Goal: Task Accomplishment & Management: Manage account settings

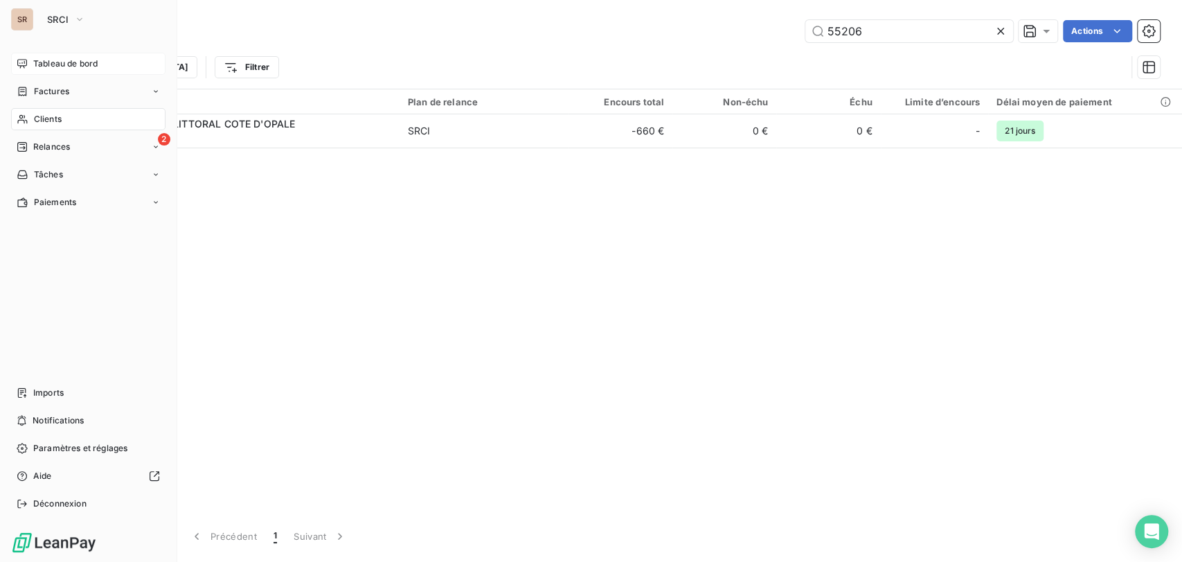
click at [44, 60] on span "Tableau de bord" at bounding box center [65, 63] width 64 height 12
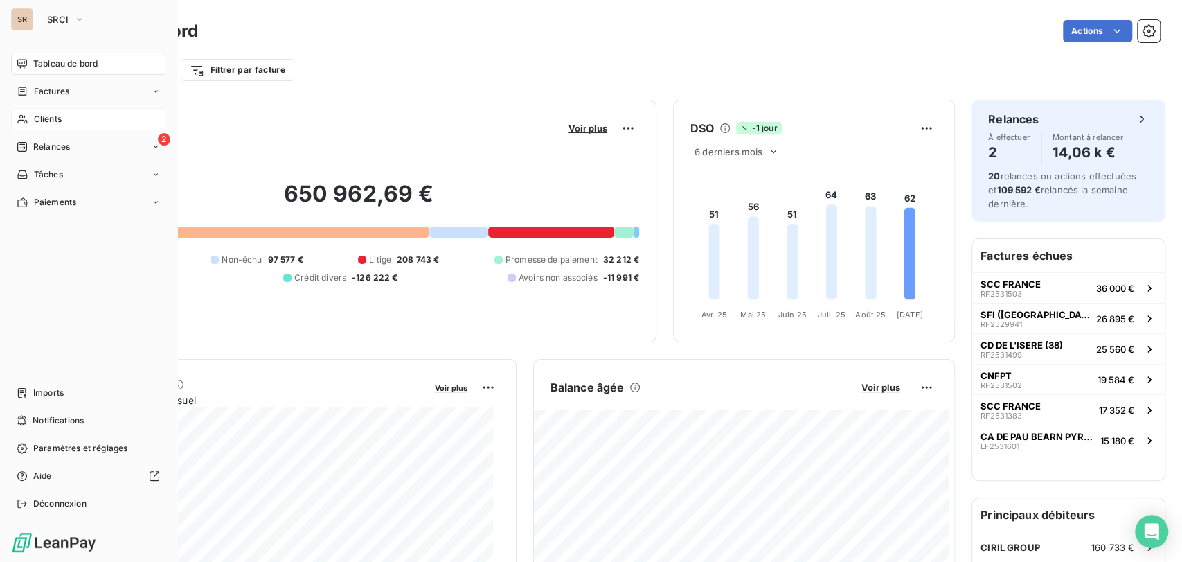
click at [34, 116] on span "Clients" at bounding box center [48, 119] width 28 height 12
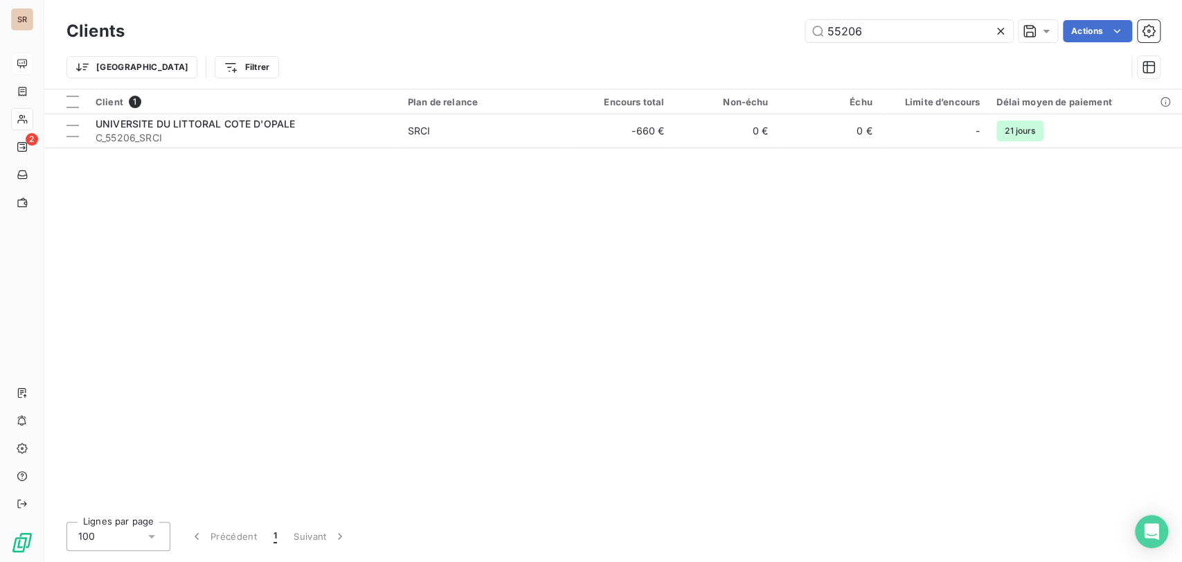
drag, startPoint x: 833, startPoint y: 36, endPoint x: 798, endPoint y: 8, distance: 44.9
click at [808, 27] on input "55206" at bounding box center [909, 31] width 208 height 22
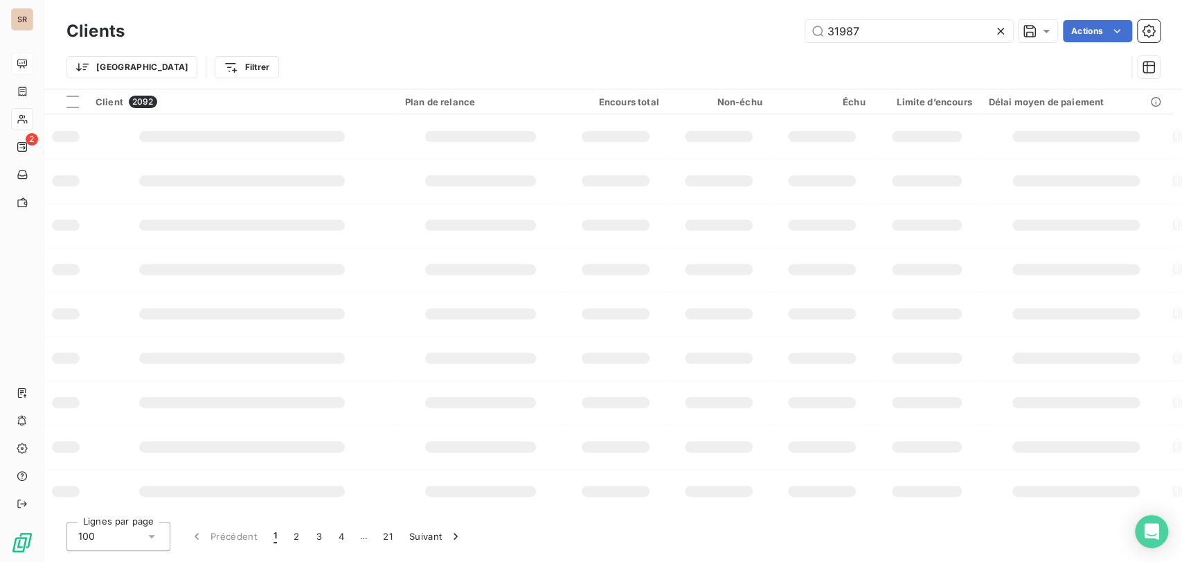
type input "31987"
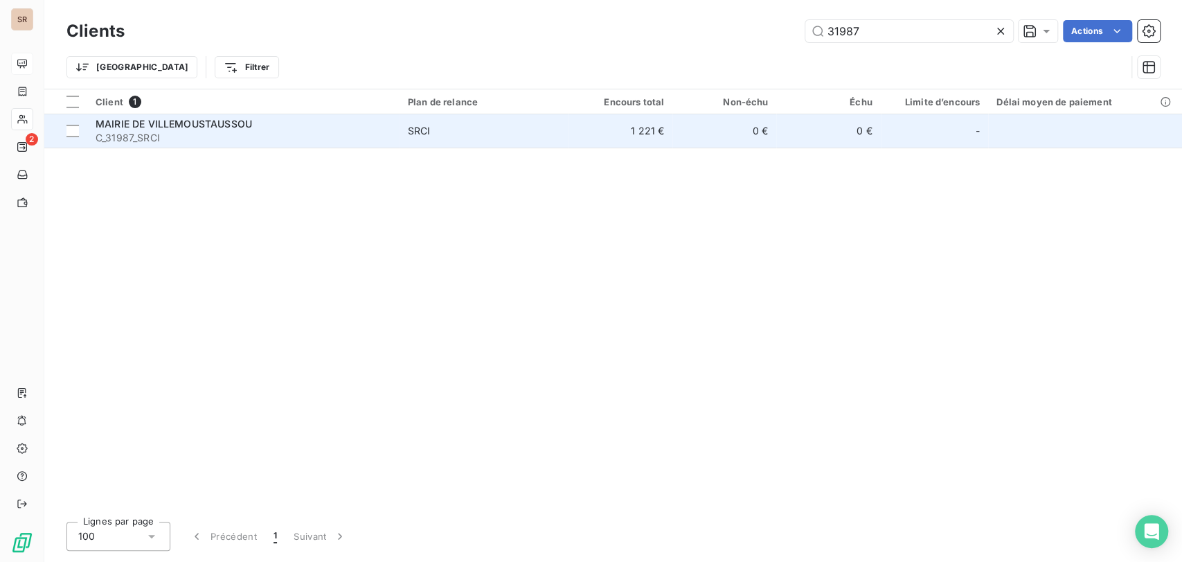
click at [144, 127] on span "MAIRIE DE VILLEMOUSTAUSSOU" at bounding box center [174, 124] width 156 height 12
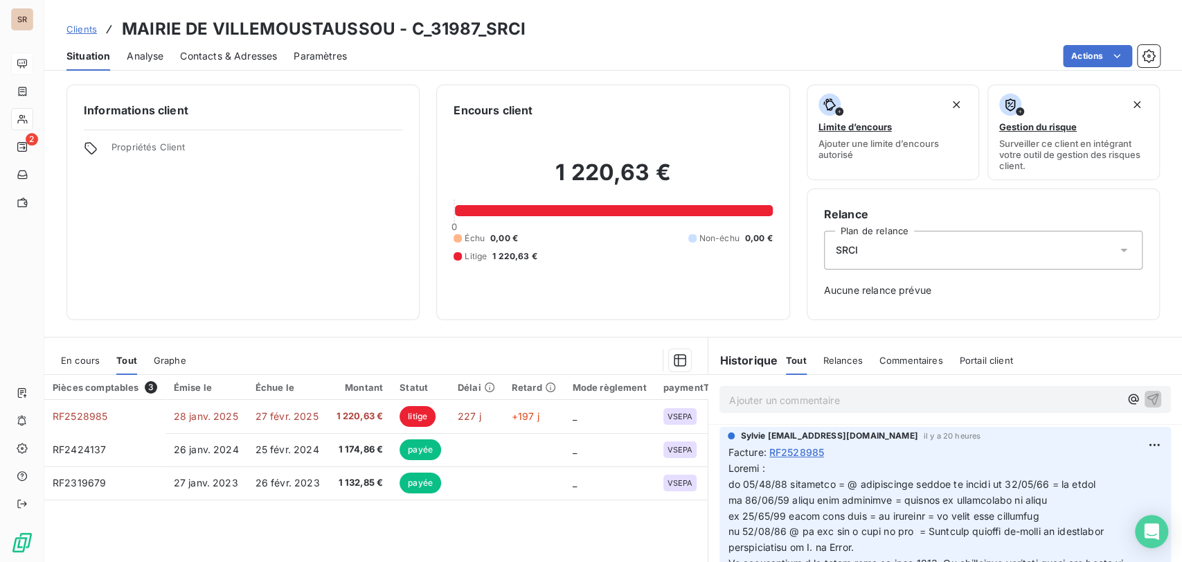
click at [72, 361] on span "En cours" at bounding box center [80, 360] width 39 height 11
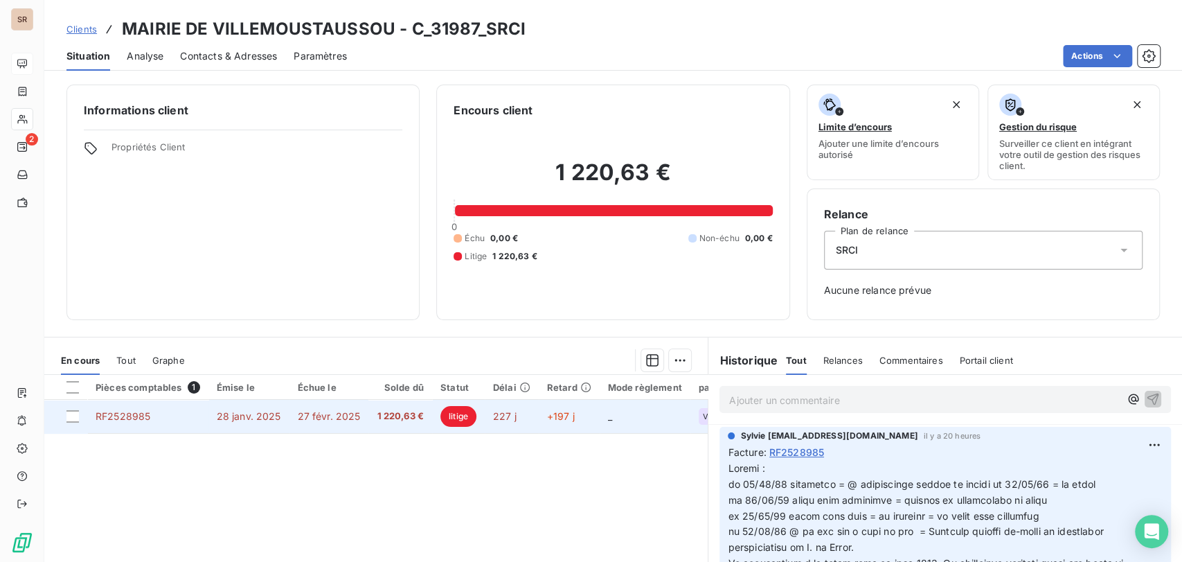
click at [132, 418] on span "RF2528985" at bounding box center [123, 416] width 55 height 12
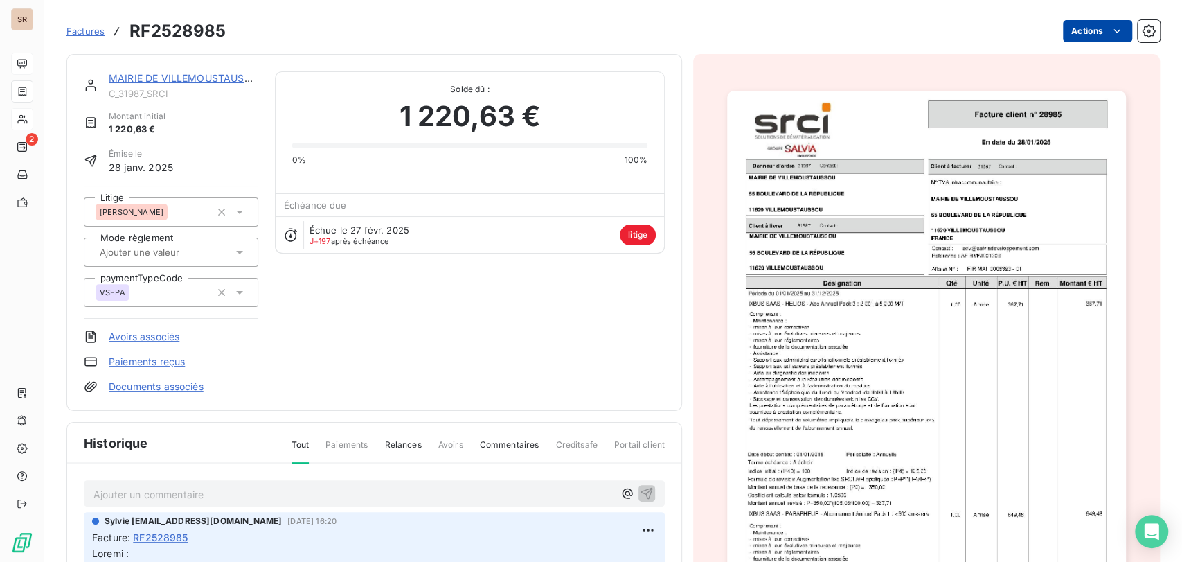
click at [1070, 37] on html "SR 2 Factures RF2528985 Actions MAIRIE DE VILLEMOUSTAUSSOU C_31987_SRCI Montant…" at bounding box center [591, 281] width 1182 height 562
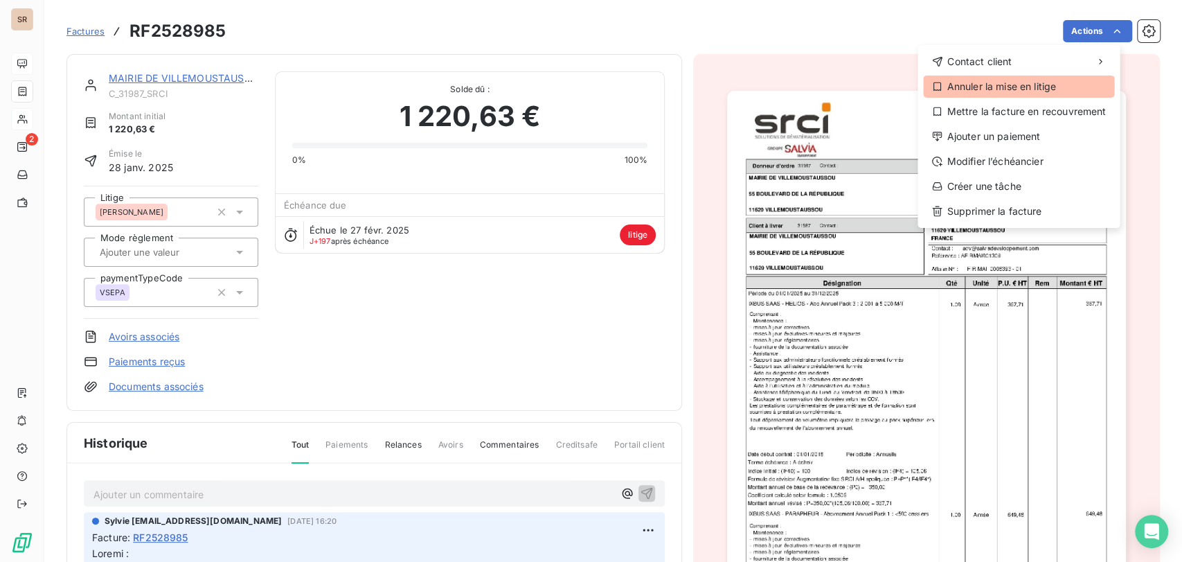
click at [1019, 87] on div "Annuler la mise en litige" at bounding box center [1018, 86] width 191 height 22
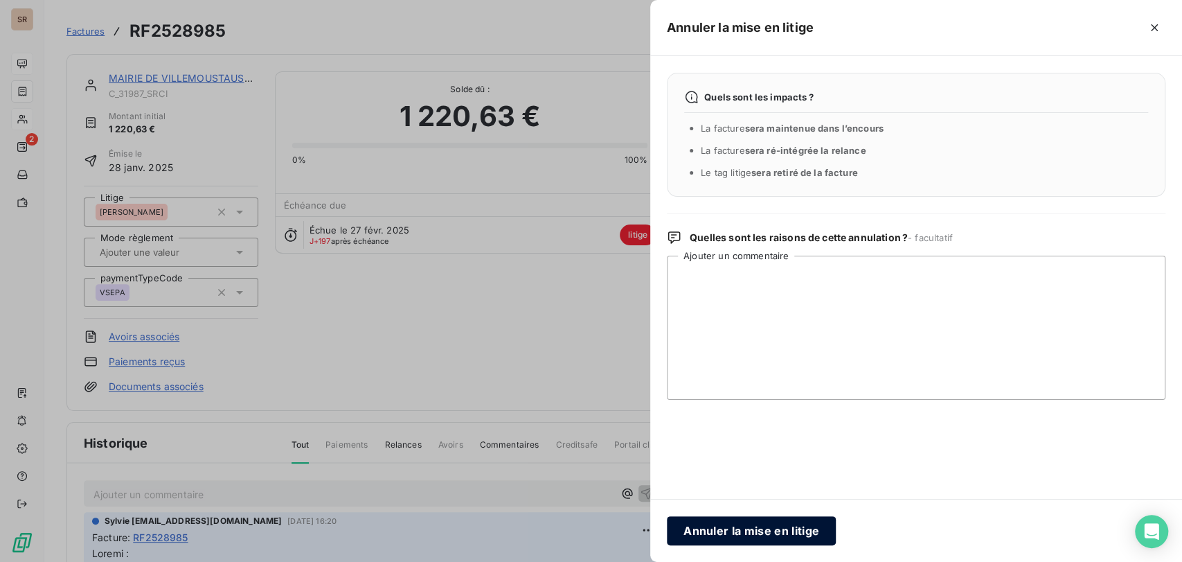
click at [746, 537] on button "Annuler la mise en litige" at bounding box center [751, 530] width 169 height 29
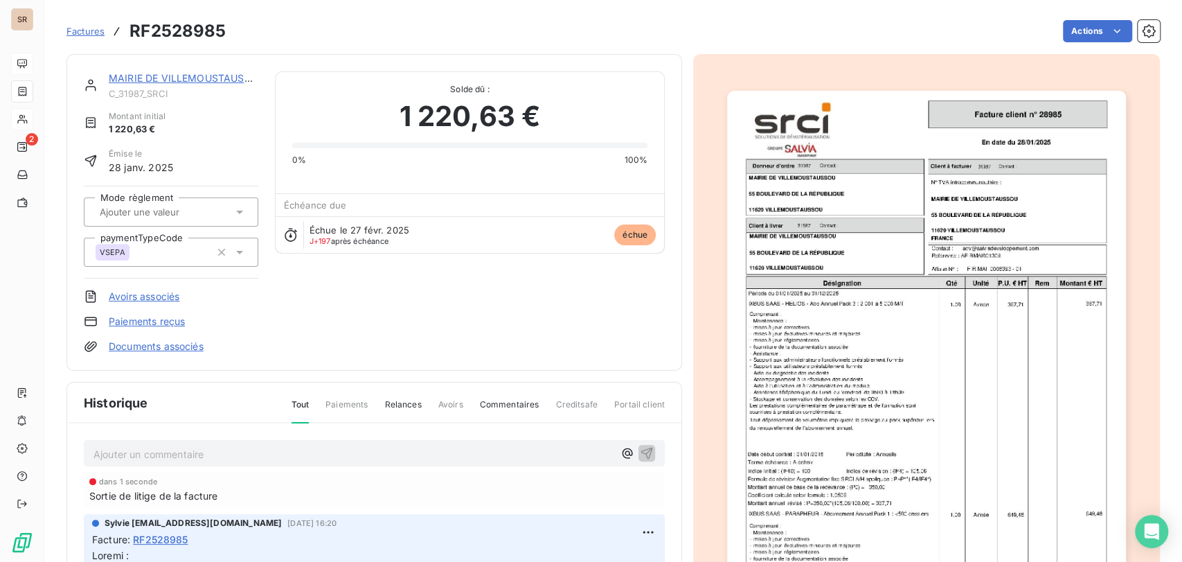
click at [178, 75] on link "MAIRIE DE VILLEMOUSTAUSSOU" at bounding box center [187, 78] width 156 height 12
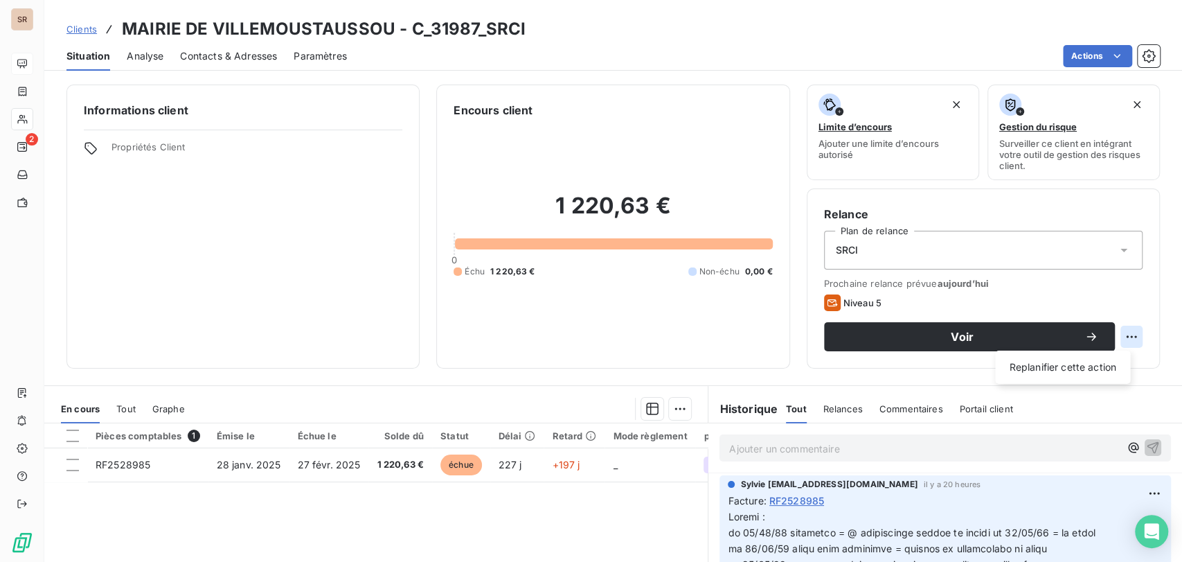
click at [1119, 339] on html "SR 2 Clients MAIRIE DE VILLEMOUSTAUSSOU - C_31987_SRCI Situation Analyse Contac…" at bounding box center [591, 281] width 1182 height 562
click at [1062, 367] on div "Replanifier cette action" at bounding box center [1063, 367] width 124 height 22
select select "8"
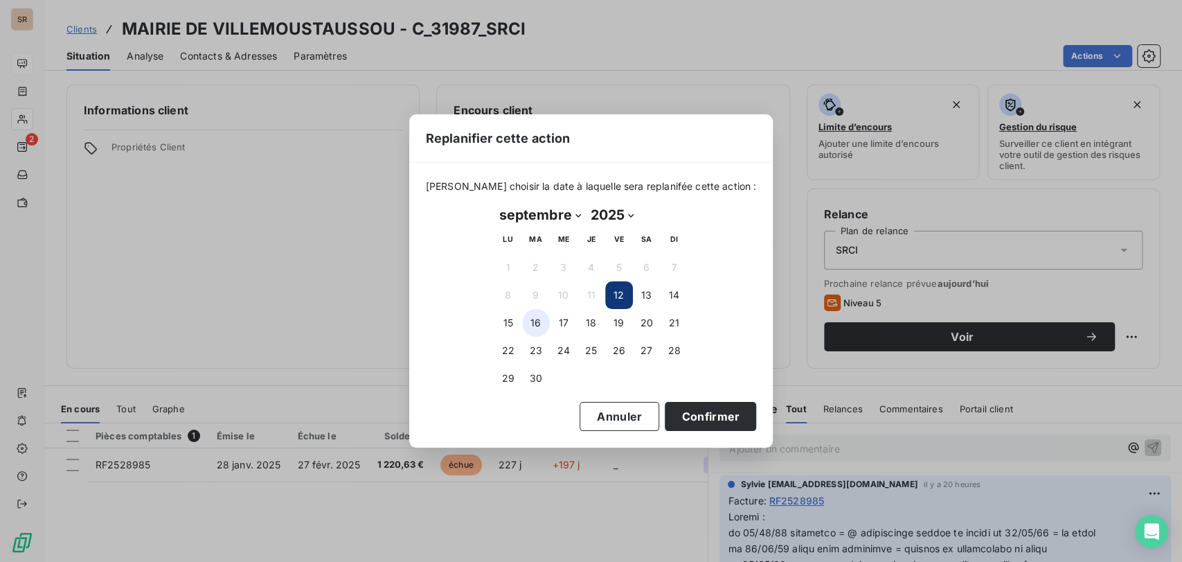
click at [538, 325] on button "16" at bounding box center [536, 323] width 28 height 28
click at [686, 427] on button "Confirmer" at bounding box center [710, 416] width 91 height 29
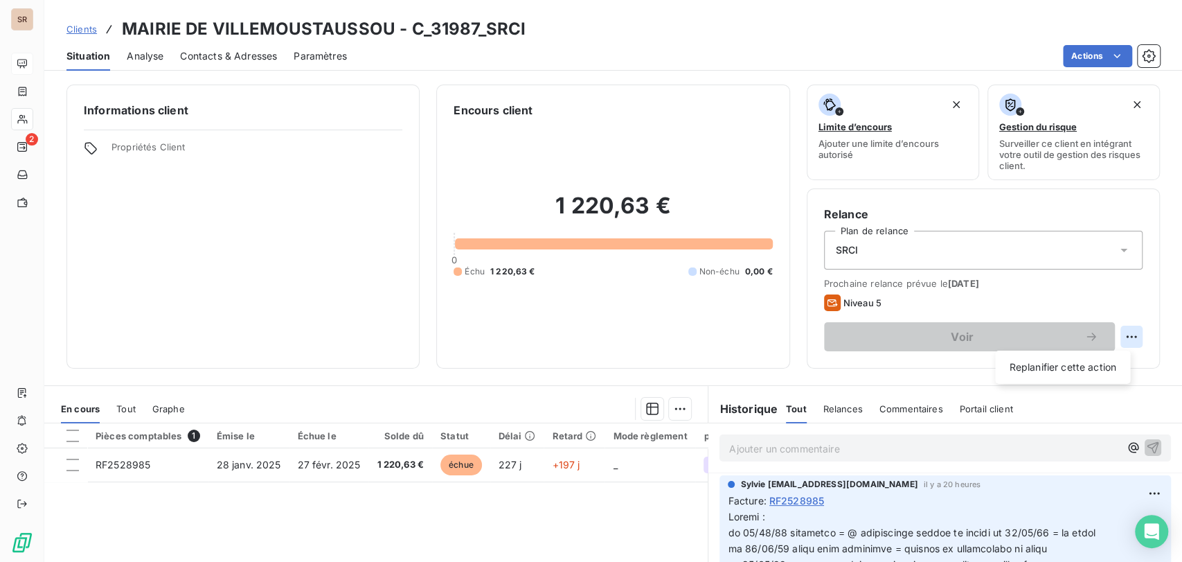
click at [1116, 330] on html "SR 2 Clients MAIRIE DE VILLEMOUSTAUSSOU - C_31987_SRCI Situation Analyse Contac…" at bounding box center [591, 281] width 1182 height 562
click at [1054, 359] on div "Replanifier cette action" at bounding box center [1063, 367] width 124 height 22
select select "8"
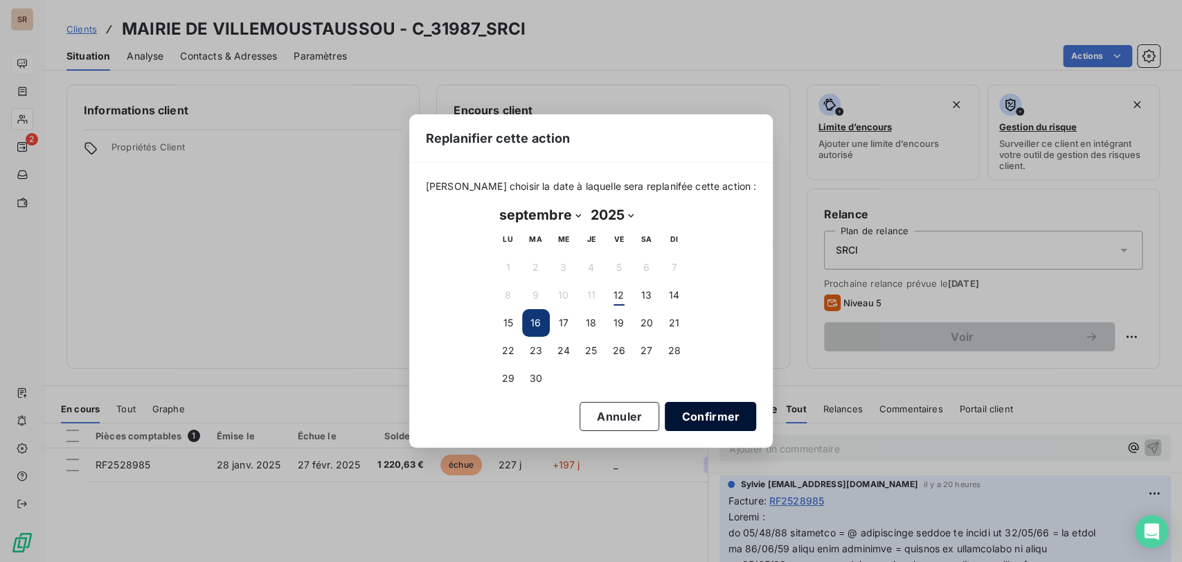
drag, startPoint x: 616, startPoint y: 328, endPoint x: 663, endPoint y: 406, distance: 91.1
click at [616, 329] on button "19" at bounding box center [619, 323] width 28 height 28
click at [673, 411] on button "Confirmer" at bounding box center [710, 416] width 91 height 29
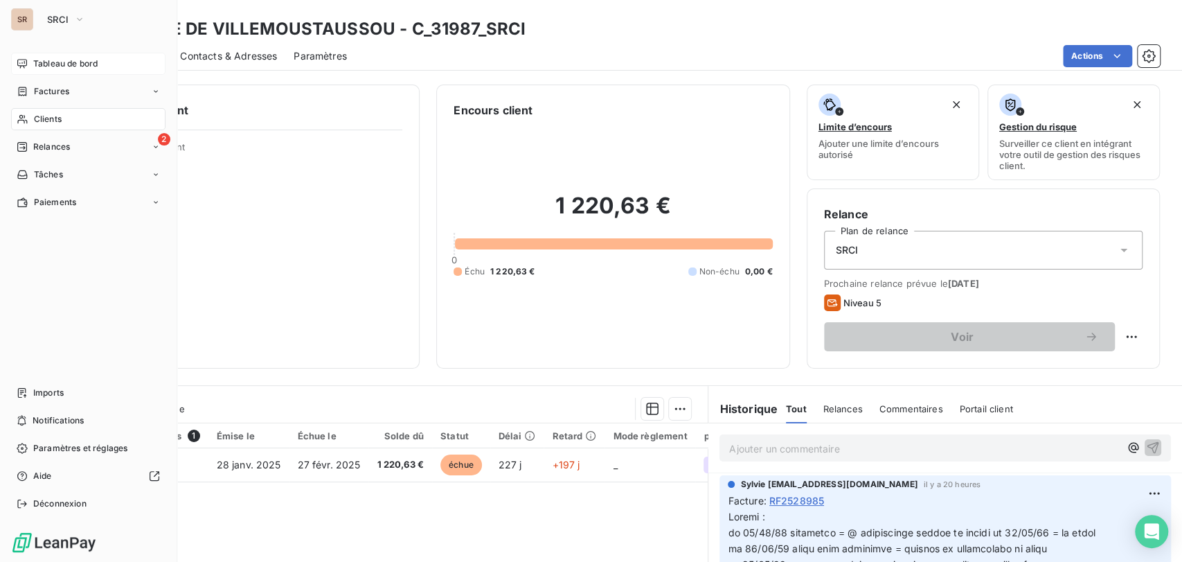
click at [52, 118] on span "Clients" at bounding box center [48, 119] width 28 height 12
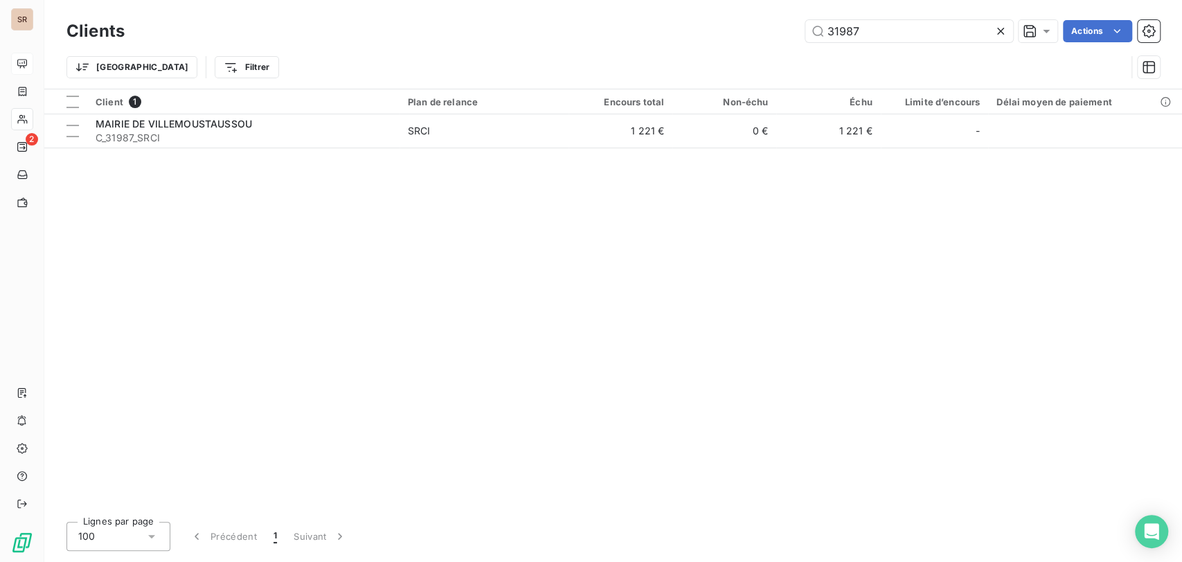
drag, startPoint x: 888, startPoint y: 37, endPoint x: 791, endPoint y: 26, distance: 96.8
click at [800, 26] on div "31987 Actions" at bounding box center [650, 31] width 1019 height 22
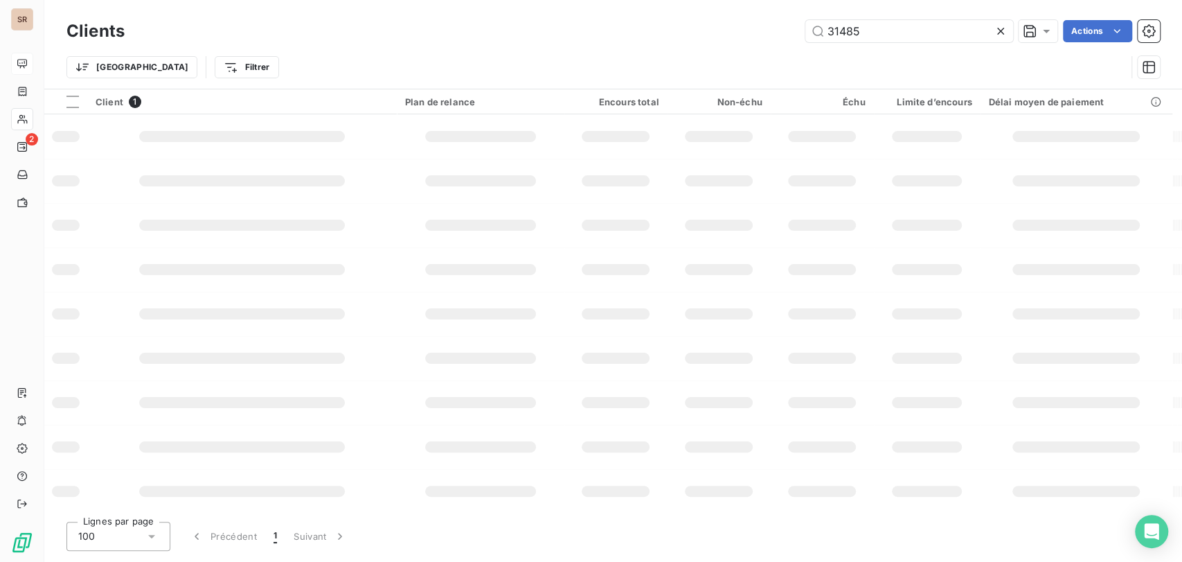
type input "31485"
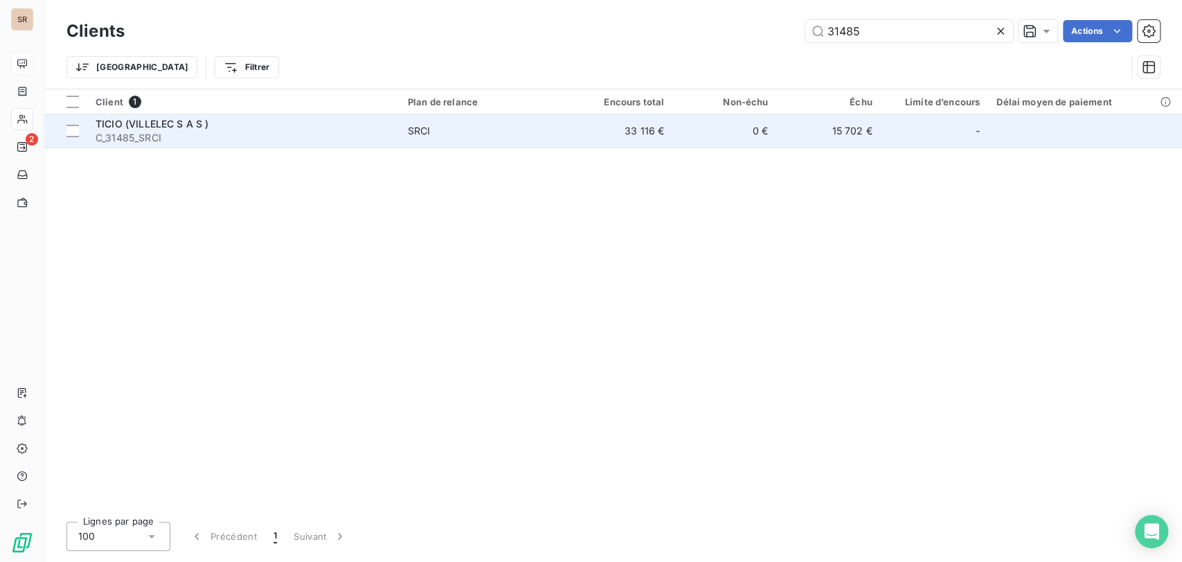
click at [138, 129] on span "TICIO (VILLELEC S A S )" at bounding box center [152, 124] width 113 height 12
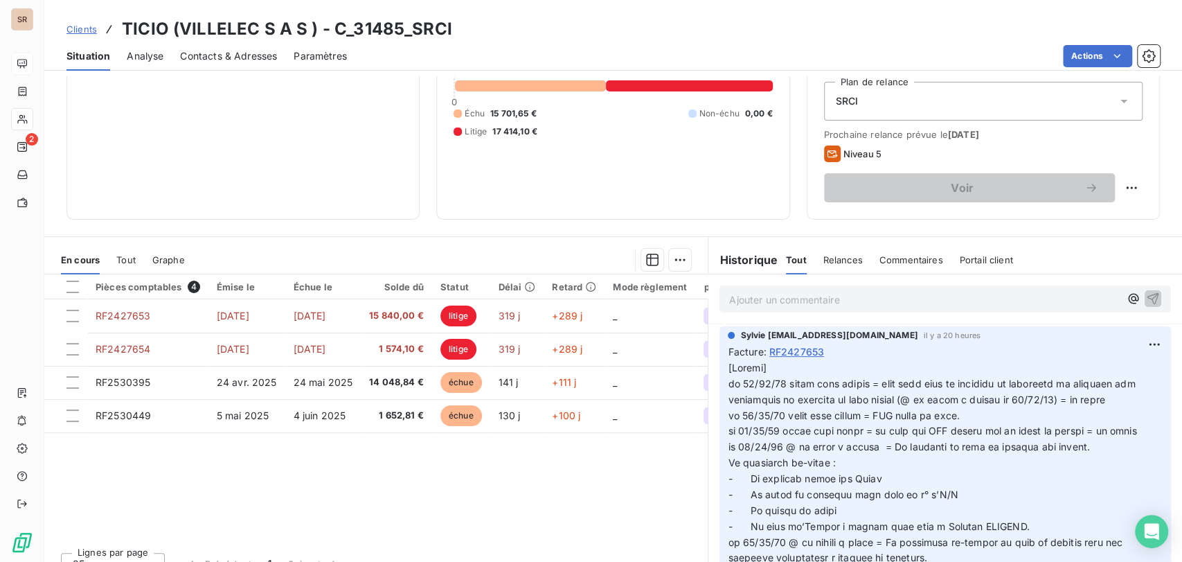
scroll to position [170, 0]
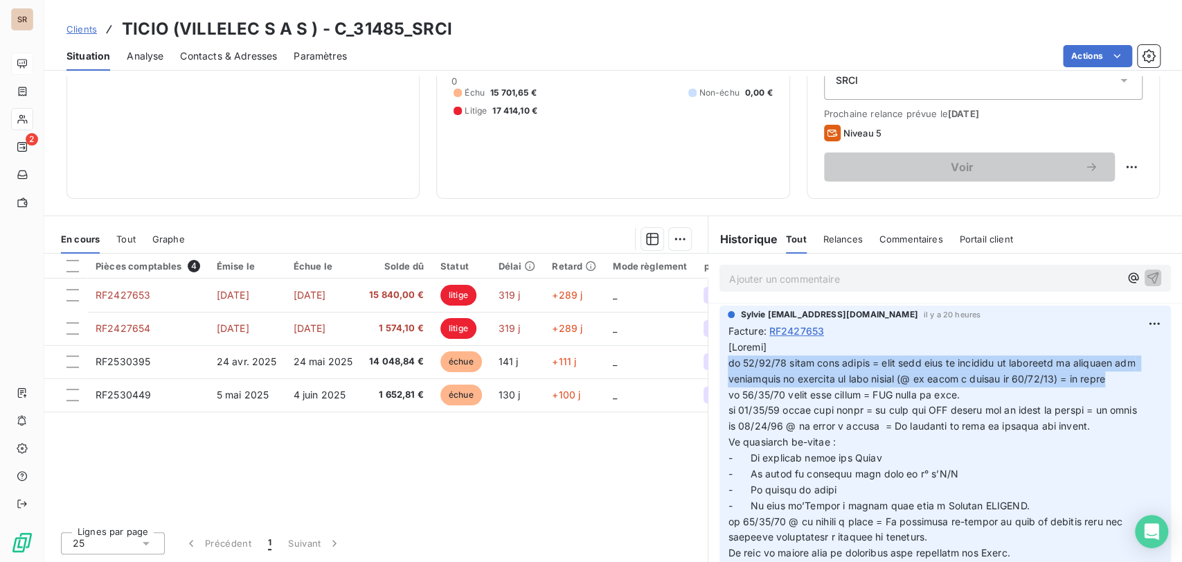
drag, startPoint x: 1105, startPoint y: 379, endPoint x: 717, endPoint y: 367, distance: 387.9
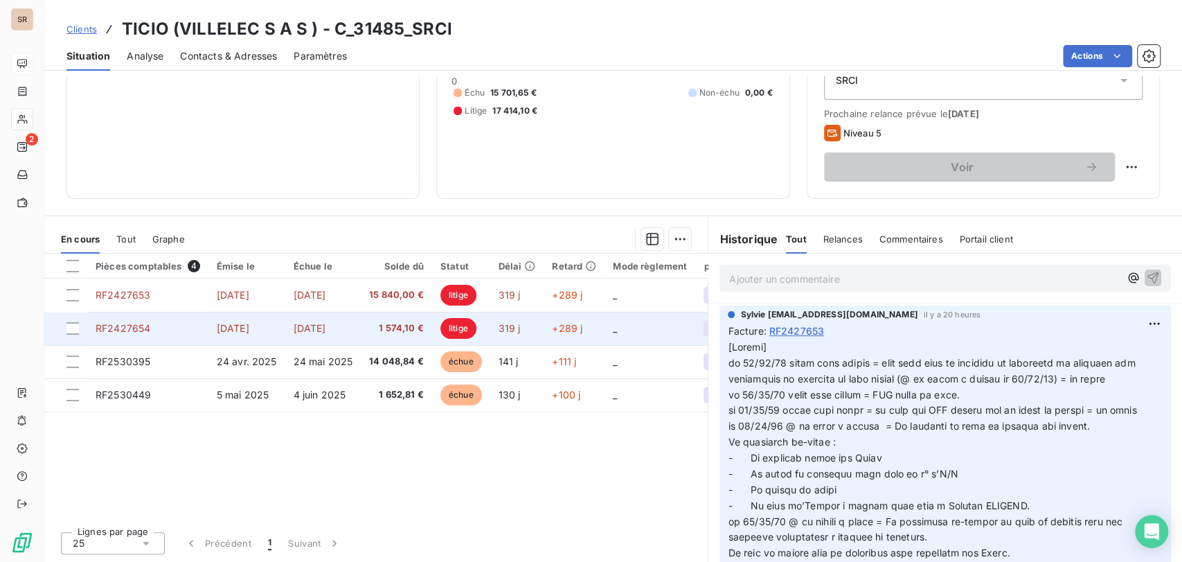
click at [136, 328] on span "RF2427654" at bounding box center [123, 328] width 55 height 12
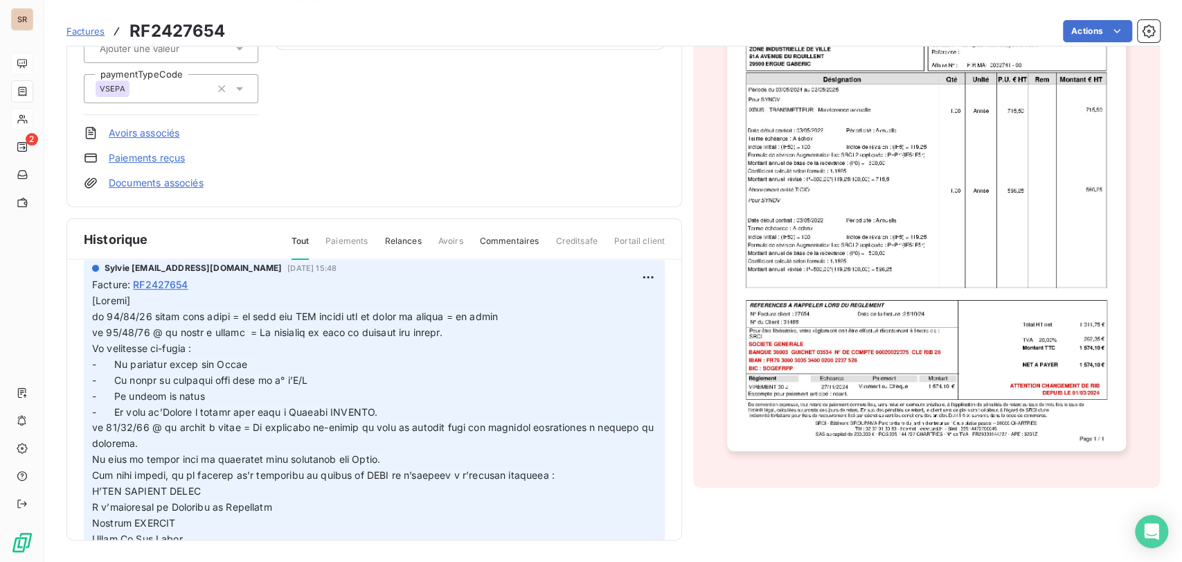
scroll to position [30, 0]
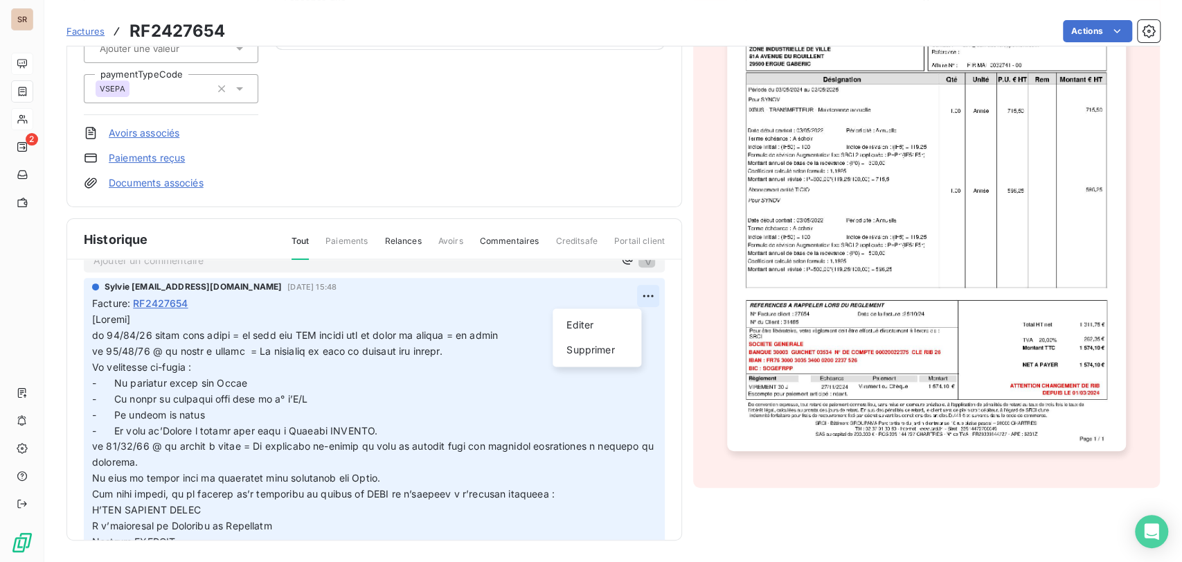
click at [630, 295] on html "SR 2 Factures RF2427654 Actions TICIO (VILLELEC S A S ) C_31485_SRCI Montant in…" at bounding box center [591, 281] width 1182 height 562
drag, startPoint x: 582, startPoint y: 323, endPoint x: 305, endPoint y: 321, distance: 277.0
click at [548, 324] on html "SR 2 Factures RF2427654 Actions TICIO (VILLELEC S A S ) C_31485_SRCI Montant in…" at bounding box center [591, 281] width 1182 height 562
click at [95, 334] on html "SR 2 Factures RF2427654 Actions TICIO (VILLELEC S A S ) C_31485_SRCI Montant in…" at bounding box center [591, 281] width 1182 height 562
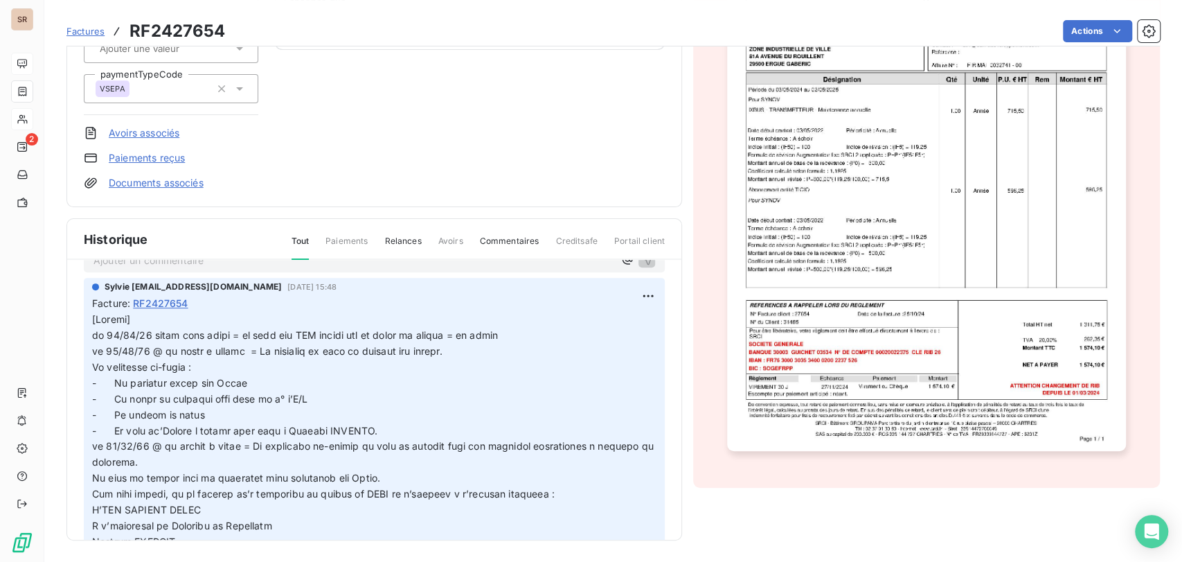
click at [623, 296] on html "SR 2 Factures RF2427654 Actions TICIO (VILLELEC S A S ) C_31485_SRCI Montant in…" at bounding box center [591, 281] width 1182 height 562
drag, startPoint x: 582, startPoint y: 325, endPoint x: 515, endPoint y: 321, distance: 66.6
click at [571, 324] on div "Editer" at bounding box center [597, 325] width 78 height 22
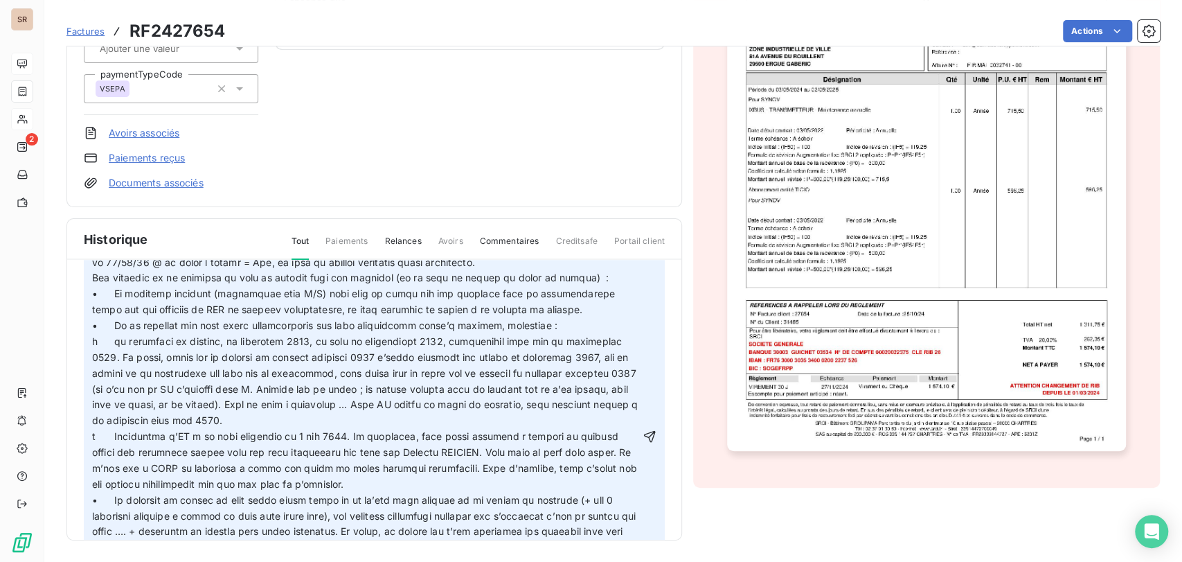
scroll to position [492, 0]
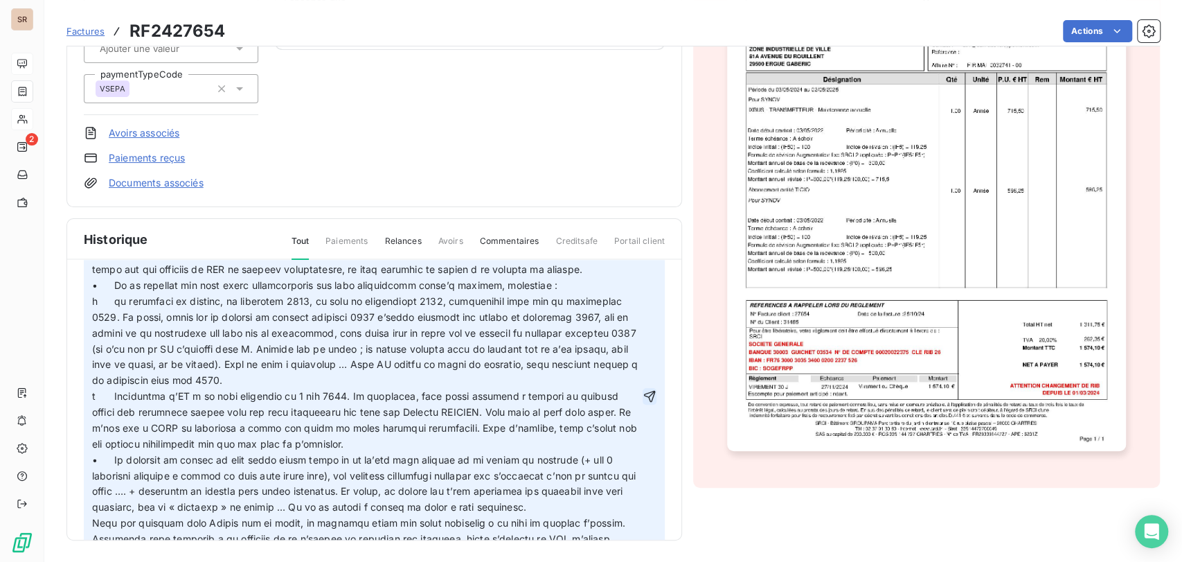
click at [644, 402] on icon "button" at bounding box center [650, 396] width 12 height 12
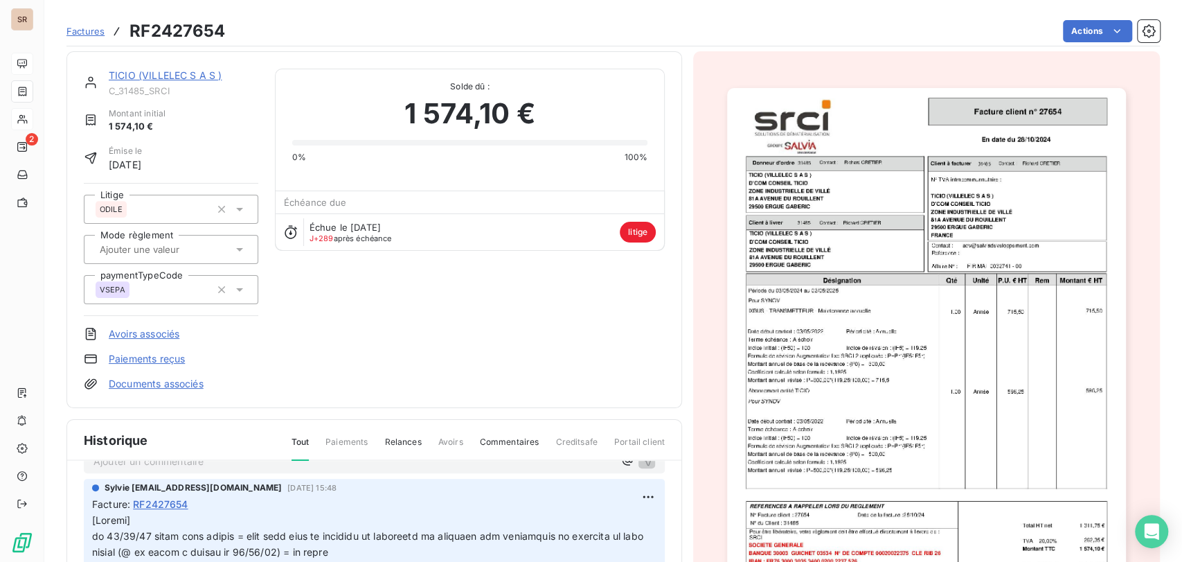
scroll to position [0, 0]
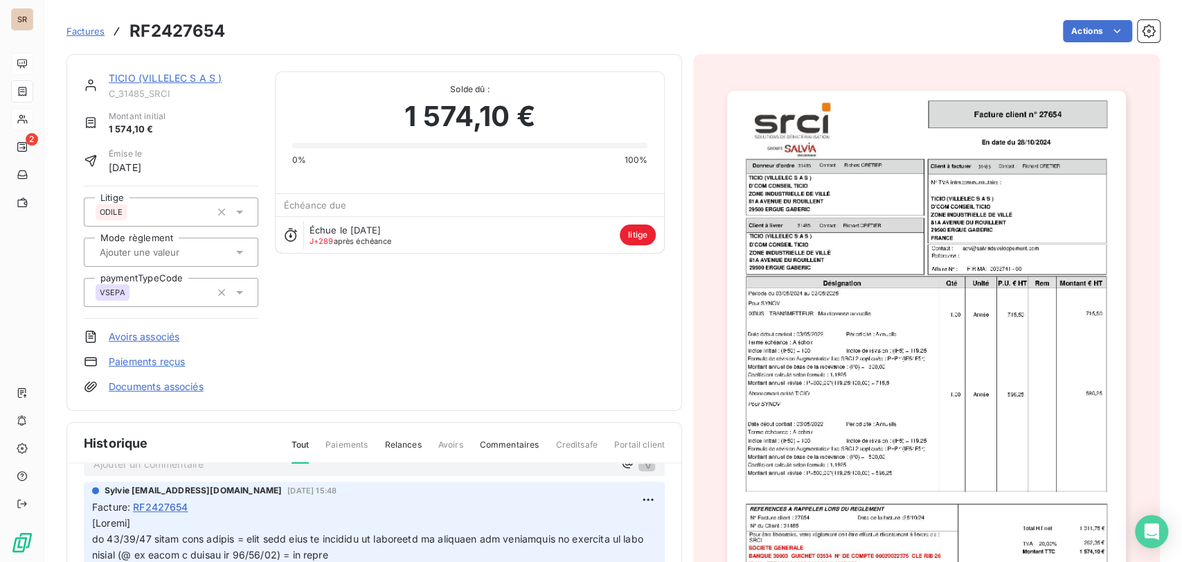
click at [140, 82] on link "TICIO (VILLELEC S A S )" at bounding box center [165, 78] width 113 height 12
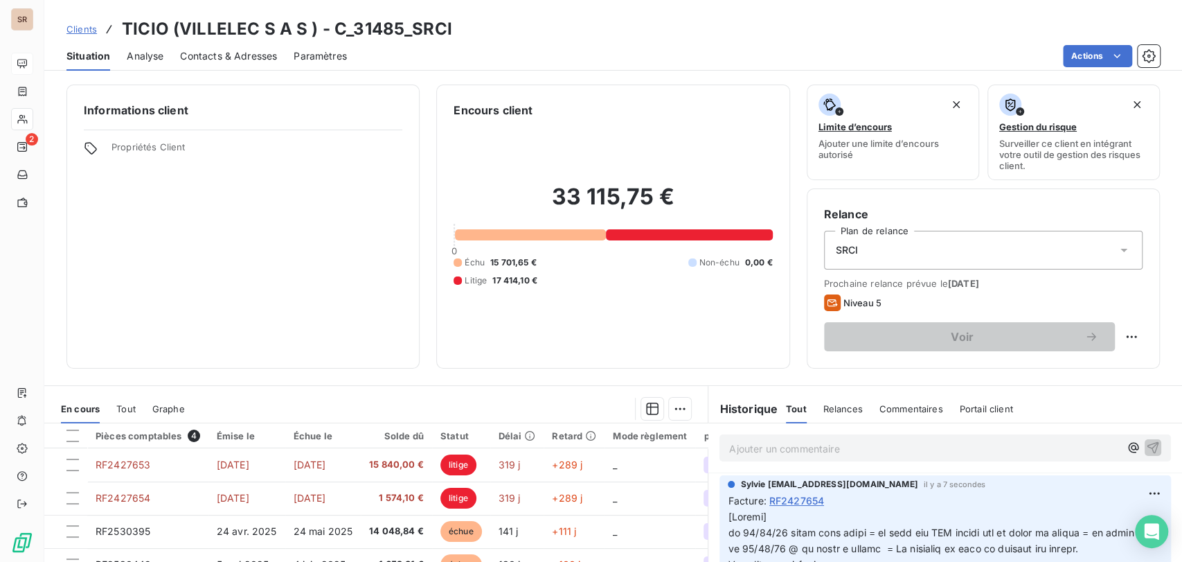
click at [750, 445] on p "Ajouter un commentaire ﻿" at bounding box center [924, 448] width 391 height 17
click at [1146, 444] on icon "button" at bounding box center [1153, 447] width 14 height 14
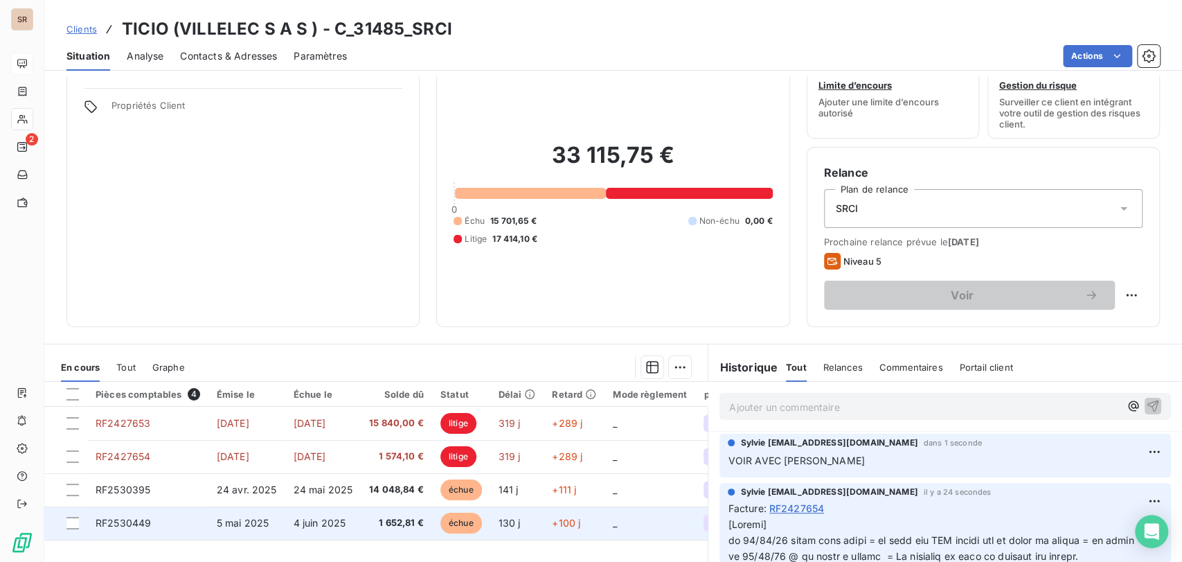
scroll to position [77, 0]
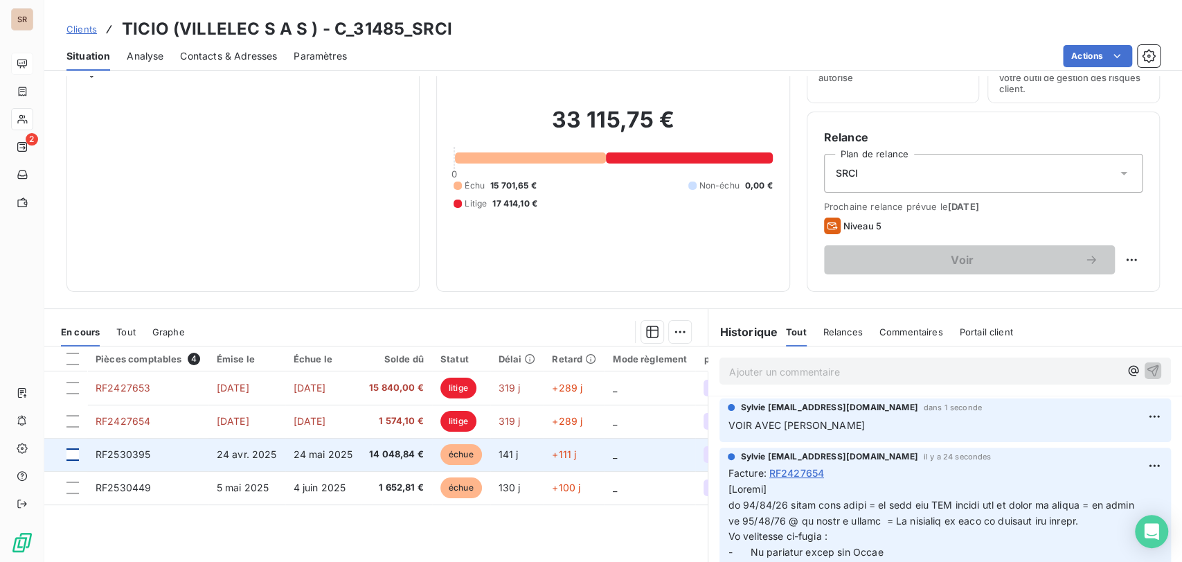
click at [75, 450] on div at bounding box center [72, 454] width 12 height 12
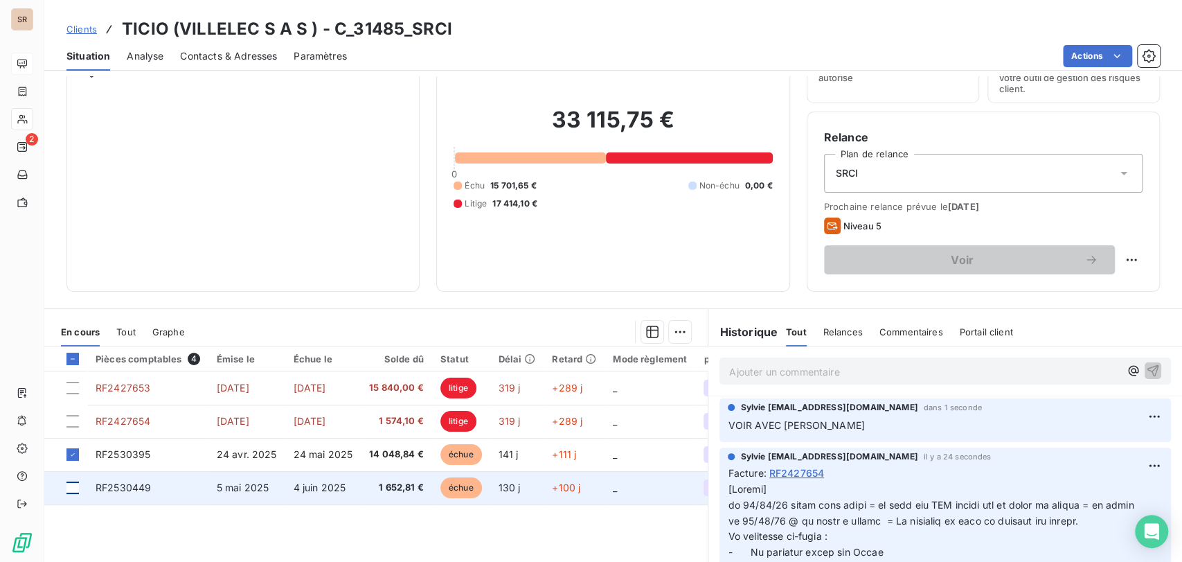
click at [71, 487] on div at bounding box center [72, 487] width 12 height 12
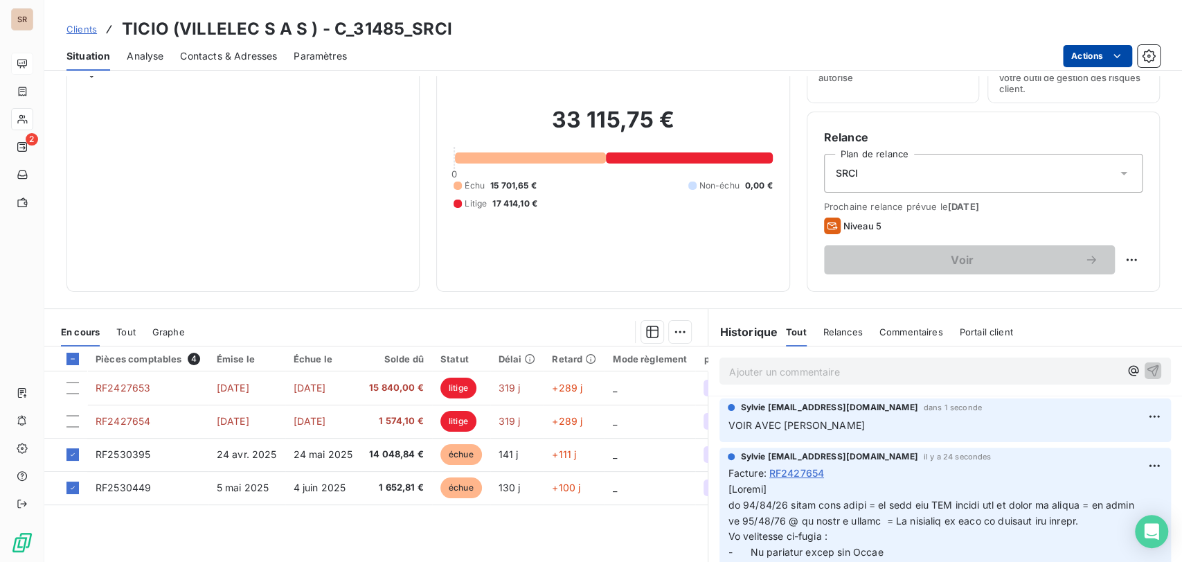
click at [1086, 57] on html "SR 2 Clients TICIO (VILLELEC S A S ) - C_31485_SRCI Situation Analyse Contacts …" at bounding box center [591, 281] width 1182 height 562
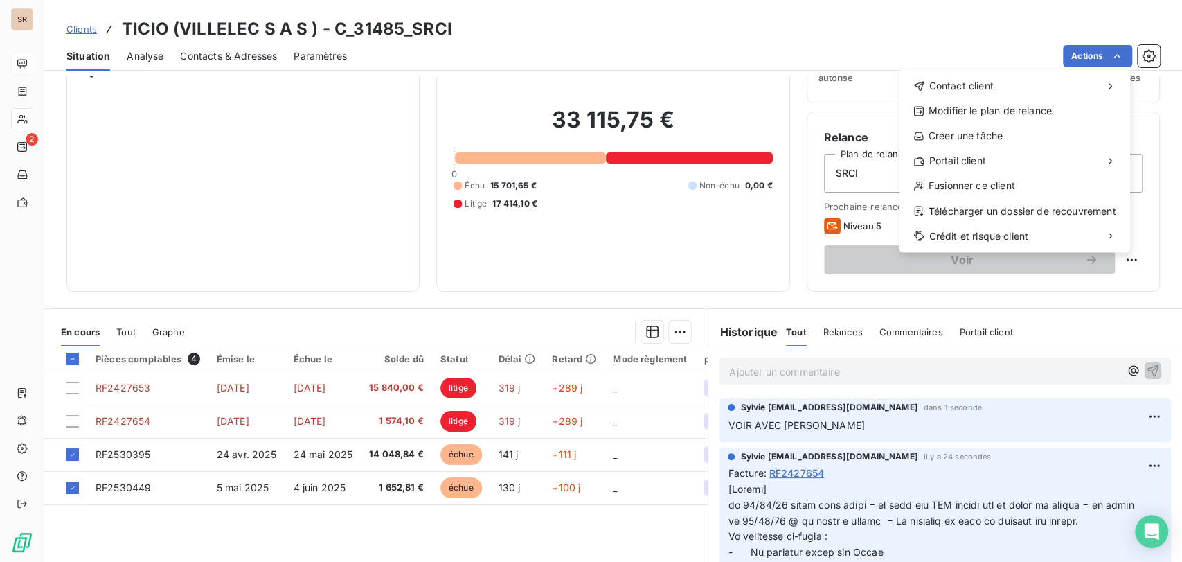
click at [665, 332] on html "SR 2 Clients TICIO (VILLELEC S A S ) - C_31485_SRCI Situation Analyse Contacts …" at bounding box center [591, 281] width 1182 height 562
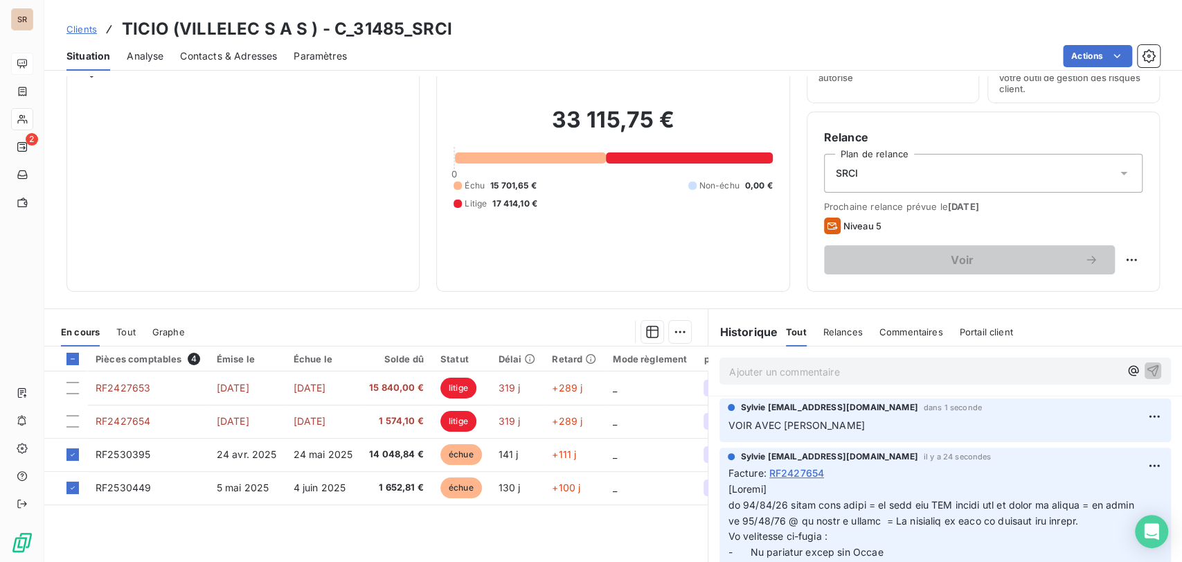
click at [373, 269] on div "Informations client Propriétés Client" at bounding box center [242, 150] width 353 height 284
click at [672, 331] on html "SR 2 Clients TICIO (VILLELEC S A S ) - C_31485_SRCI Situation Analyse Contacts …" at bounding box center [591, 281] width 1182 height 562
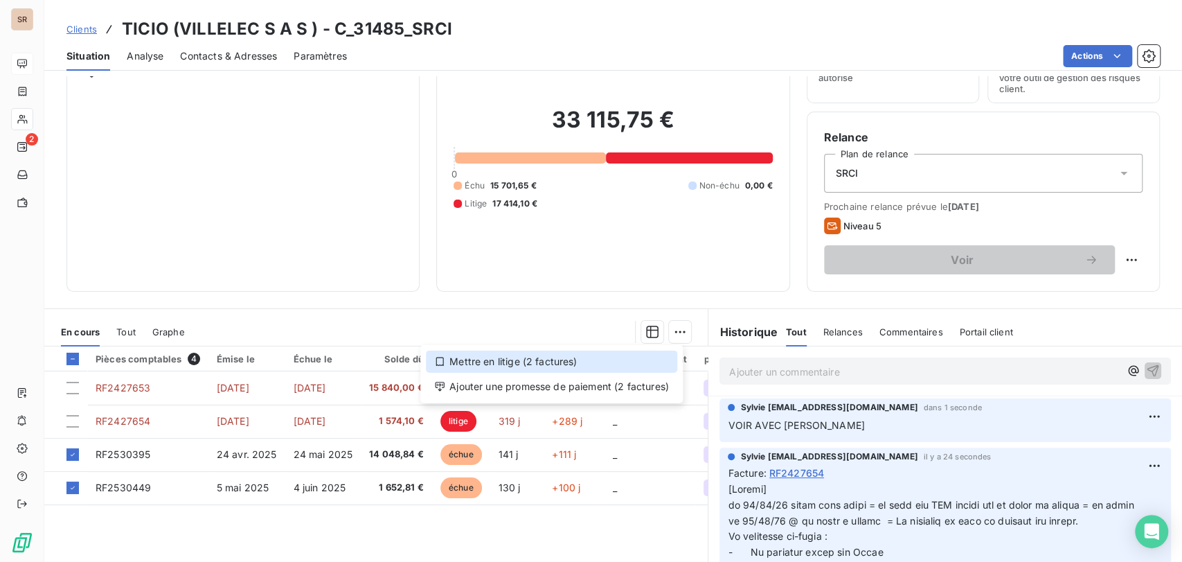
click at [506, 361] on div "Mettre en litige (2 factures)" at bounding box center [551, 361] width 251 height 22
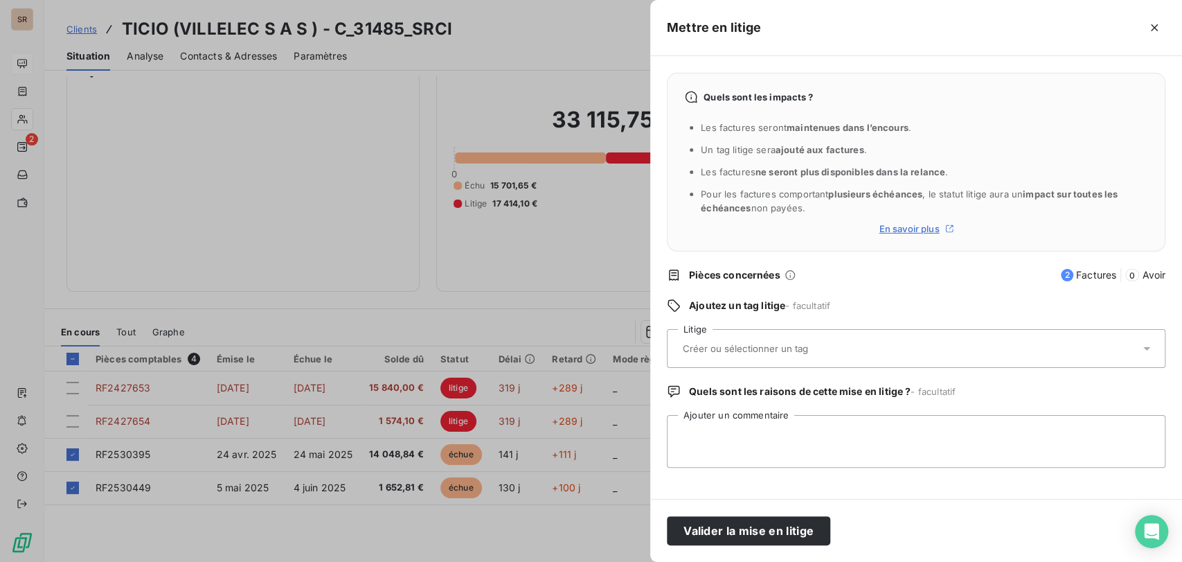
click at [1147, 343] on icon at bounding box center [1147, 348] width 14 height 14
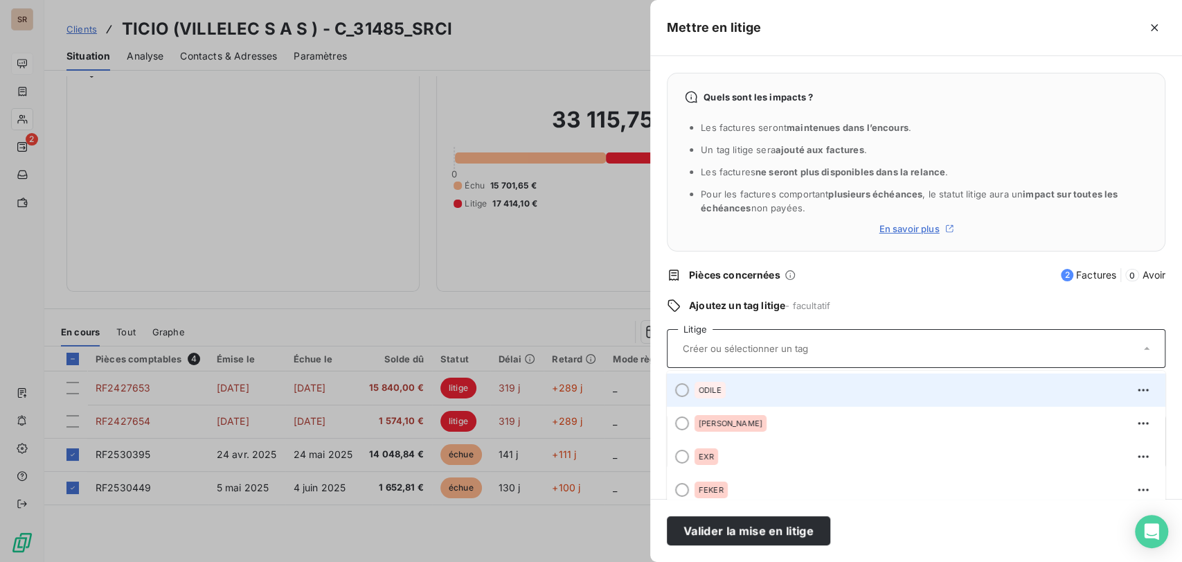
click at [678, 391] on div at bounding box center [682, 390] width 14 height 14
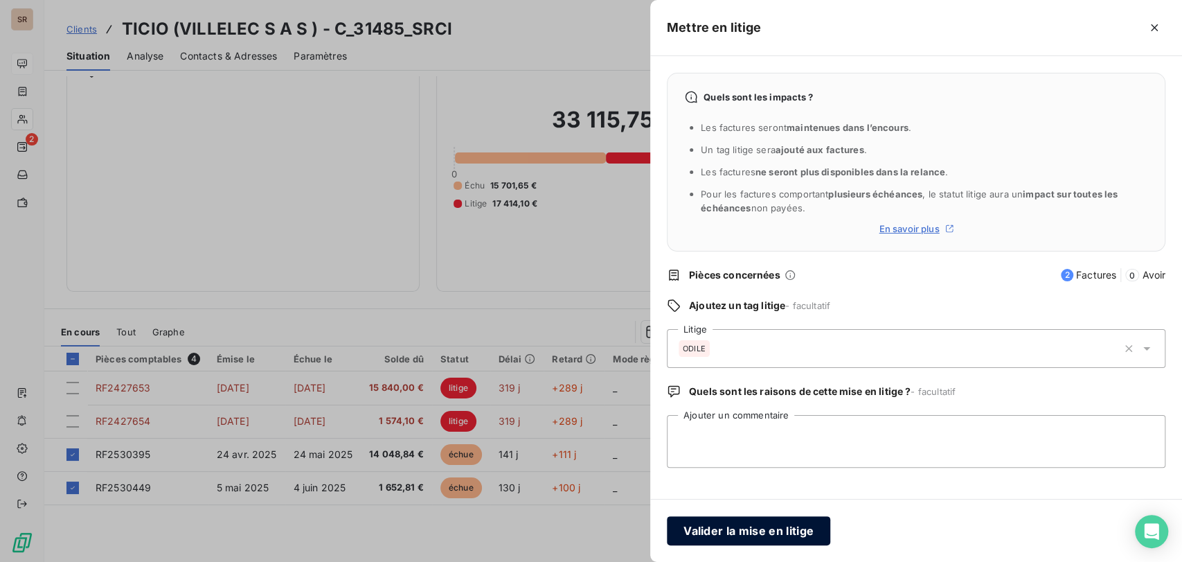
click at [752, 529] on button "Valider la mise en litige" at bounding box center [748, 530] width 163 height 29
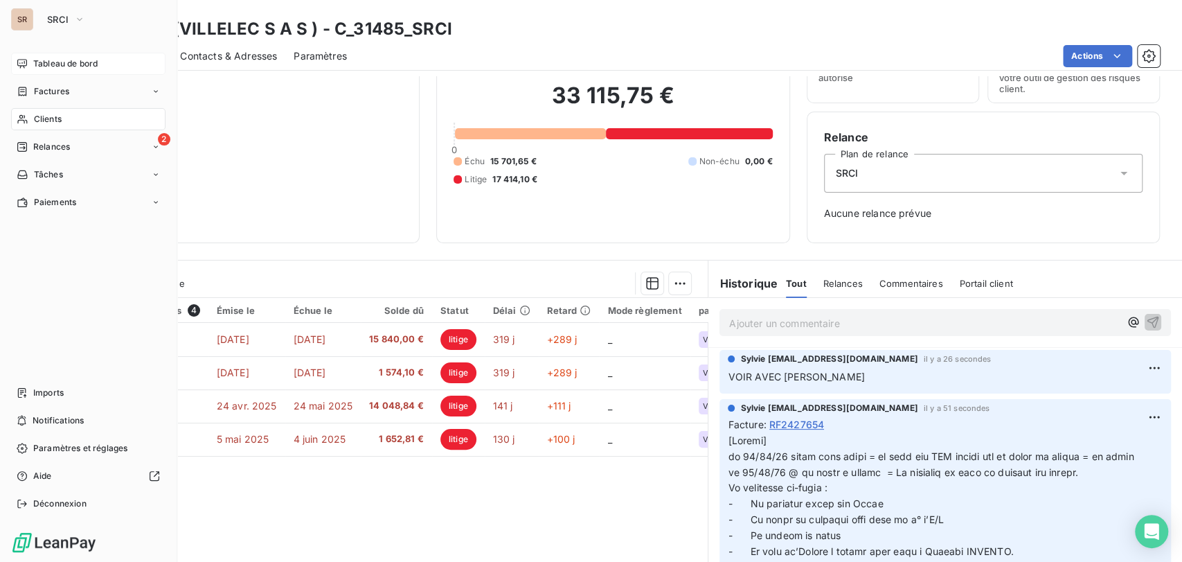
drag, startPoint x: 42, startPoint y: 118, endPoint x: 102, endPoint y: 120, distance: 60.3
click at [42, 117] on span "Clients" at bounding box center [48, 119] width 28 height 12
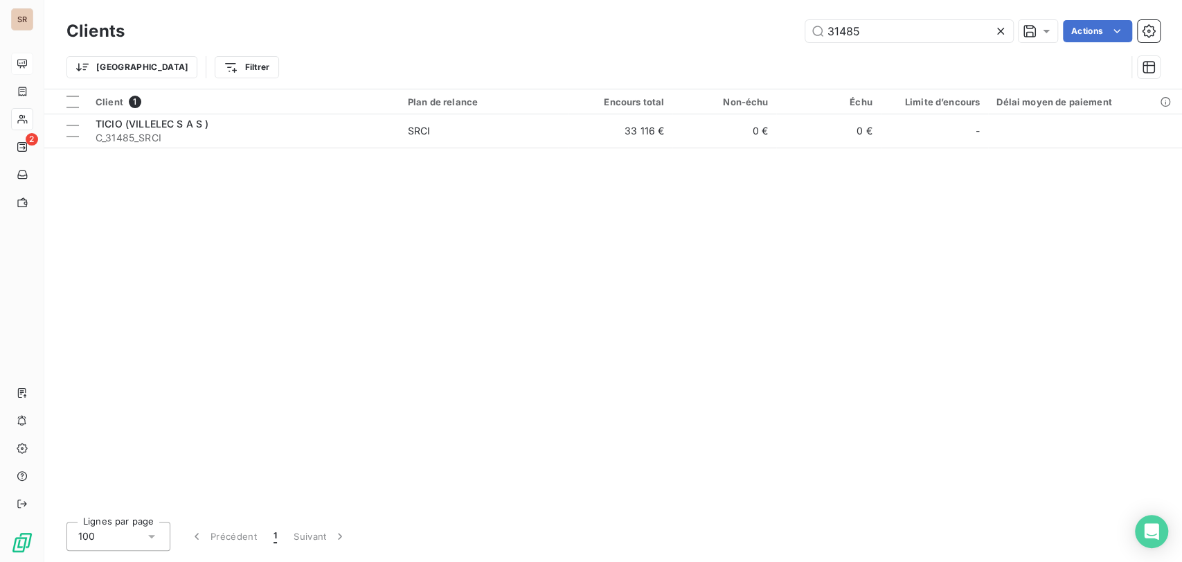
drag, startPoint x: 864, startPoint y: 33, endPoint x: 770, endPoint y: 33, distance: 94.2
click at [771, 33] on div "31485 Actions" at bounding box center [650, 31] width 1019 height 22
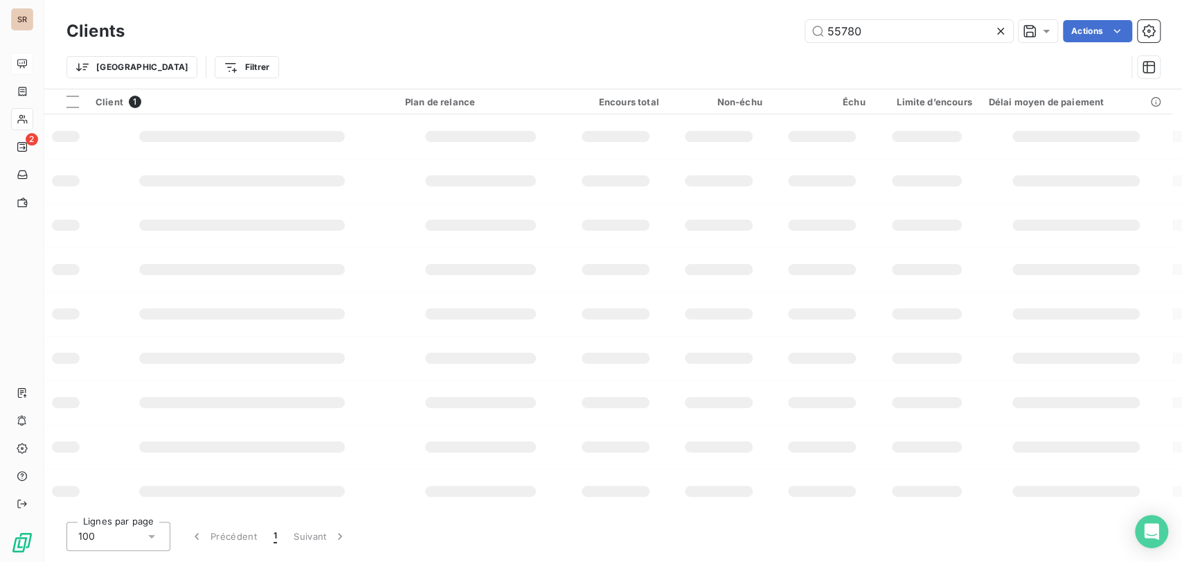
type input "55780"
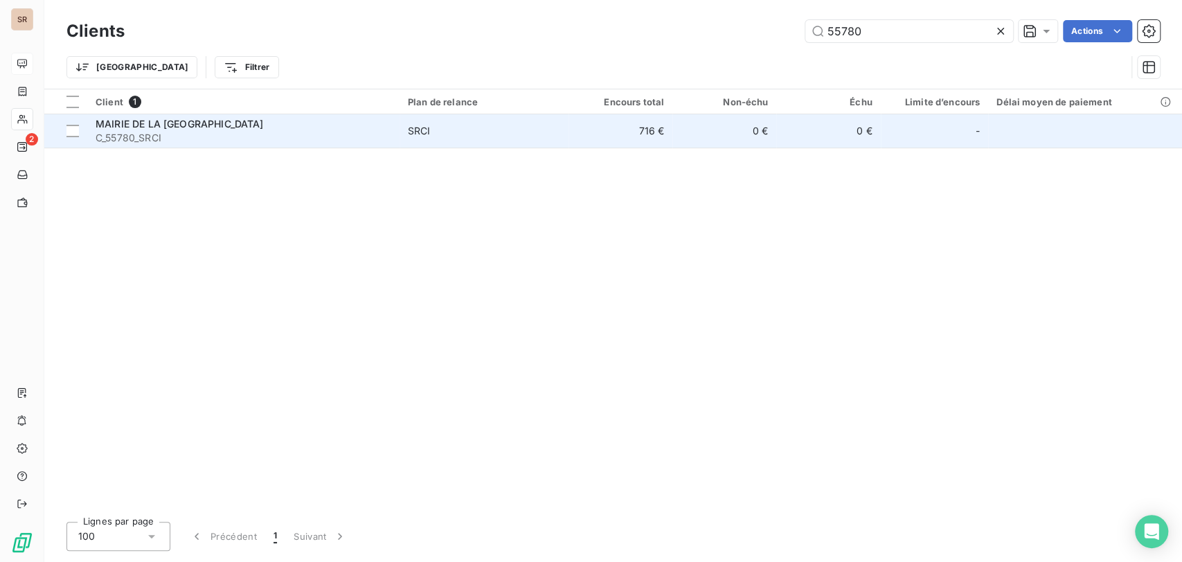
click at [167, 128] on span "MAIRIE DE LA [GEOGRAPHIC_DATA]" at bounding box center [180, 124] width 168 height 12
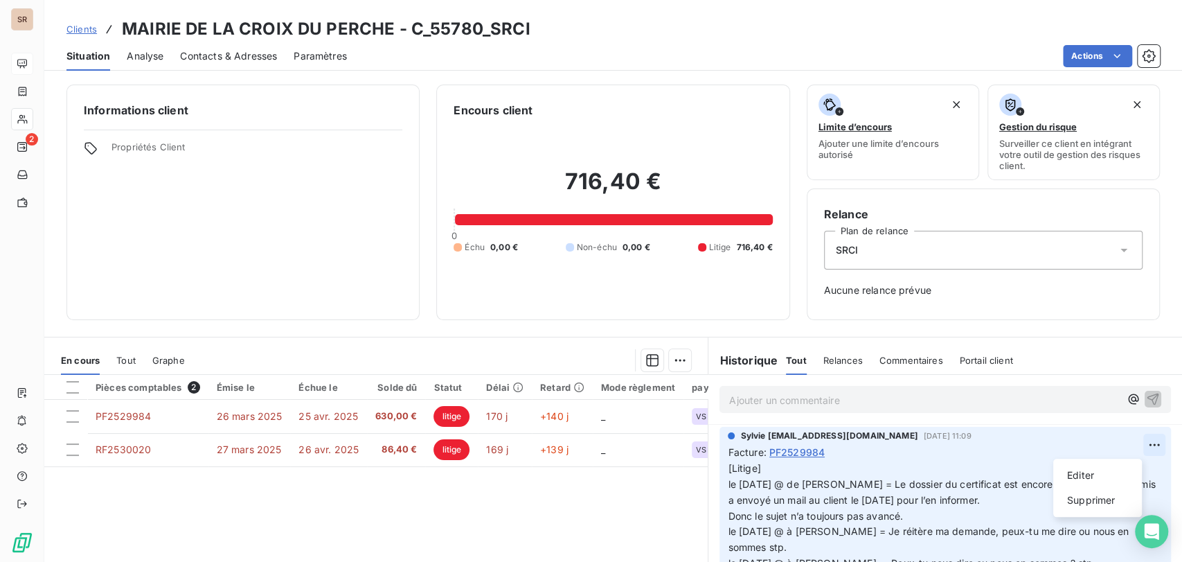
click at [1133, 443] on html "SR 2 Clients MAIRIE DE LA CROIX DU PERCHE - C_55780_SRCI Situation Analyse Cont…" at bounding box center [591, 281] width 1182 height 562
click at [1096, 474] on div "Editer" at bounding box center [1098, 475] width 78 height 22
click at [728, 484] on span "[Litige] le [DATE] @ de [PERSON_NAME] = Le dossier du certificat est encore inc…" at bounding box center [917, 484] width 379 height 44
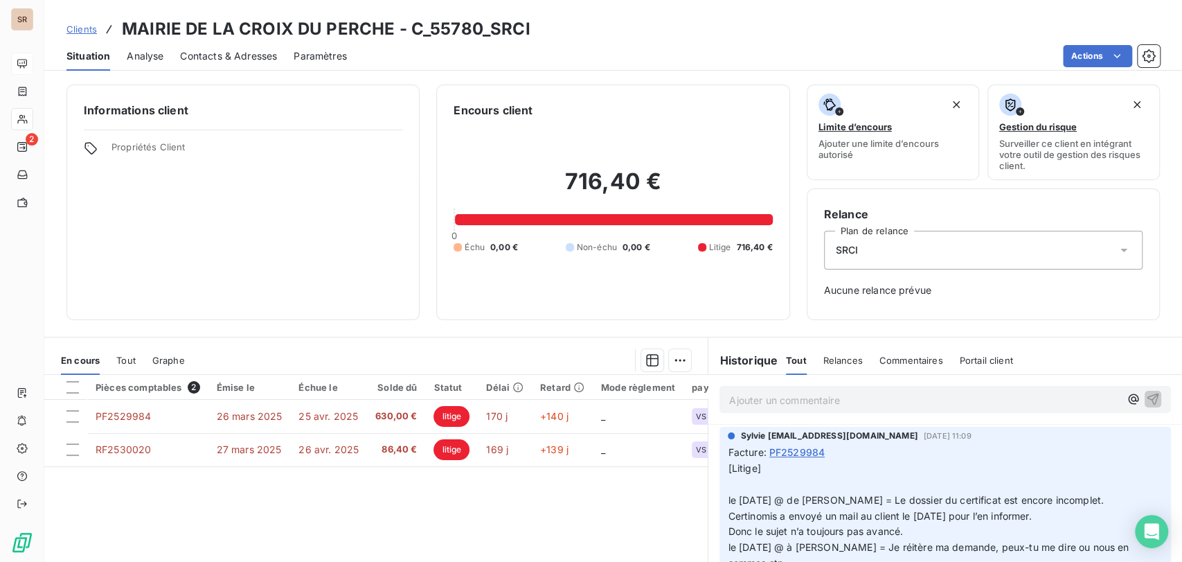
click at [728, 483] on p "[Litige] le [DATE] @ de [PERSON_NAME] = Le dossier du certificat est encore inc…" at bounding box center [937, 571] width 418 height 222
click at [889, 478] on p "[Litige] le [DATE] @ à [PERSON_NAME] = le [DATE] @ de [PERSON_NAME] = Le dossie…" at bounding box center [937, 571] width 418 height 222
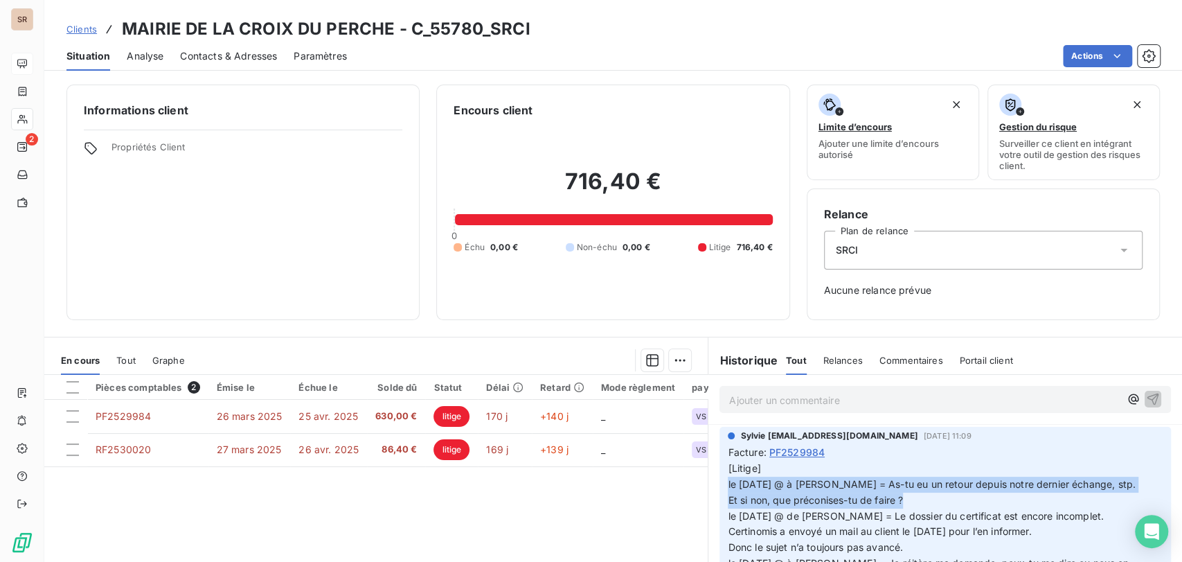
drag, startPoint x: 910, startPoint y: 500, endPoint x: 715, endPoint y: 485, distance: 195.2
click at [719, 485] on div "Sylvie [EMAIL_ADDRESS][DOMAIN_NAME] [DATE] 11:09 Facture : PF2529984 [Litige] l…" at bounding box center [944, 567] width 451 height 280
copy div "le [DATE] @ à [PERSON_NAME] = As-tu eu un retour depuis notre dernier échange, …"
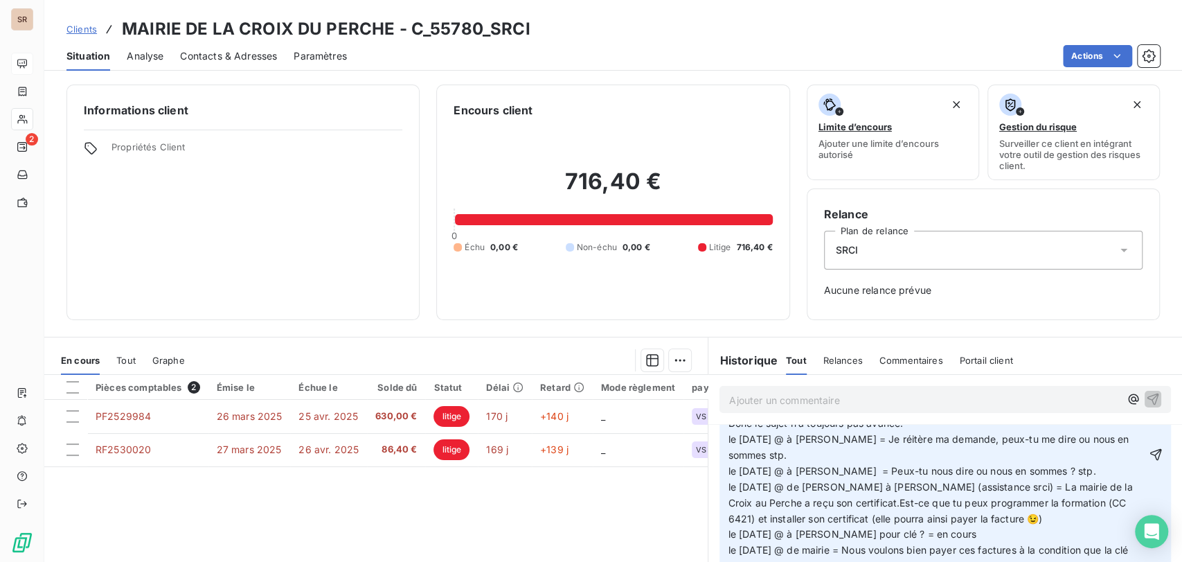
scroll to position [120, 0]
click at [1150, 458] on icon "button" at bounding box center [1156, 459] width 12 height 12
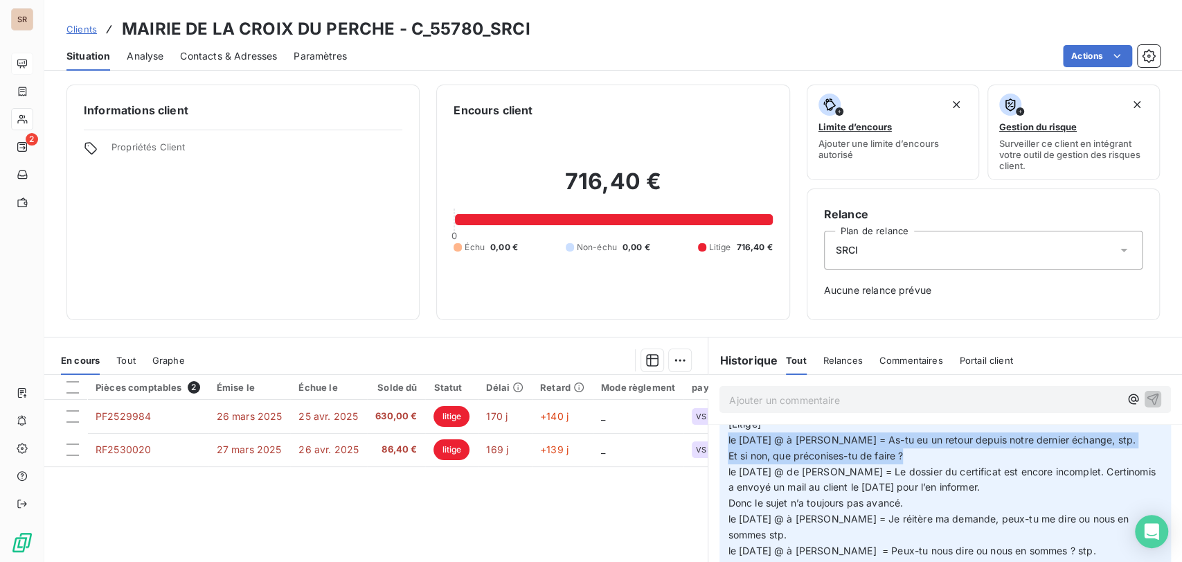
scroll to position [0, 0]
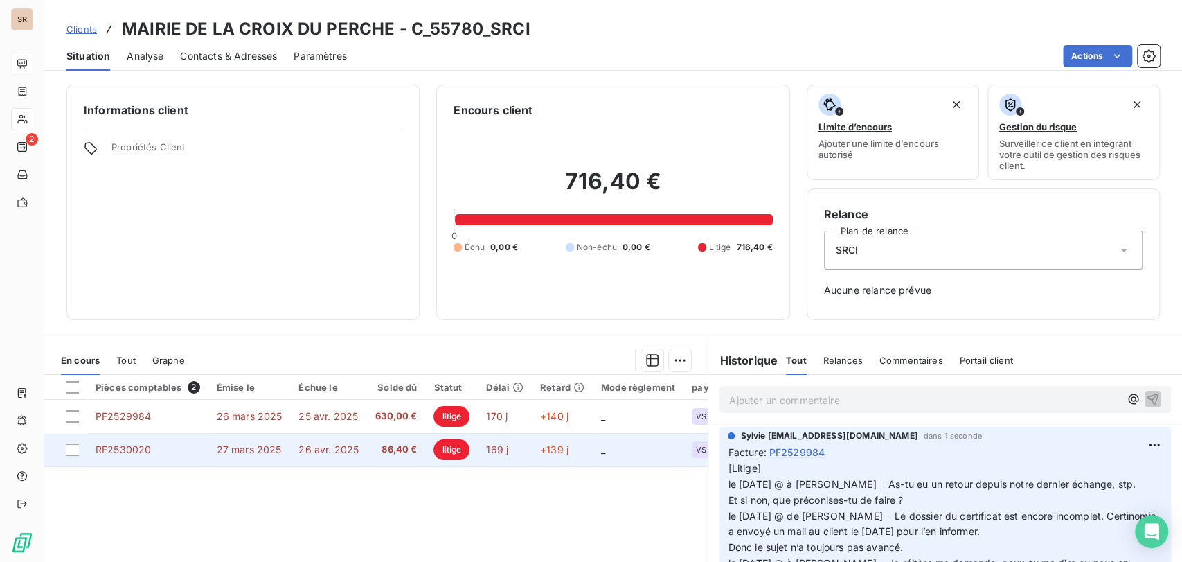
click at [141, 445] on span "RF2530020" at bounding box center [123, 449] width 55 height 12
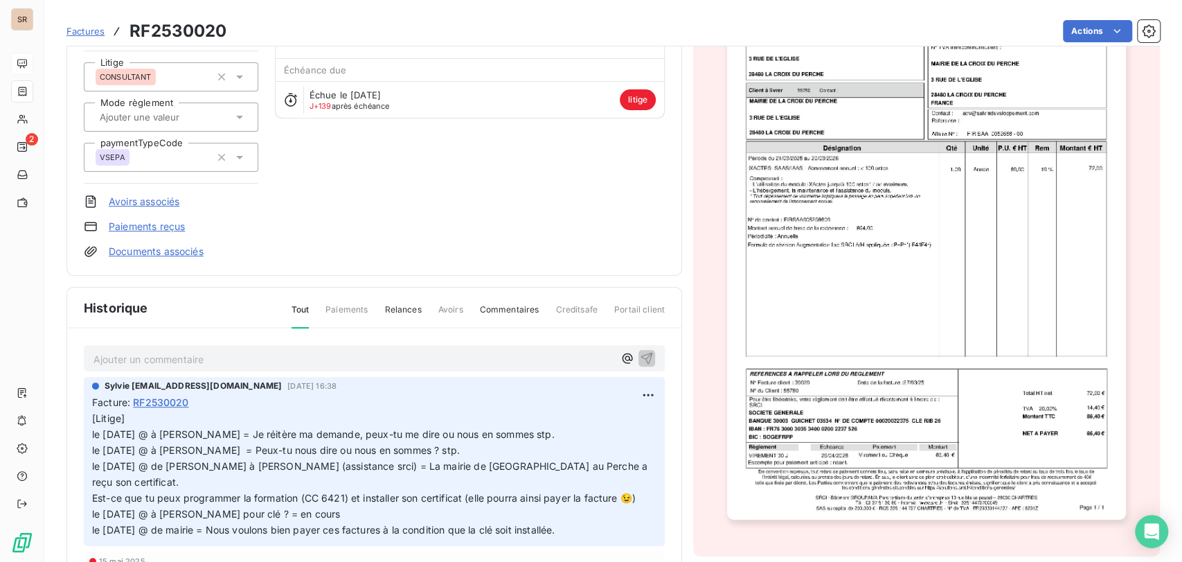
scroll to position [159, 0]
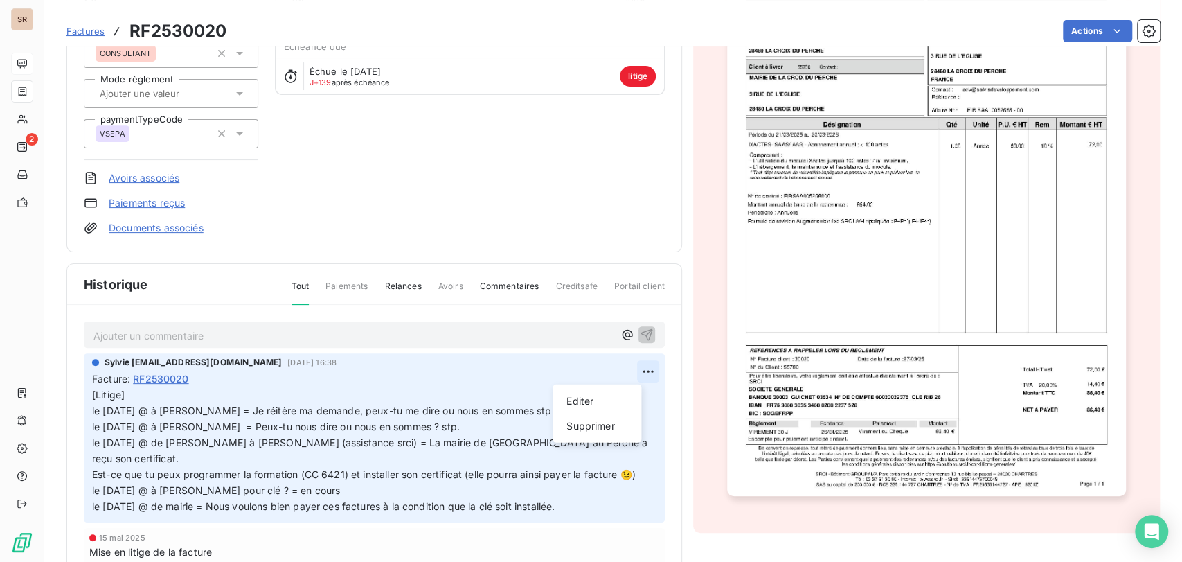
click at [630, 371] on html "SR 2 Factures RF2530020 Actions MAIRIE DE LA CROIX DU PERCHE C_55780_SRCI Monta…" at bounding box center [591, 281] width 1182 height 562
drag, startPoint x: 585, startPoint y: 400, endPoint x: 512, endPoint y: 402, distance: 73.4
click at [548, 402] on html "SR 2 Factures RF2530020 Actions MAIRIE DE LA CROIX DU PERCHE C_55780_SRCI Monta…" at bounding box center [591, 281] width 1182 height 562
click at [95, 406] on html "SR 2 Factures RF2530020 Actions MAIRIE DE LA CROIX DU PERCHE C_55780_SRCI Monta…" at bounding box center [591, 281] width 1182 height 562
click at [95, 407] on span "[Litige] le [DATE] @ à [PERSON_NAME] = Je réitère ma demande, peux-tu me dire o…" at bounding box center [371, 449] width 558 height 123
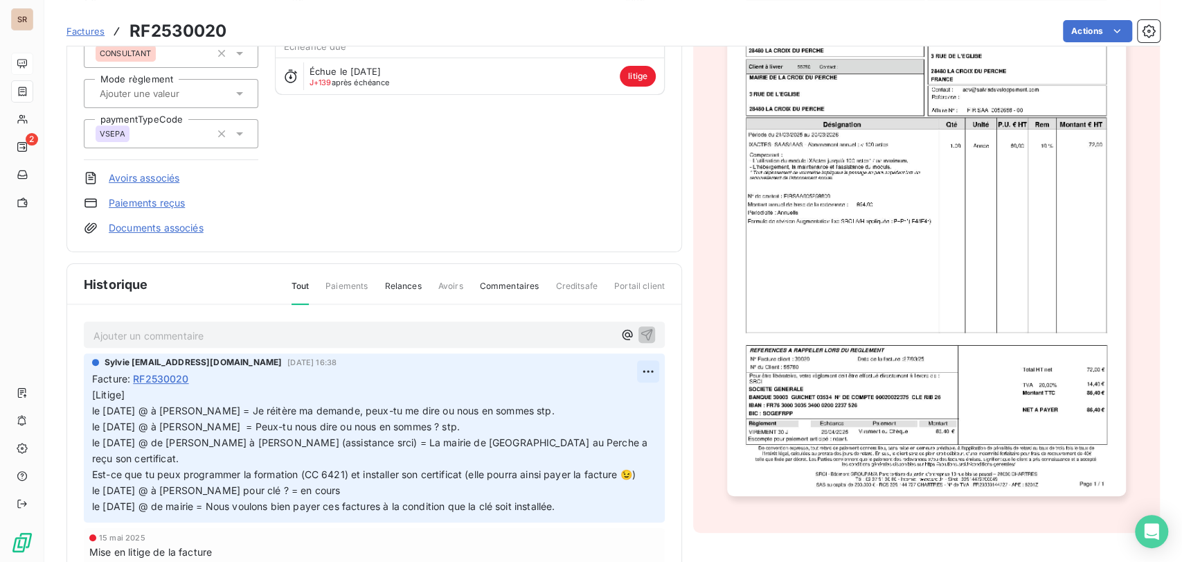
click at [623, 374] on html "SR 2 Factures RF2530020 Actions MAIRIE DE LA CROIX DU PERCHE C_55780_SRCI Monta…" at bounding box center [591, 281] width 1182 height 562
drag, startPoint x: 588, startPoint y: 397, endPoint x: 337, endPoint y: 395, distance: 250.7
click at [534, 400] on html "SR 2 Factures RF2530020 Actions MAIRIE DE LA CROIX DU PERCHE C_55780_SRCI Monta…" at bounding box center [591, 281] width 1182 height 562
click at [96, 410] on html "SR 2 Factures RF2530020 Actions MAIRIE DE LA CROIX DU PERCHE C_55780_SRCI Monta…" at bounding box center [591, 281] width 1182 height 562
click at [93, 408] on span "[Litige] le [DATE] @ à [PERSON_NAME] = Je réitère ma demande, peux-tu me dire o…" at bounding box center [371, 449] width 558 height 123
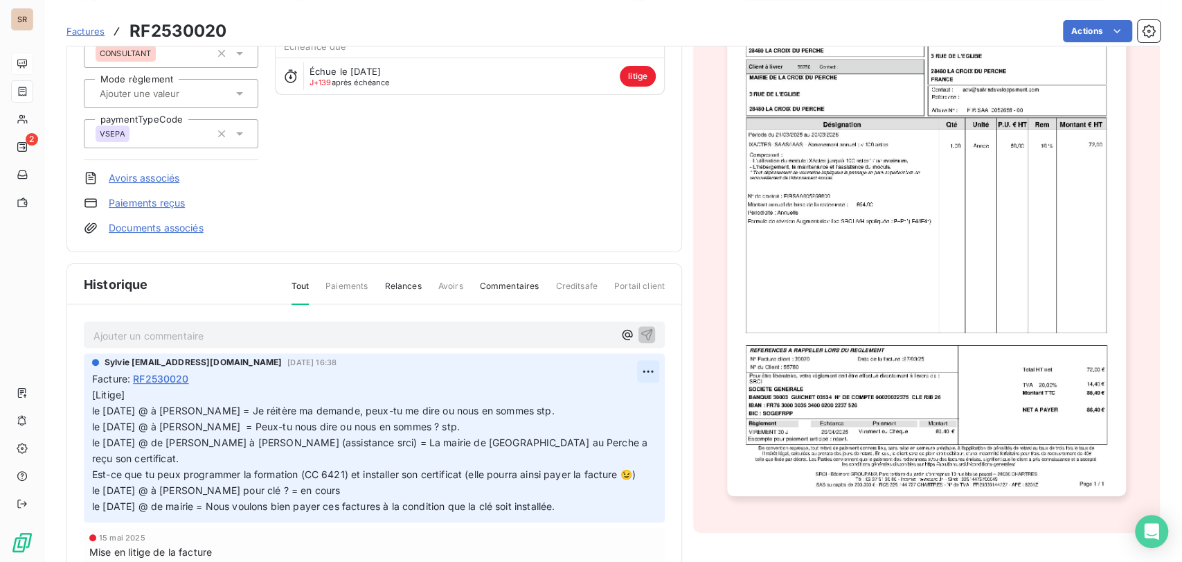
click at [628, 370] on html "SR 2 Factures RF2530020 Actions MAIRIE DE LA CROIX DU PERCHE C_55780_SRCI Monta…" at bounding box center [591, 281] width 1182 height 562
click at [582, 396] on div "Editer" at bounding box center [597, 401] width 78 height 22
click at [93, 406] on span "[Litige] le [DATE] @ à [PERSON_NAME] = Je réitère ma demande, peux-tu me dire o…" at bounding box center [367, 449] width 550 height 123
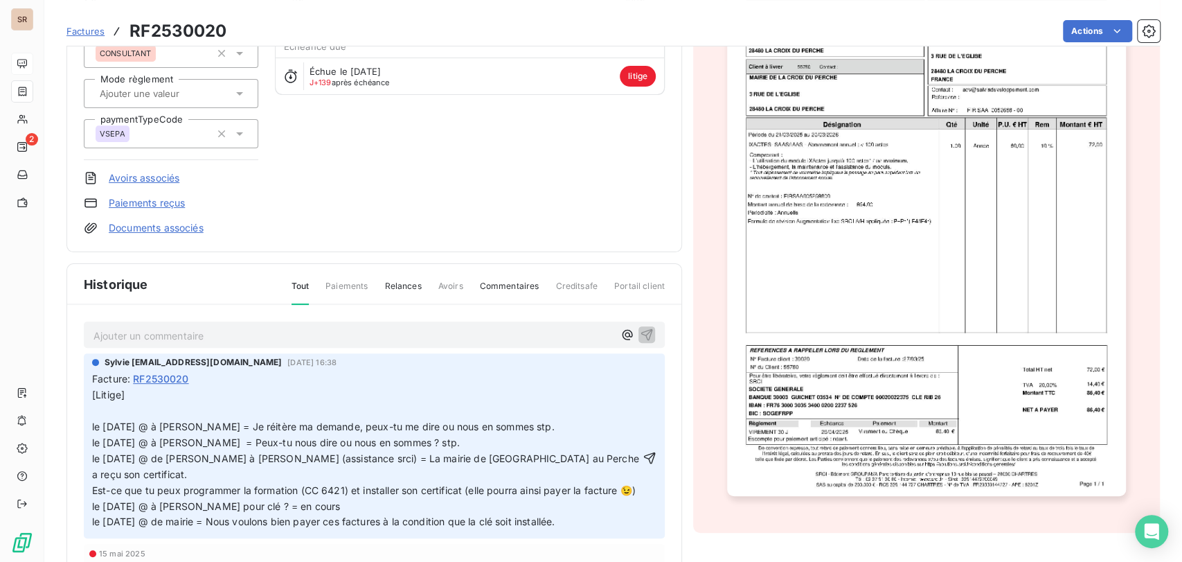
click at [105, 410] on p "[Litige] le [DATE] @ à [PERSON_NAME] = Je réitère ma demande, peux-tu me dire o…" at bounding box center [366, 458] width 548 height 143
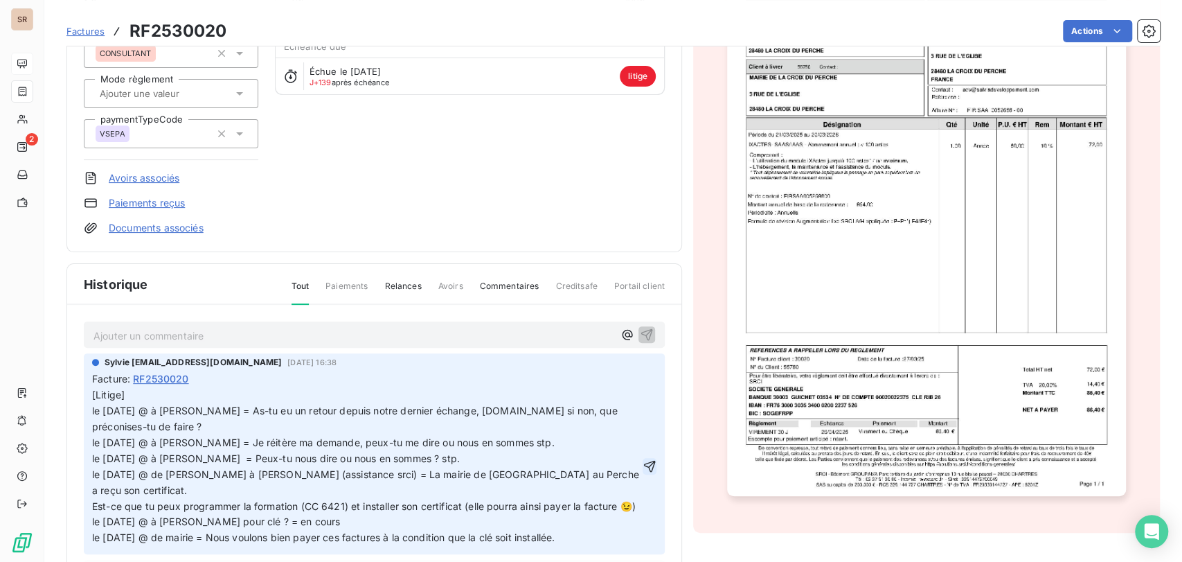
click at [643, 467] on icon "button" at bounding box center [650, 466] width 14 height 14
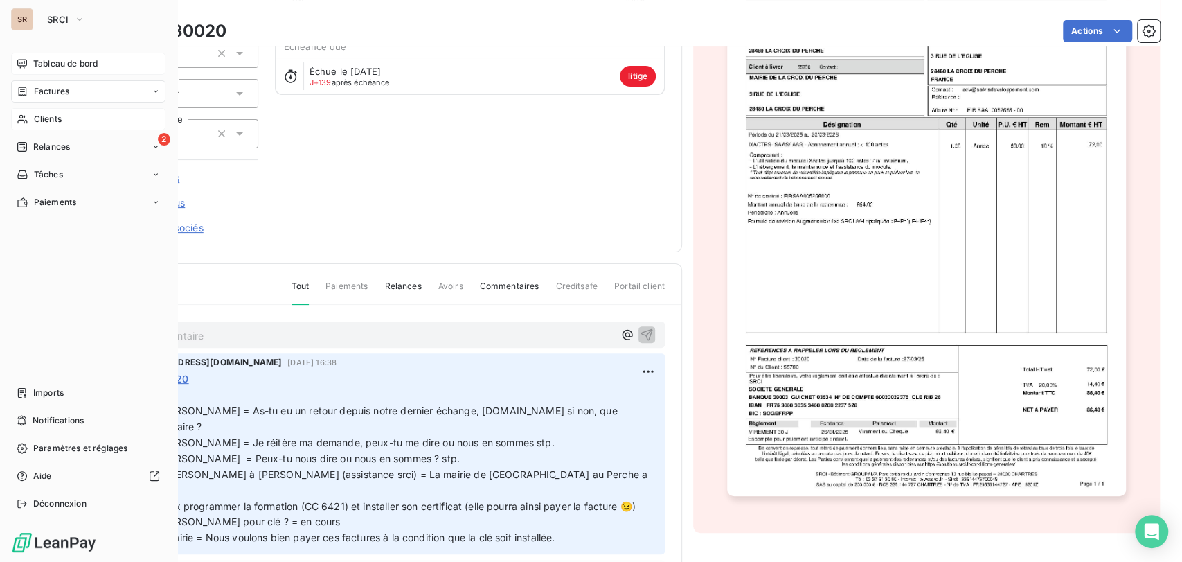
click at [37, 120] on span "Clients" at bounding box center [48, 119] width 28 height 12
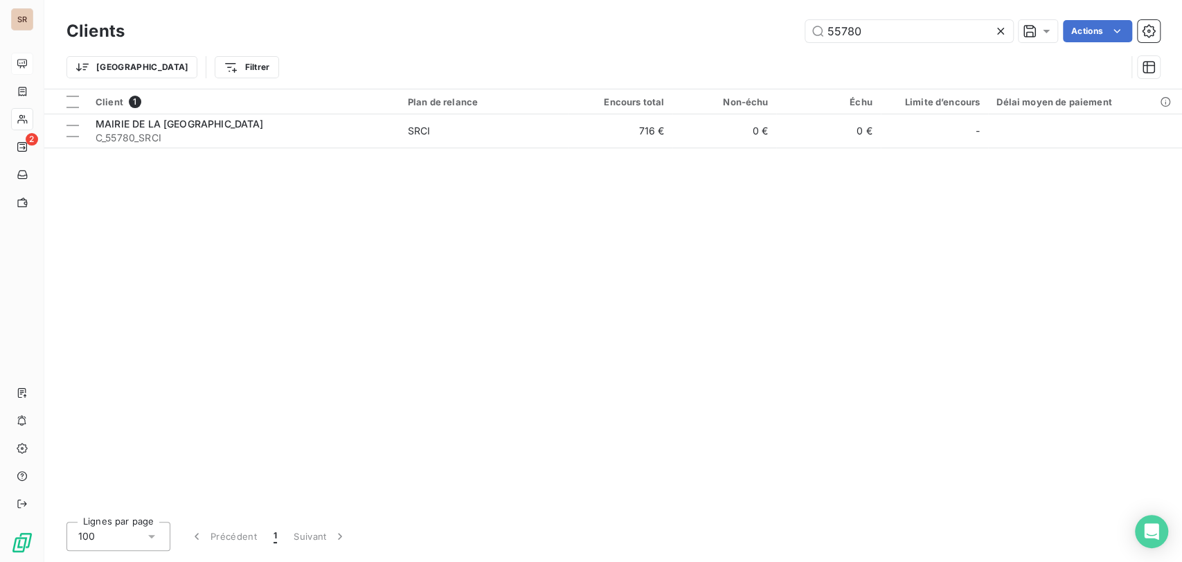
drag, startPoint x: 895, startPoint y: 31, endPoint x: 744, endPoint y: 33, distance: 150.3
click at [746, 31] on div "55780 Actions" at bounding box center [650, 31] width 1019 height 22
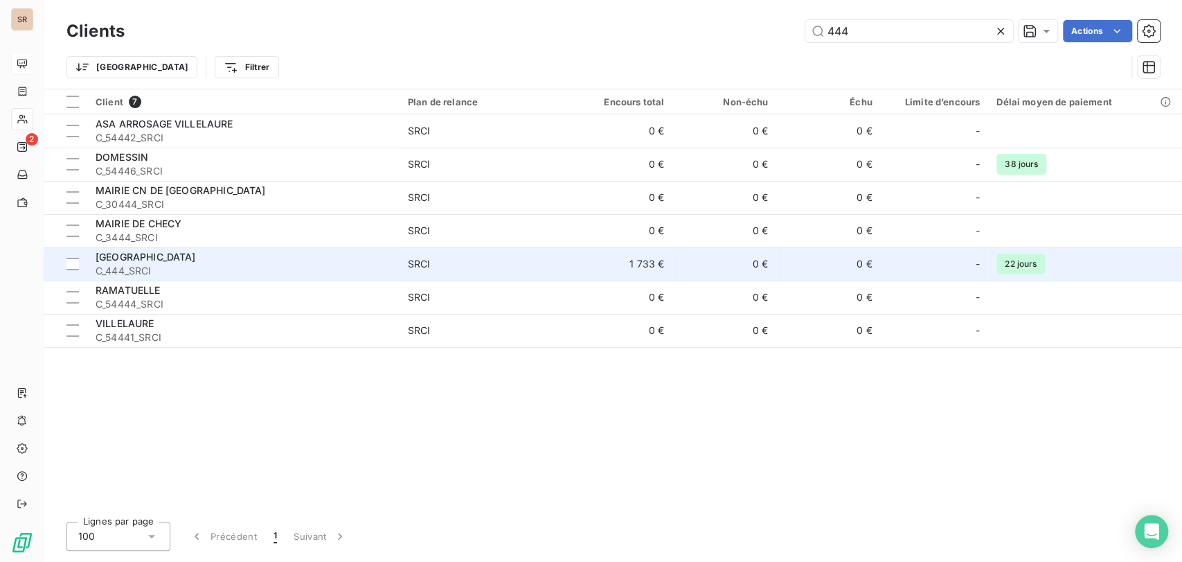
type input "444"
click at [107, 264] on span "C_444_SRCI" at bounding box center [244, 271] width 296 height 14
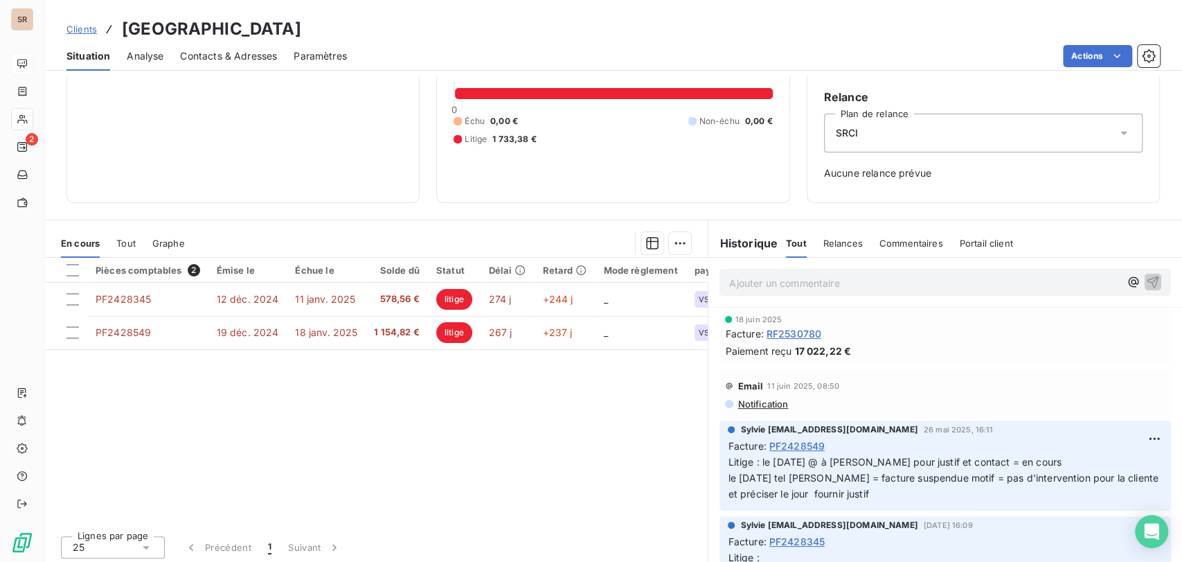
scroll to position [121, 0]
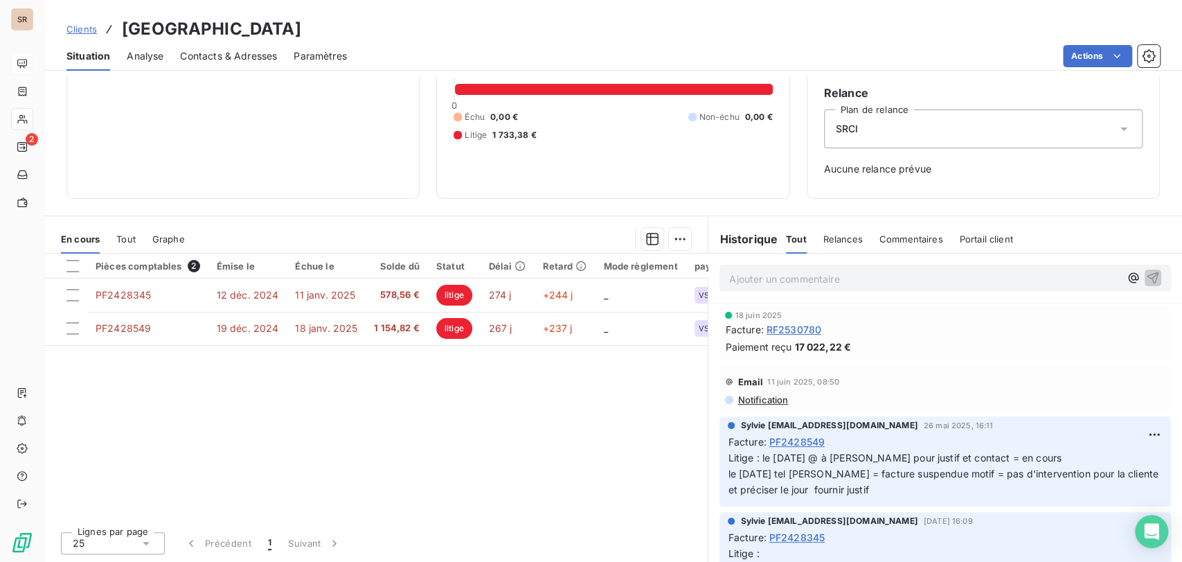
click at [224, 56] on span "Contacts & Adresses" at bounding box center [228, 56] width 97 height 14
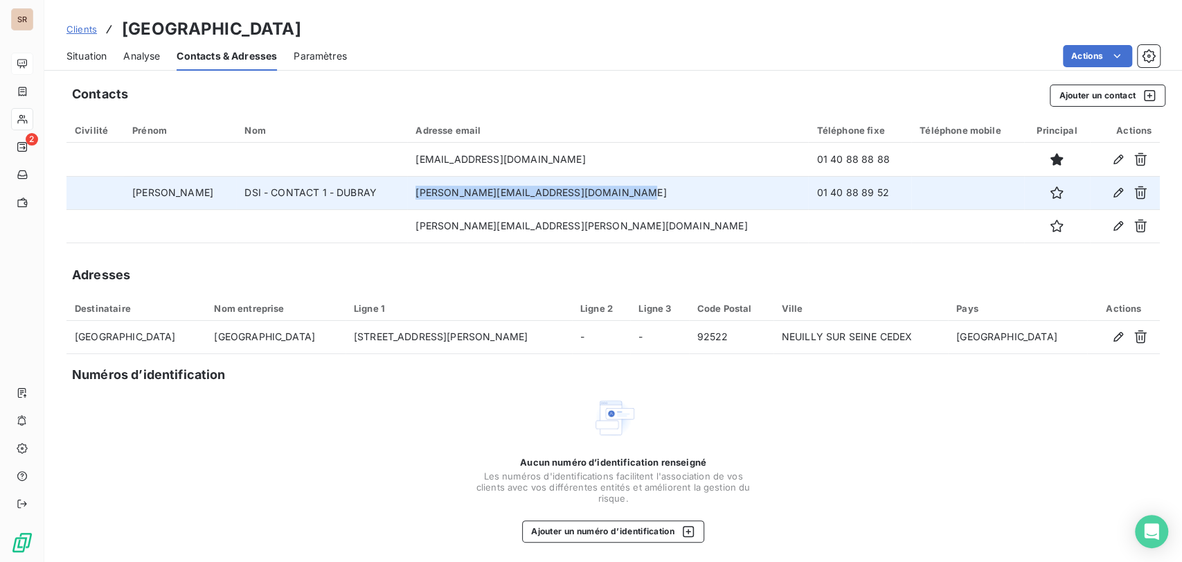
drag, startPoint x: 610, startPoint y: 195, endPoint x: 410, endPoint y: 197, distance: 200.1
click at [410, 197] on tr "[PERSON_NAME] DSI - CONTACT 1 - DUBRAY [EMAIL_ADDRESS][DOMAIN_NAME] 01 40 88 89…" at bounding box center [612, 192] width 1093 height 33
copy tr "[PERSON_NAME][EMAIL_ADDRESS][DOMAIN_NAME]"
click at [911, 208] on td at bounding box center [967, 192] width 113 height 33
drag, startPoint x: 814, startPoint y: 190, endPoint x: 740, endPoint y: 197, distance: 75.0
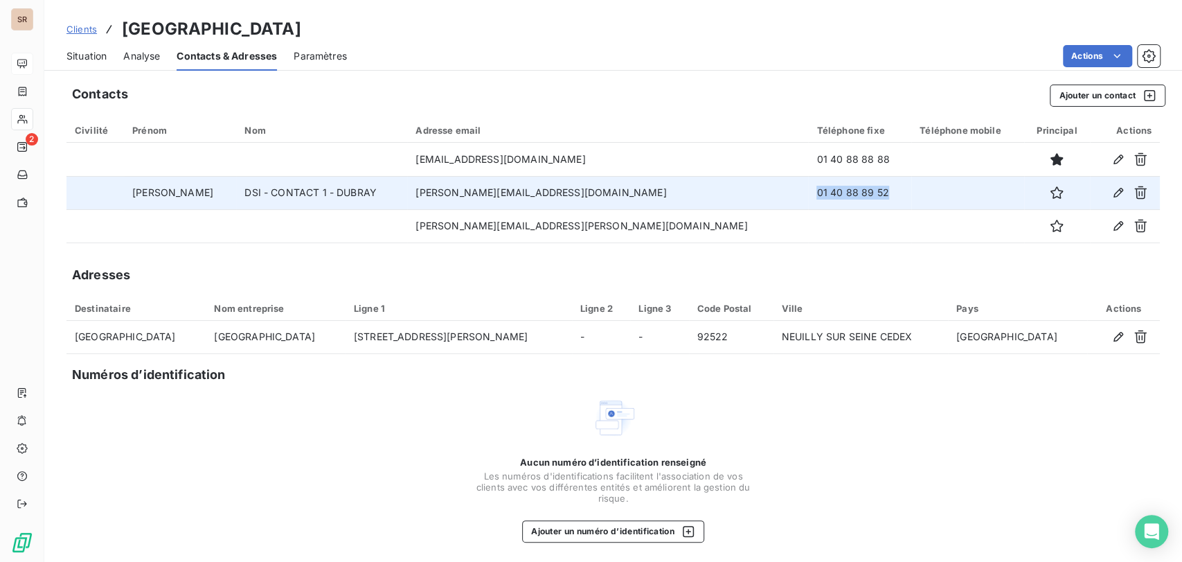
click at [808, 197] on td "01 40 88 89 52" at bounding box center [859, 192] width 103 height 33
copy td "01 40 88 89 52"
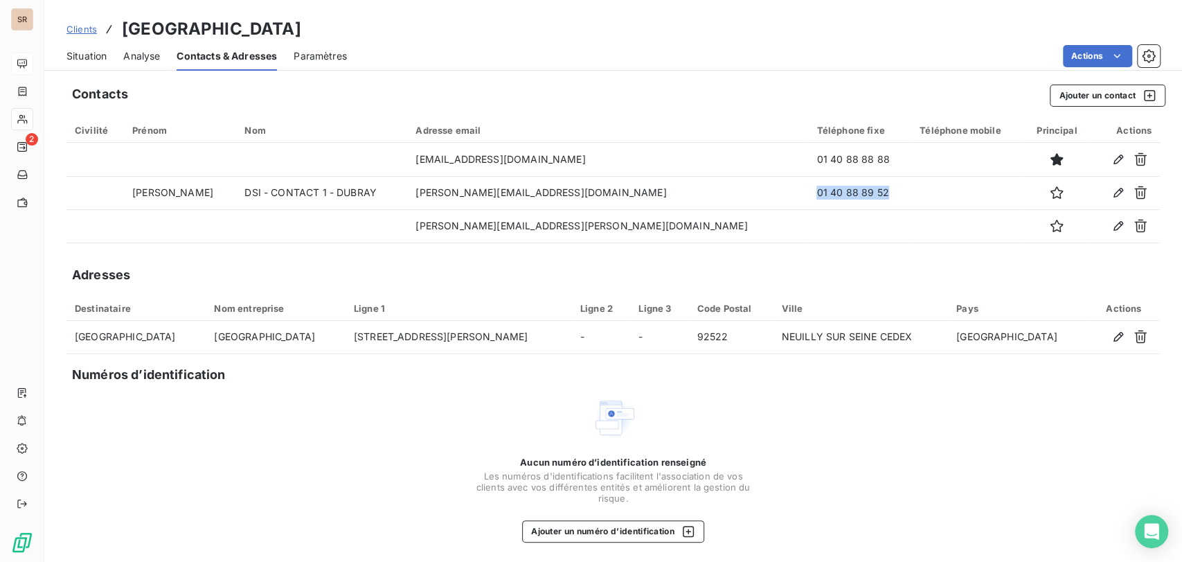
click at [84, 52] on span "Situation" at bounding box center [86, 56] width 40 height 14
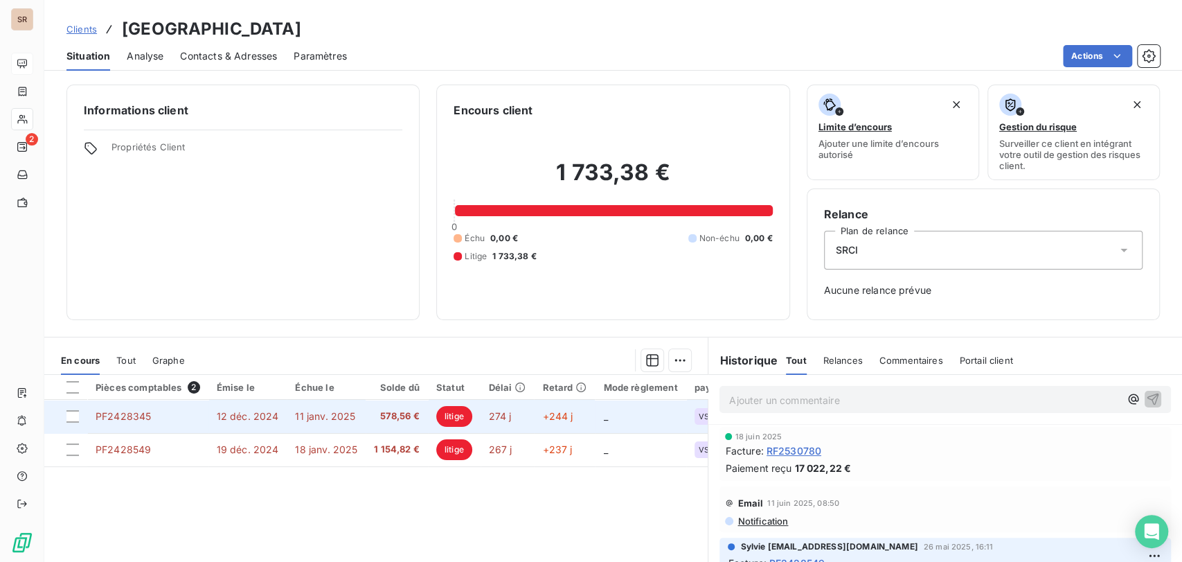
click at [129, 418] on span "PF2428345" at bounding box center [123, 416] width 55 height 12
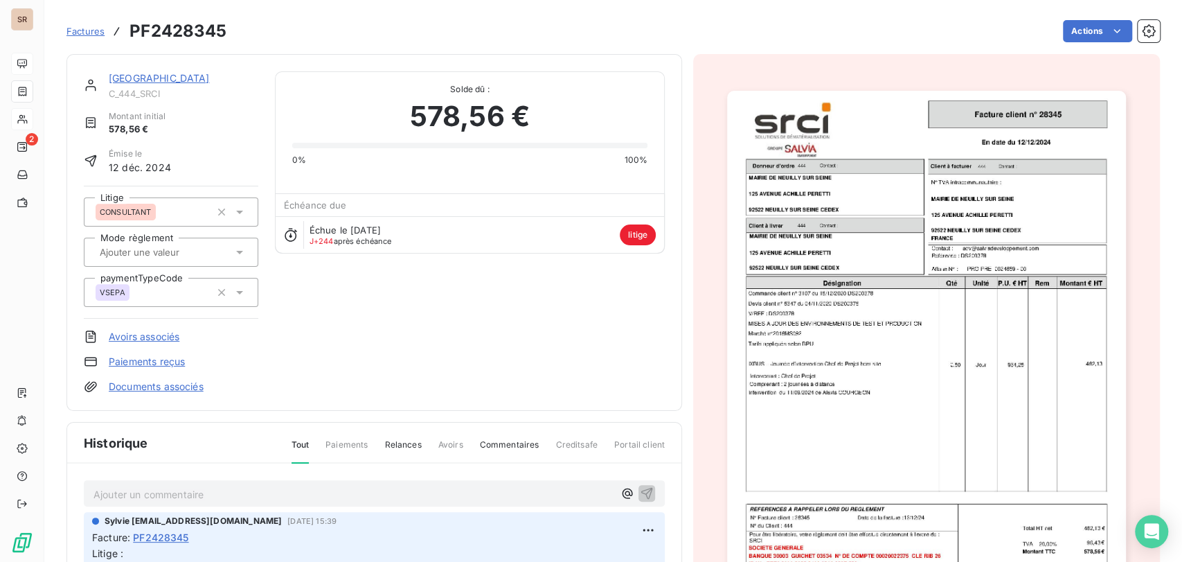
click at [163, 386] on link "Documents associés" at bounding box center [156, 386] width 95 height 14
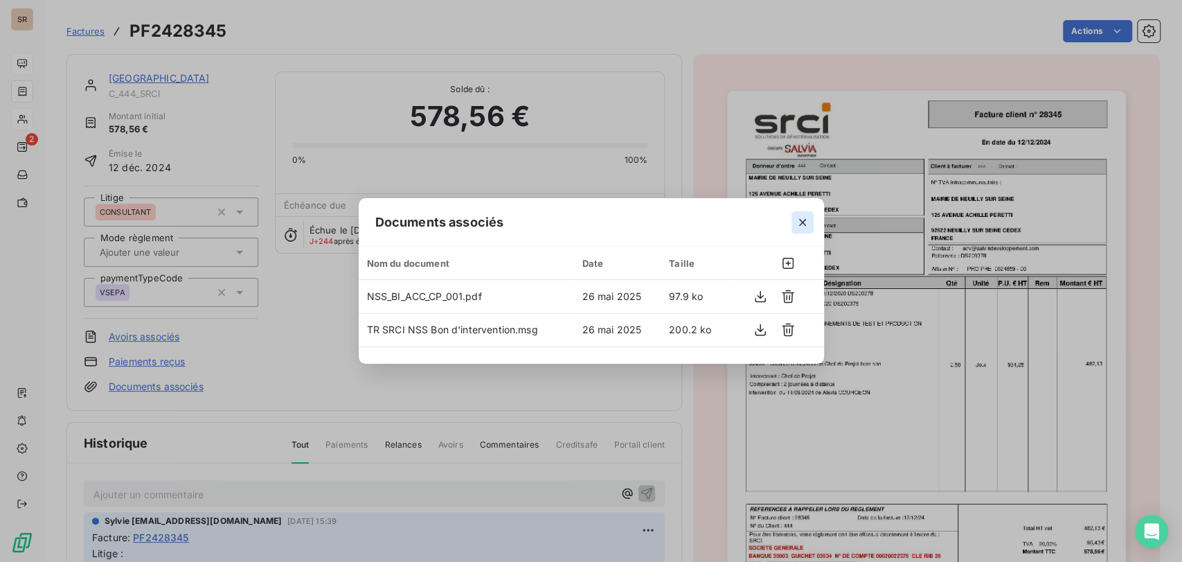
click at [799, 218] on icon "button" at bounding box center [803, 222] width 14 height 14
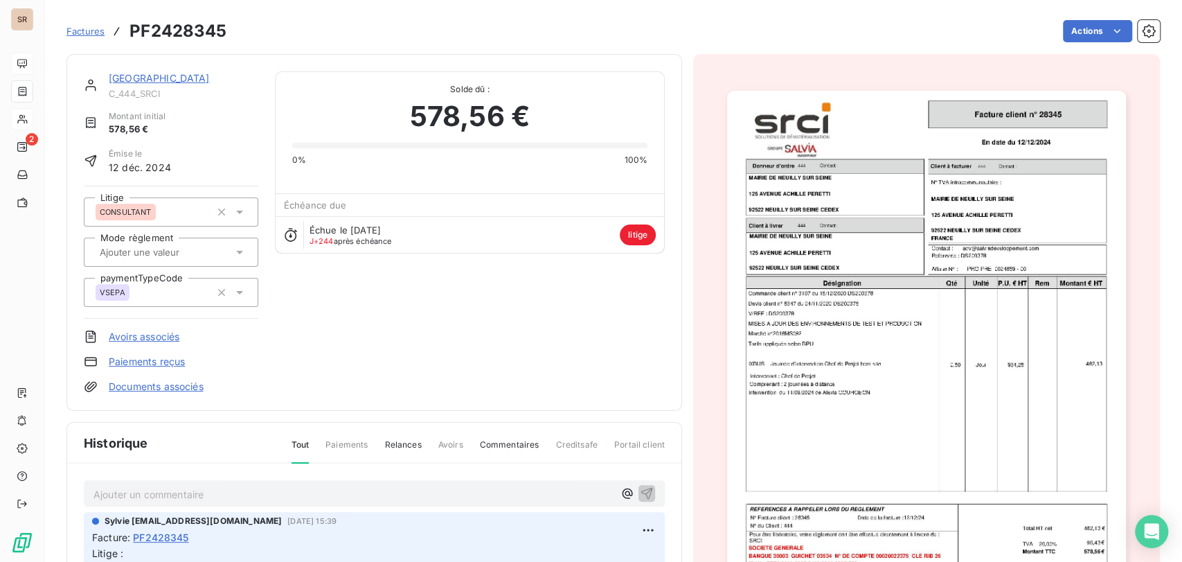
click at [192, 80] on link "[GEOGRAPHIC_DATA]" at bounding box center [159, 78] width 101 height 12
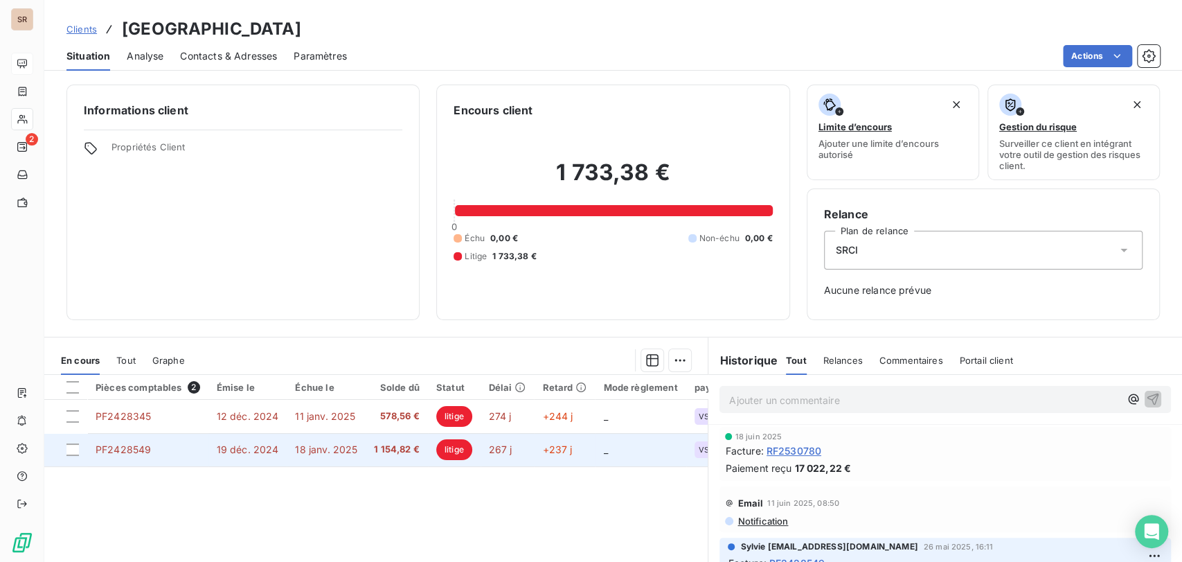
click at [136, 443] on span "PF2428549" at bounding box center [123, 449] width 55 height 12
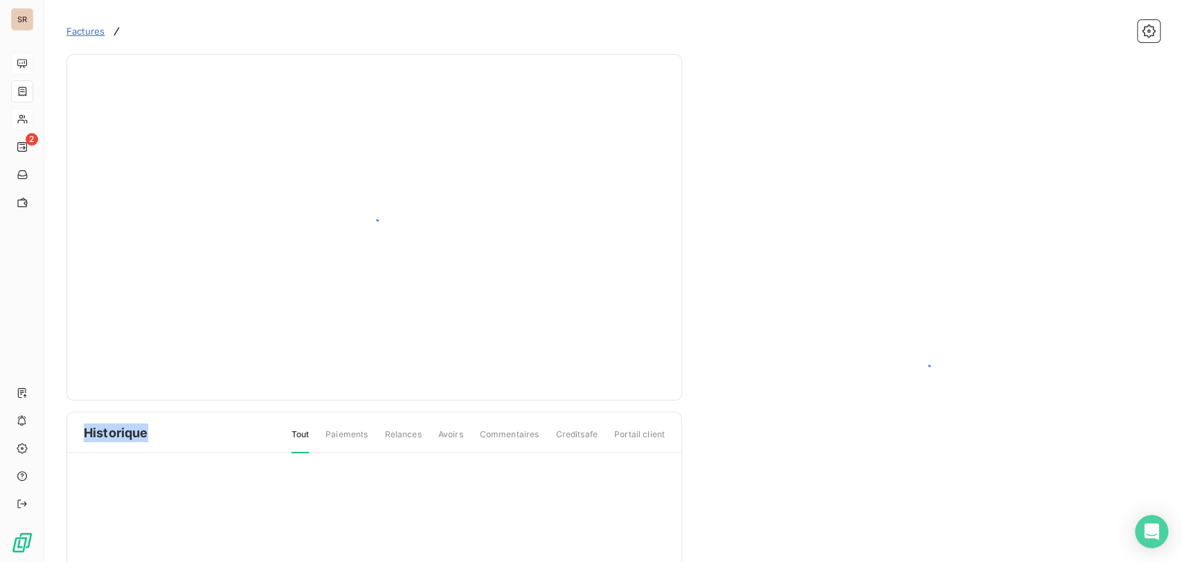
click at [136, 442] on div "Historique Tout Paiements Relances Avoirs Commentaires Creditsafe Portail client" at bounding box center [374, 432] width 614 height 41
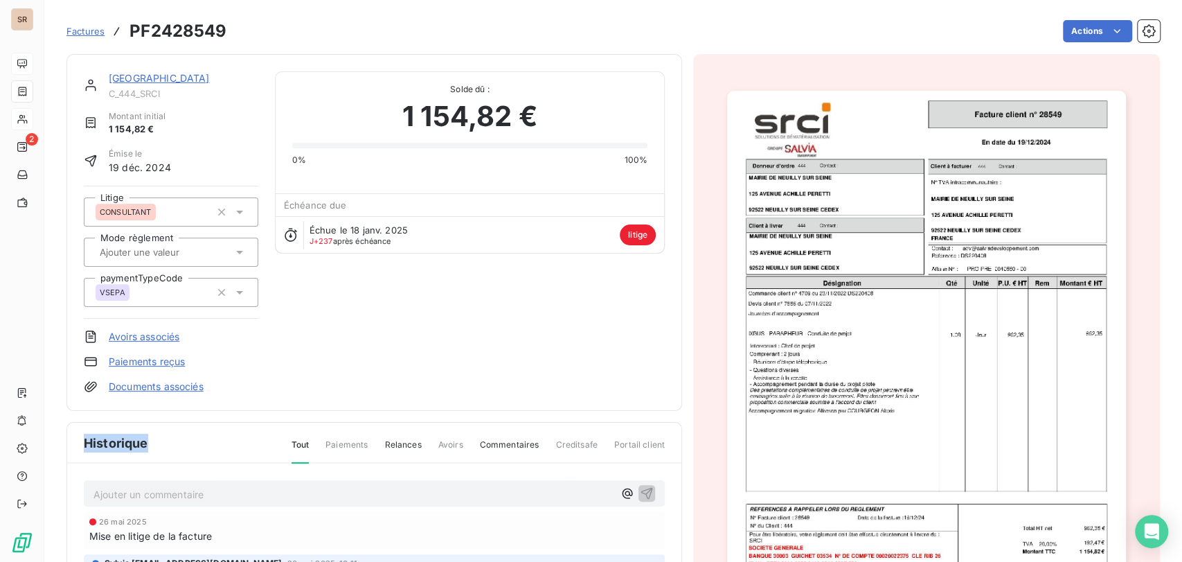
click at [811, 350] on img "button" at bounding box center [926, 373] width 399 height 564
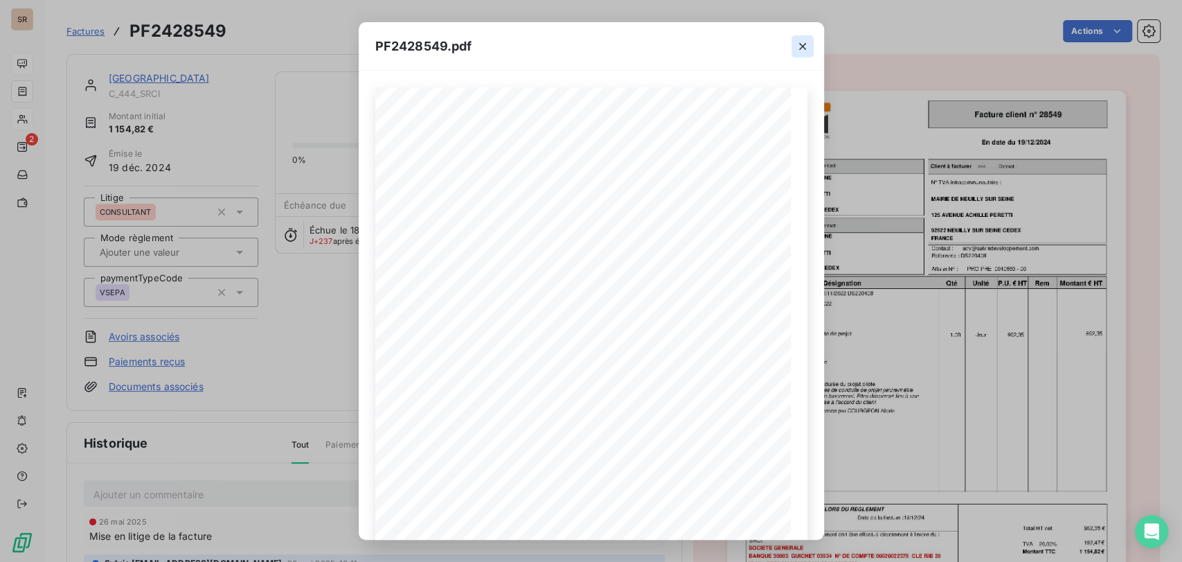
click at [802, 42] on icon "button" at bounding box center [803, 46] width 14 height 14
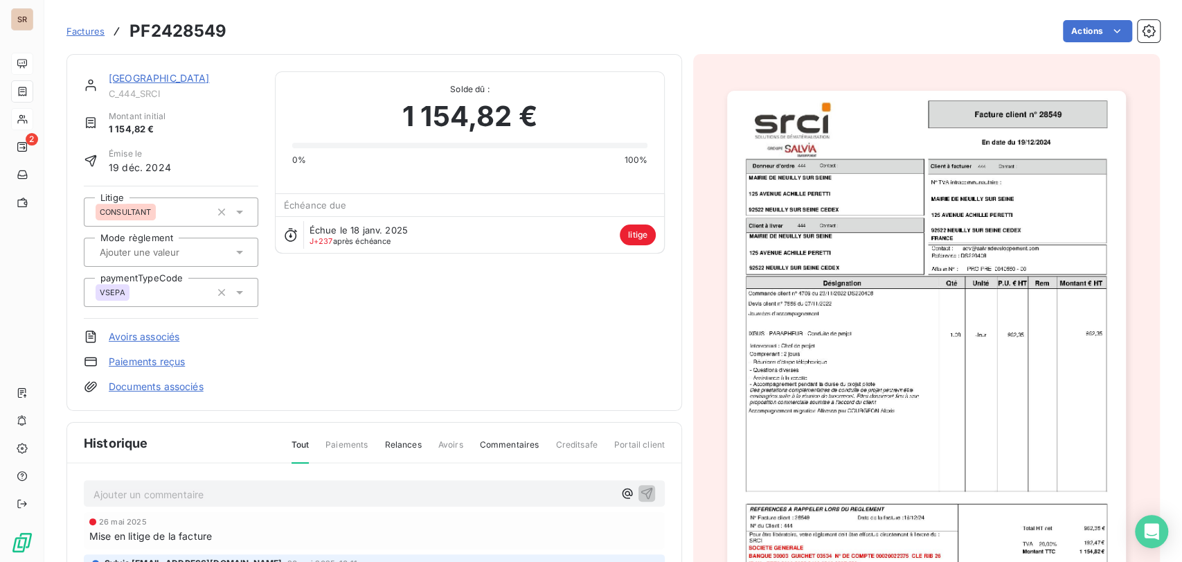
click at [180, 79] on link "[GEOGRAPHIC_DATA]" at bounding box center [159, 78] width 101 height 12
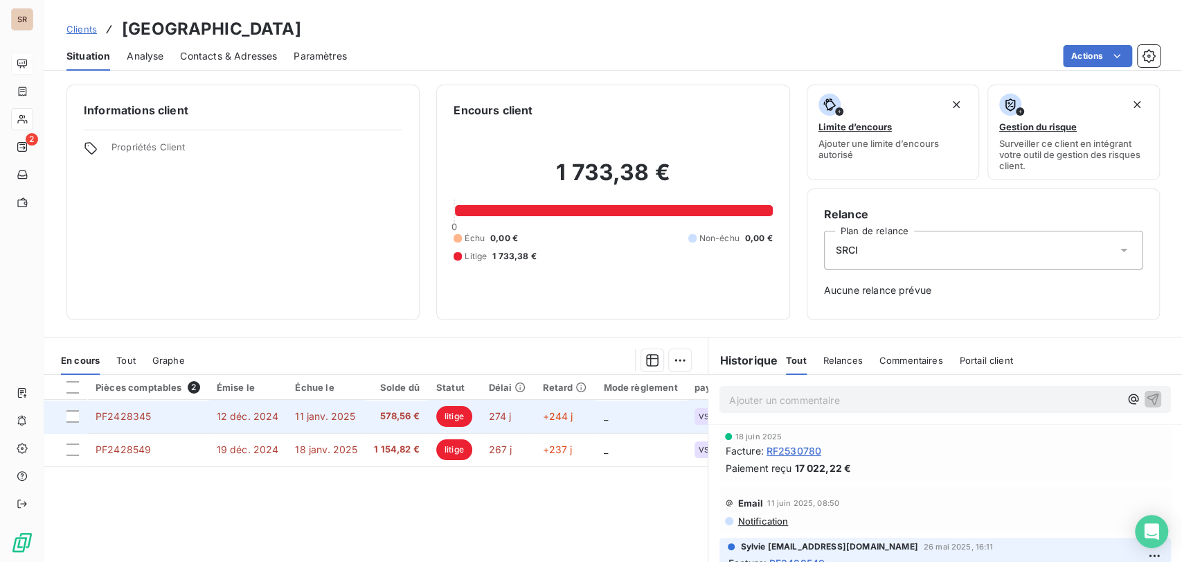
click at [129, 412] on span "PF2428345" at bounding box center [123, 416] width 55 height 12
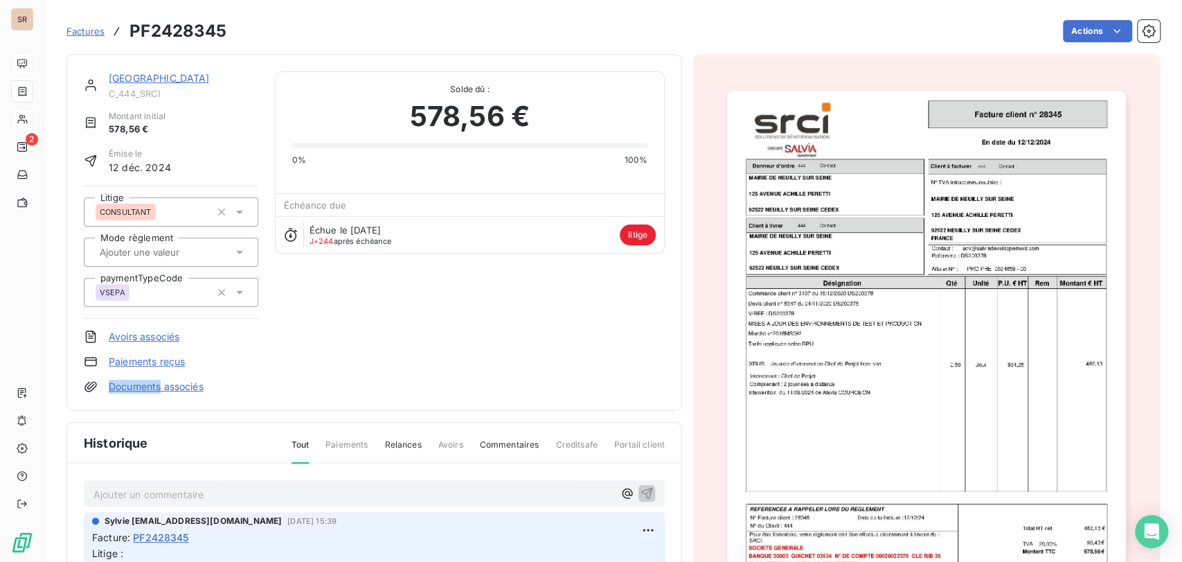
click at [130, 412] on div "[GEOGRAPHIC_DATA] SUR SEINE C_444_SRCI Montant initial 578,56 € Émise le [DATE]…" at bounding box center [374, 399] width 616 height 690
click at [850, 322] on img "button" at bounding box center [926, 373] width 399 height 564
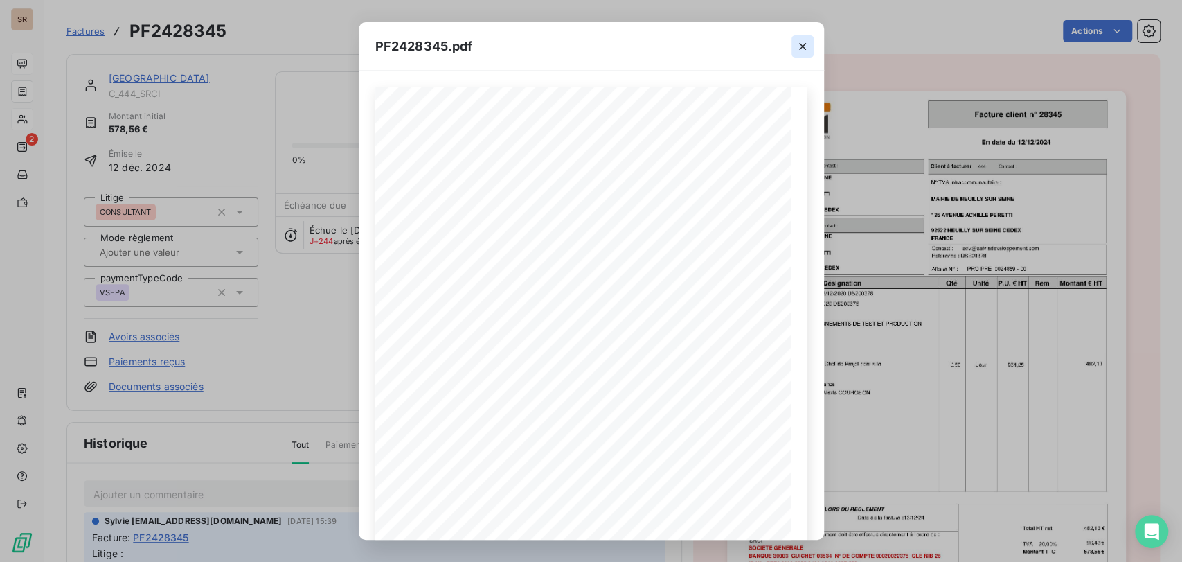
click at [796, 49] on icon "button" at bounding box center [803, 46] width 14 height 14
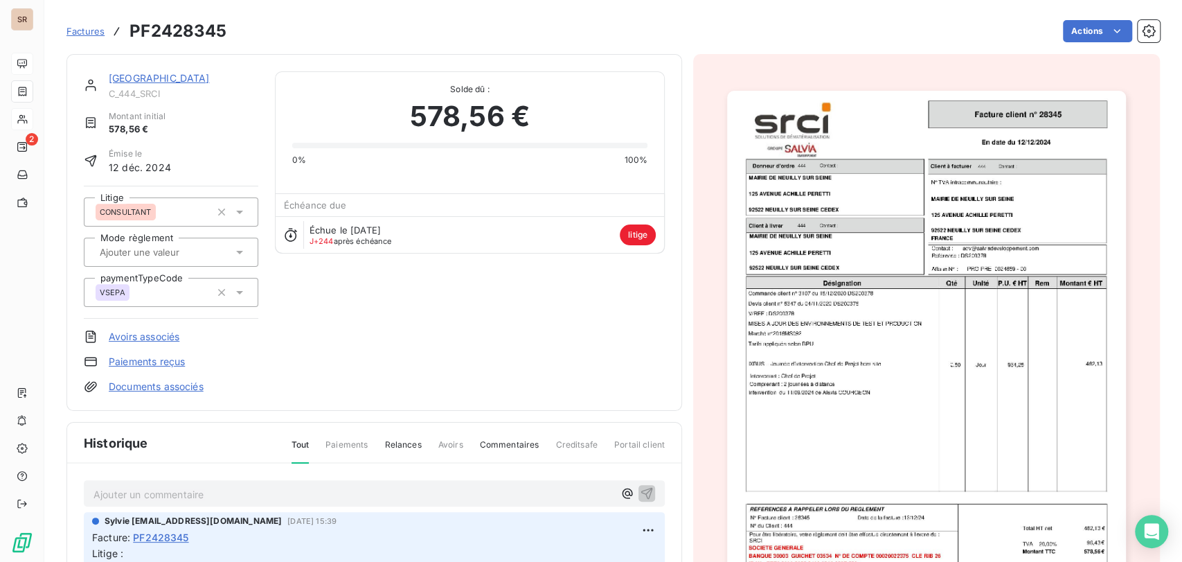
click at [177, 79] on link "[GEOGRAPHIC_DATA]" at bounding box center [159, 78] width 101 height 12
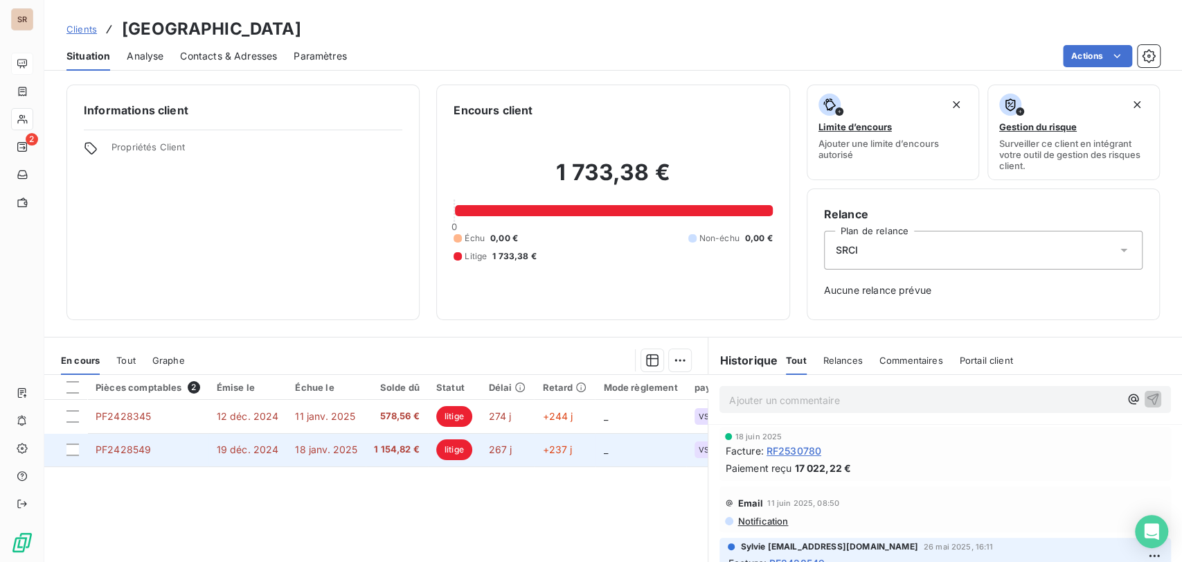
click at [127, 444] on span "PF2428549" at bounding box center [123, 449] width 55 height 12
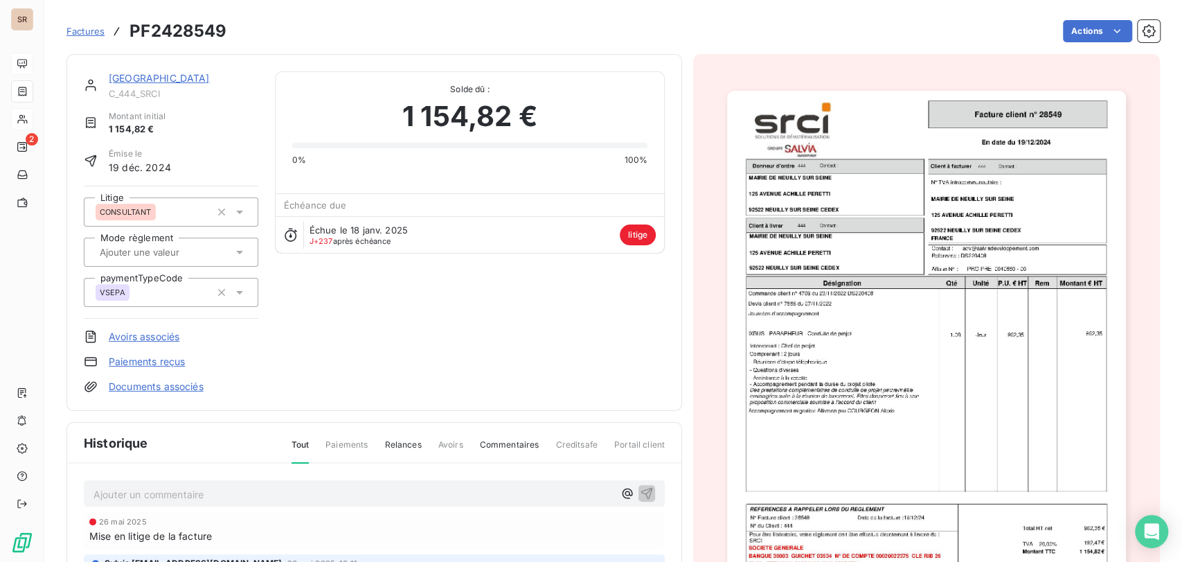
click at [842, 382] on img "button" at bounding box center [926, 373] width 399 height 564
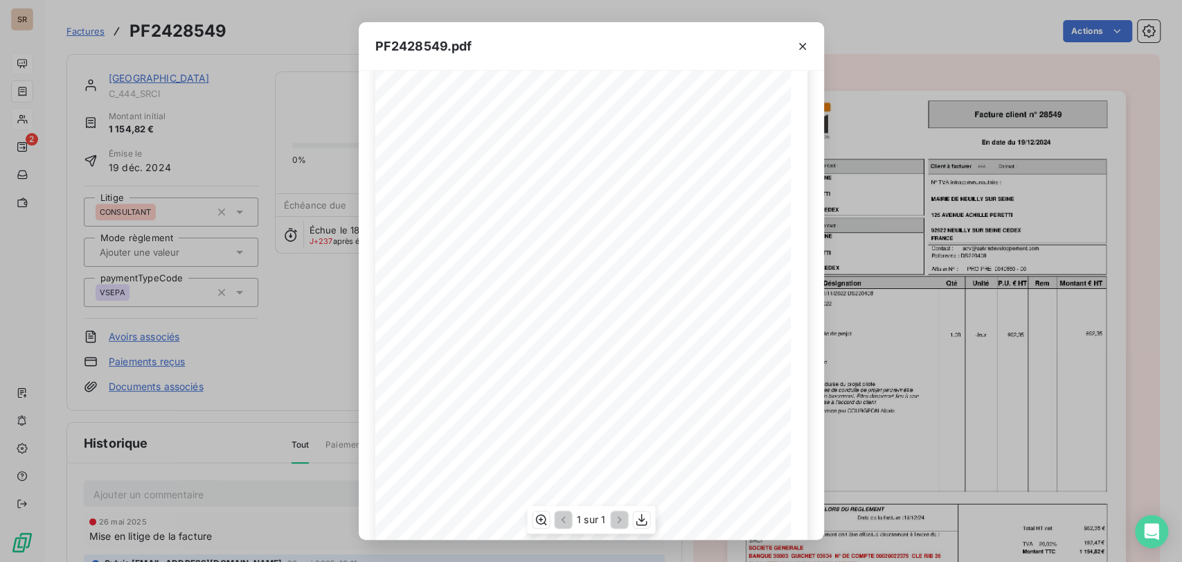
scroll to position [5, 0]
click at [801, 51] on icon "button" at bounding box center [803, 46] width 14 height 14
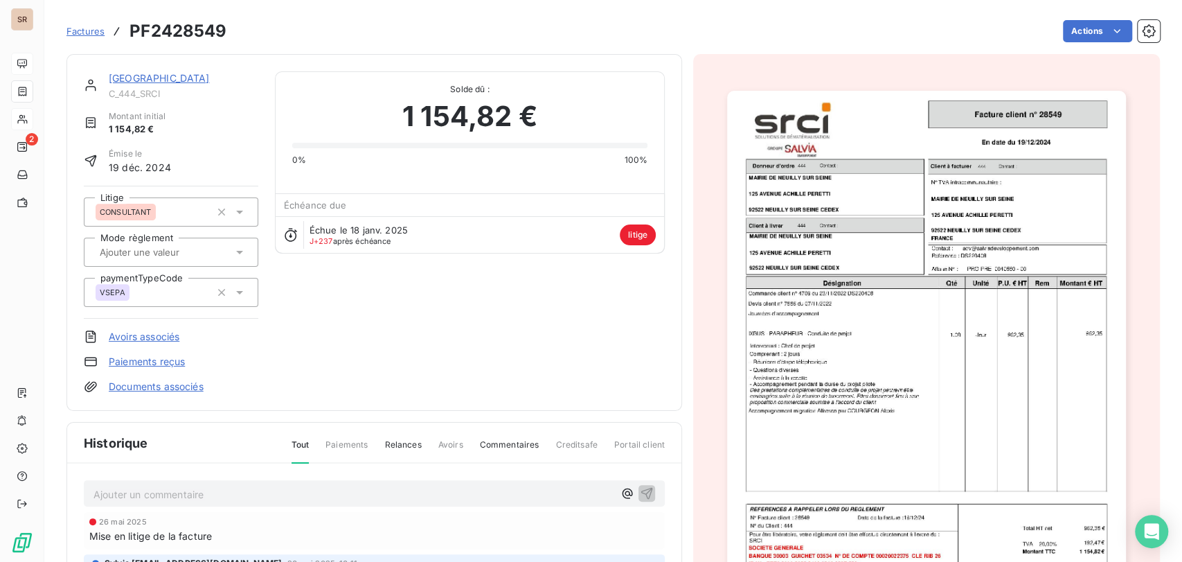
click at [193, 77] on link "[GEOGRAPHIC_DATA]" at bounding box center [159, 78] width 101 height 12
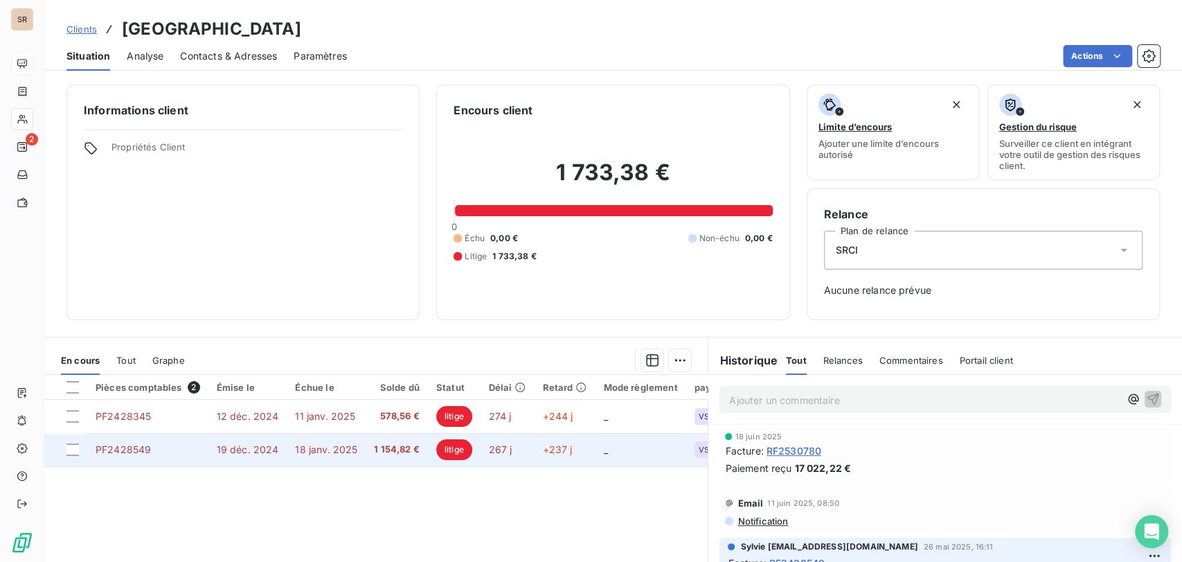
click at [138, 447] on span "PF2428549" at bounding box center [123, 449] width 55 height 12
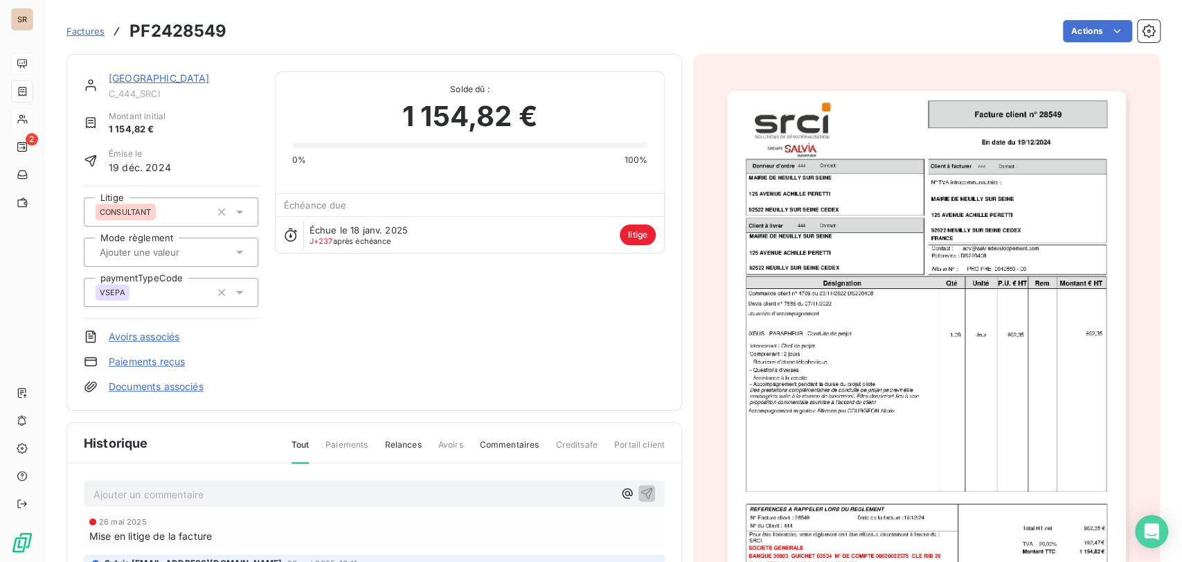
click at [828, 365] on img "button" at bounding box center [926, 373] width 399 height 564
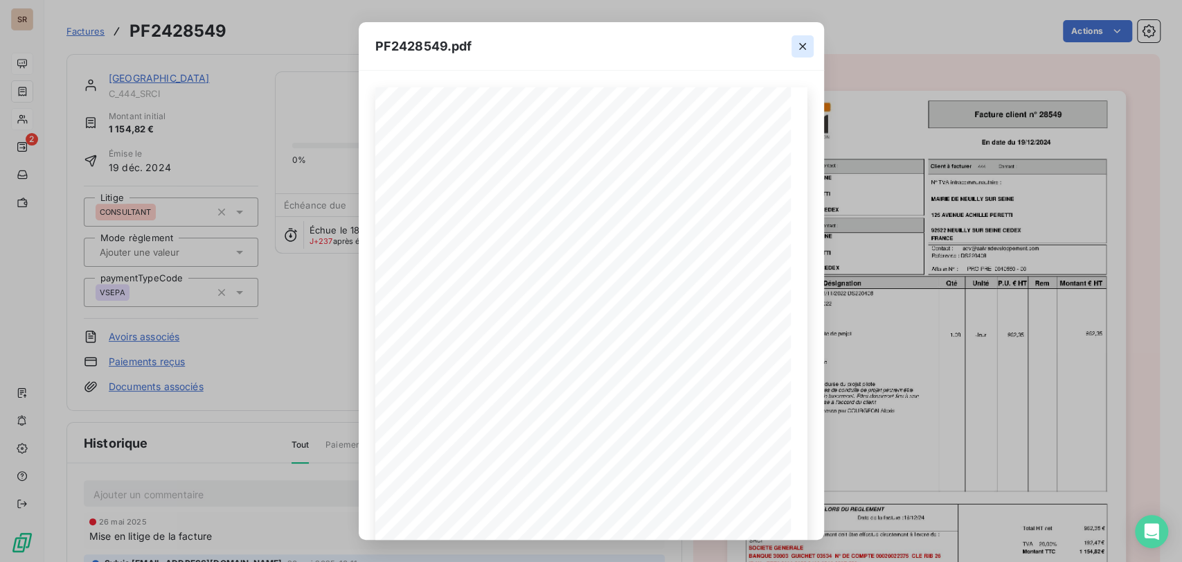
click at [802, 48] on icon "button" at bounding box center [803, 46] width 14 height 14
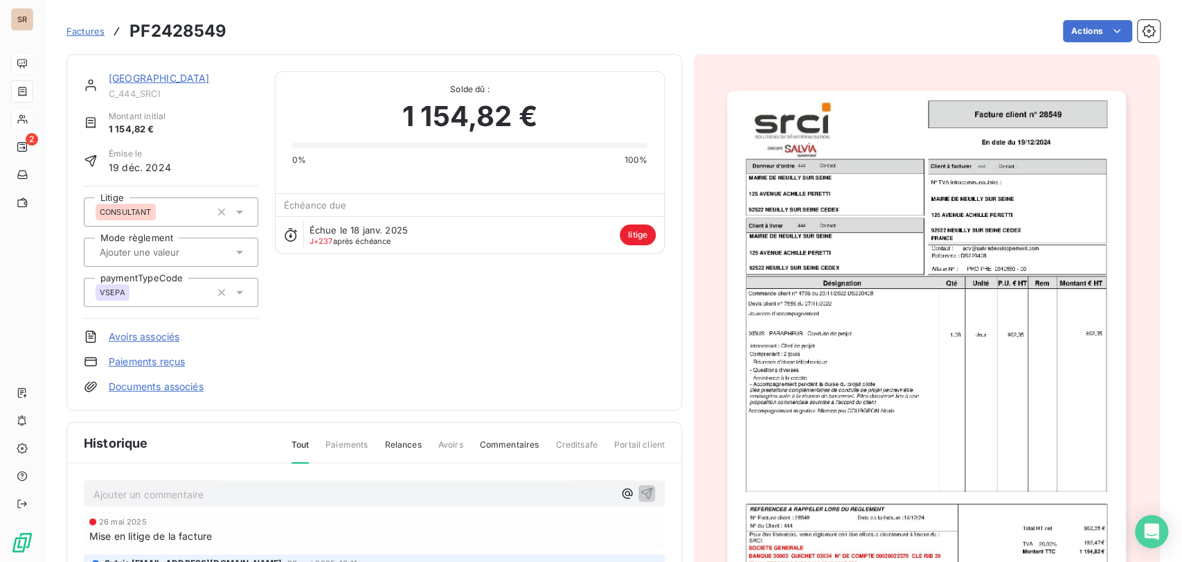
click at [191, 79] on link "[GEOGRAPHIC_DATA]" at bounding box center [159, 78] width 101 height 12
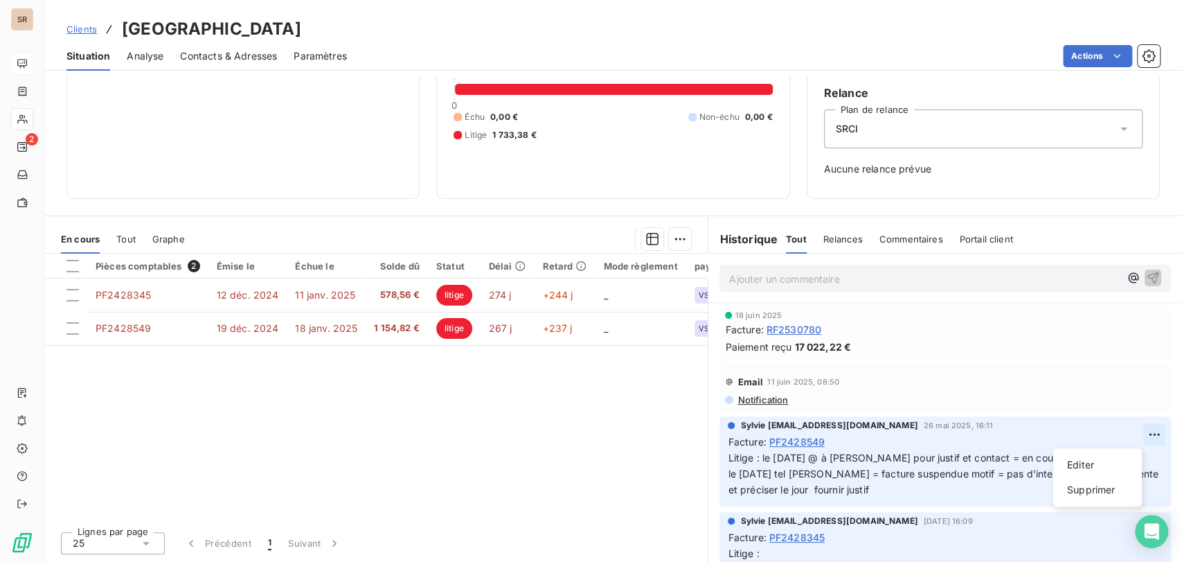
click at [1130, 436] on html "SR 2 Clients MAIRIE DE [GEOGRAPHIC_DATA] - C_444_SRCI Situation Analyse Contact…" at bounding box center [591, 281] width 1182 height 562
click at [1081, 462] on div "Editer" at bounding box center [1098, 465] width 78 height 22
click at [755, 456] on span "Litige : le [DATE] @ à [PERSON_NAME] pour justif et contact = en cours le [DATE…" at bounding box center [928, 473] width 400 height 44
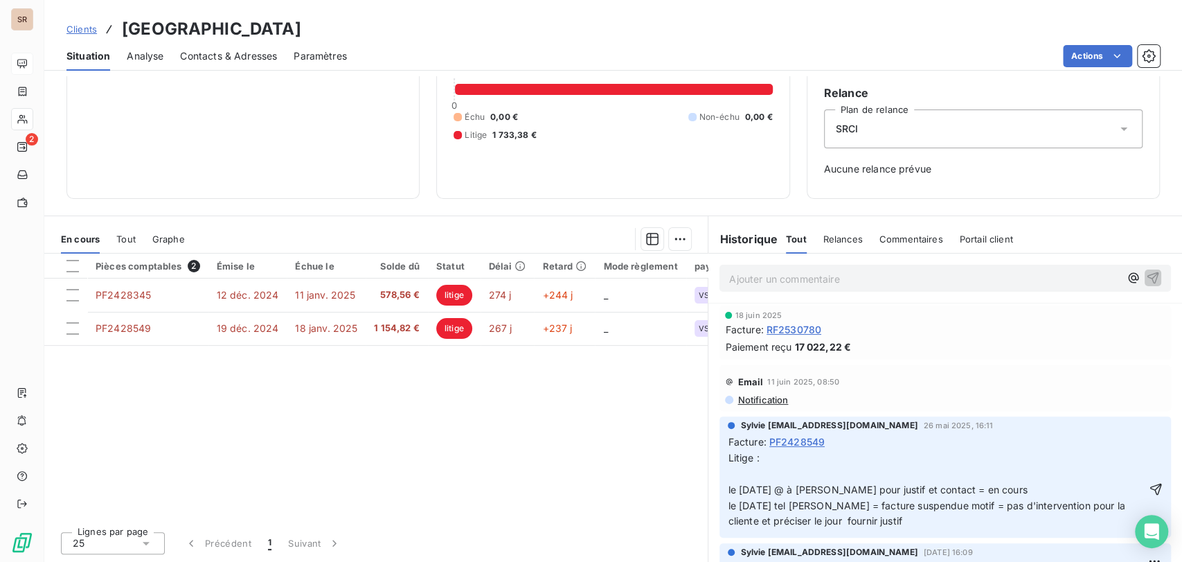
click at [737, 474] on p "Litige : le [DATE] @ à [PERSON_NAME] pour justif et contact = en cours le [DATE…" at bounding box center [937, 489] width 418 height 79
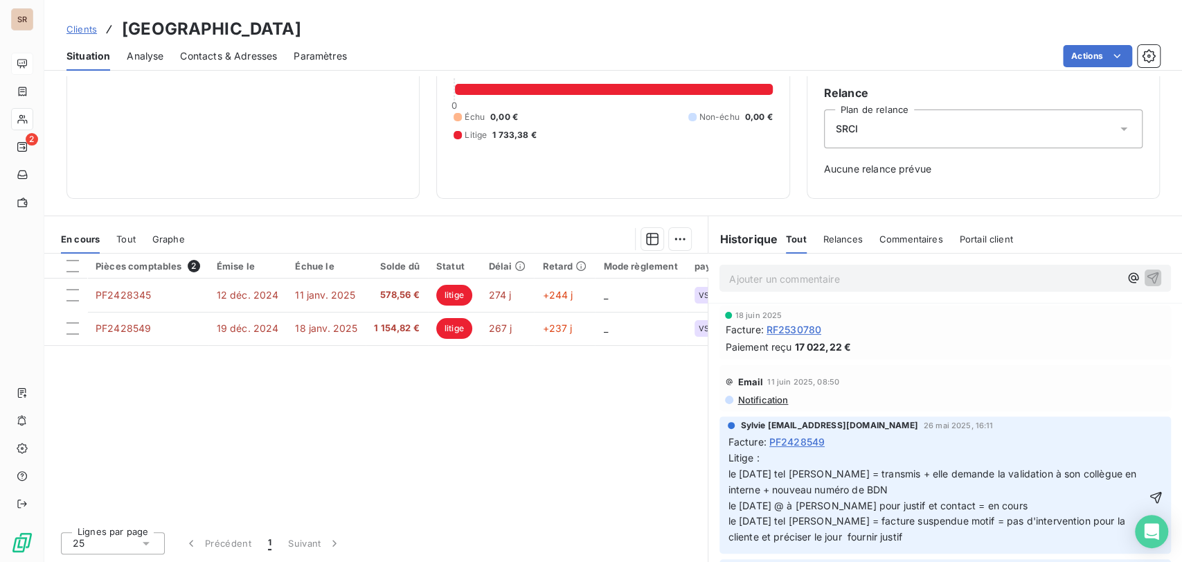
click at [764, 489] on span "Litige : le [DATE] tel [PERSON_NAME] = transmis + elle demande la validation à …" at bounding box center [933, 496] width 411 height 91
click at [902, 487] on span "Litige : le [DATE] tel [PERSON_NAME] = transmis + elle demande la validation à …" at bounding box center [933, 496] width 411 height 91
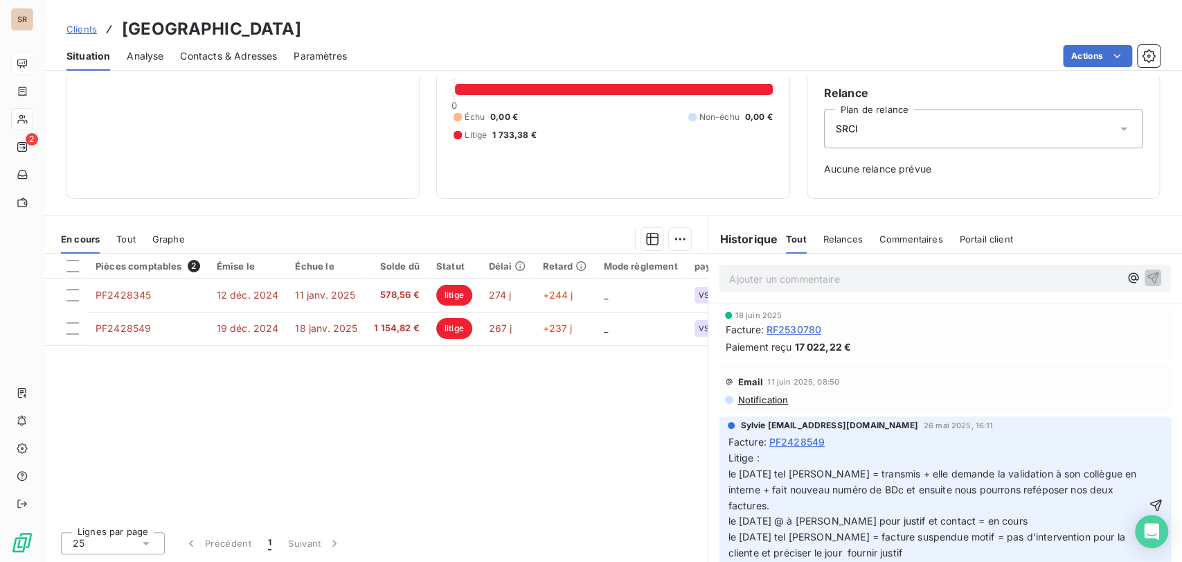
click at [769, 461] on p "Litige : le [DATE] tel [PERSON_NAME] = transmis + elle demande la validation à …" at bounding box center [937, 505] width 418 height 111
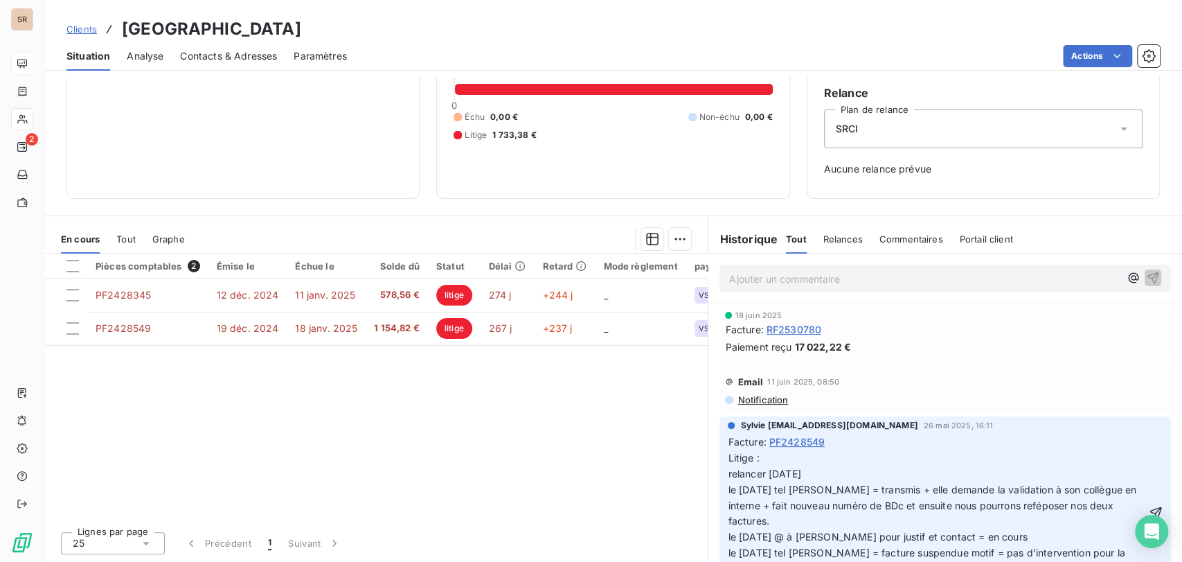
click at [759, 473] on span "Litige : relancer [DATE] le [DATE] tel [PERSON_NAME] = transmis + elle demande …" at bounding box center [933, 512] width 411 height 123
click at [874, 473] on p "Litige : RELANCER LE [DATE] le [DATE] tel [PERSON_NAME] = transmis + elle deman…" at bounding box center [937, 513] width 418 height 127
click at [767, 523] on p "Litige : RELANCER LE [DATE] [PERSON_NAME] le [DATE] tel [PERSON_NAME] = transmi…" at bounding box center [937, 513] width 418 height 127
click at [902, 487] on span "Litige : RELANCER LE [DATE] [PERSON_NAME] le [DATE] tel [PERSON_NAME] = transmi…" at bounding box center [933, 512] width 411 height 123
click at [911, 505] on span "Litige : RELANCER LE [DATE] [PERSON_NAME] le [DATE] tel [PERSON_NAME] = transmi…" at bounding box center [932, 512] width 409 height 123
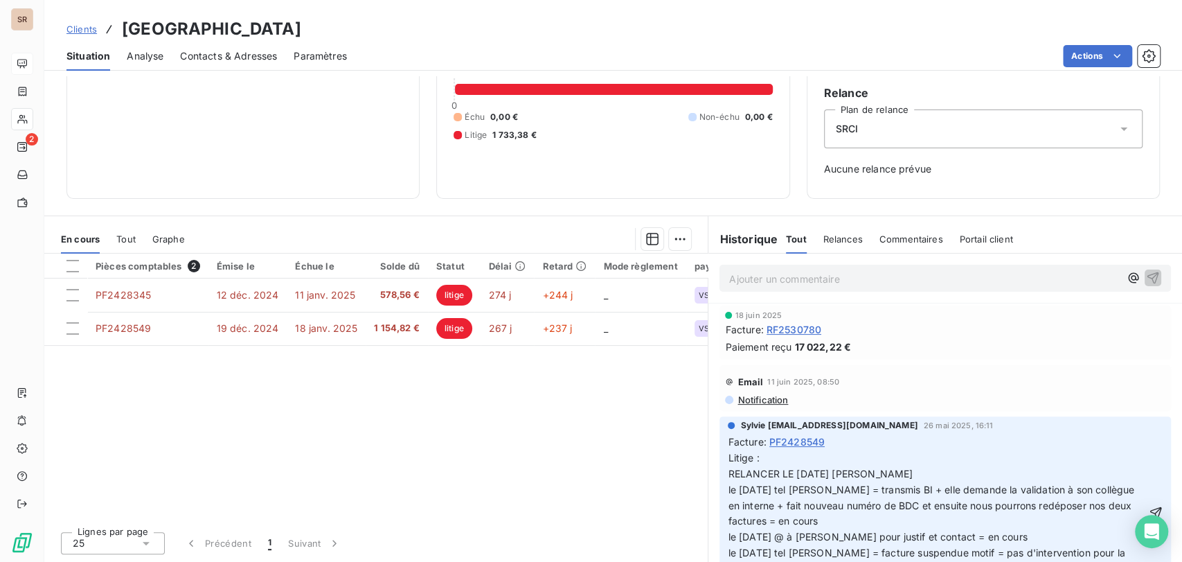
click at [790, 489] on span "Litige : RELANCER LE [DATE] [PERSON_NAME] le [DATE] tel [PERSON_NAME] = transmi…" at bounding box center [932, 512] width 409 height 123
click at [839, 504] on span "Litige : RELANCER LE [DATE] [PERSON_NAME] le [DATE] tel + @ avec [PERSON_NAME] …" at bounding box center [935, 512] width 415 height 123
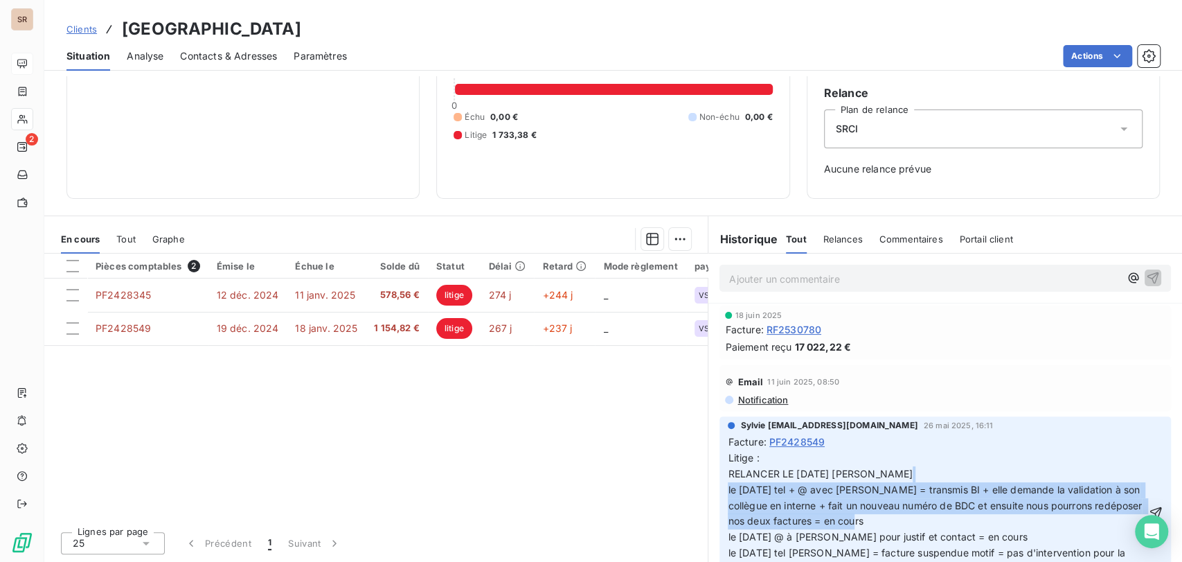
drag, startPoint x: 918, startPoint y: 520, endPoint x: 715, endPoint y: 494, distance: 205.3
click at [719, 494] on div "Sylvie [EMAIL_ADDRESS][DOMAIN_NAME] [DATE] 16:11 Facture : PF2428549 Litige : R…" at bounding box center [944, 500] width 451 height 169
copy span "le [DATE] tel + @ avec [PERSON_NAME] = transmis BI + elle demande la validation…"
click at [1150, 512] on icon "button" at bounding box center [1156, 513] width 12 height 12
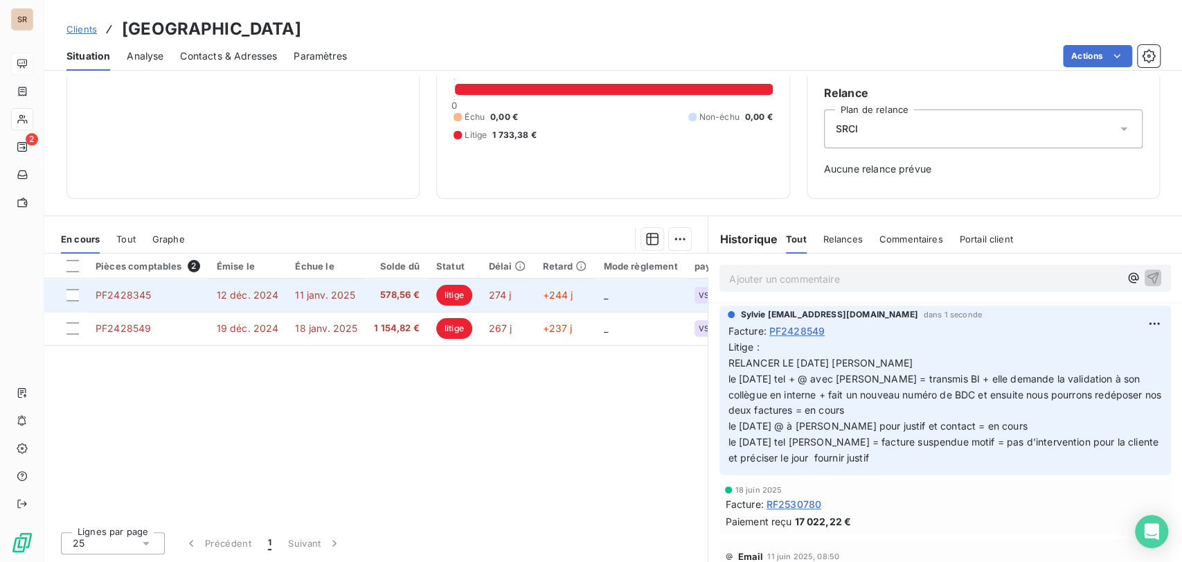
click at [129, 295] on span "PF2428345" at bounding box center [123, 295] width 55 height 12
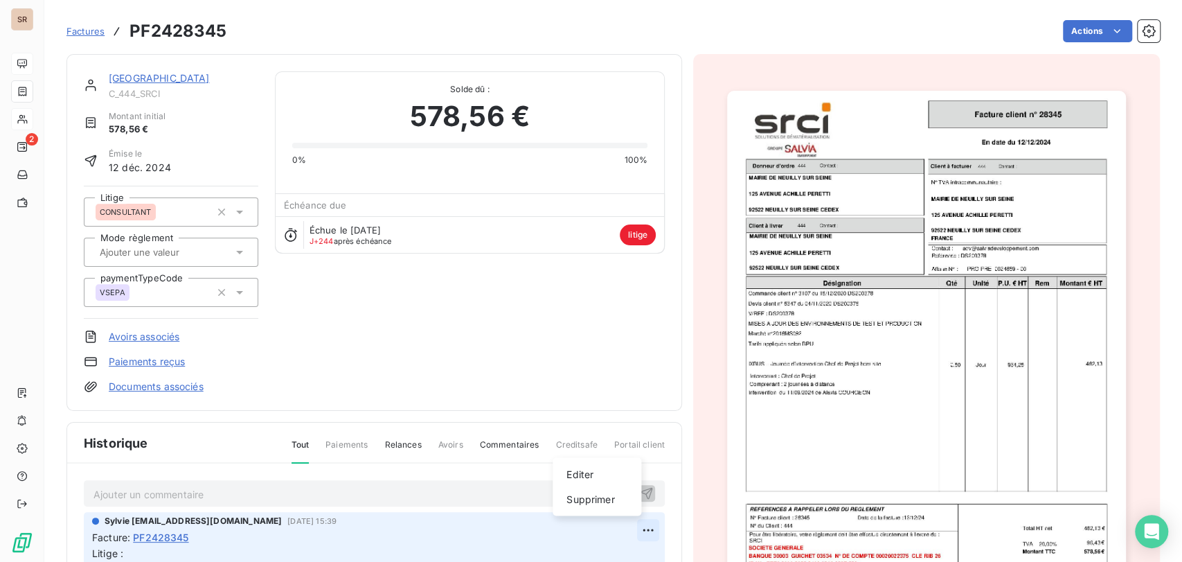
click at [627, 532] on html "SR 2 Factures PF2428345 Actions MAIRIE DE [GEOGRAPHIC_DATA] C_444_SRCI Montant …" at bounding box center [591, 281] width 1182 height 562
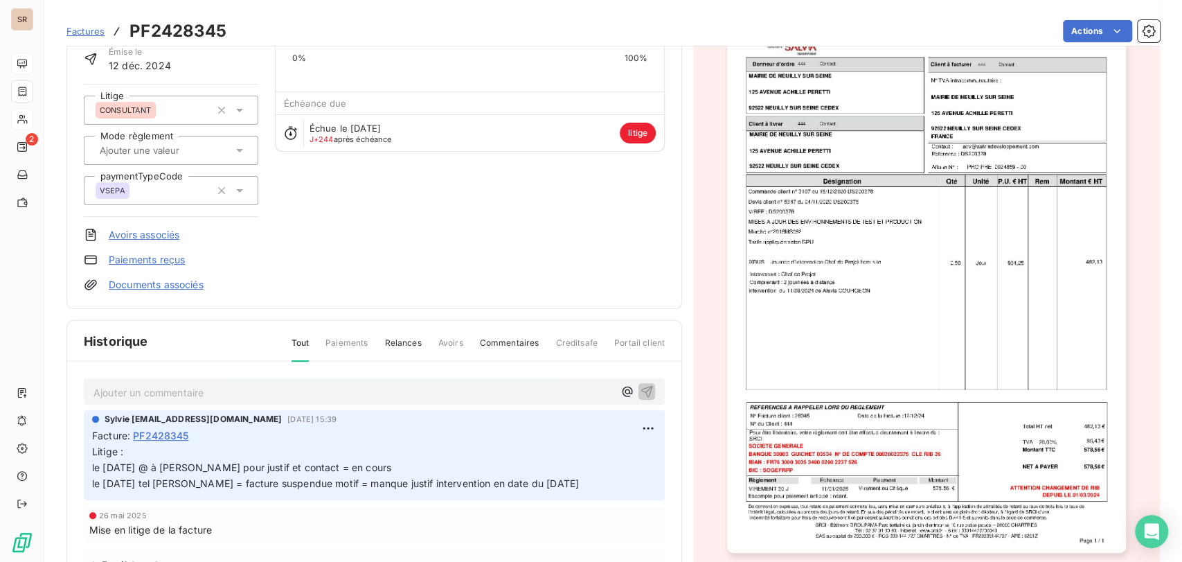
drag, startPoint x: 1179, startPoint y: 382, endPoint x: 1067, endPoint y: 445, distance: 127.7
click at [1175, 462] on html "SR 2 Factures PF2428345 Actions MAIRIE DE [GEOGRAPHIC_DATA] C_444_SRCI Montant …" at bounding box center [591, 281] width 1182 height 562
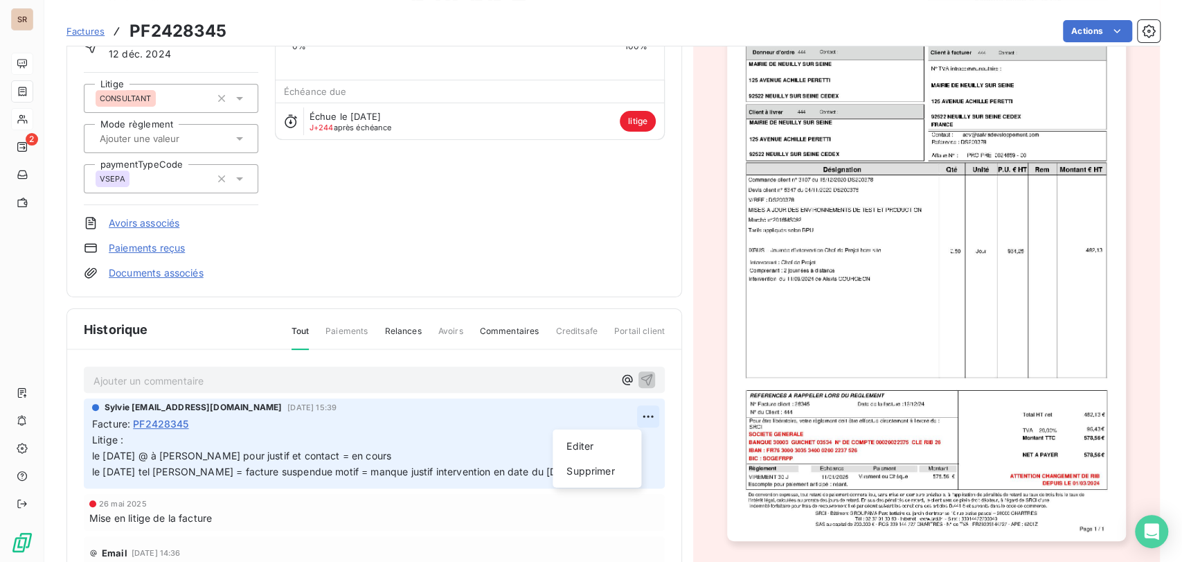
click at [626, 414] on html "SR 2 Factures PF2428345 Actions MAIRIE DE [GEOGRAPHIC_DATA] C_444_SRCI Montant …" at bounding box center [591, 281] width 1182 height 562
drag, startPoint x: 581, startPoint y: 442, endPoint x: 328, endPoint y: 420, distance: 253.8
click at [566, 442] on div "Editer" at bounding box center [597, 446] width 78 height 22
click at [129, 441] on p "Litige : le [DATE] @ à [PERSON_NAME] pour justif et contact = en cours le [DATE…" at bounding box center [364, 456] width 545 height 48
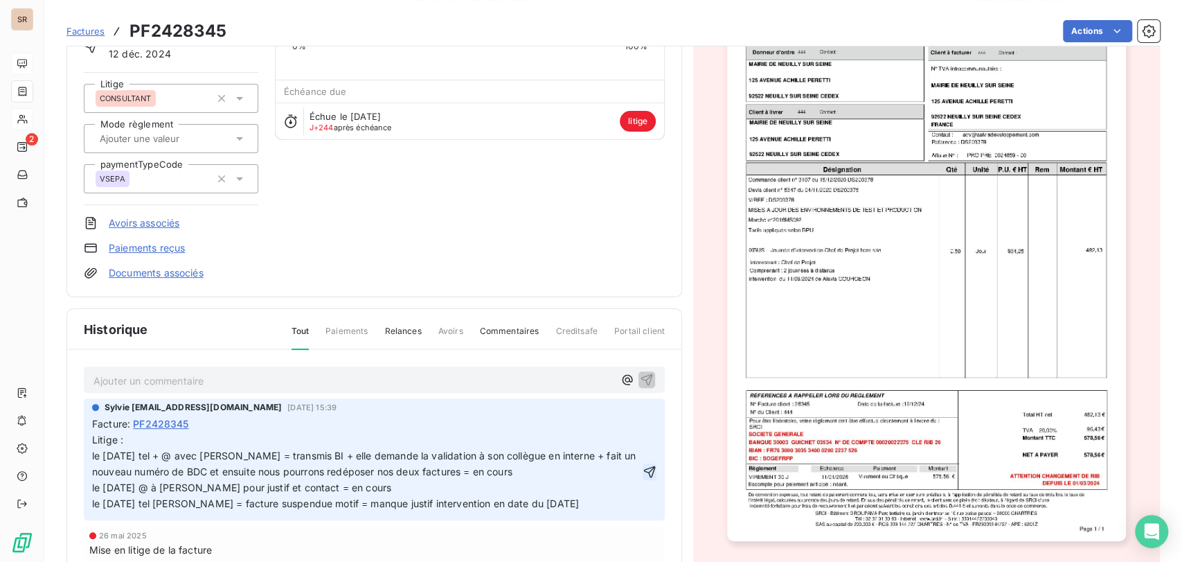
click at [643, 474] on icon "button" at bounding box center [650, 472] width 14 height 14
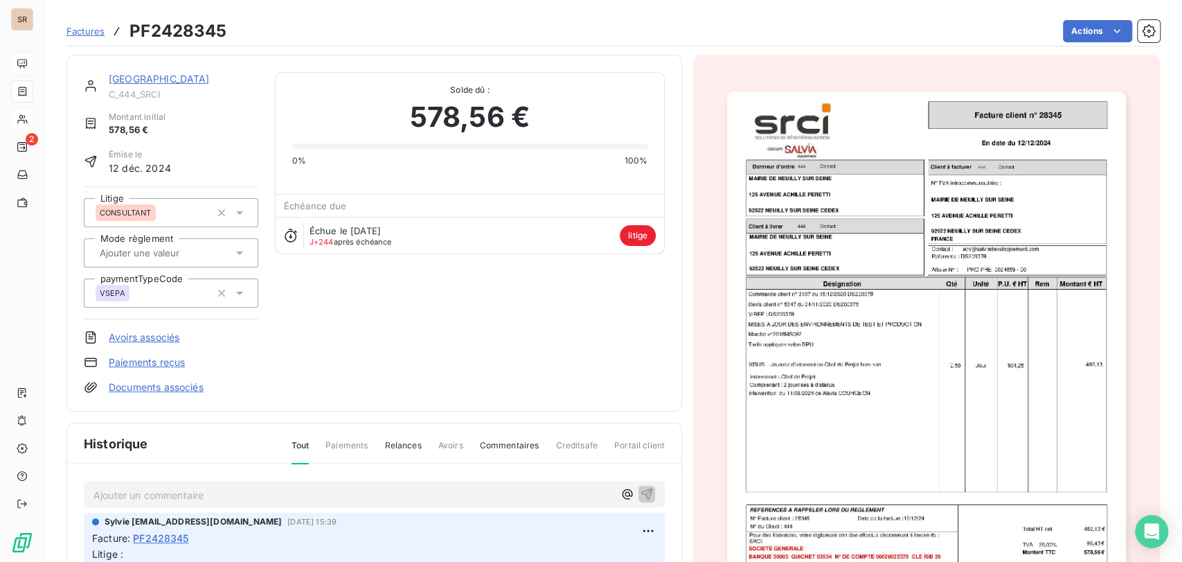
scroll to position [0, 0]
click at [174, 74] on link "[GEOGRAPHIC_DATA]" at bounding box center [159, 78] width 101 height 12
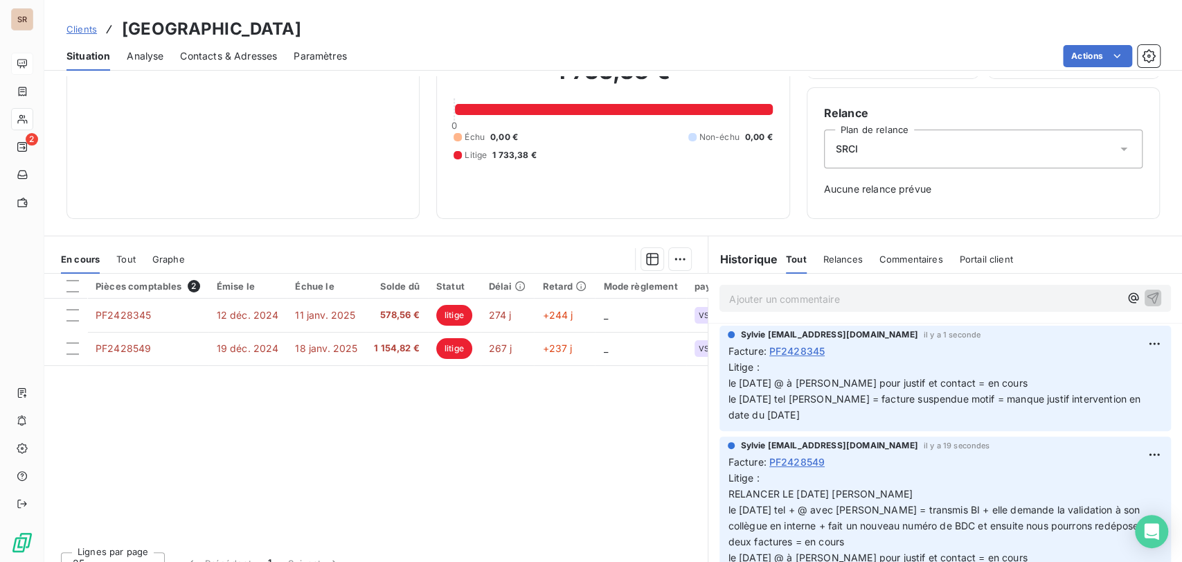
scroll to position [121, 0]
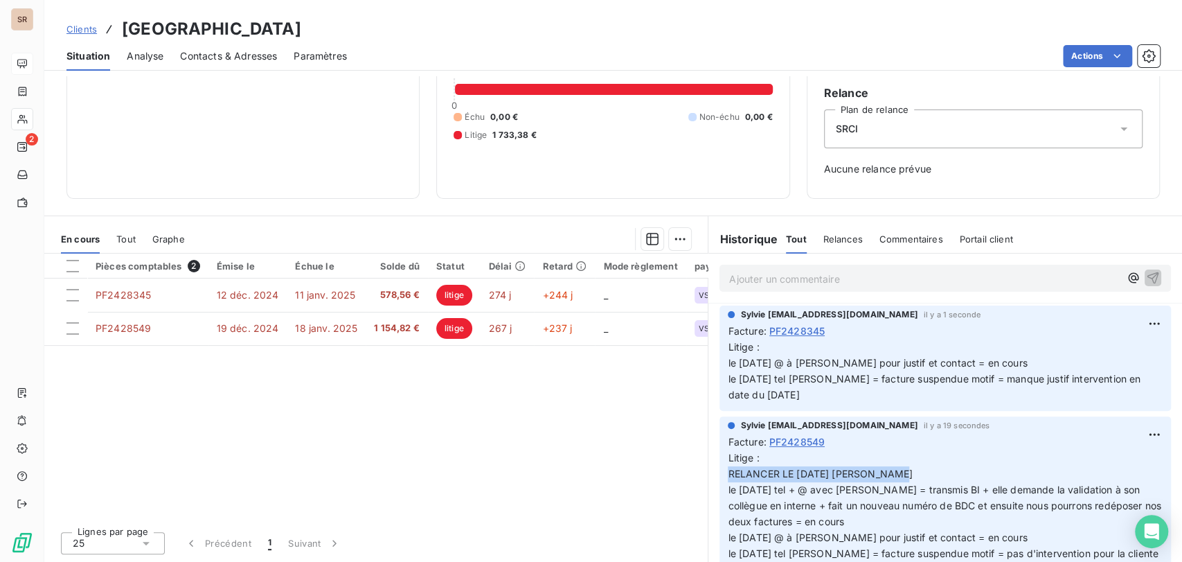
drag, startPoint x: 899, startPoint y: 474, endPoint x: 715, endPoint y: 480, distance: 184.3
click at [719, 481] on div "Sylvie [EMAIL_ADDRESS][DOMAIN_NAME] il y a 19 secondes Facture : PF2428549 Liti…" at bounding box center [944, 500] width 451 height 169
copy span "RELANCER LE [DATE] [PERSON_NAME]"
click at [1130, 327] on html "SR 2 Clients MAIRIE DE [GEOGRAPHIC_DATA] - C_444_SRCI Situation Analyse Contact…" at bounding box center [591, 281] width 1182 height 562
drag, startPoint x: 1067, startPoint y: 350, endPoint x: 896, endPoint y: 340, distance: 171.3
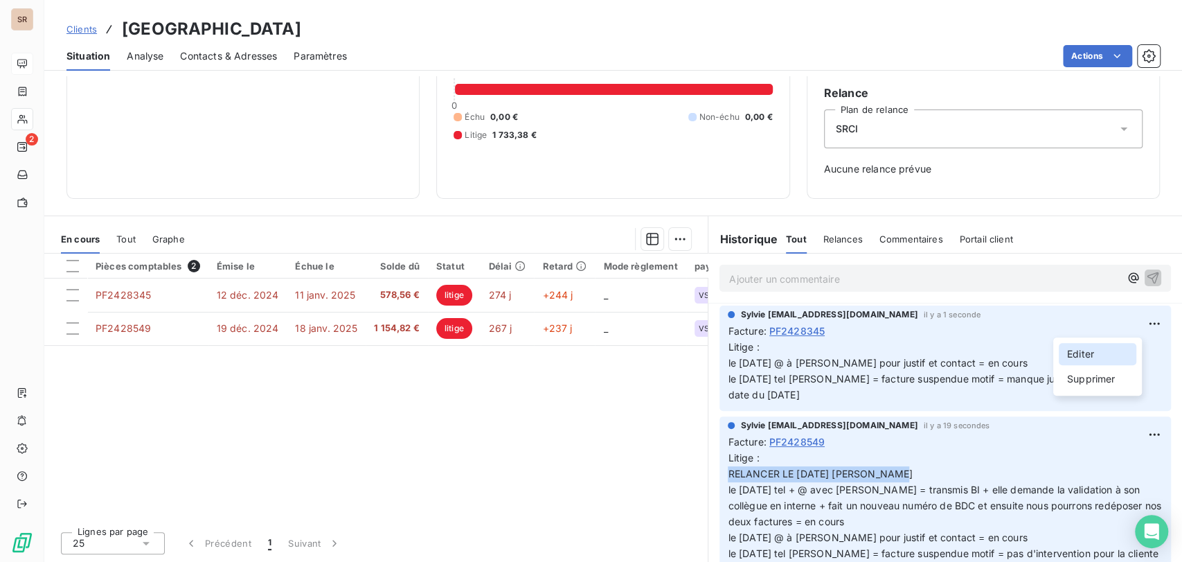
click at [1059, 350] on div "Editer" at bounding box center [1098, 354] width 78 height 22
click at [777, 350] on p "Litige : le [DATE] @ à [PERSON_NAME] pour justif et contact = en cours le [DATE…" at bounding box center [937, 371] width 418 height 64
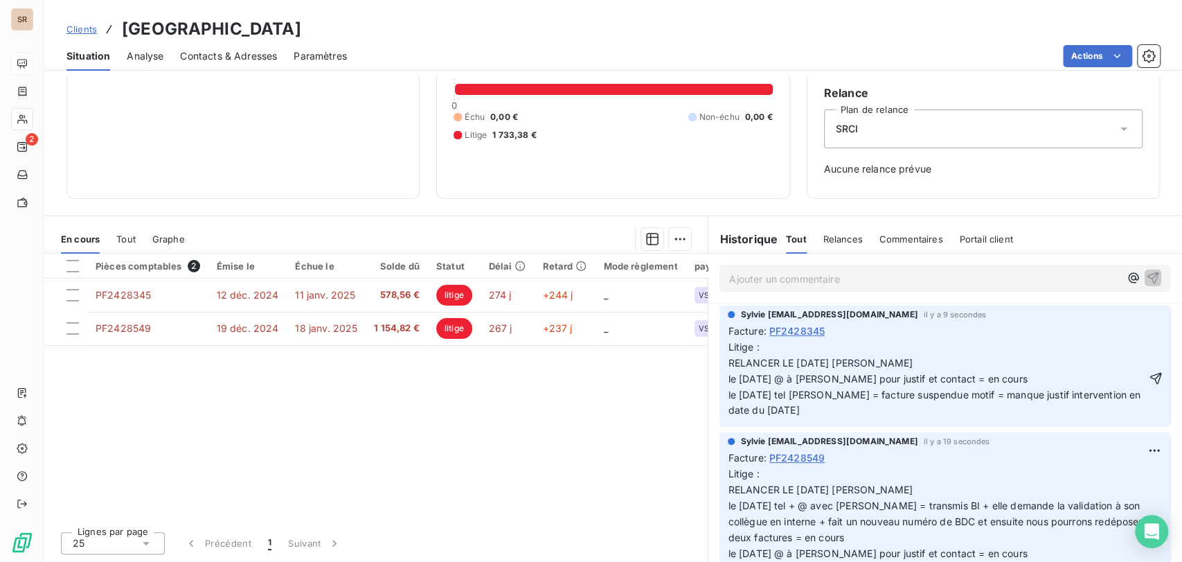
click at [1149, 380] on icon "button" at bounding box center [1156, 378] width 14 height 14
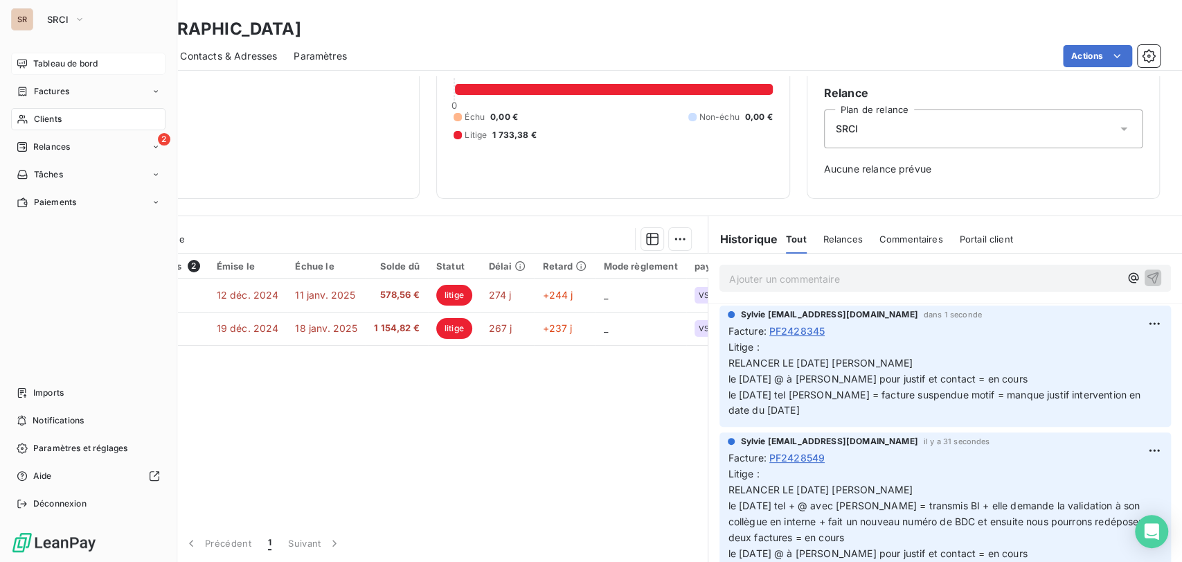
click at [35, 116] on span "Clients" at bounding box center [48, 119] width 28 height 12
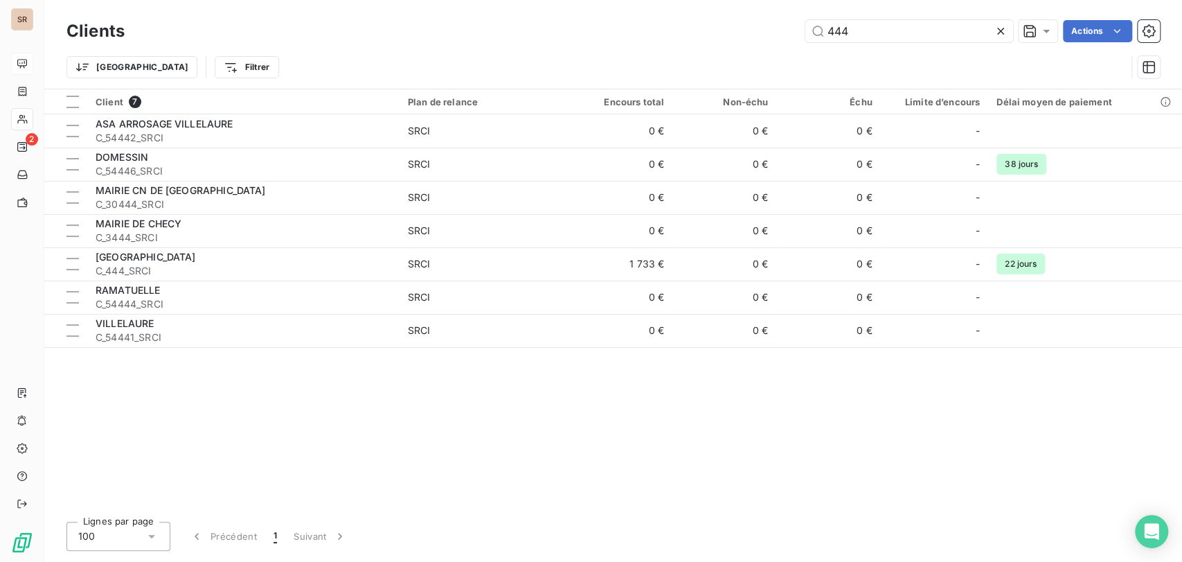
drag, startPoint x: 857, startPoint y: 29, endPoint x: 771, endPoint y: 35, distance: 85.4
click at [771, 35] on div "444 Actions" at bounding box center [650, 31] width 1019 height 22
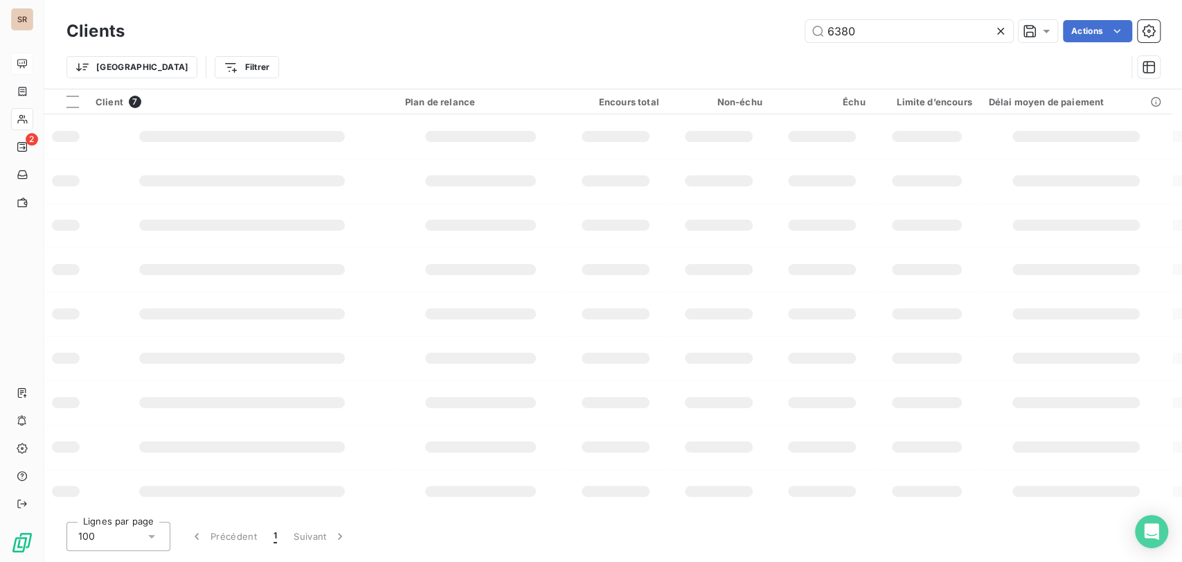
type input "6380"
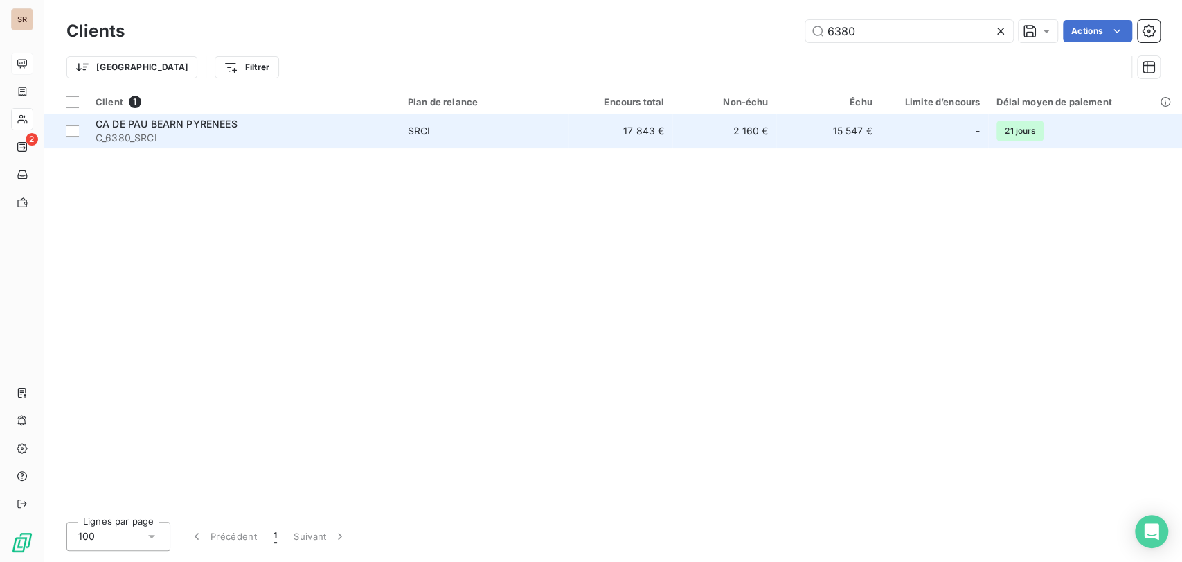
click at [154, 129] on div "CA DE PAU BEARN PYRENEES" at bounding box center [244, 124] width 296 height 14
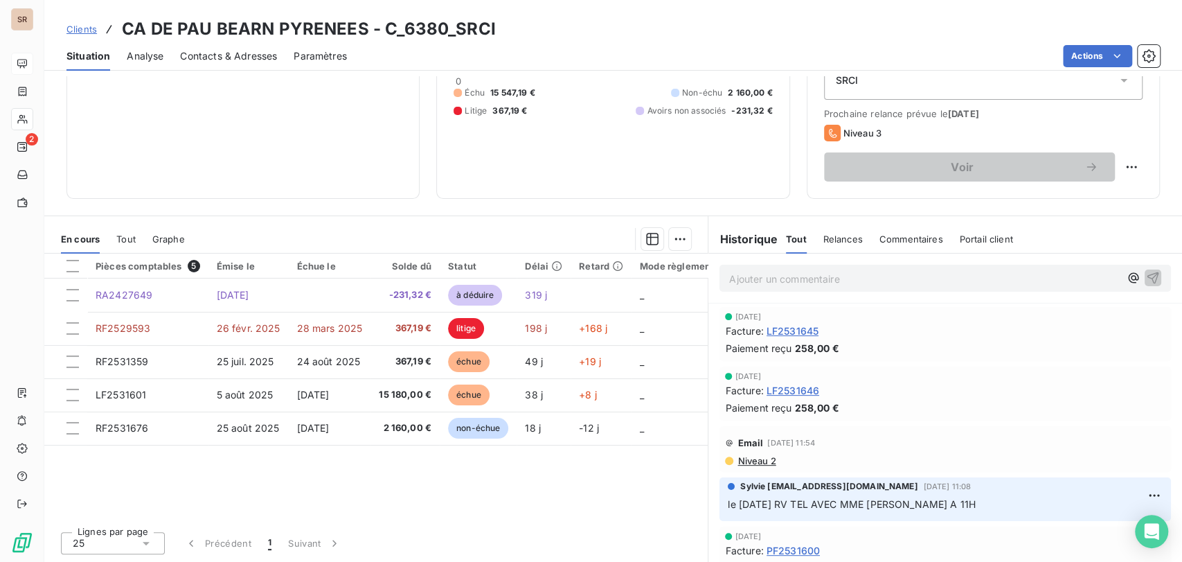
scroll to position [77, 0]
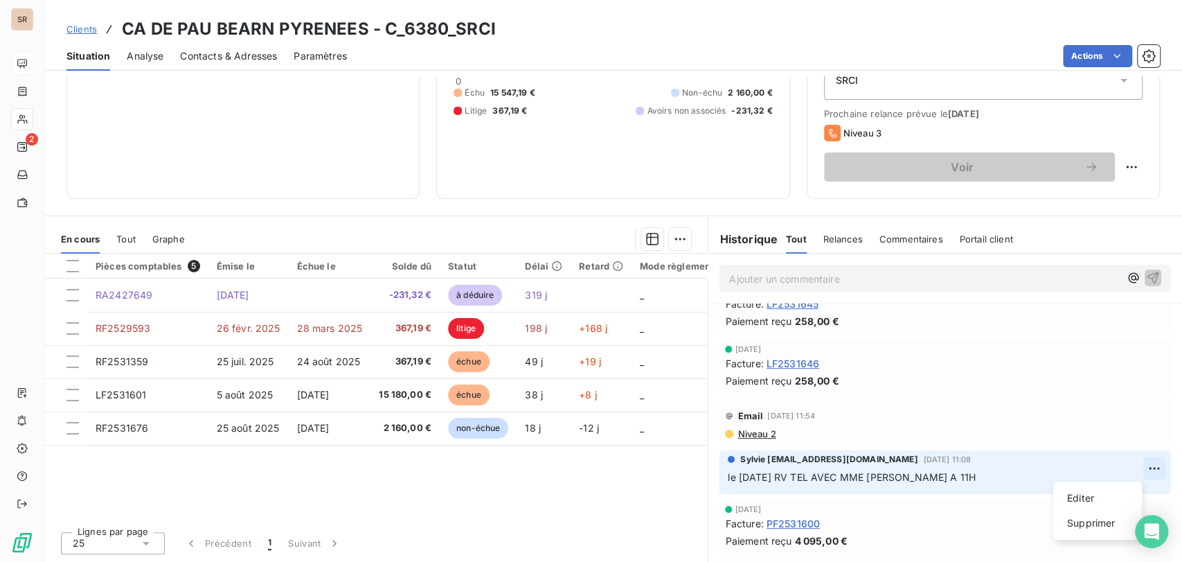
click at [1120, 464] on html "SR 2 Clients CA DE PAU BEARN PYRENEES - C_6380_SRCI Situation Analyse Contacts …" at bounding box center [591, 281] width 1182 height 562
drag, startPoint x: 1087, startPoint y: 495, endPoint x: 960, endPoint y: 492, distance: 126.8
click at [1086, 495] on div "Editer" at bounding box center [1098, 498] width 78 height 22
click at [720, 478] on div "Sylvie [EMAIL_ADDRESS][DOMAIN_NAME] [DATE] 11:08 le [DATE] RV TEL AVEC MME CHAU…" at bounding box center [944, 472] width 451 height 44
click at [728, 477] on span "le [DATE] RV TEL AVEC MME [PERSON_NAME] A 11H" at bounding box center [852, 477] width 248 height 12
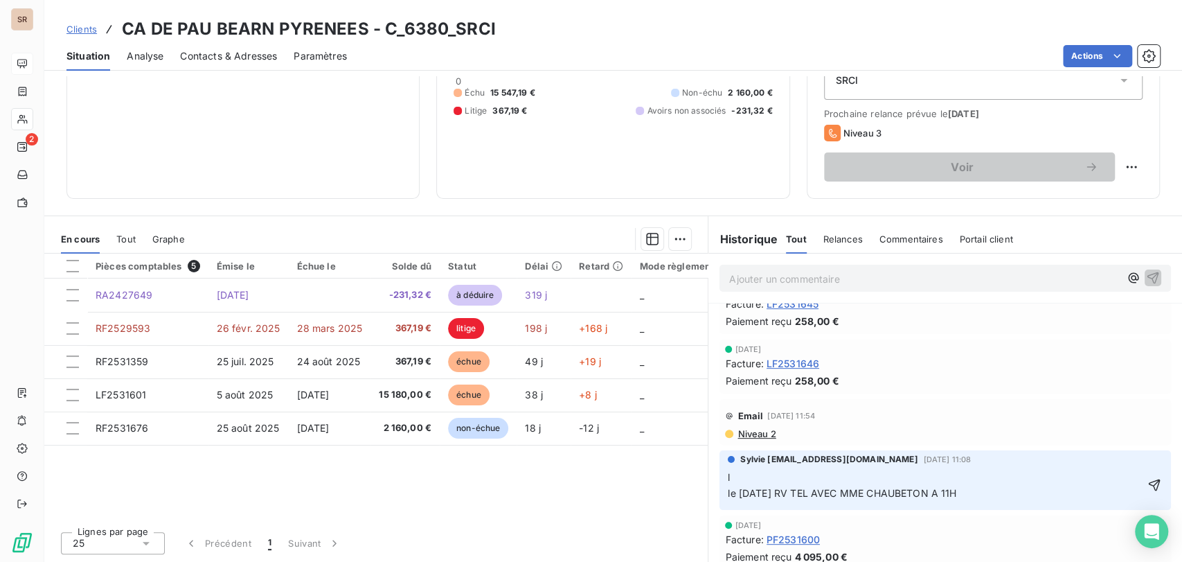
click at [732, 477] on p "l le [DATE] RV TEL AVEC MME CHAUBETON A 11H" at bounding box center [935, 485] width 415 height 32
click at [1147, 478] on icon "button" at bounding box center [1154, 485] width 14 height 14
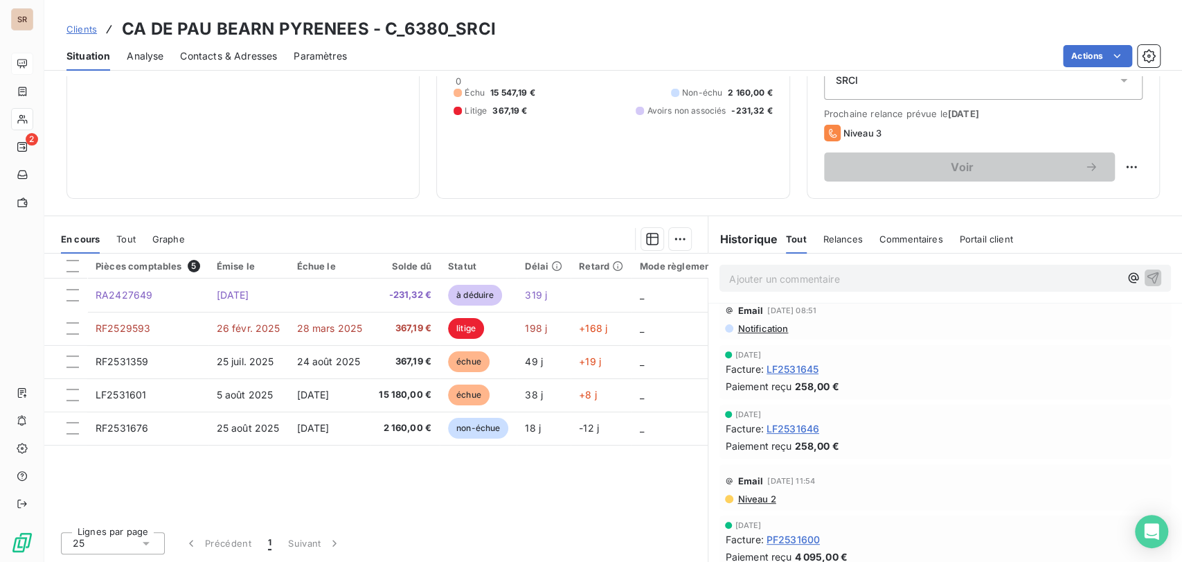
scroll to position [0, 0]
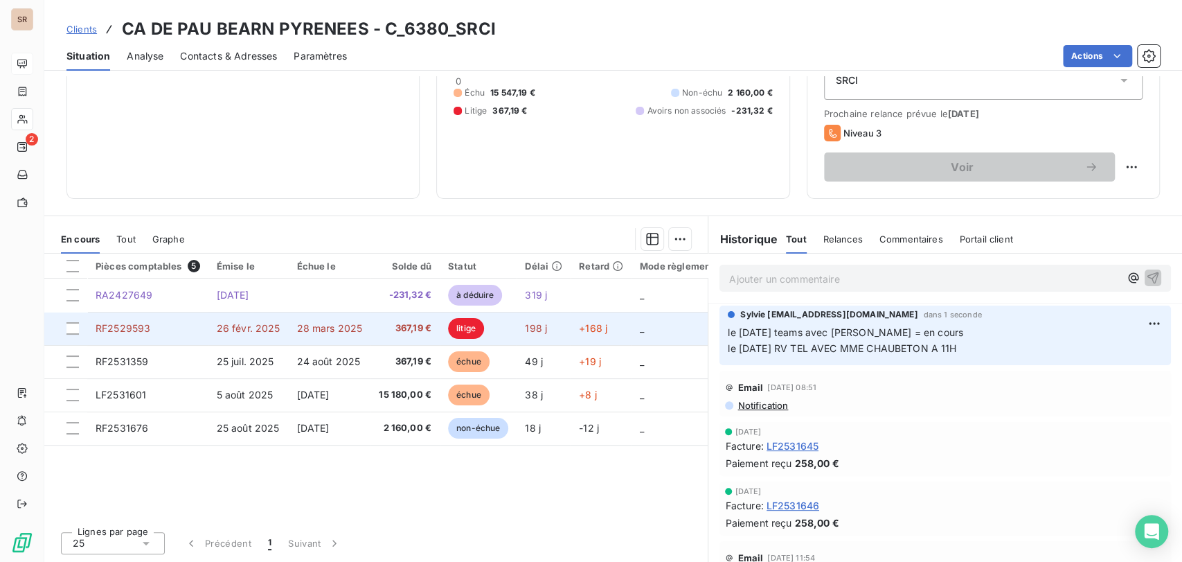
click at [137, 330] on span "RF2529593" at bounding box center [123, 328] width 55 height 12
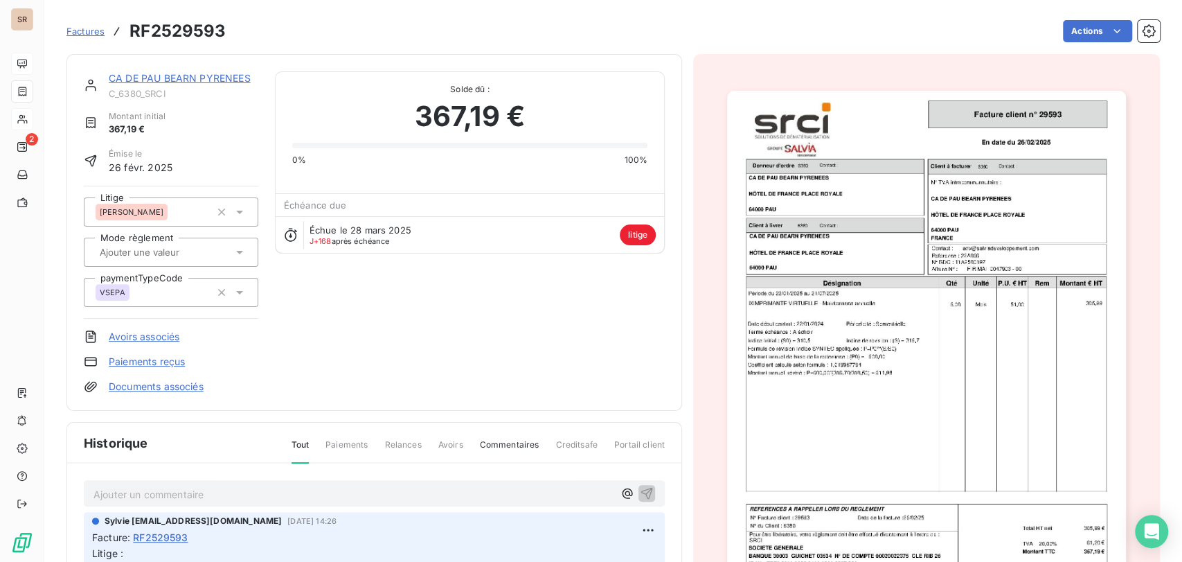
click at [179, 75] on link "CA DE PAU BEARN PYRENEES" at bounding box center [180, 78] width 142 height 12
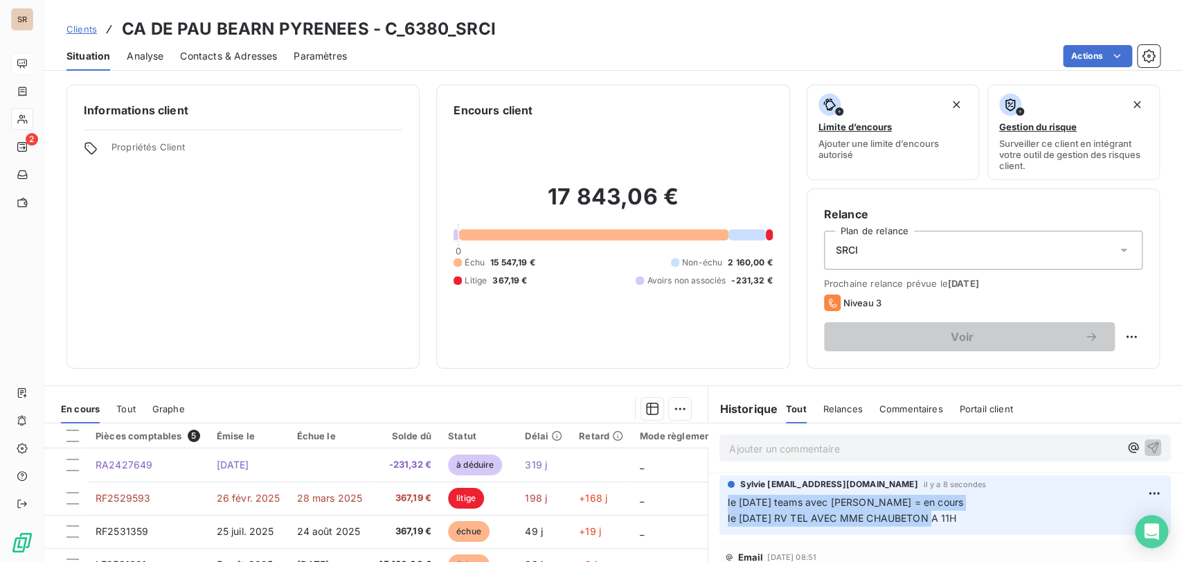
drag, startPoint x: 969, startPoint y: 522, endPoint x: 720, endPoint y: 503, distance: 250.0
click at [720, 503] on div "Sylvie [EMAIL_ADDRESS][DOMAIN_NAME] il y a 8 secondes le [DATE] teams avec [PER…" at bounding box center [944, 505] width 451 height 60
copy span "le [DATE] teams avec [PERSON_NAME] = en cours le [DATE] RV TEL AVEC MME CHAUBET…"
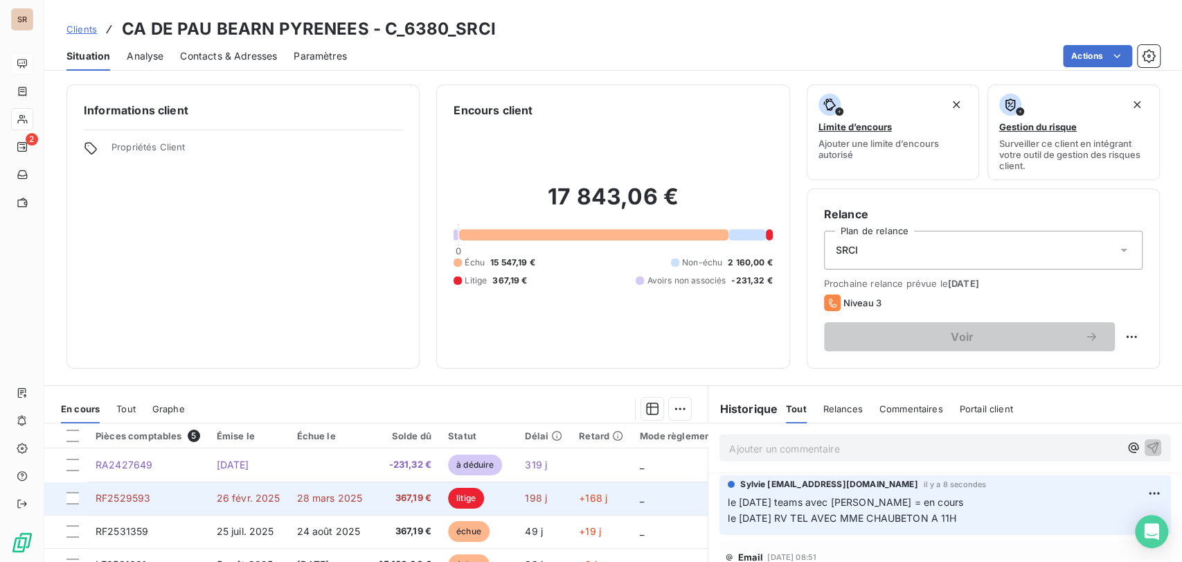
click at [114, 499] on span "RF2529593" at bounding box center [123, 498] width 55 height 12
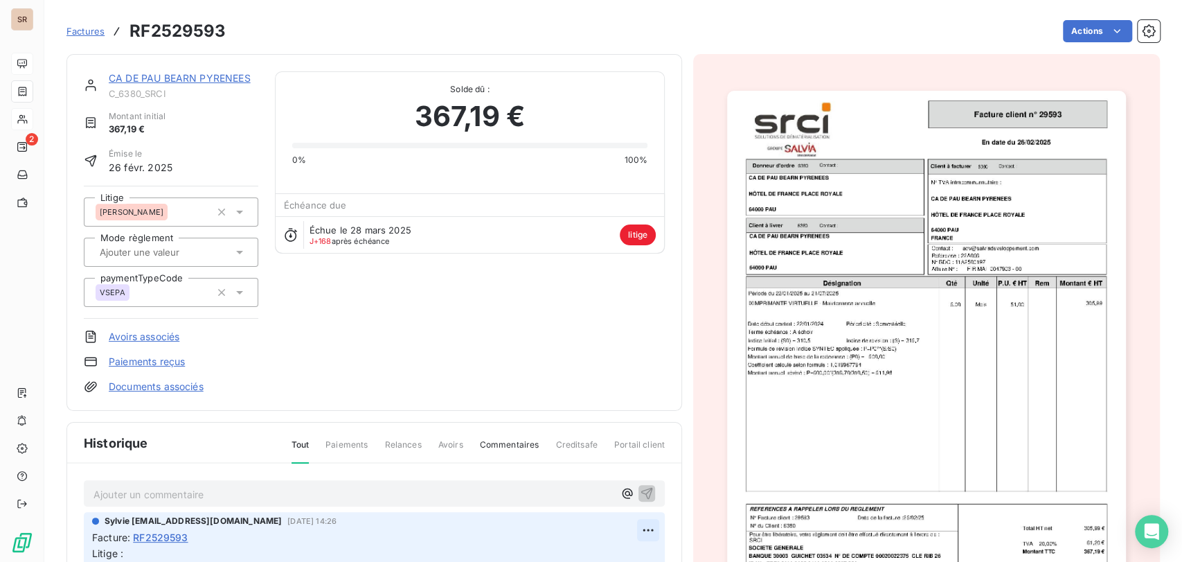
click at [632, 529] on html "SR 2 Factures RF2529593 Actions CA DE PAU BEARN PYRENEES C_6380_SRCI Montant in…" at bounding box center [591, 281] width 1182 height 562
click at [567, 467] on div "Editer" at bounding box center [597, 474] width 78 height 22
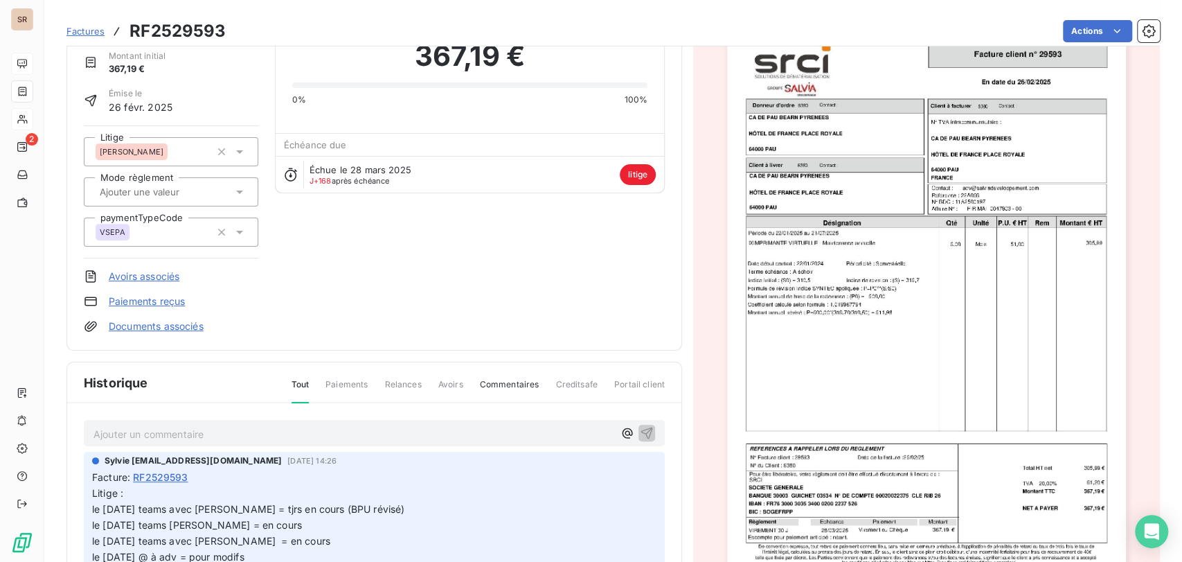
scroll to position [157, 0]
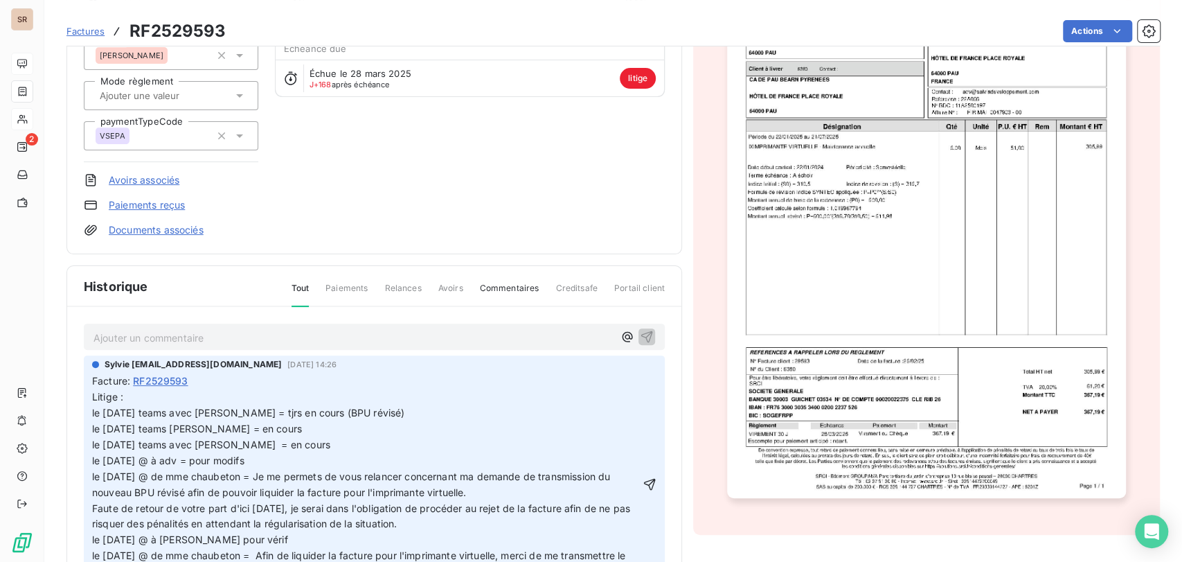
click at [133, 393] on p "Litige : le [DATE] teams avec [PERSON_NAME] = tjrs en cours (BPU révisé) le [DA…" at bounding box center [366, 484] width 548 height 190
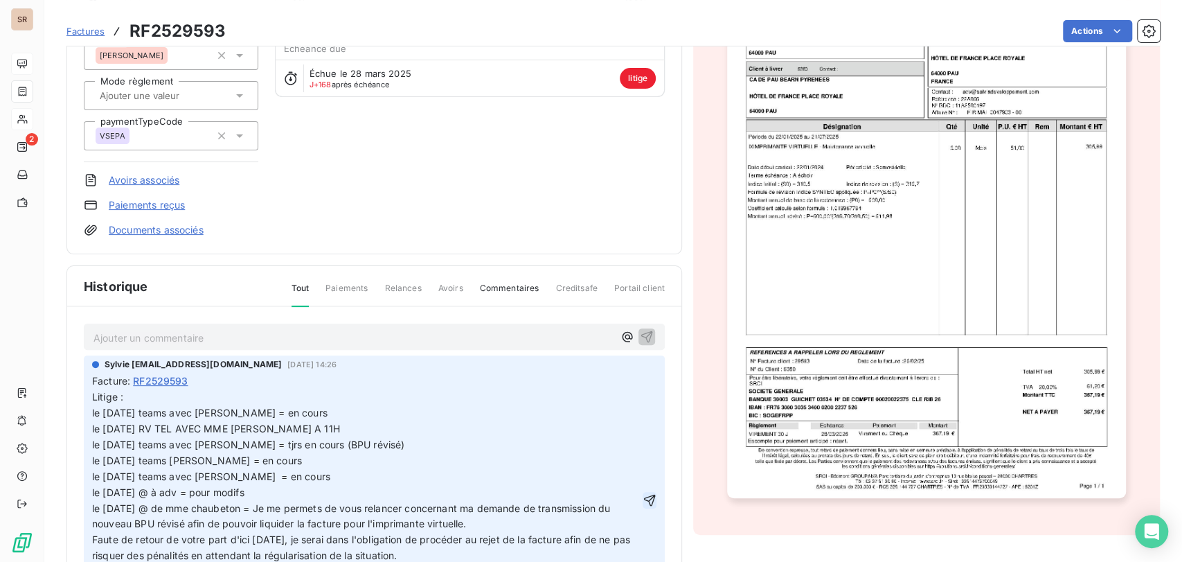
click at [643, 494] on icon "button" at bounding box center [650, 500] width 14 height 14
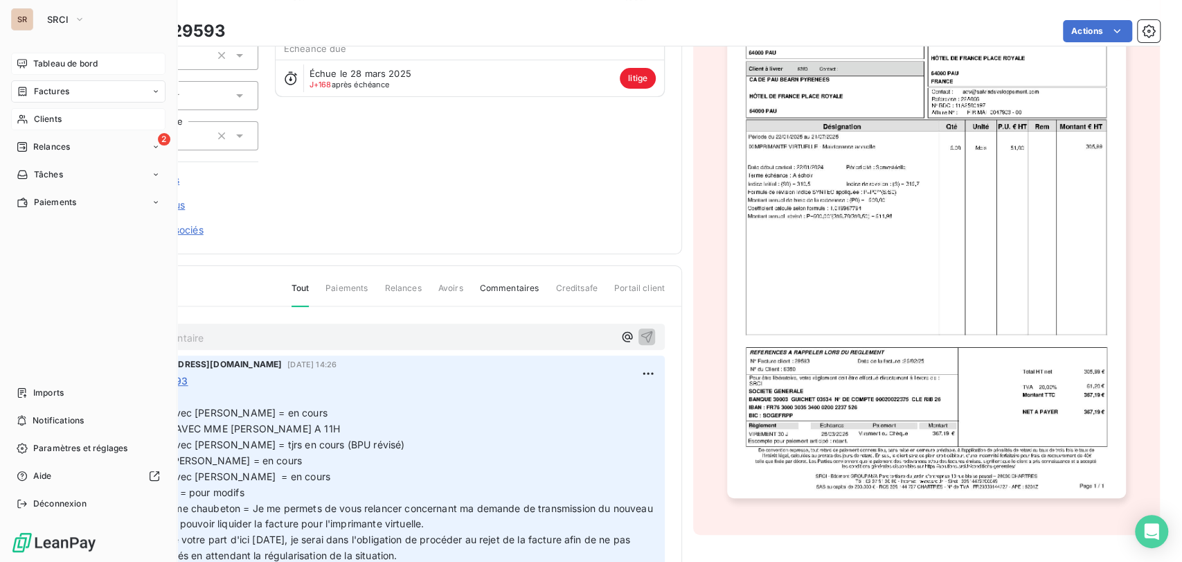
drag, startPoint x: 50, startPoint y: 114, endPoint x: 57, endPoint y: 113, distance: 7.6
click at [51, 113] on span "Clients" at bounding box center [48, 119] width 28 height 12
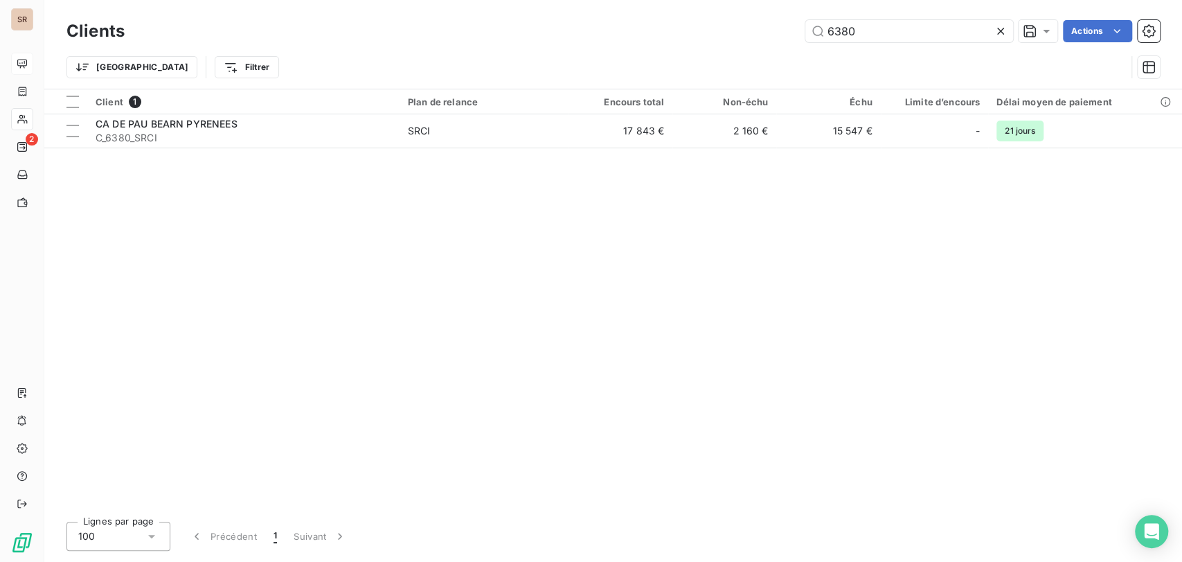
drag, startPoint x: 877, startPoint y: 28, endPoint x: 742, endPoint y: 35, distance: 135.2
click at [744, 35] on div "6380 Actions" at bounding box center [650, 31] width 1019 height 22
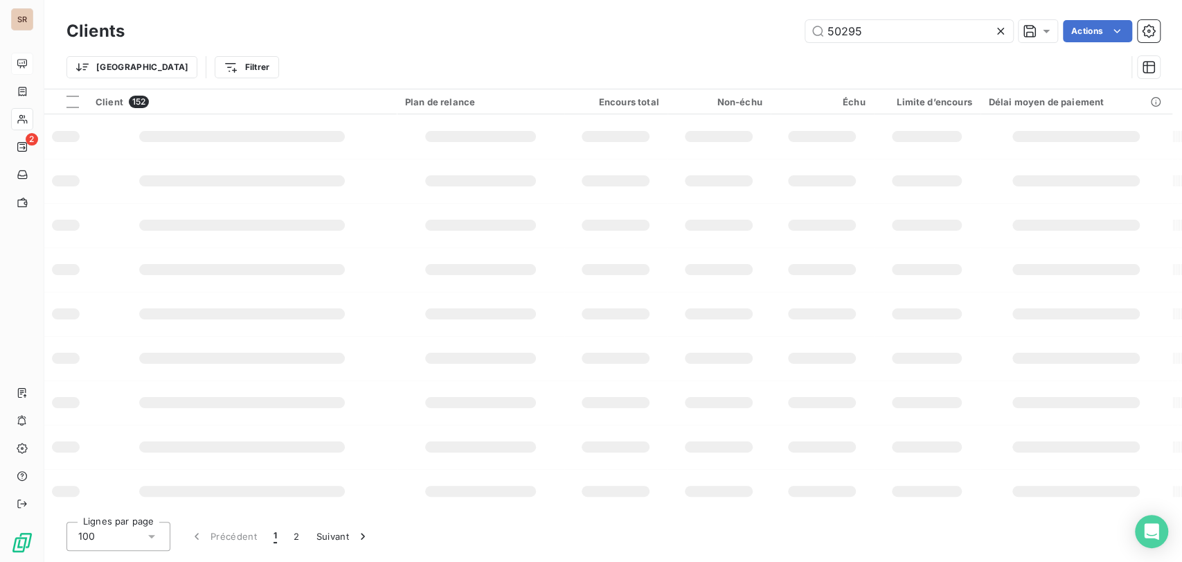
type input "50295"
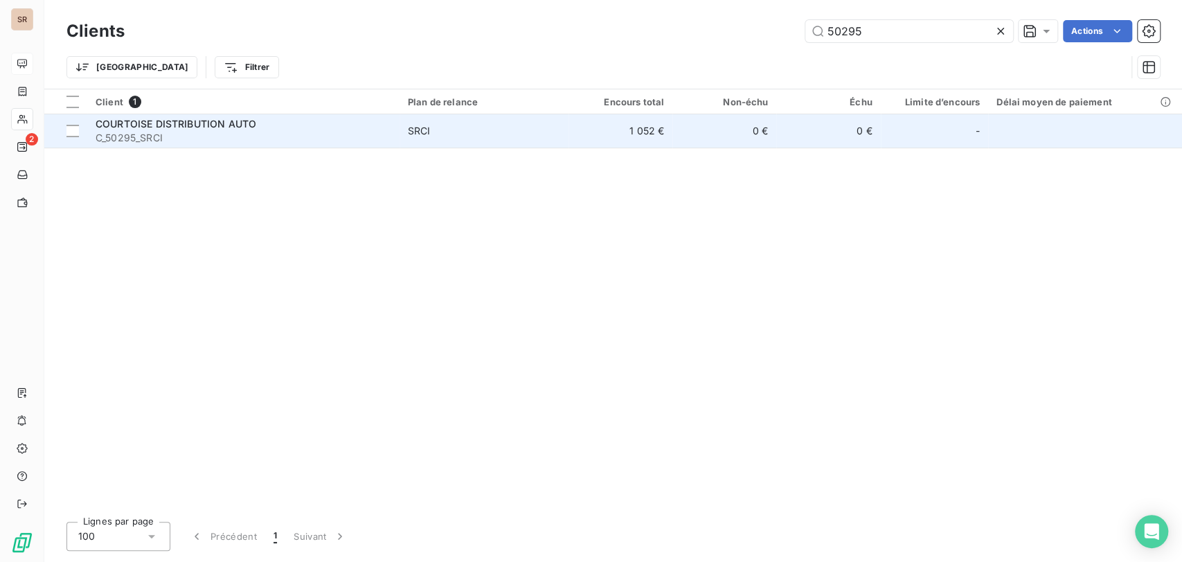
click at [121, 129] on div "COURTOISE DISTRIBUTION AUTO" at bounding box center [244, 124] width 296 height 14
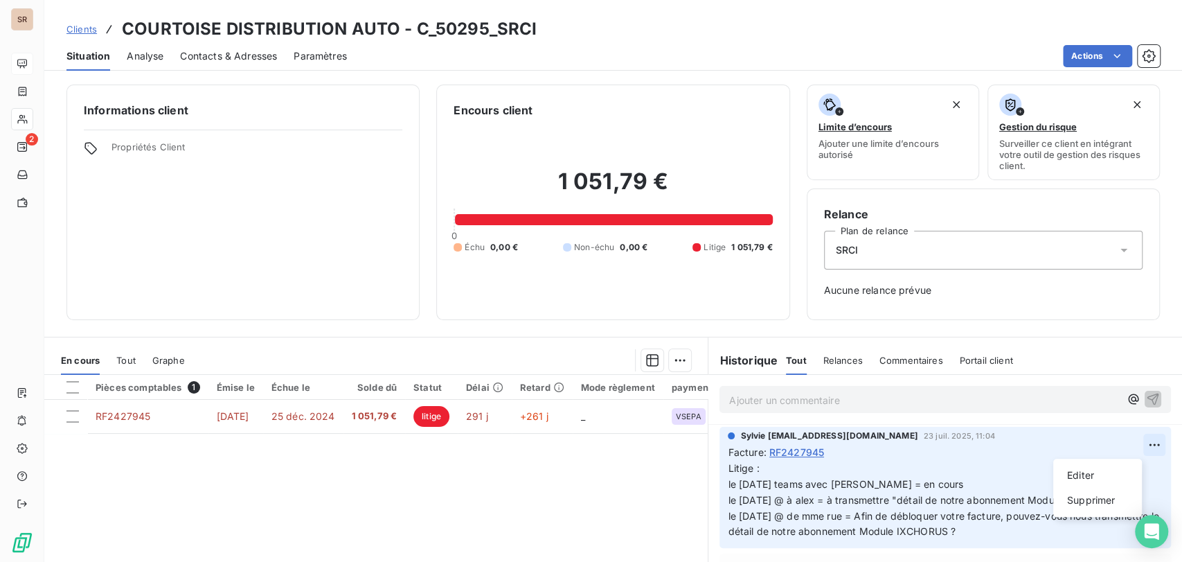
click at [1133, 448] on html "SR 2 Clients COURTOISE DISTRIBUTION AUTO - C_50295_SRCI Situation Analyse Conta…" at bounding box center [591, 281] width 1182 height 562
drag, startPoint x: 1096, startPoint y: 473, endPoint x: 967, endPoint y: 471, distance: 129.5
click at [1095, 473] on div "Editer" at bounding box center [1098, 475] width 78 height 22
click at [720, 485] on div "Sylvie [EMAIL_ADDRESS][DOMAIN_NAME] [DATE] 11:04 Facture : RF2427945 Litige : l…" at bounding box center [944, 487] width 451 height 121
click at [1149, 506] on icon "button" at bounding box center [1156, 499] width 14 height 14
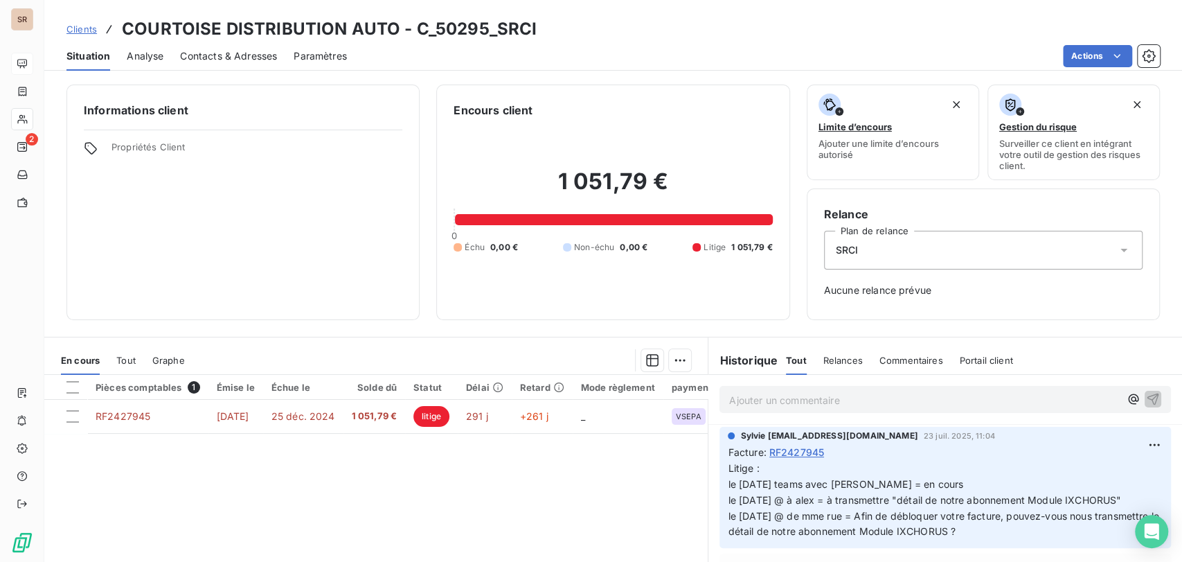
click at [255, 55] on span "Contacts & Adresses" at bounding box center [228, 56] width 97 height 14
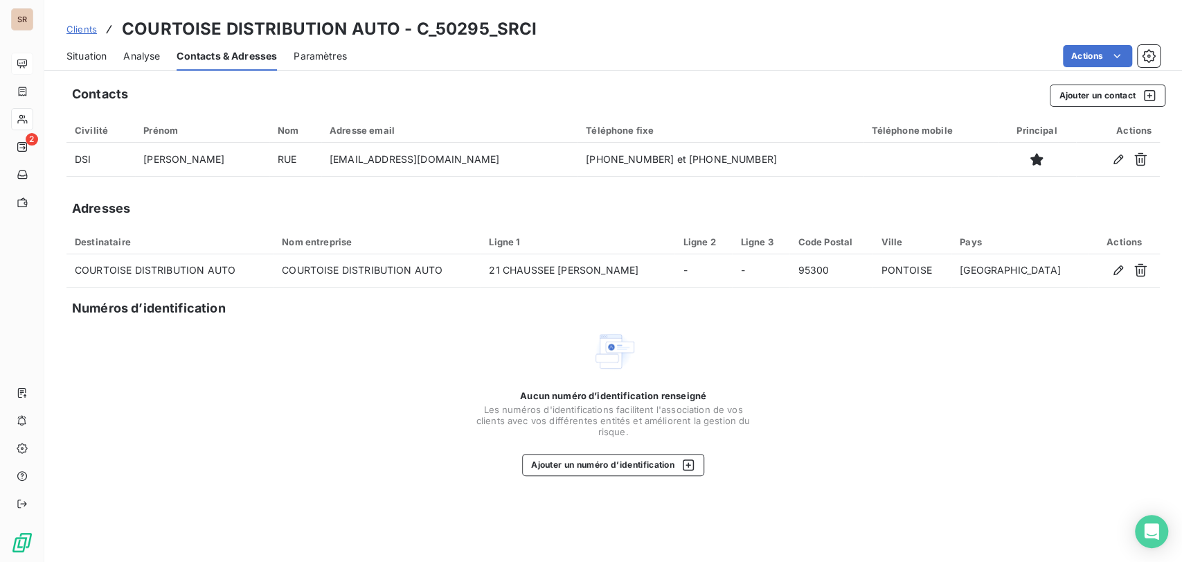
click at [85, 61] on span "Situation" at bounding box center [86, 56] width 40 height 14
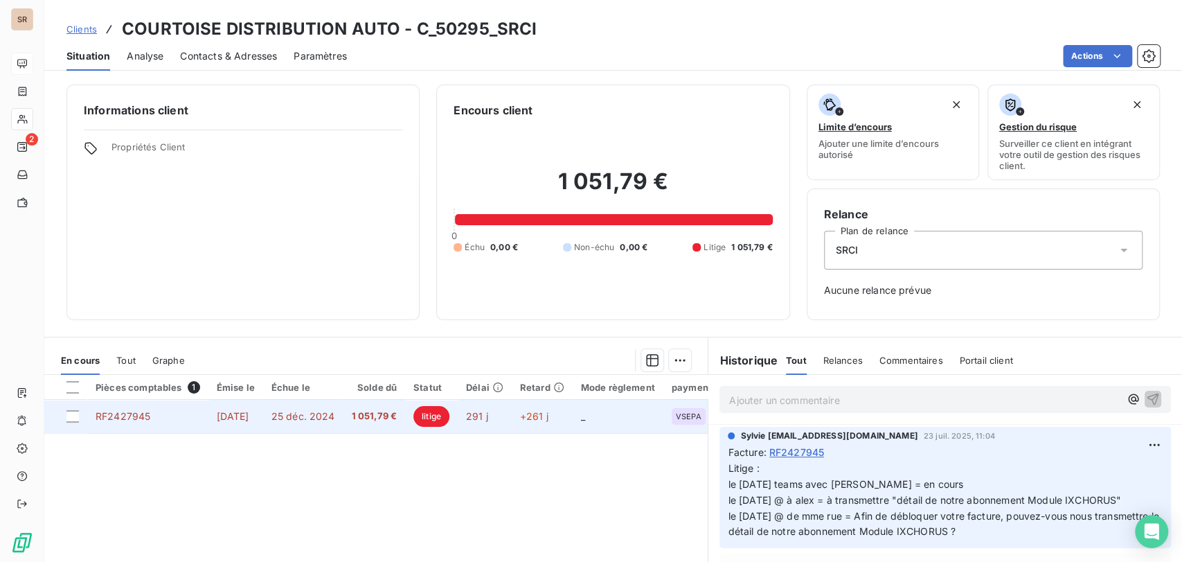
click at [144, 415] on span "RF2427945" at bounding box center [123, 416] width 55 height 12
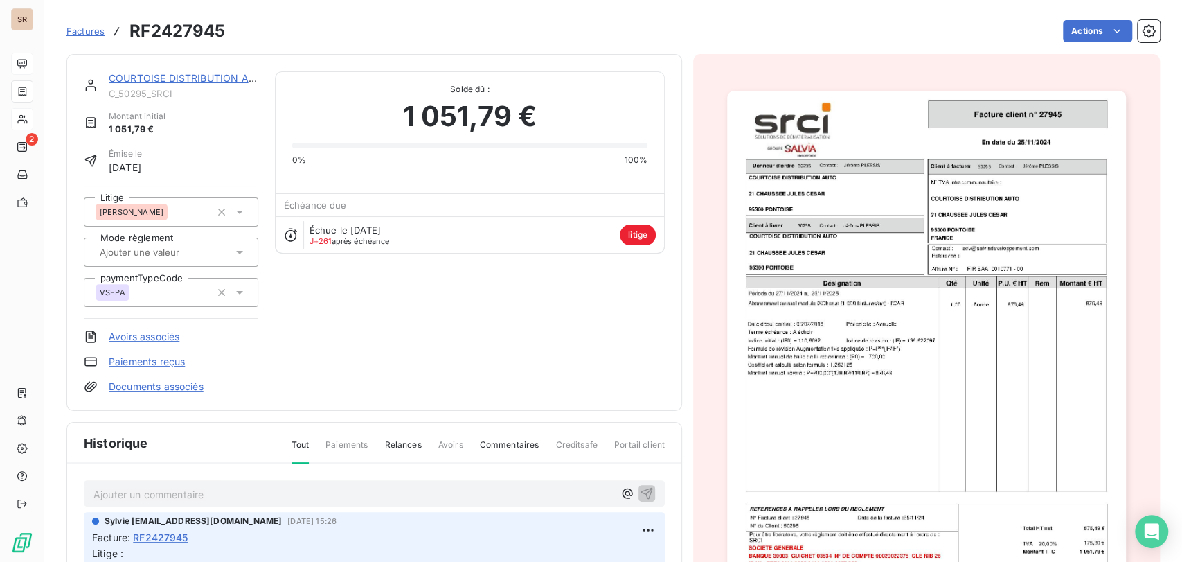
click at [790, 295] on img "button" at bounding box center [926, 373] width 399 height 564
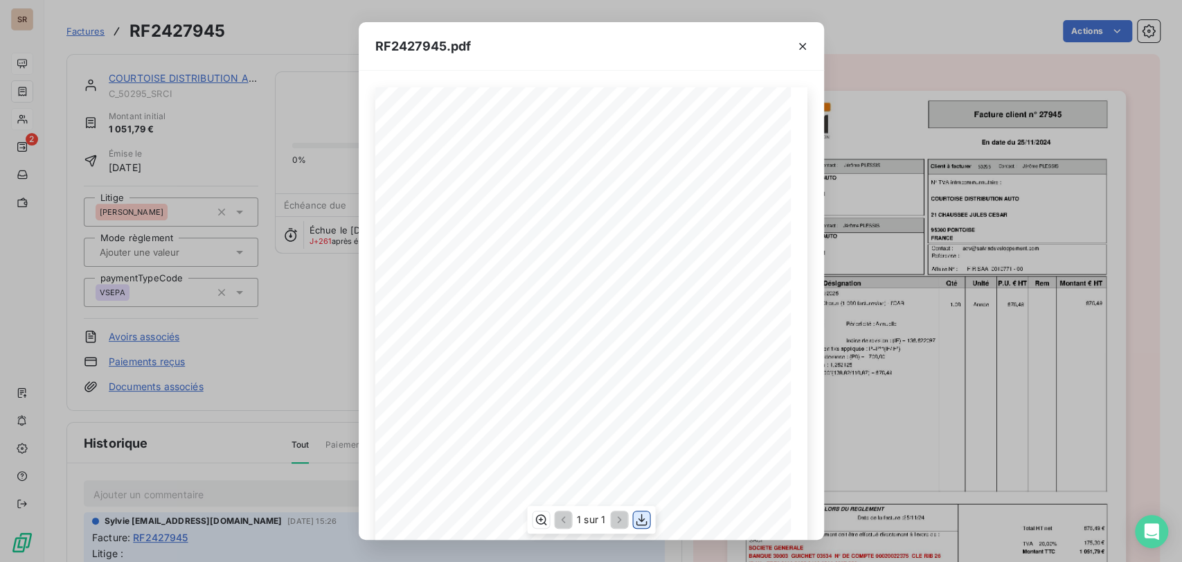
click at [643, 517] on icon "button" at bounding box center [641, 519] width 14 height 14
drag, startPoint x: 809, startPoint y: 43, endPoint x: 776, endPoint y: 42, distance: 32.6
click at [809, 42] on button "button" at bounding box center [802, 46] width 22 height 22
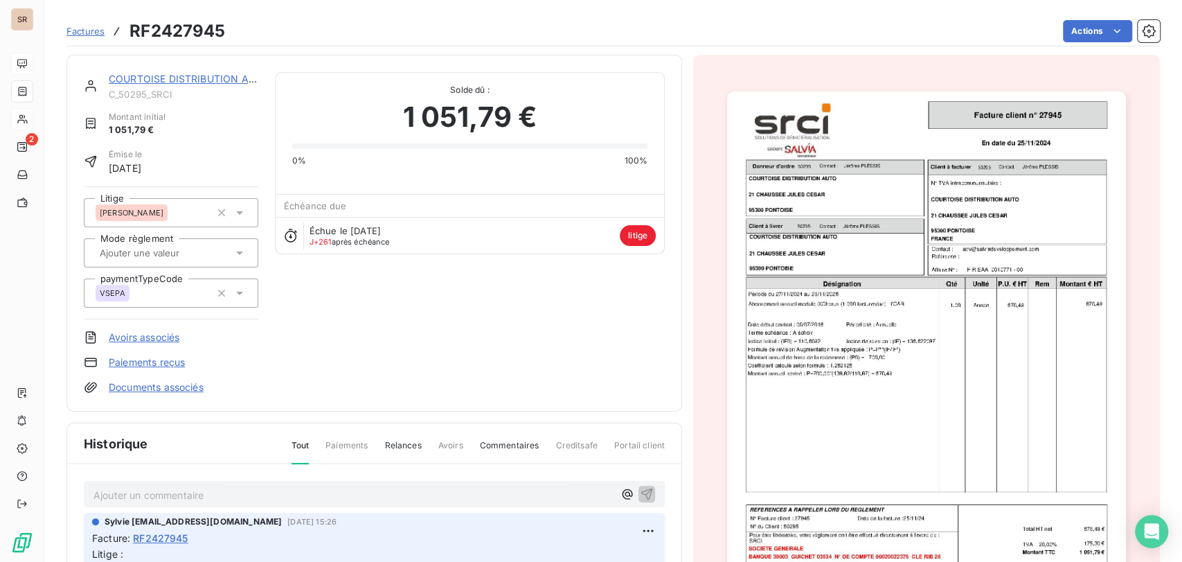
scroll to position [204, 0]
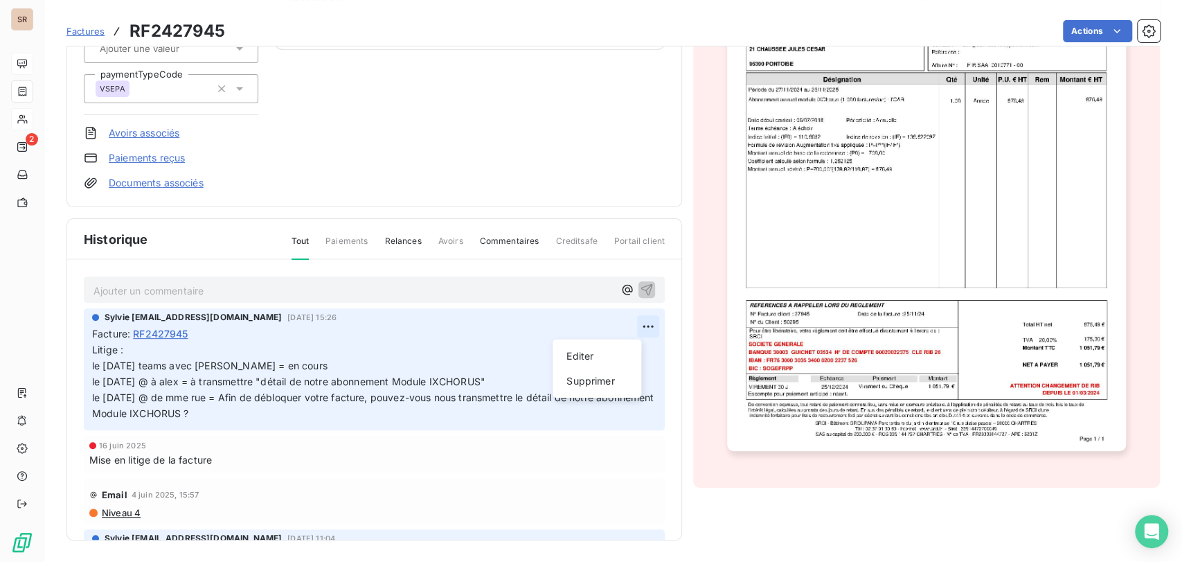
click at [629, 326] on html "SR 2 Factures RF2427945 Actions COURTOISE DISTRIBUTION AUTO C_50295_SRCI Montan…" at bounding box center [591, 281] width 1182 height 562
click at [591, 356] on div "Editer" at bounding box center [597, 356] width 78 height 22
click at [95, 364] on span "Litige : le [DATE] teams avec [PERSON_NAME] = en cours le [DATE] @ à alex = à t…" at bounding box center [344, 380] width 504 height 75
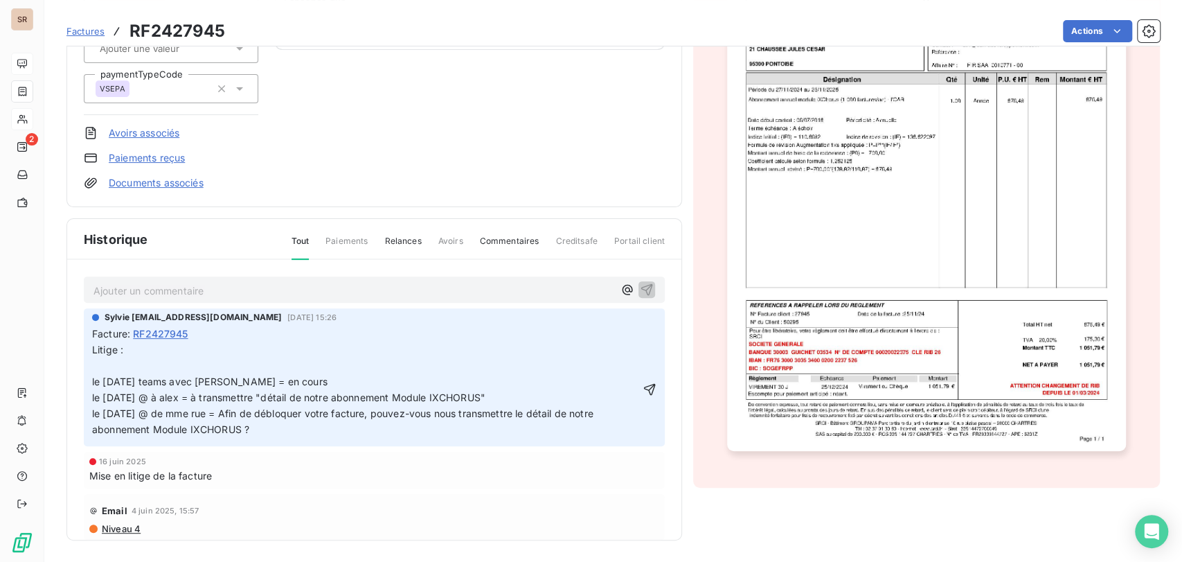
click at [95, 364] on p "Litige : le [DATE] teams avec [PERSON_NAME] = en cours le [DATE] @ à alex = à t…" at bounding box center [366, 389] width 548 height 95
click at [308, 367] on p "Litige : le [DATE] @ à mme rue + m lignereux = le [DATE] teams avec [PERSON_NAM…" at bounding box center [366, 389] width 548 height 95
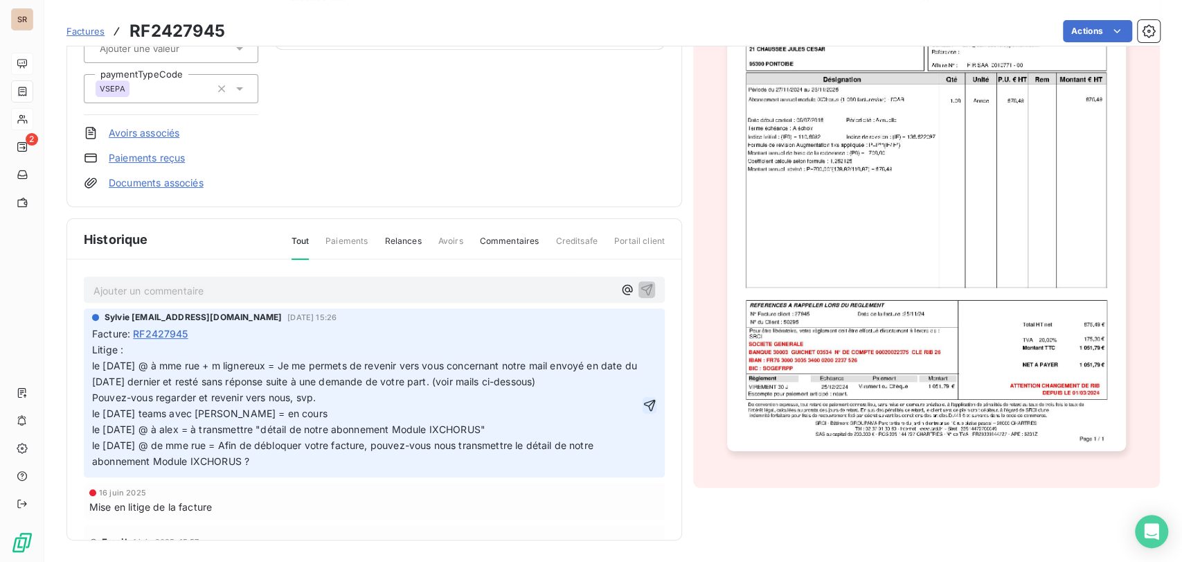
click at [643, 406] on icon "button" at bounding box center [650, 405] width 14 height 14
click at [630, 323] on html "SR 2 Factures RF2427945 Actions COURTOISE DISTRIBUTION AUTO C_50295_SRCI Montan…" at bounding box center [591, 281] width 1182 height 562
click at [596, 352] on div "Editer" at bounding box center [597, 356] width 78 height 22
click at [593, 381] on p "Litige : le [DATE] @ à mme rue + m lignereux = Je me permets de revenir vers vo…" at bounding box center [366, 366] width 548 height 48
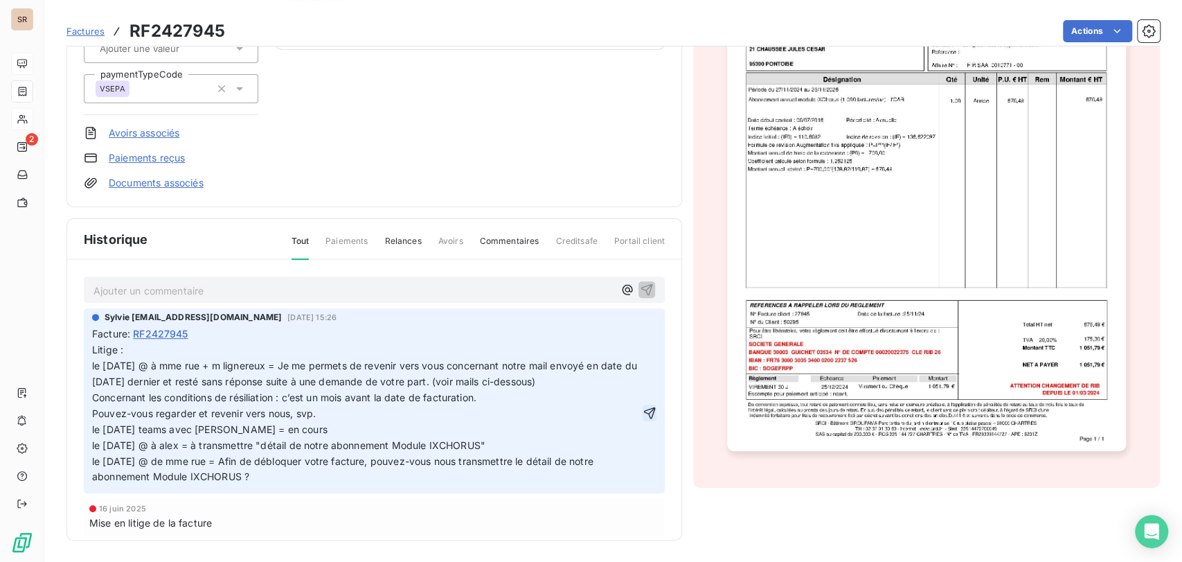
click at [644, 410] on icon "button" at bounding box center [650, 413] width 12 height 12
click at [631, 325] on html "SR 2 Factures RF2427945 Actions COURTOISE DISTRIBUTION AUTO C_50295_SRCI Montan…" at bounding box center [591, 281] width 1182 height 562
click at [568, 356] on div "Editer" at bounding box center [597, 356] width 78 height 22
click at [409, 396] on span "Litige : le [DATE] @ à mme rue + m lignereux = Je me permets de revenir vers vo…" at bounding box center [366, 373] width 548 height 60
click at [644, 411] on icon "button" at bounding box center [650, 413] width 12 height 12
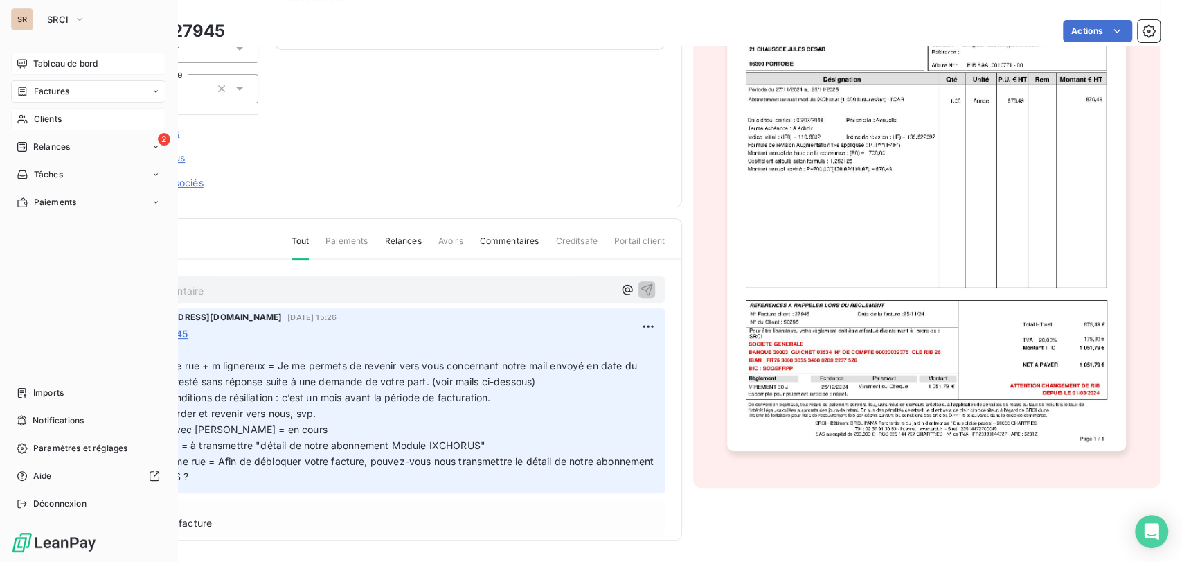
click at [22, 123] on icon at bounding box center [23, 119] width 12 height 11
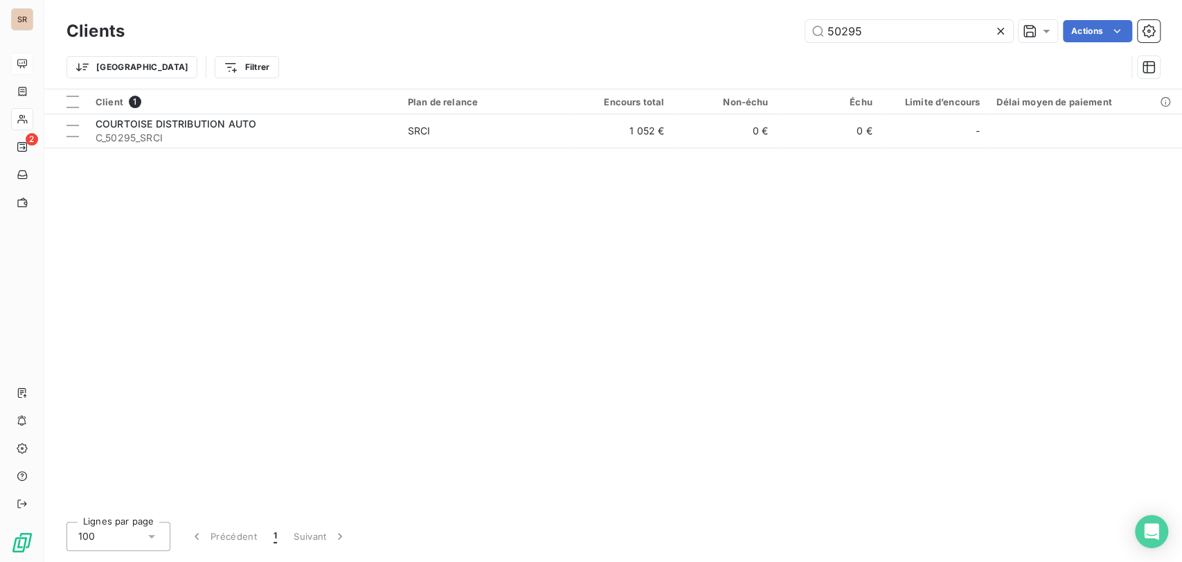
drag, startPoint x: 821, startPoint y: 26, endPoint x: 780, endPoint y: 26, distance: 40.2
click at [786, 26] on div "50295 Actions" at bounding box center [650, 31] width 1019 height 22
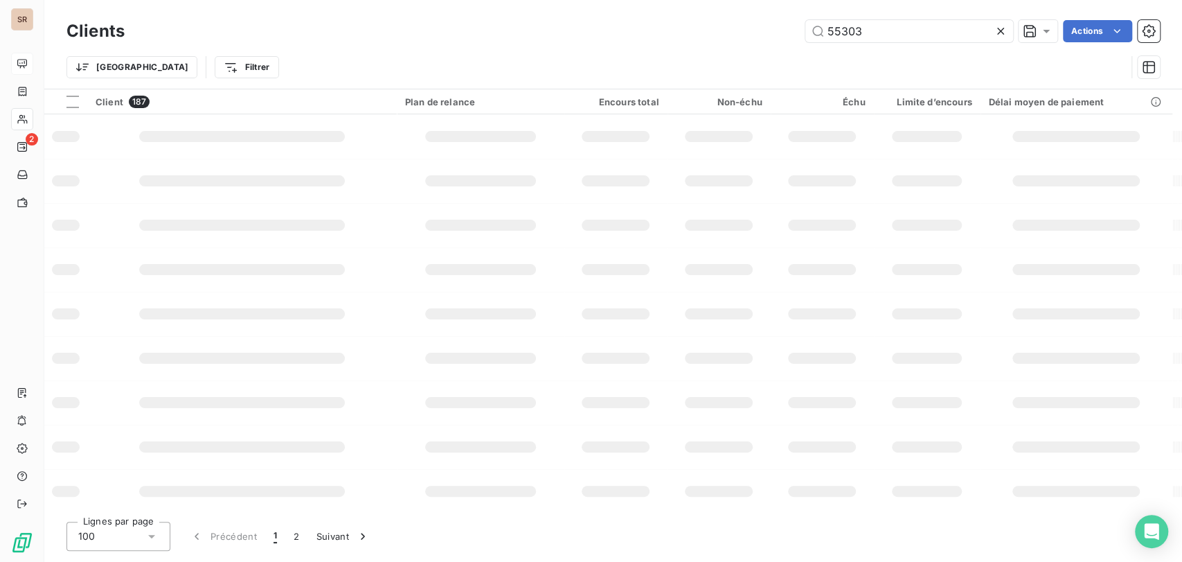
type input "55303"
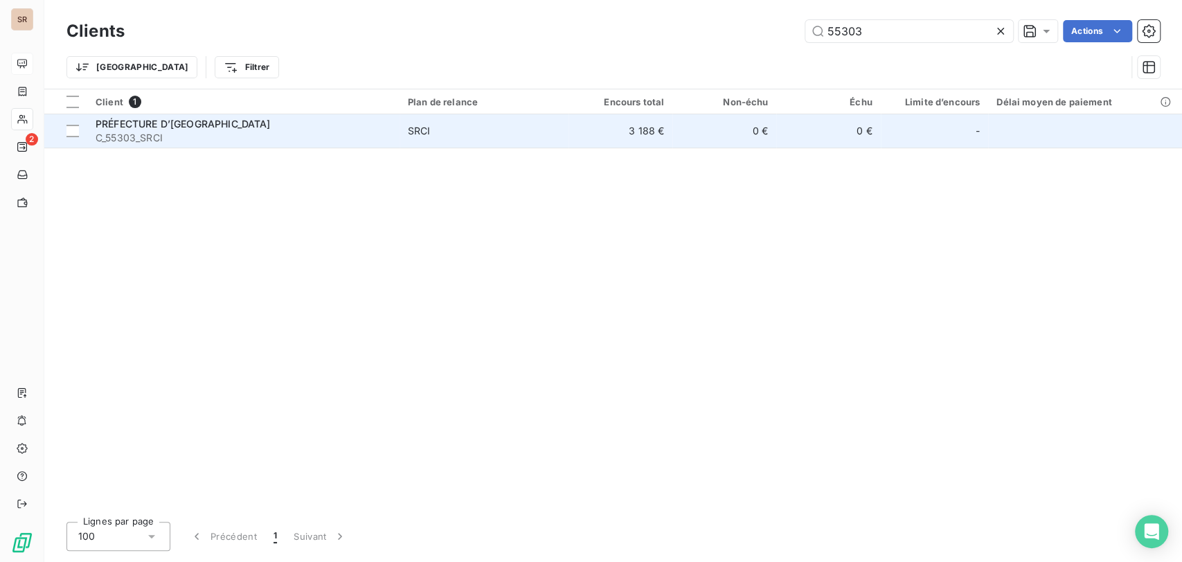
click at [169, 127] on span "PRÉFECTURE D’[GEOGRAPHIC_DATA]" at bounding box center [183, 124] width 175 height 12
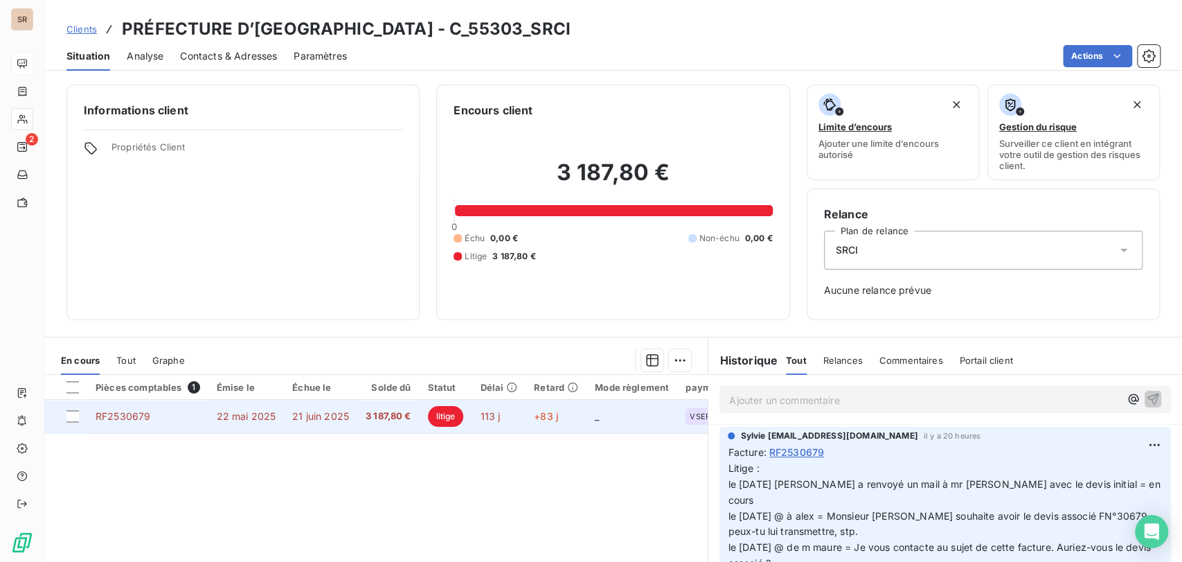
click at [125, 417] on span "RF2530679" at bounding box center [123, 416] width 55 height 12
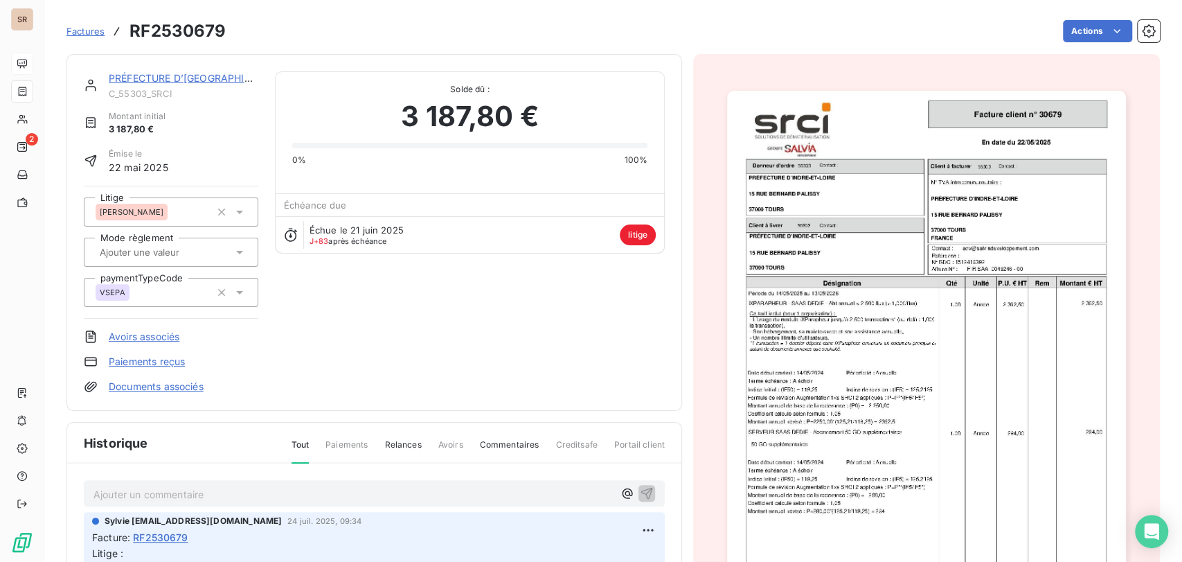
click at [858, 337] on img "button" at bounding box center [926, 373] width 399 height 564
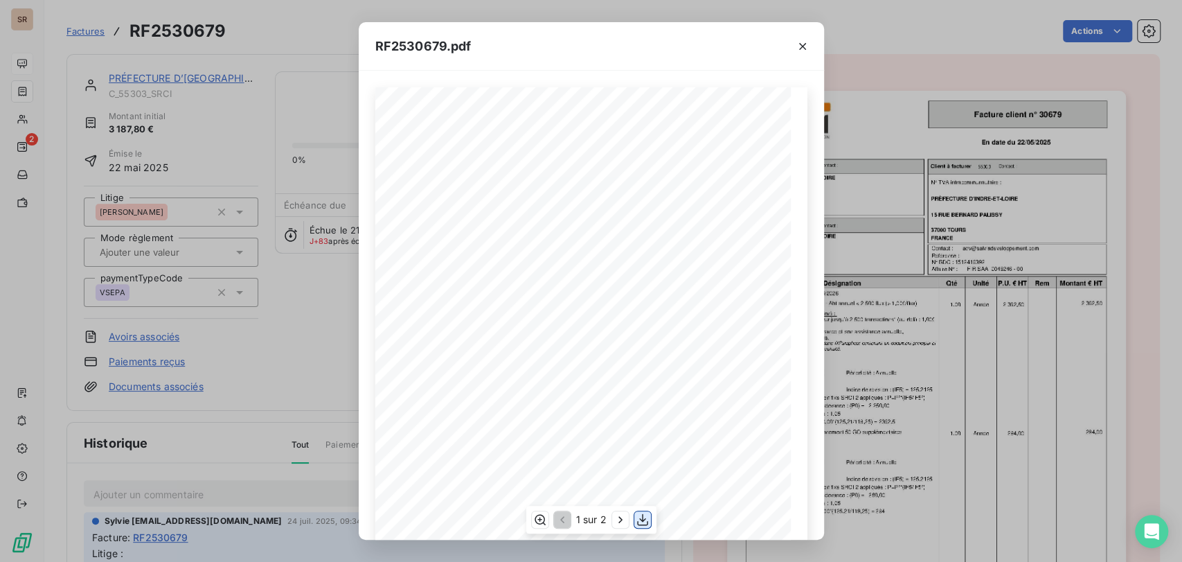
click at [643, 522] on icon "button" at bounding box center [643, 519] width 14 height 14
click at [809, 37] on button "button" at bounding box center [802, 46] width 22 height 22
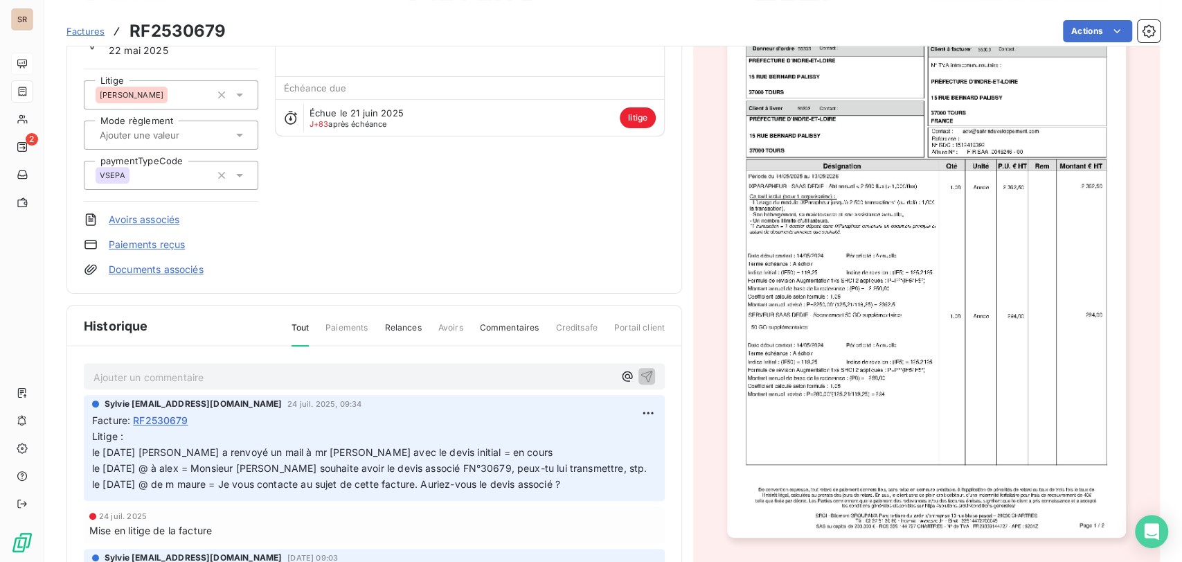
scroll to position [155, 0]
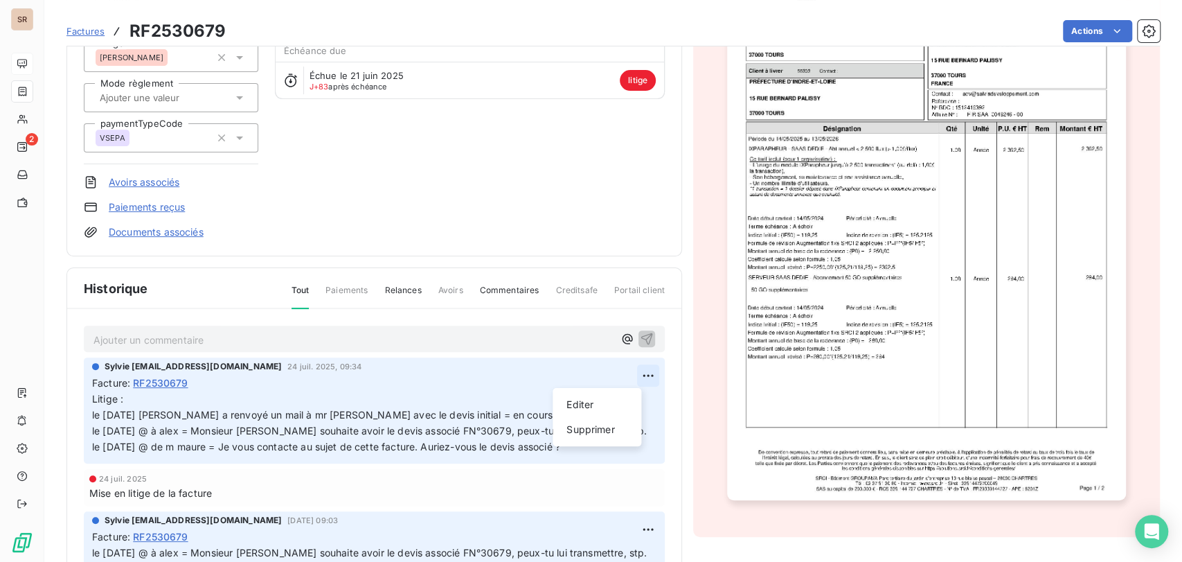
click at [620, 379] on html "SR 2 Factures RF2530679 Actions PRÉFECTURE D’[GEOGRAPHIC_DATA] C_55303_SRCI Mon…" at bounding box center [591, 281] width 1182 height 562
click at [568, 404] on div "Editer" at bounding box center [597, 404] width 78 height 22
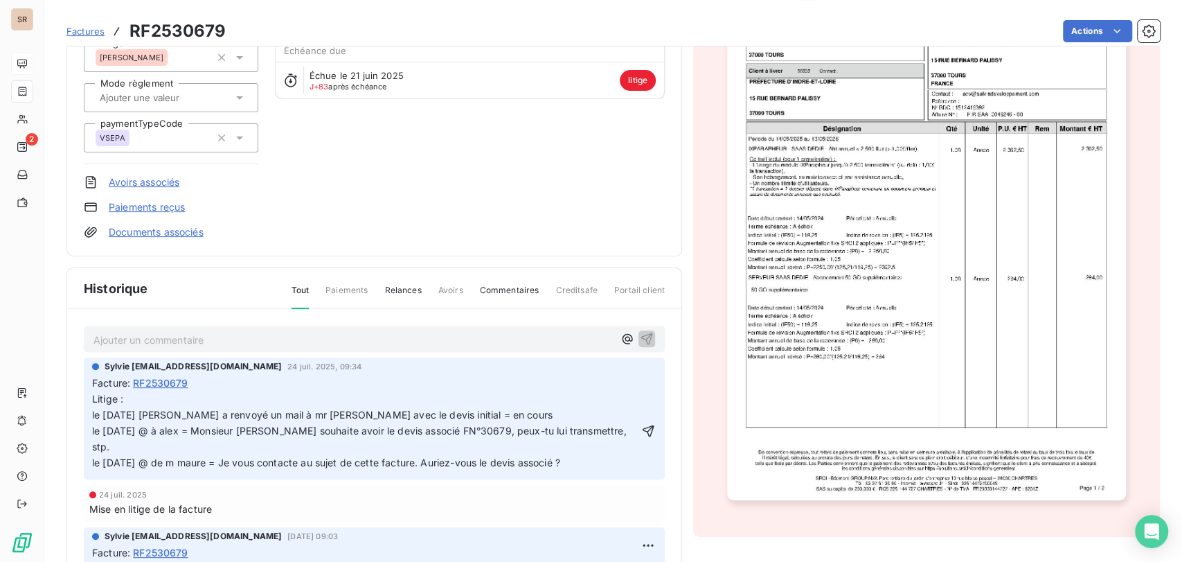
click at [134, 399] on p "Litige : le [DATE] [PERSON_NAME] a renvoyé un mail à mr [PERSON_NAME] avec le d…" at bounding box center [364, 430] width 545 height 79
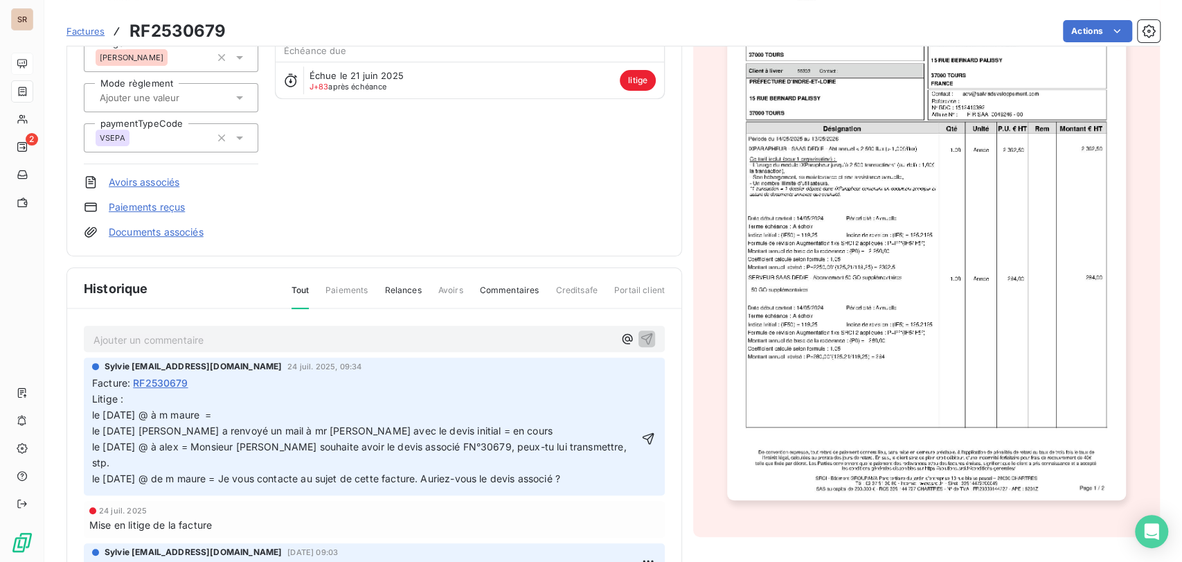
click at [228, 413] on p "Litige : le [DATE] @ à m maure = le [DATE] [PERSON_NAME] a renvoyé un mail à mr…" at bounding box center [364, 438] width 545 height 95
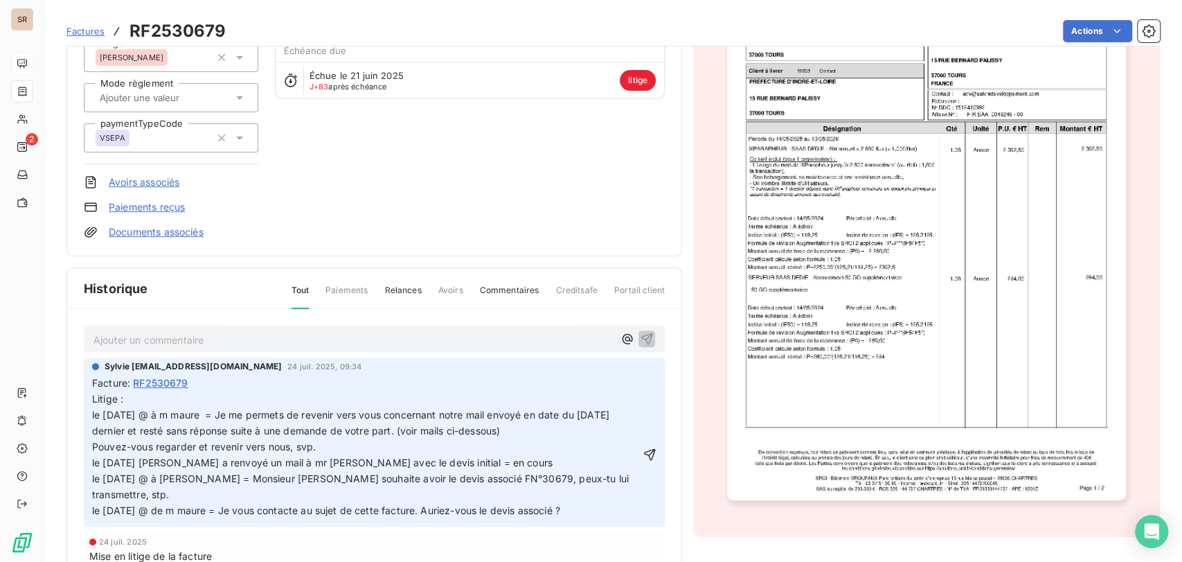
click at [639, 442] on div "Sylvie [EMAIL_ADDRESS][DOMAIN_NAME] [DATE] 09:34 Facture : RF2530679 Litige : l…" at bounding box center [374, 441] width 581 height 169
click at [643, 447] on icon "button" at bounding box center [650, 454] width 14 height 14
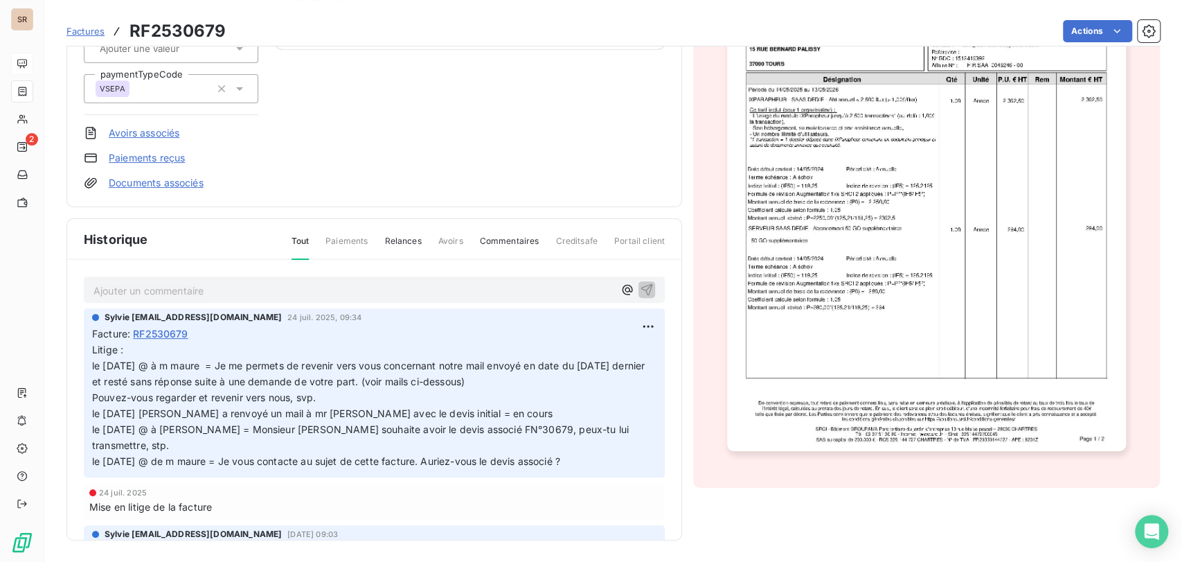
scroll to position [154, 0]
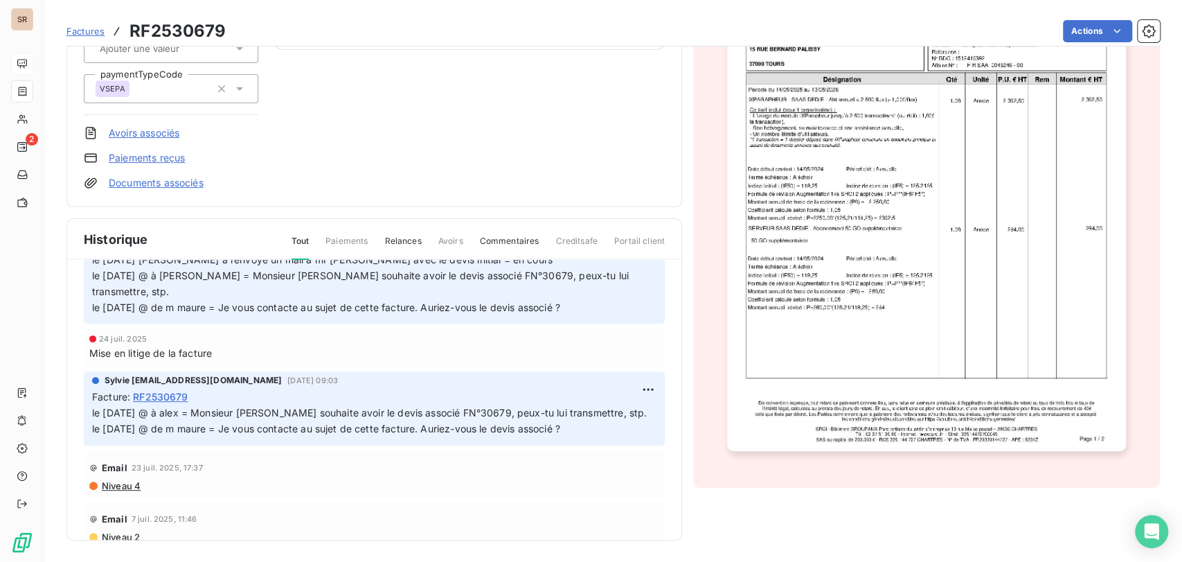
click at [163, 179] on link "Documents associés" at bounding box center [156, 183] width 95 height 14
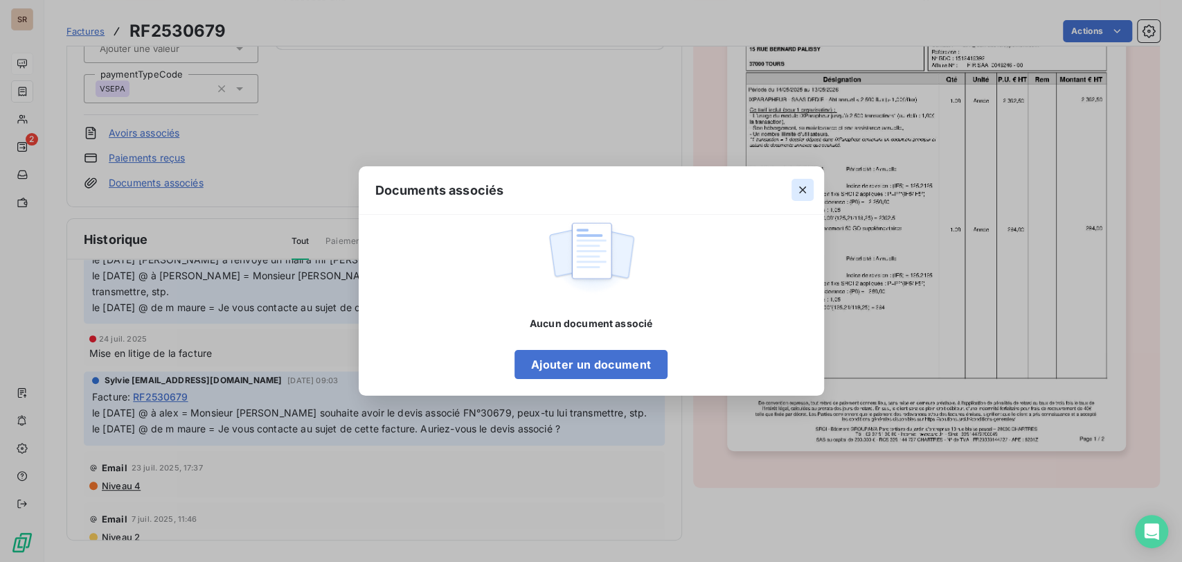
click at [798, 186] on icon "button" at bounding box center [803, 190] width 14 height 14
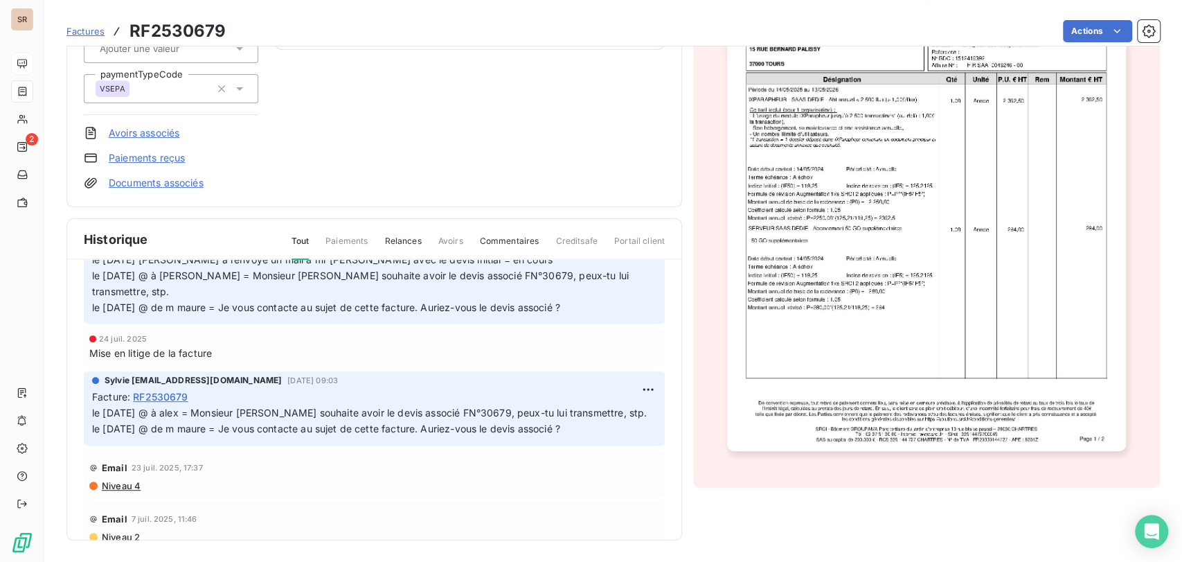
click at [132, 184] on link "Documents associés" at bounding box center [156, 183] width 95 height 14
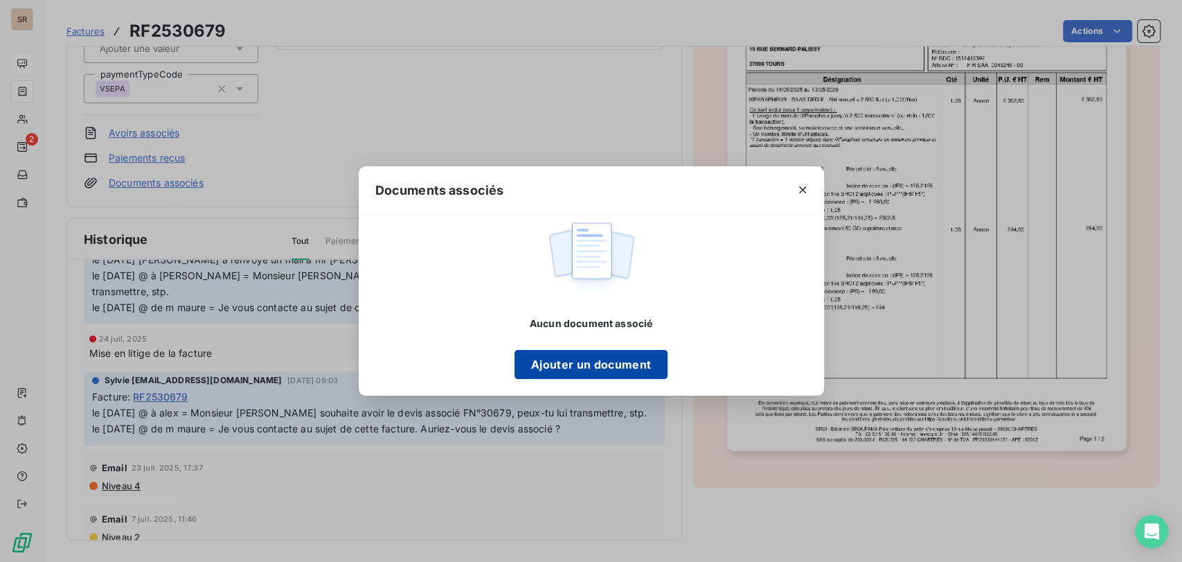
click at [574, 357] on button "Ajouter un document" at bounding box center [590, 364] width 153 height 29
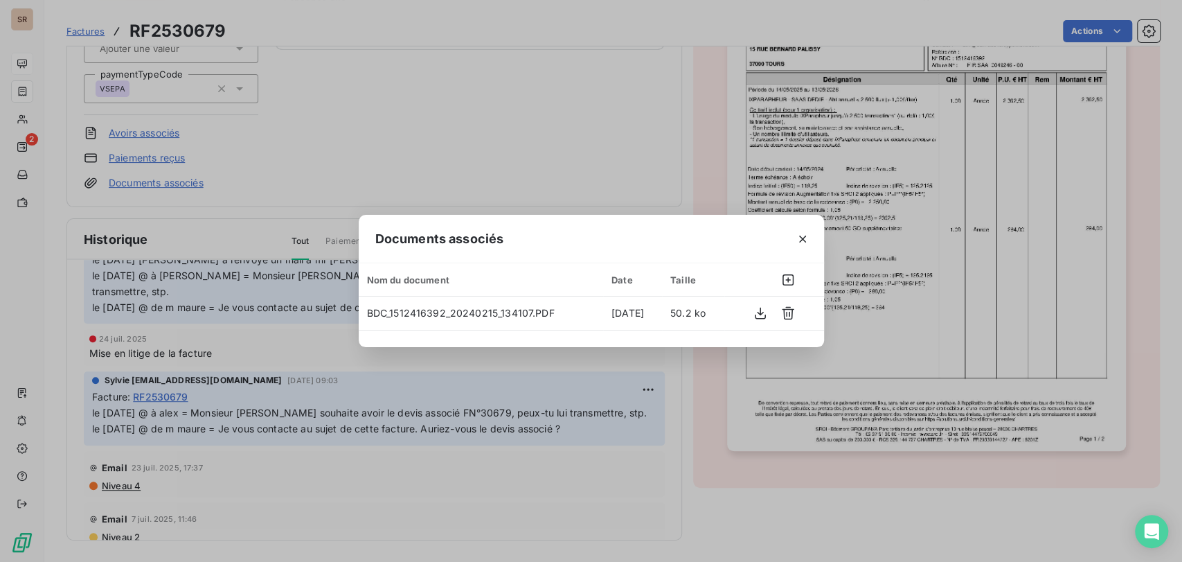
click at [808, 242] on icon "button" at bounding box center [803, 239] width 14 height 14
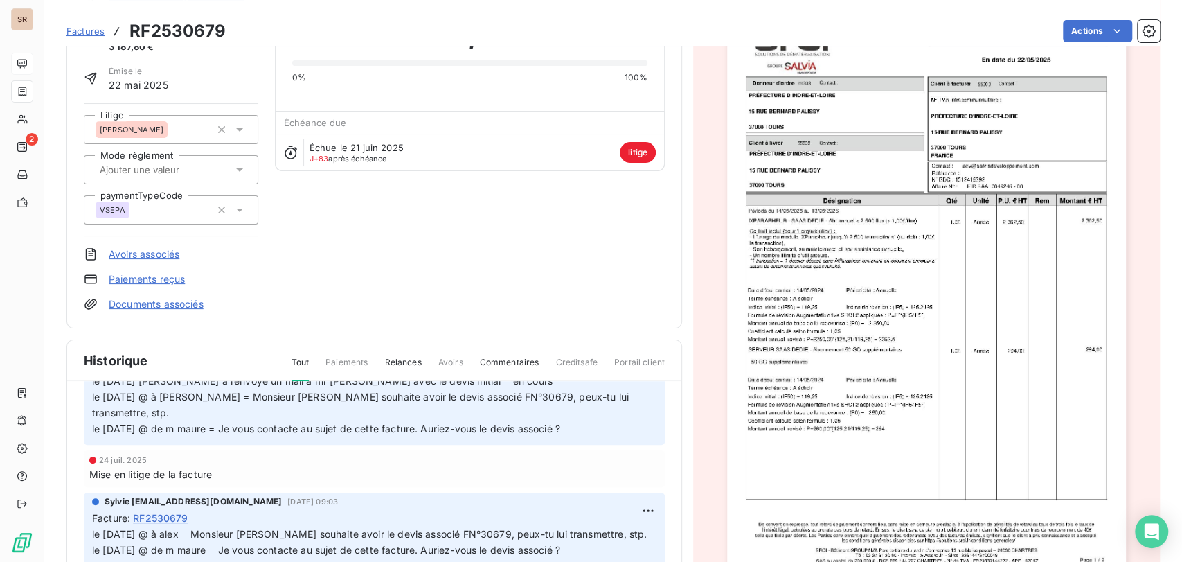
scroll to position [0, 0]
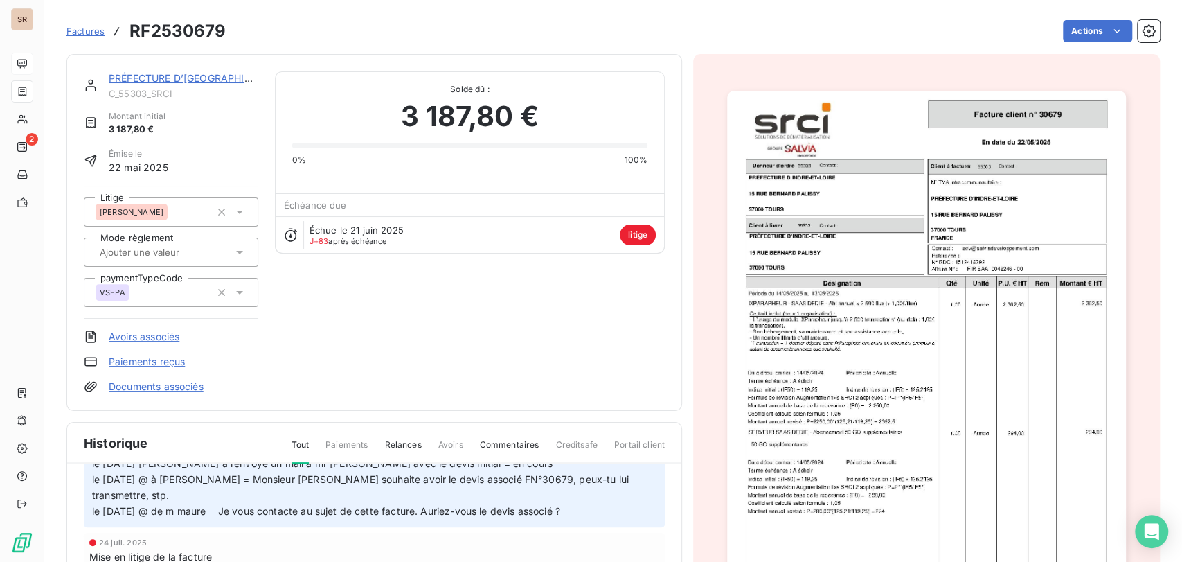
click at [172, 79] on link "PRÉFECTURE D’[GEOGRAPHIC_DATA]" at bounding box center [197, 78] width 176 height 12
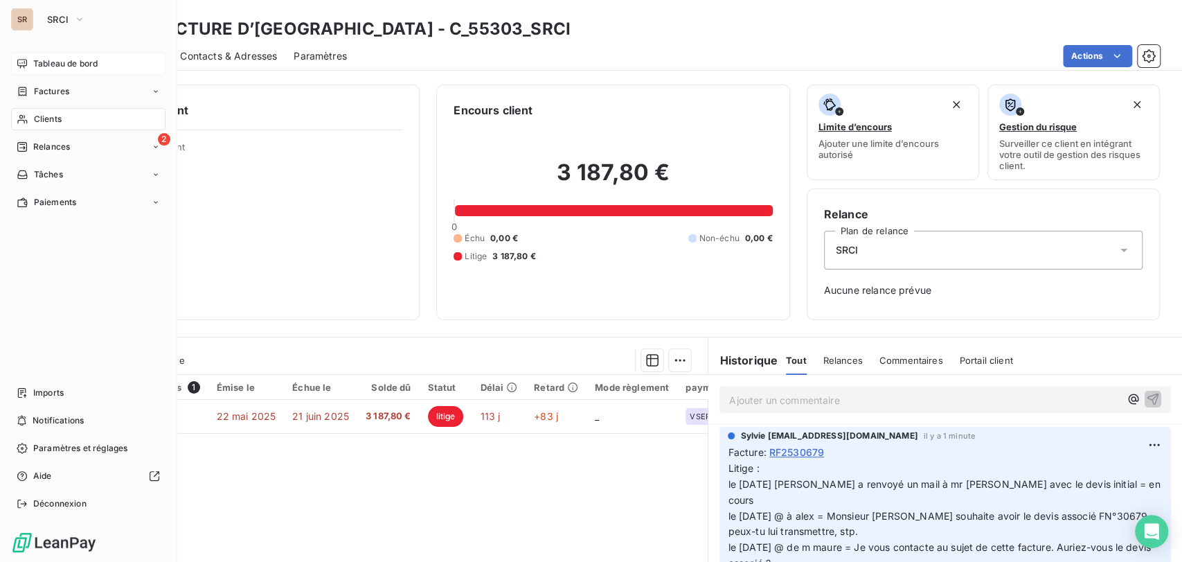
click at [48, 118] on span "Clients" at bounding box center [48, 119] width 28 height 12
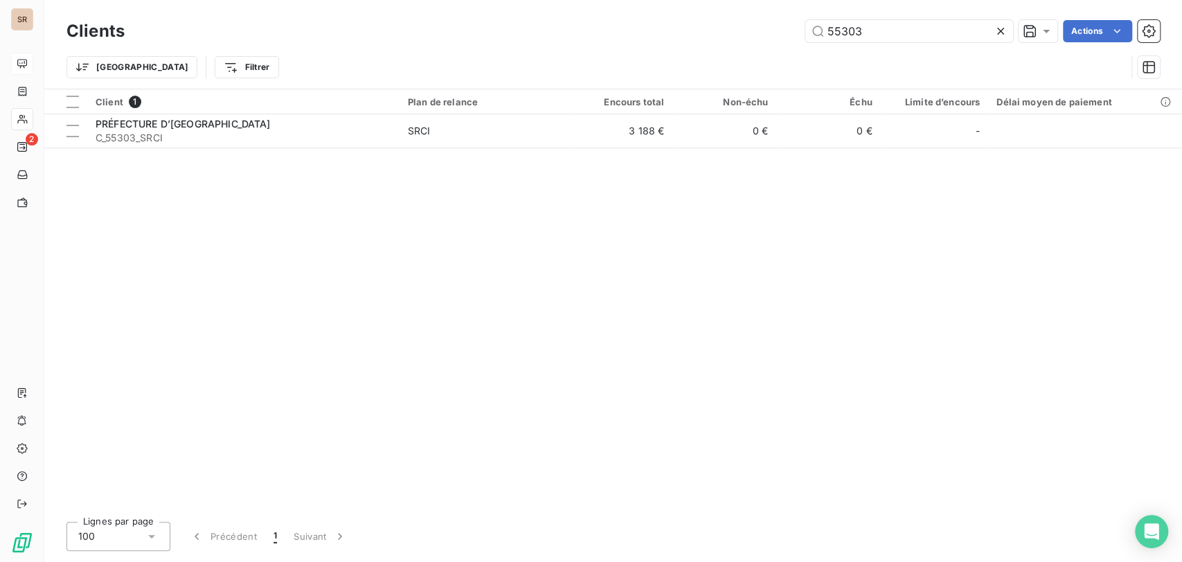
drag, startPoint x: 866, startPoint y: 34, endPoint x: 786, endPoint y: 13, distance: 82.3
click at [798, 25] on div "55303 Actions" at bounding box center [650, 31] width 1019 height 22
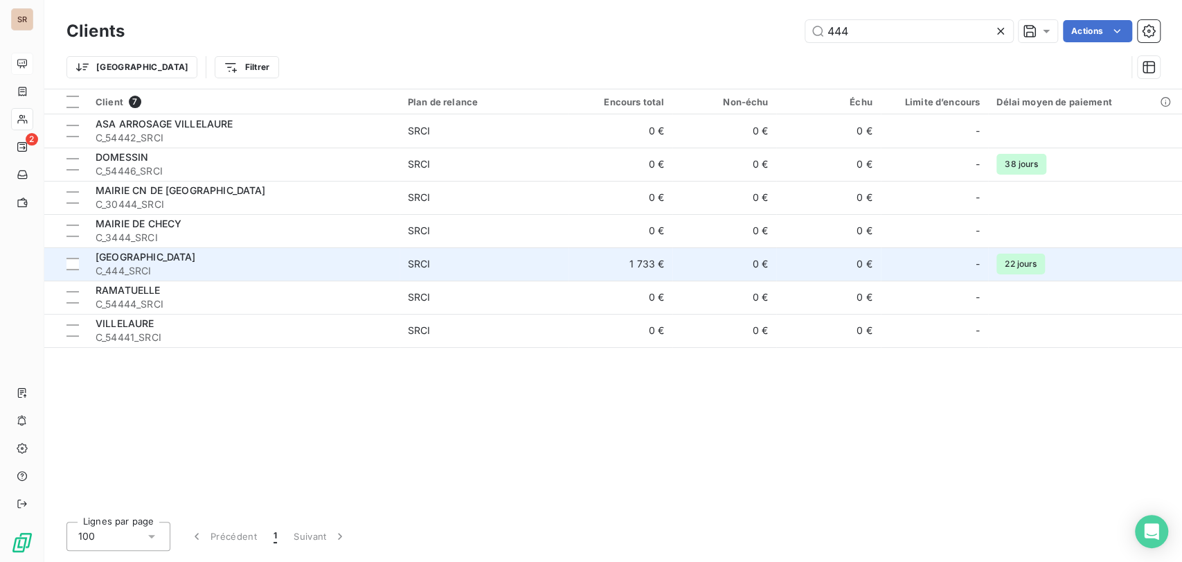
type input "444"
click at [143, 256] on span "[GEOGRAPHIC_DATA]" at bounding box center [146, 257] width 100 height 12
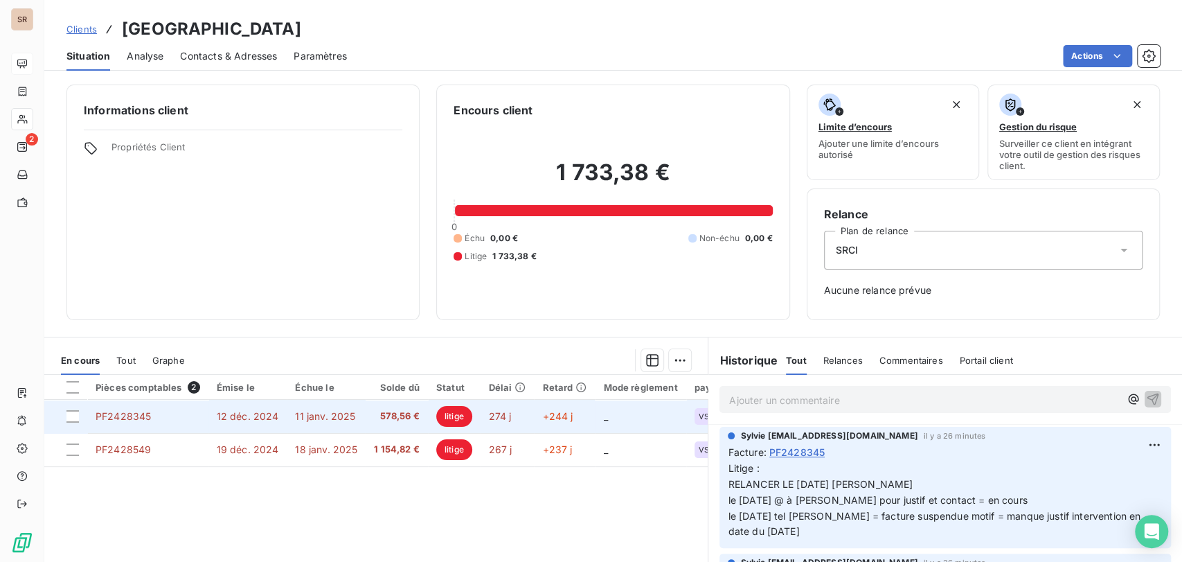
click at [141, 420] on span "PF2428345" at bounding box center [123, 416] width 55 height 12
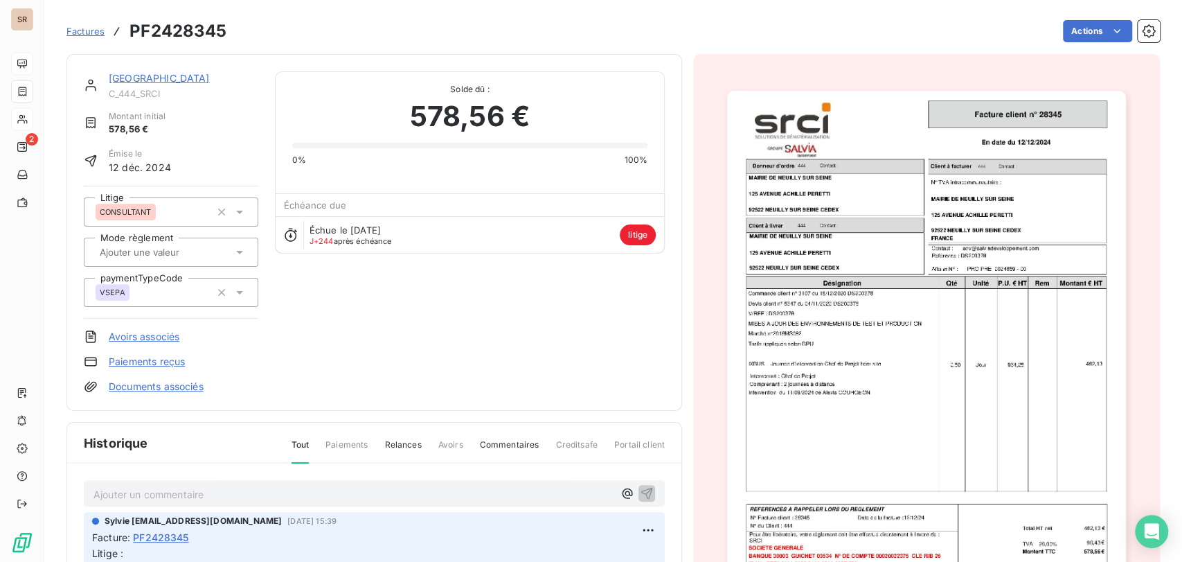
click at [150, 385] on link "Documents associés" at bounding box center [156, 386] width 95 height 14
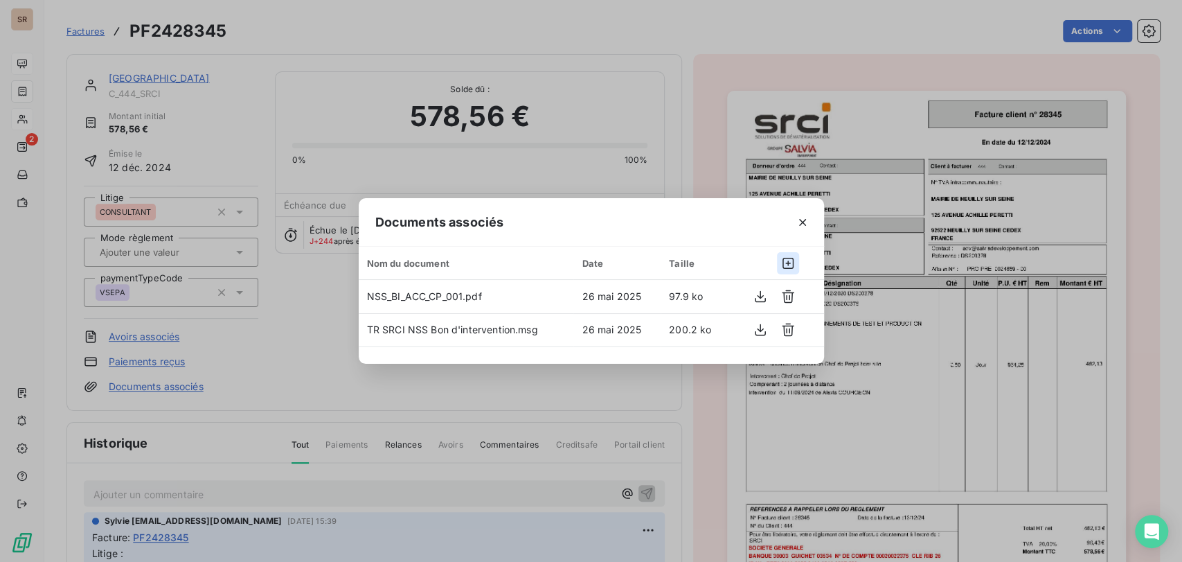
click at [786, 262] on icon "button" at bounding box center [787, 263] width 11 height 11
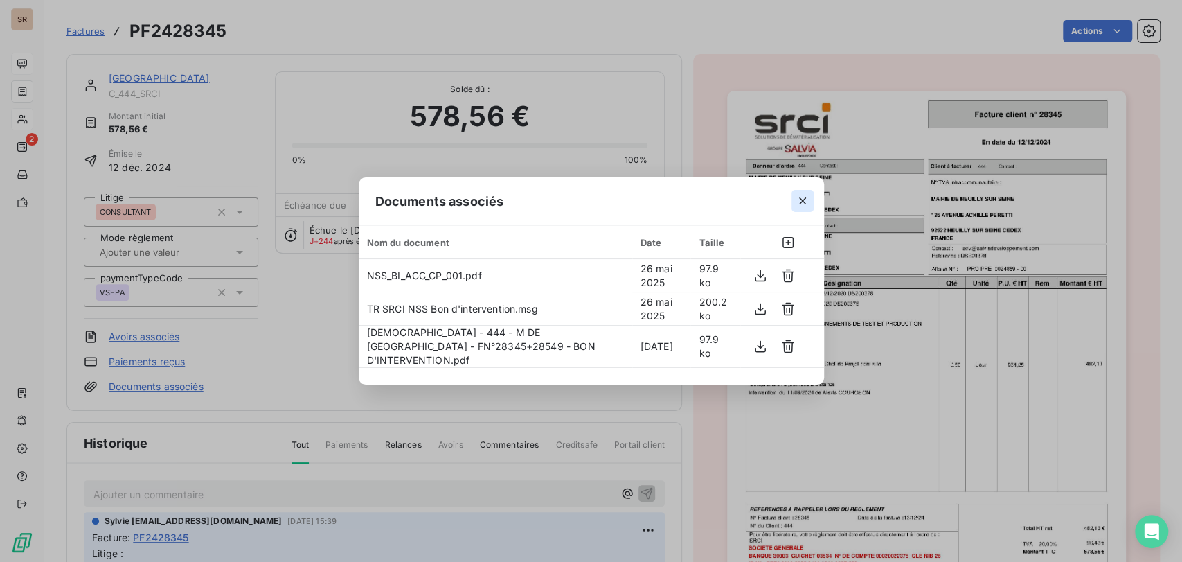
click at [799, 203] on icon "button" at bounding box center [802, 200] width 7 height 7
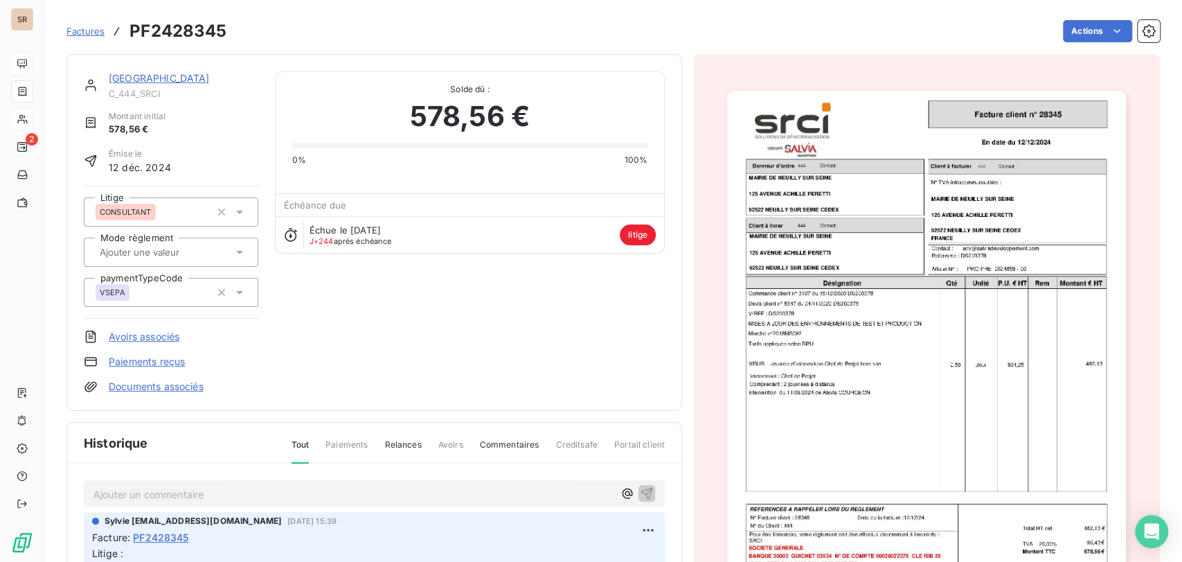
click at [201, 73] on link "[GEOGRAPHIC_DATA]" at bounding box center [159, 78] width 101 height 12
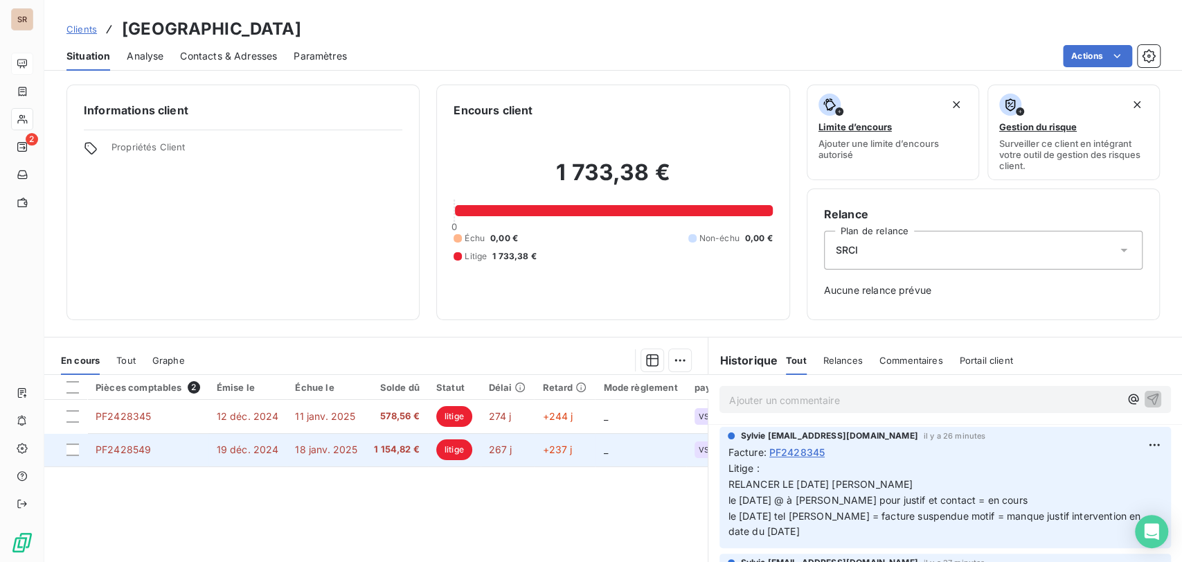
click at [111, 450] on span "PF2428549" at bounding box center [123, 449] width 55 height 12
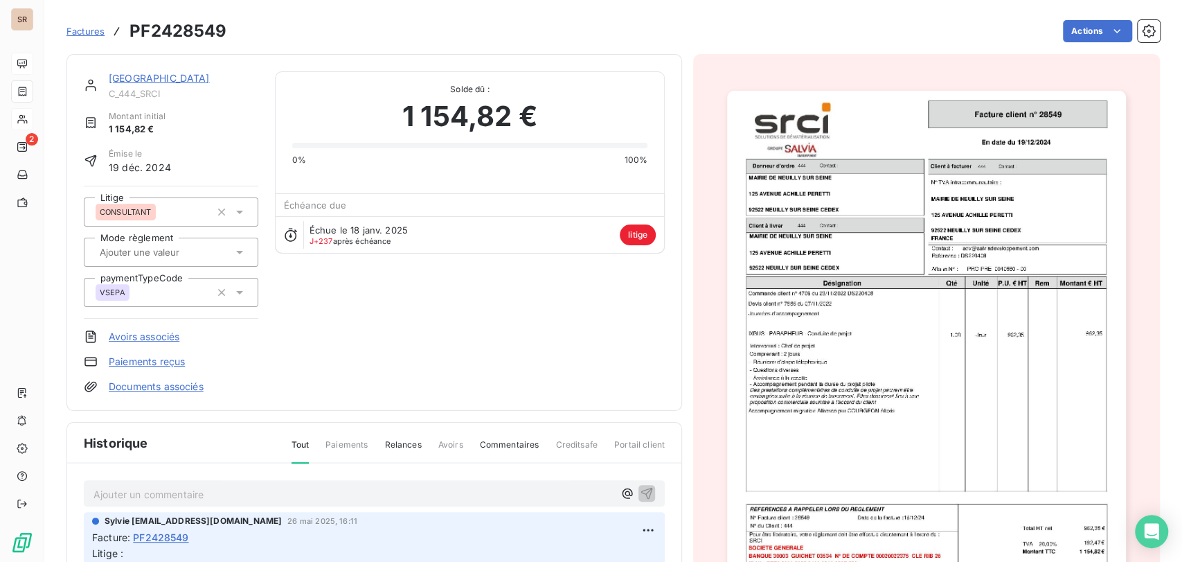
click at [163, 380] on link "Documents associés" at bounding box center [156, 386] width 95 height 14
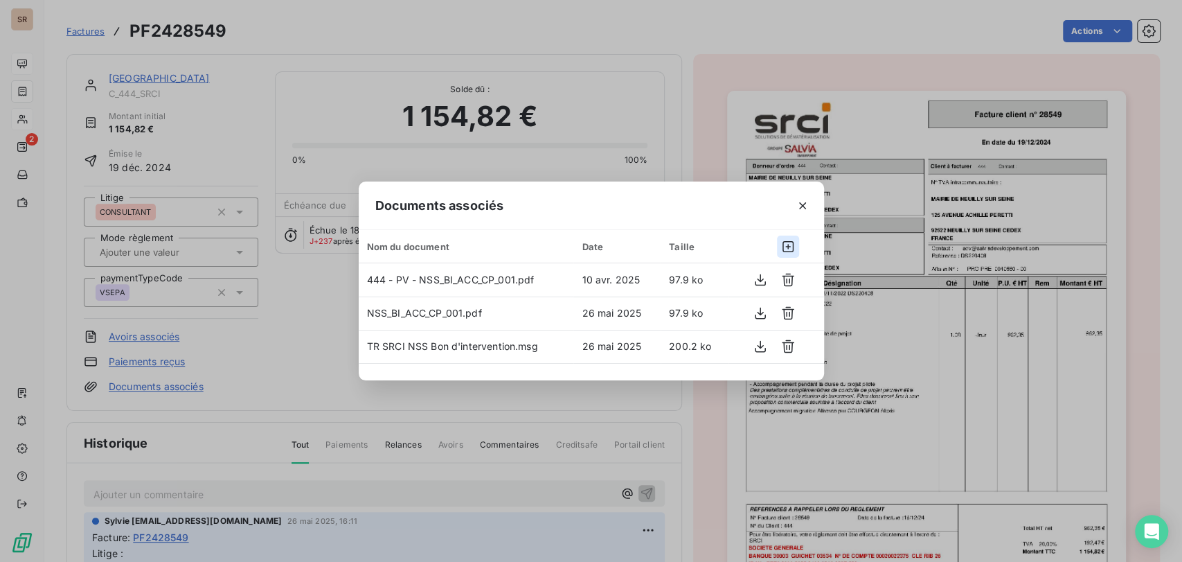
click at [788, 243] on icon "button" at bounding box center [788, 247] width 14 height 14
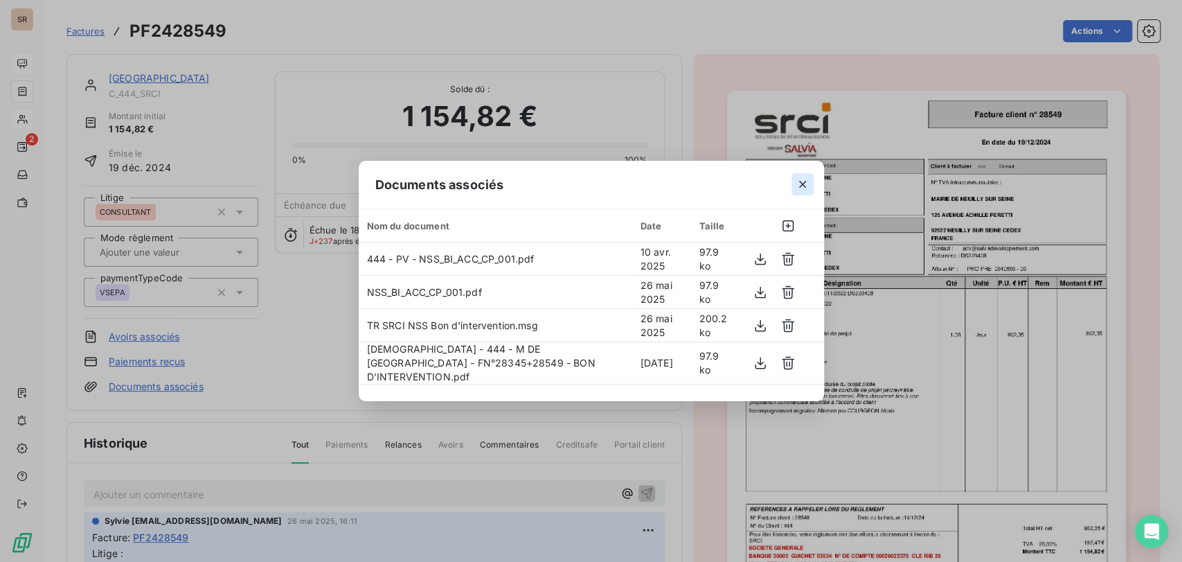
click at [803, 184] on icon "button" at bounding box center [803, 184] width 14 height 14
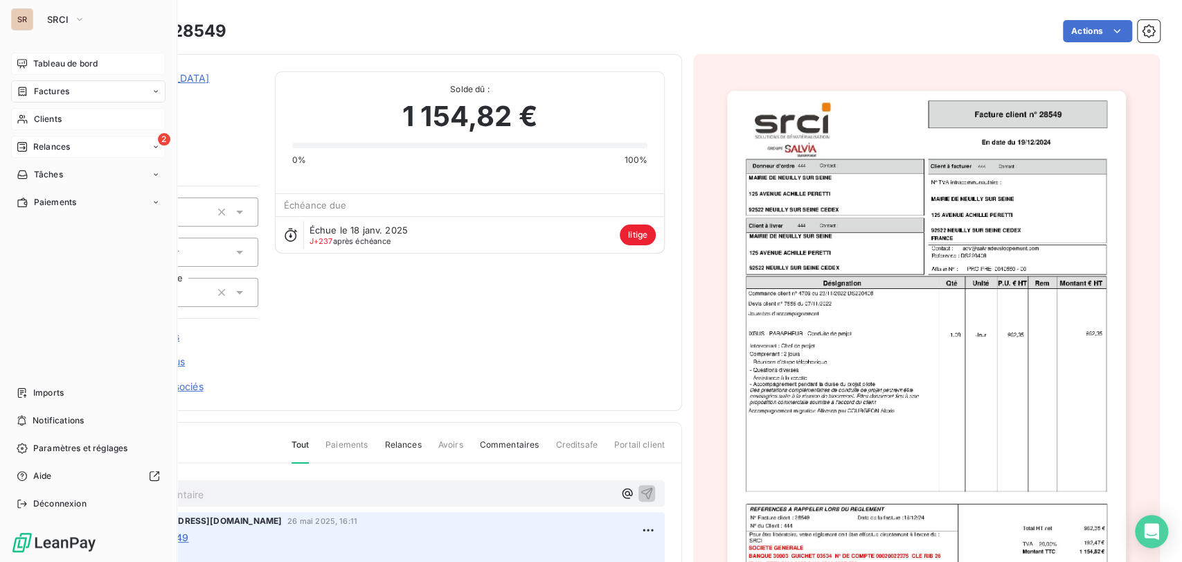
click at [36, 143] on span "Relances" at bounding box center [51, 147] width 37 height 12
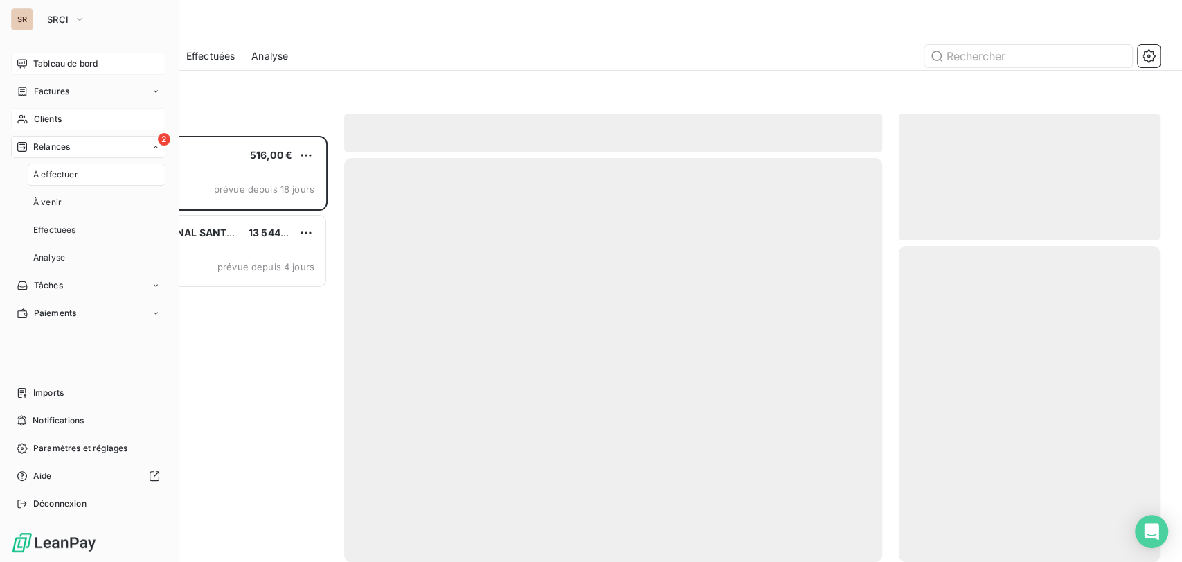
scroll to position [413, 249]
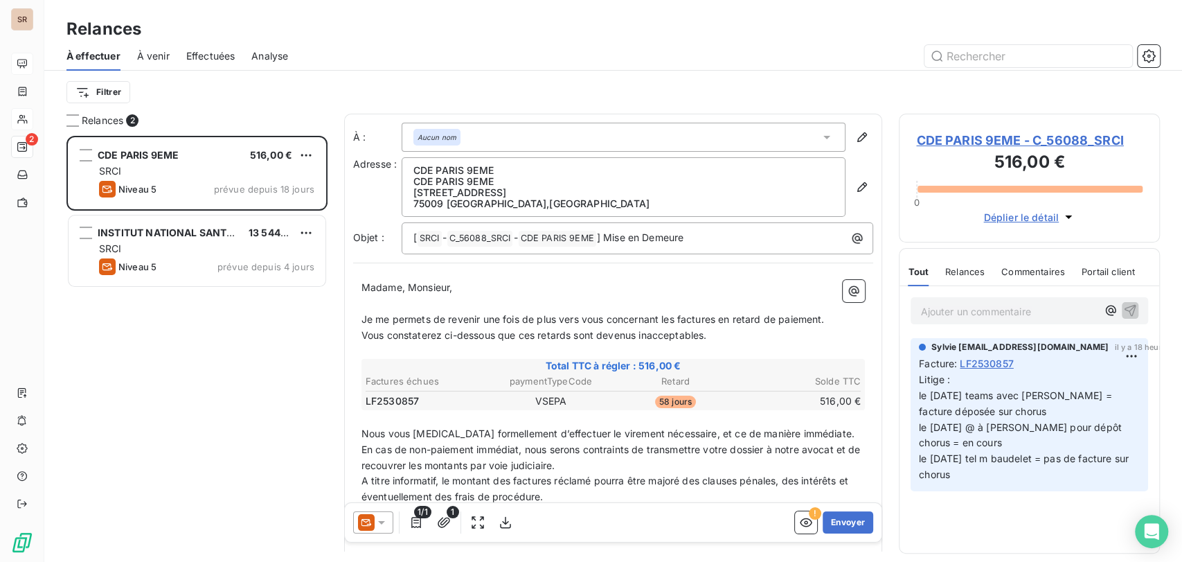
click at [930, 146] on span "CDE PARIS 9EME - C_56088_SRCI" at bounding box center [1029, 140] width 226 height 19
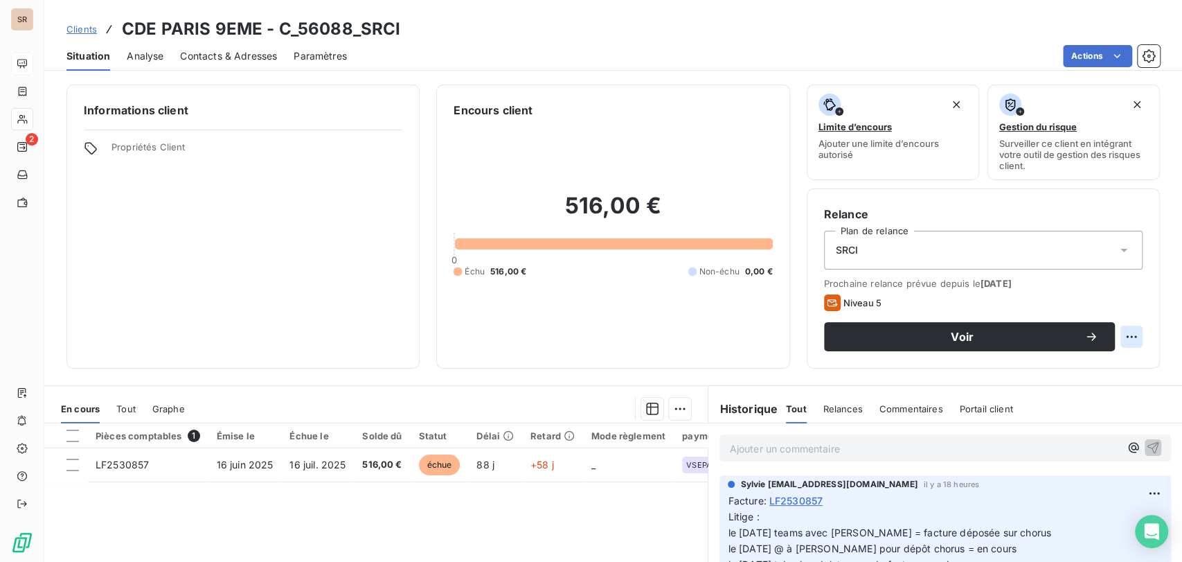
click at [1118, 335] on html "SR 2 Clients CDE PARIS 9EME - C_56088_SRCI Situation Analyse Contacts & Adresse…" at bounding box center [591, 281] width 1182 height 562
click at [1066, 363] on div "Replanifier cette action" at bounding box center [1063, 367] width 124 height 22
select select "8"
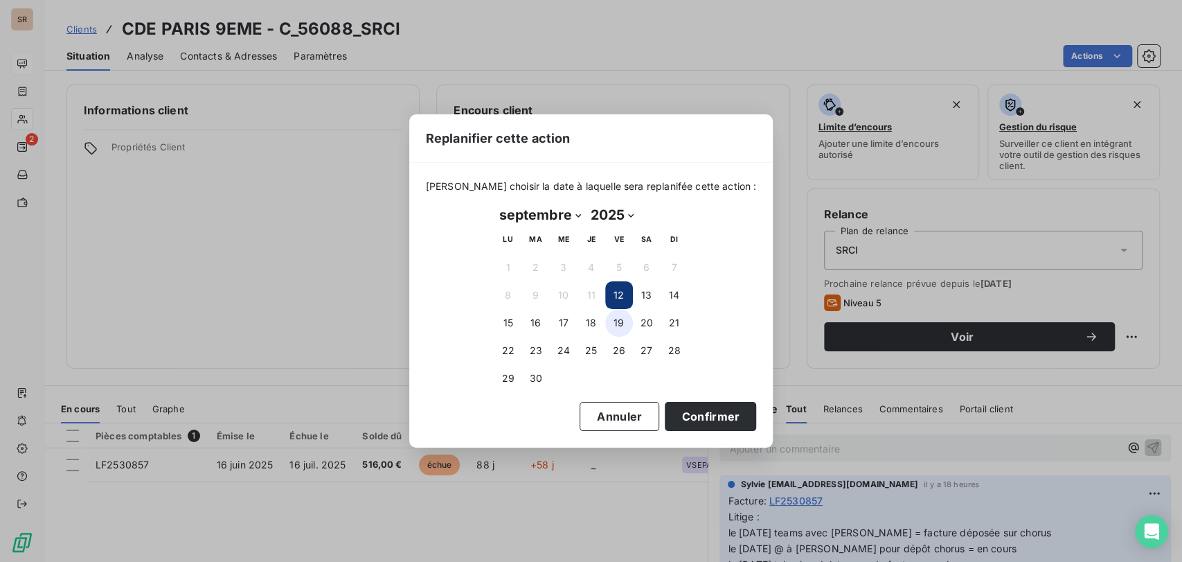
click at [614, 321] on button "19" at bounding box center [619, 323] width 28 height 28
click at [668, 405] on button "Confirmer" at bounding box center [710, 416] width 91 height 29
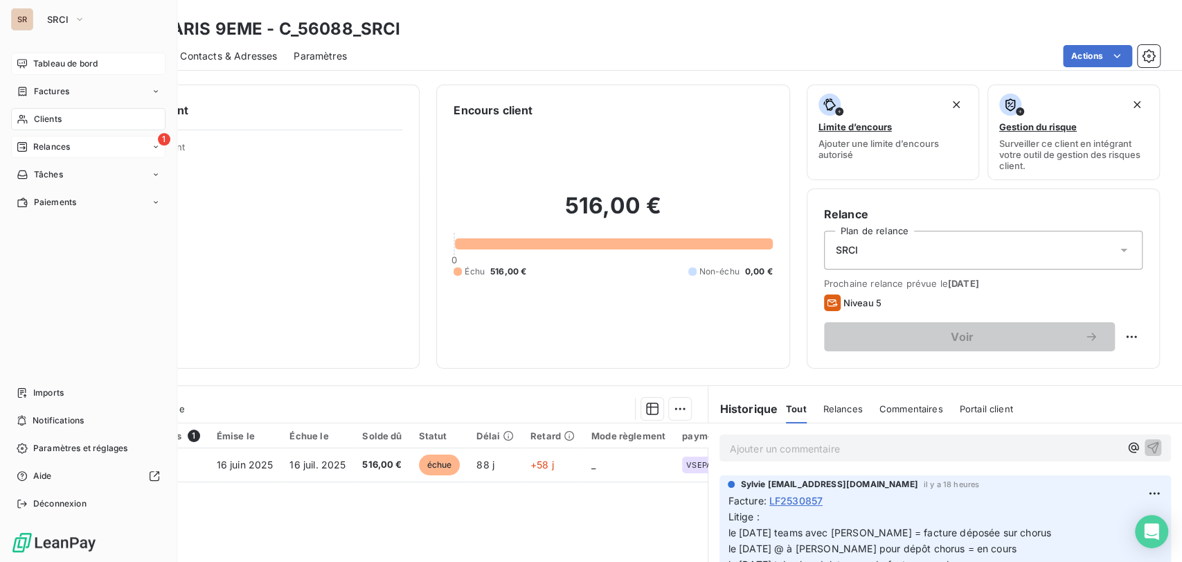
click at [30, 146] on div "Relances" at bounding box center [43, 147] width 53 height 12
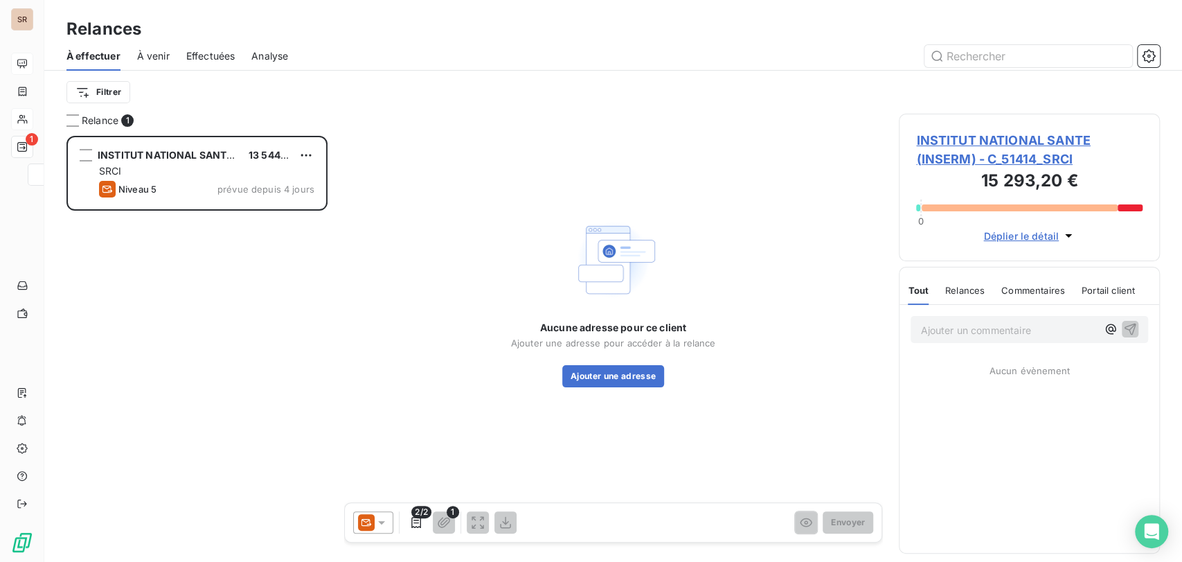
scroll to position [413, 249]
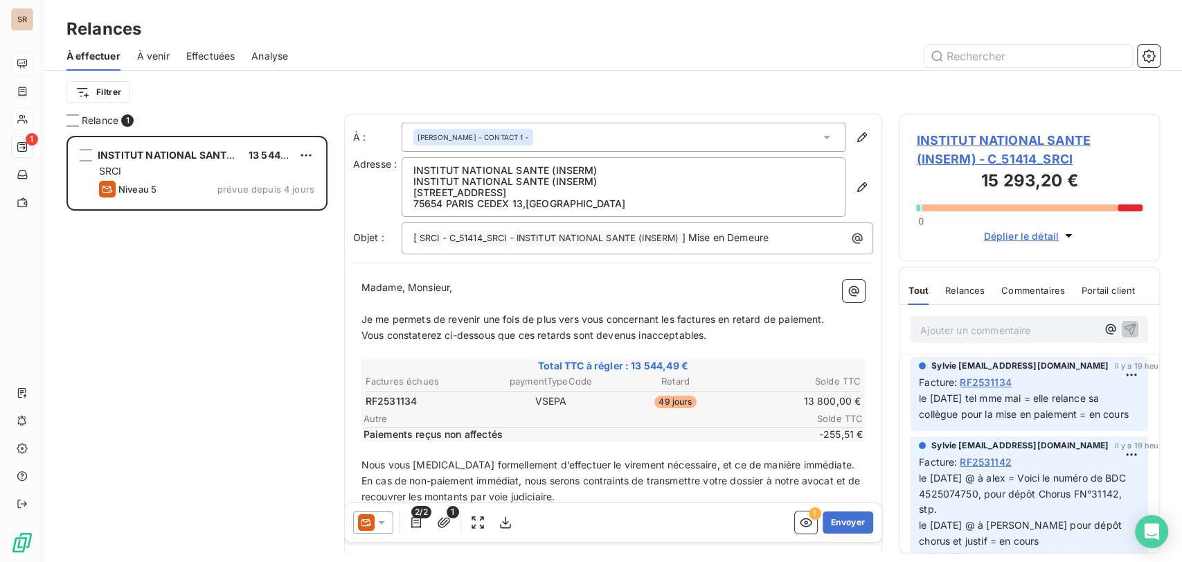
click at [953, 143] on span "INSTITUT NATIONAL SANTE (INSERM) - C_51414_SRCI" at bounding box center [1029, 149] width 226 height 37
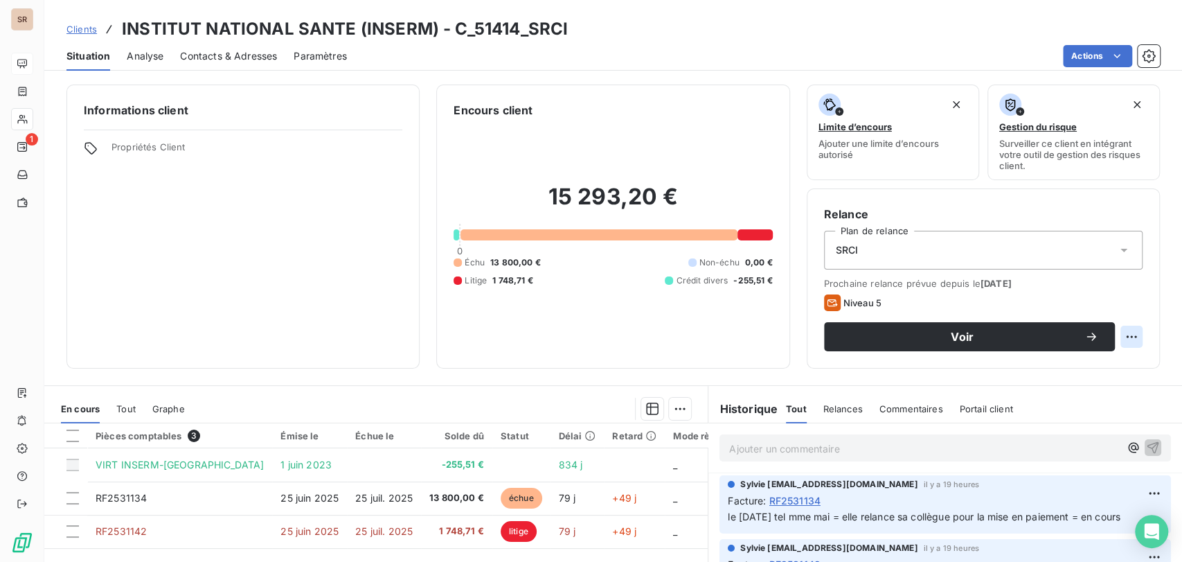
click at [1116, 337] on html "SR 1 Clients INSTITUT NATIONAL SANTE (INSERM) - C_51414_SRCI Situation Analyse …" at bounding box center [591, 281] width 1182 height 562
click at [1013, 362] on div "Replanifier cette action" at bounding box center [1063, 367] width 124 height 22
select select "8"
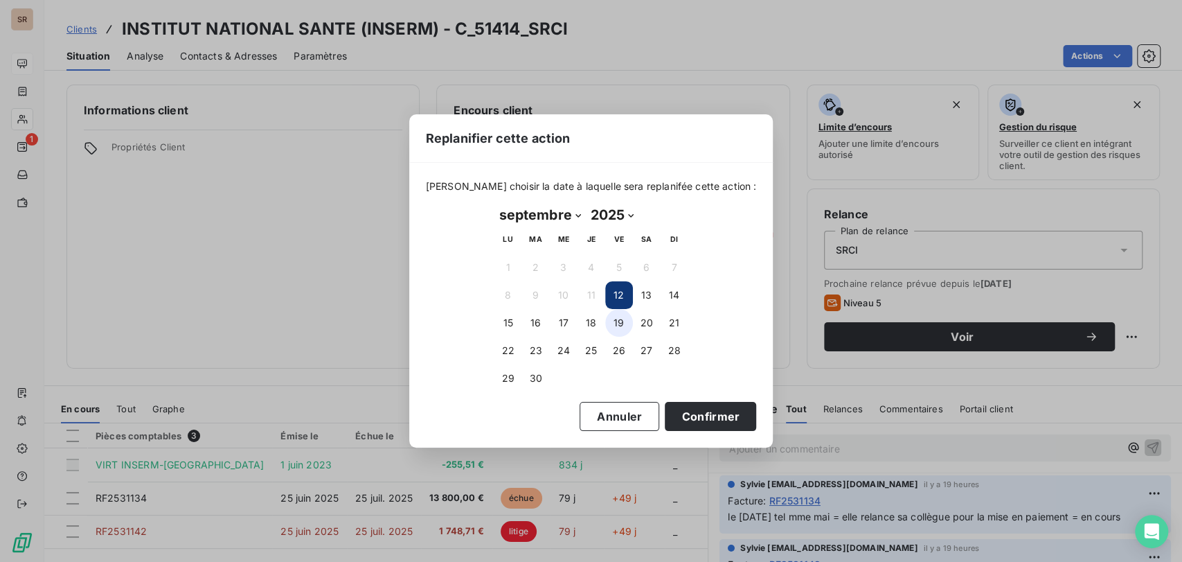
click at [616, 319] on button "19" at bounding box center [619, 323] width 28 height 28
click at [681, 410] on button "Confirmer" at bounding box center [710, 416] width 91 height 29
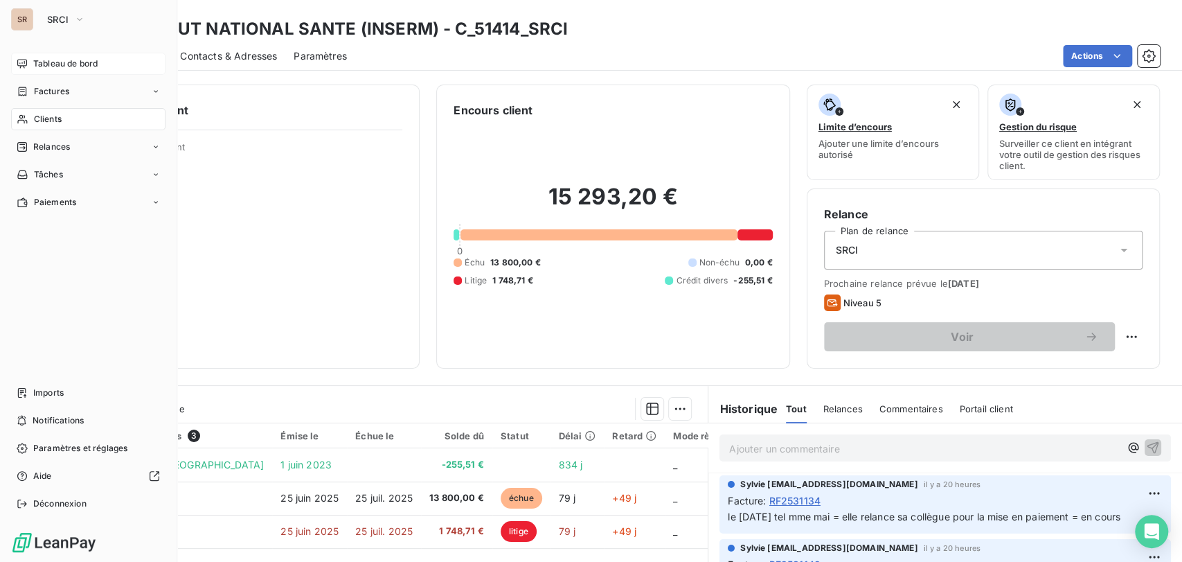
click at [38, 66] on span "Tableau de bord" at bounding box center [65, 63] width 64 height 12
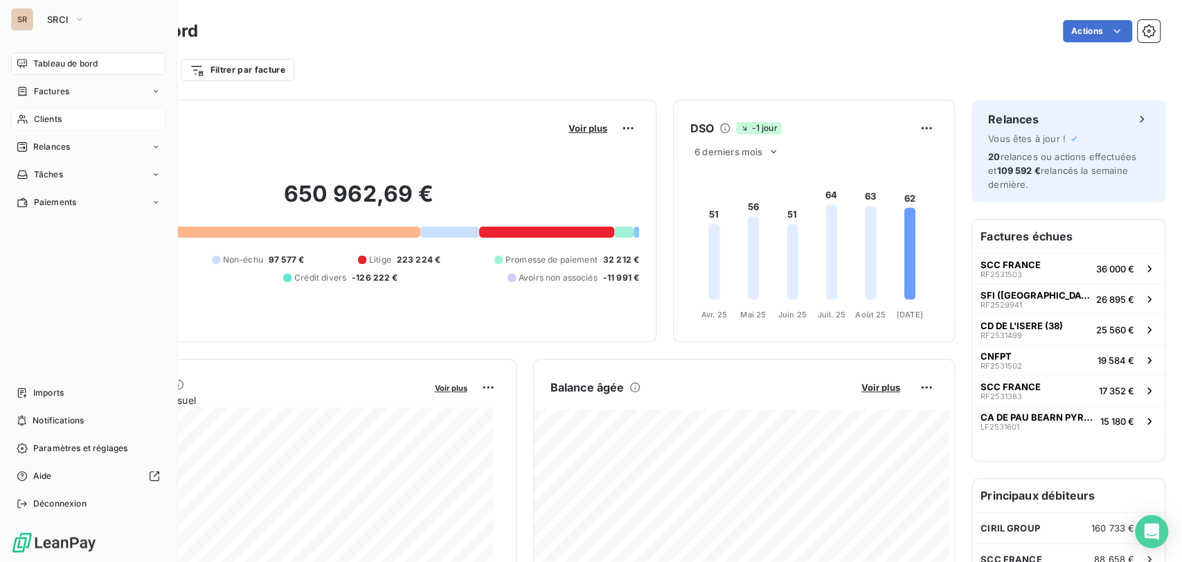
click at [49, 123] on span "Clients" at bounding box center [48, 119] width 28 height 12
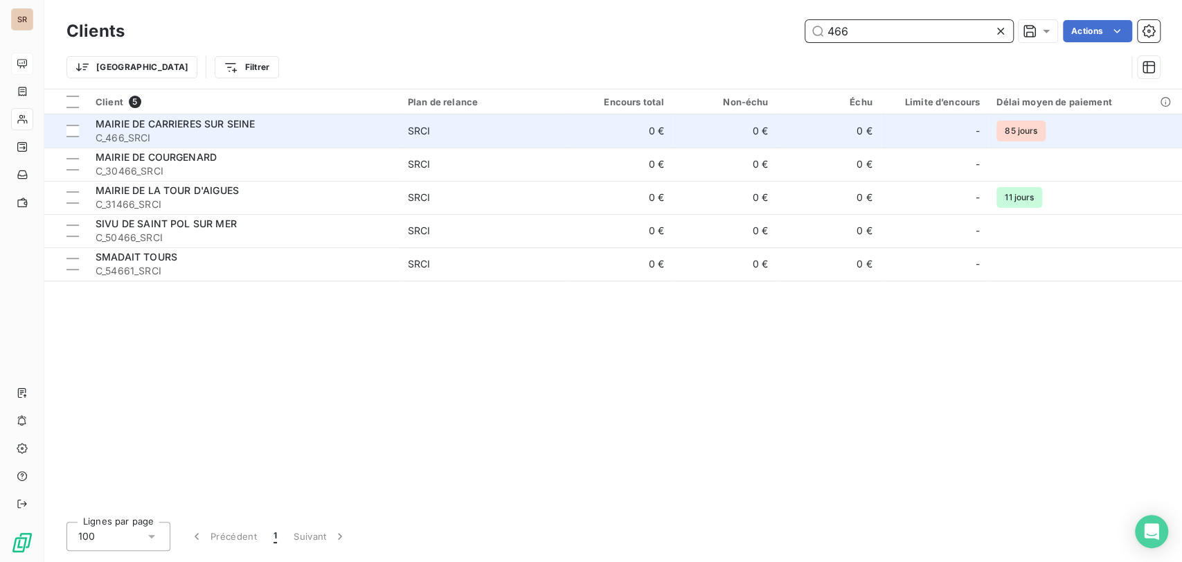
type input "466"
click at [133, 133] on span "C_466_SRCI" at bounding box center [244, 138] width 296 height 14
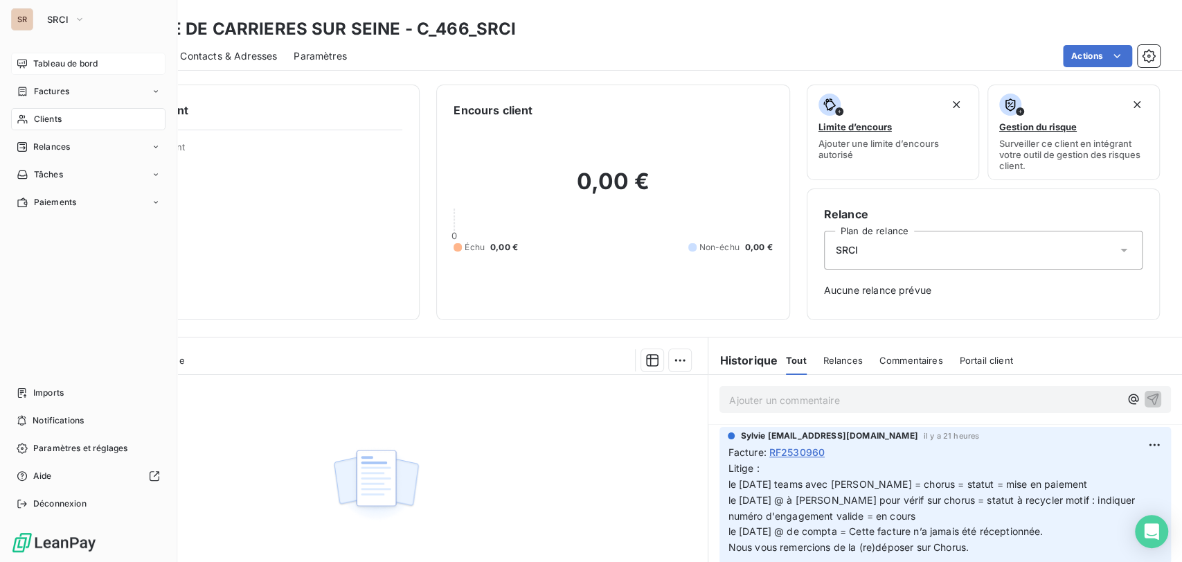
click at [51, 118] on span "Clients" at bounding box center [48, 119] width 28 height 12
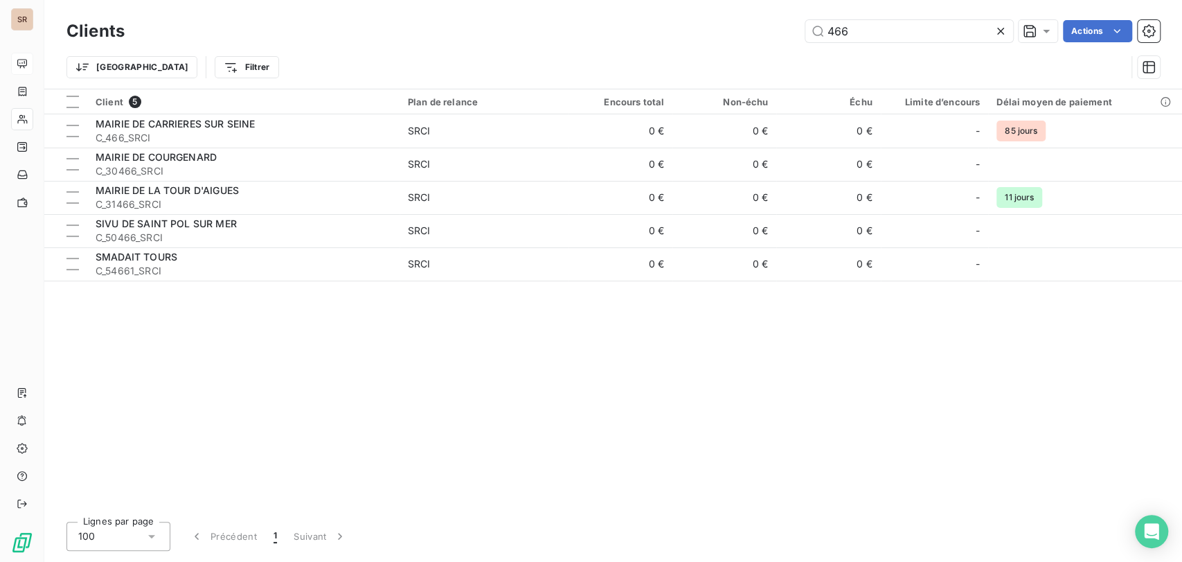
drag, startPoint x: 840, startPoint y: 33, endPoint x: 791, endPoint y: 42, distance: 49.3
click at [792, 42] on div "466 Actions" at bounding box center [650, 31] width 1019 height 22
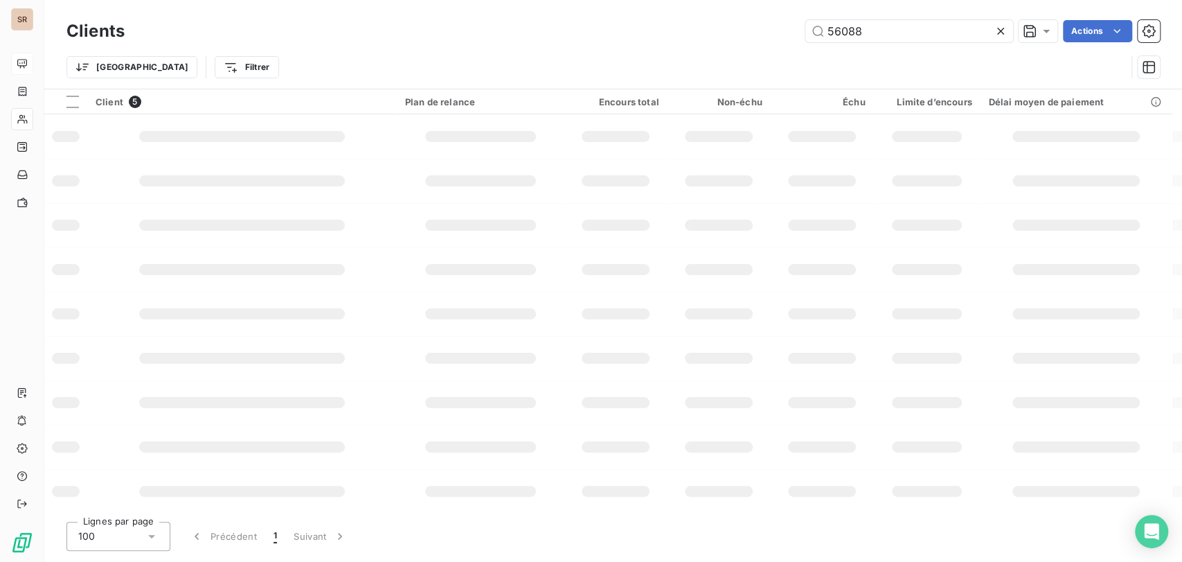
type input "56088"
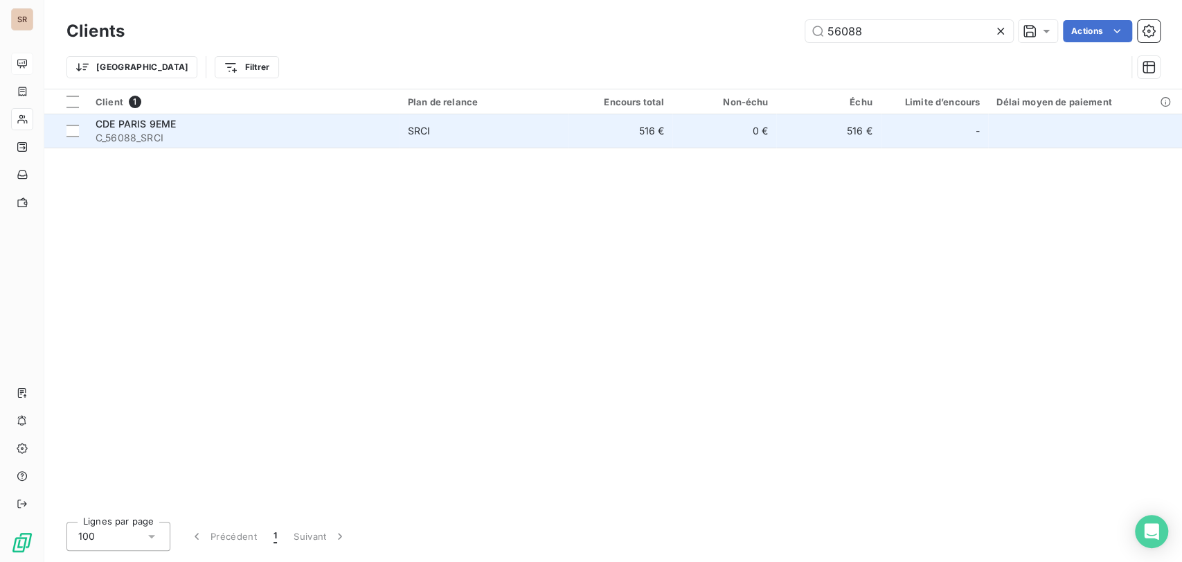
click at [159, 123] on span "CDE PARIS 9EME" at bounding box center [136, 124] width 80 height 12
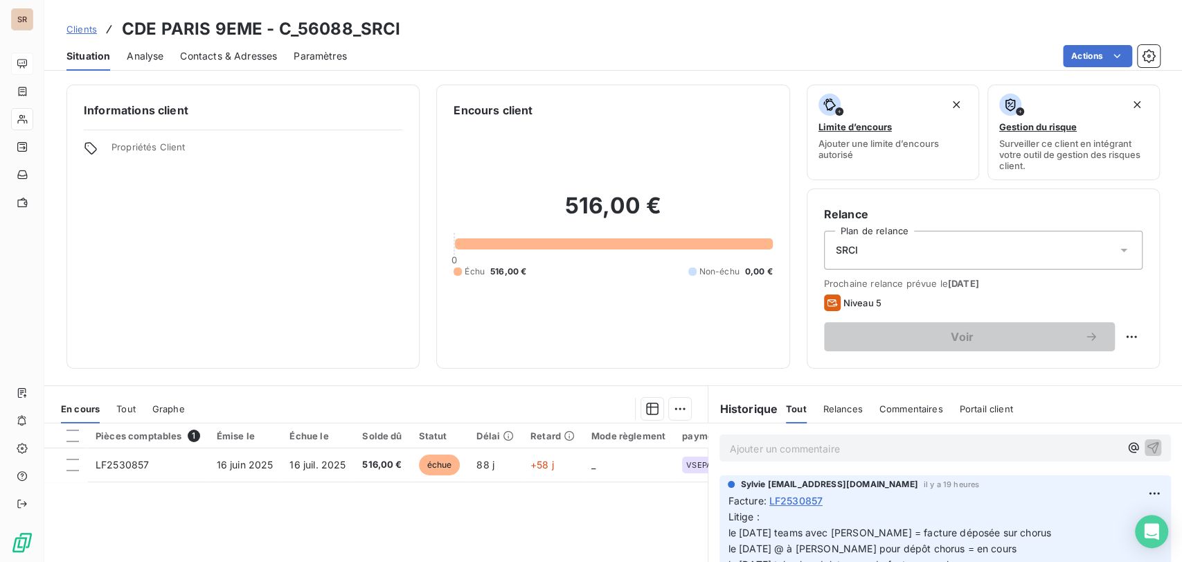
click at [224, 55] on span "Contacts & Adresses" at bounding box center [228, 56] width 97 height 14
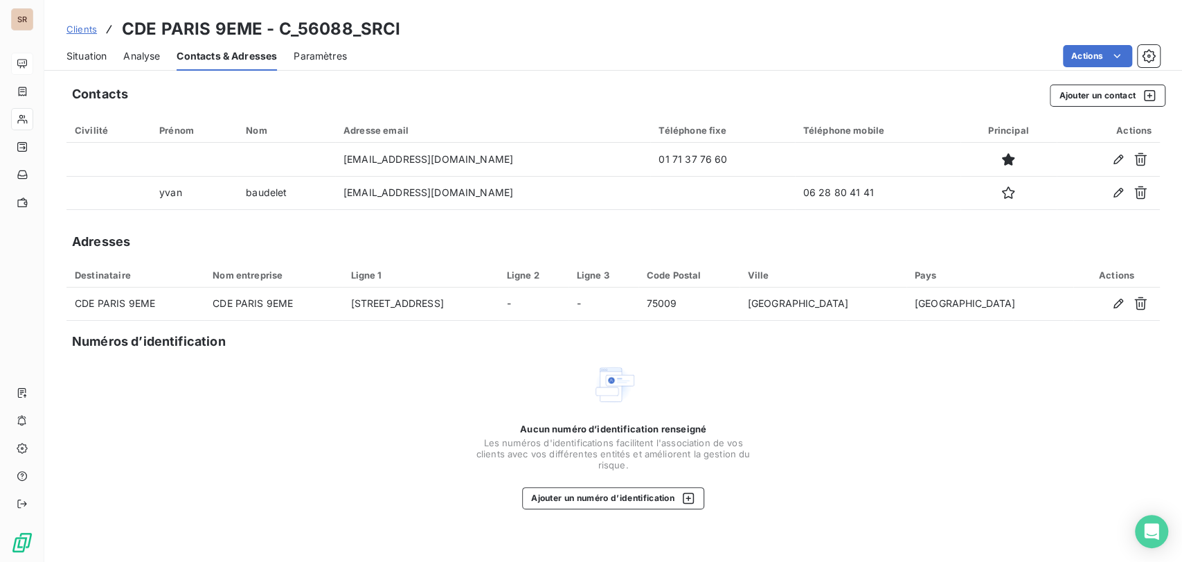
click at [82, 53] on span "Situation" at bounding box center [86, 56] width 40 height 14
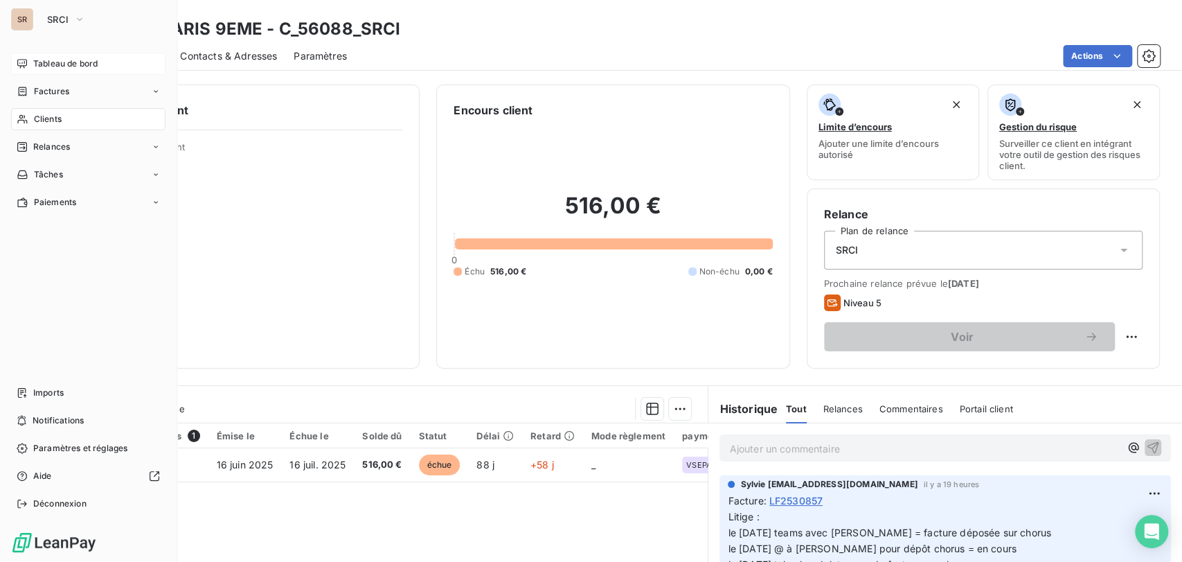
click at [39, 118] on span "Clients" at bounding box center [48, 119] width 28 height 12
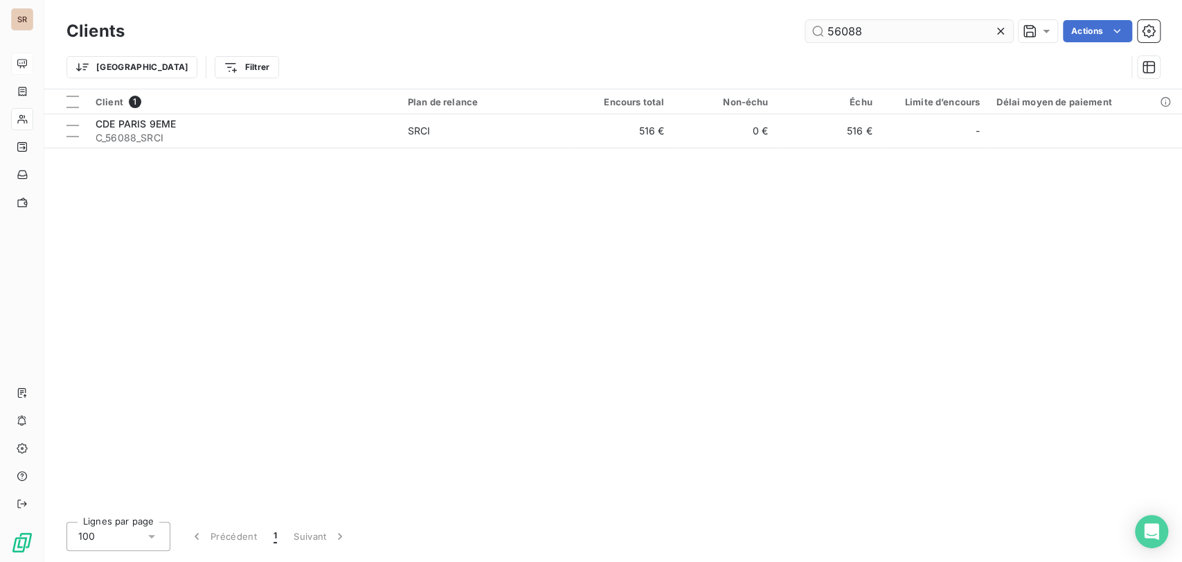
drag, startPoint x: 859, startPoint y: 30, endPoint x: 815, endPoint y: 27, distance: 43.8
click at [815, 27] on input "56088" at bounding box center [909, 31] width 208 height 22
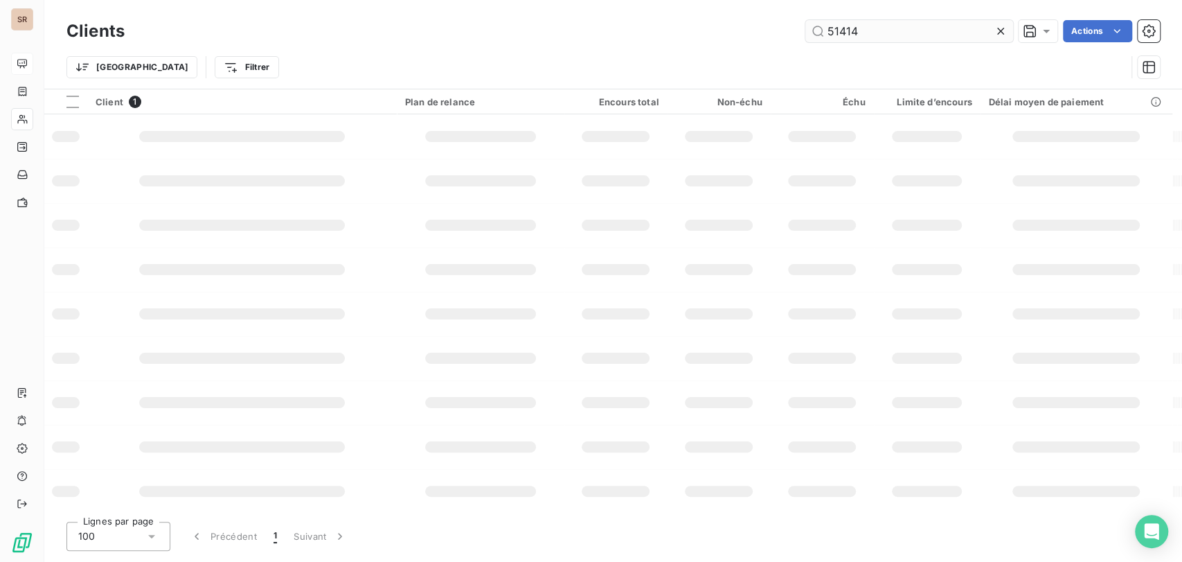
type input "51414"
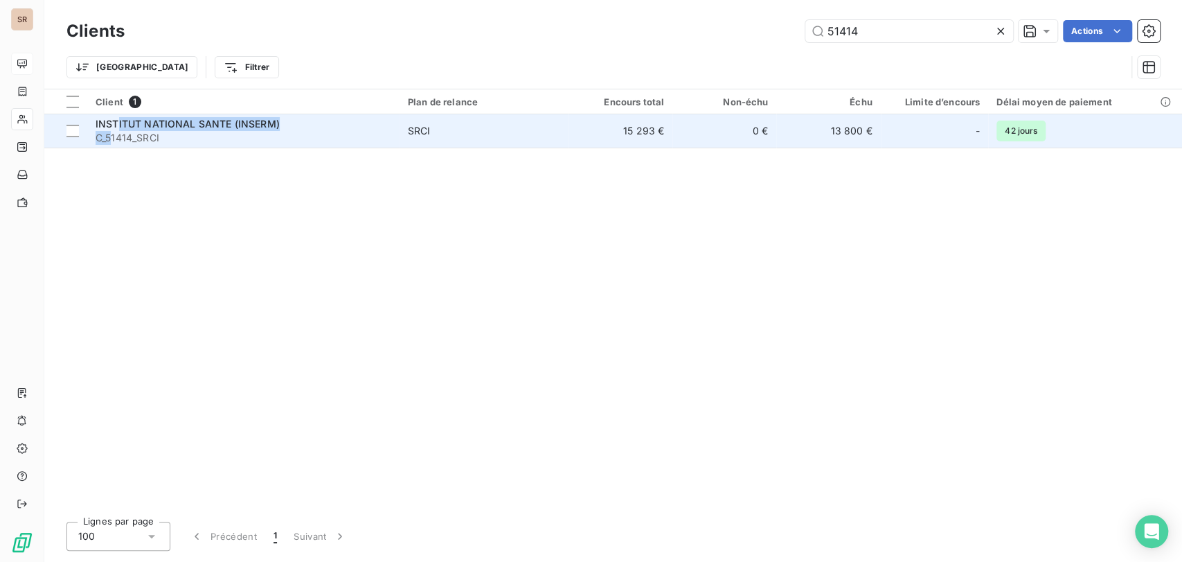
click at [113, 130] on div "INSTITUT NATIONAL SANTE (INSERM) C_51414_SRCI" at bounding box center [244, 131] width 296 height 28
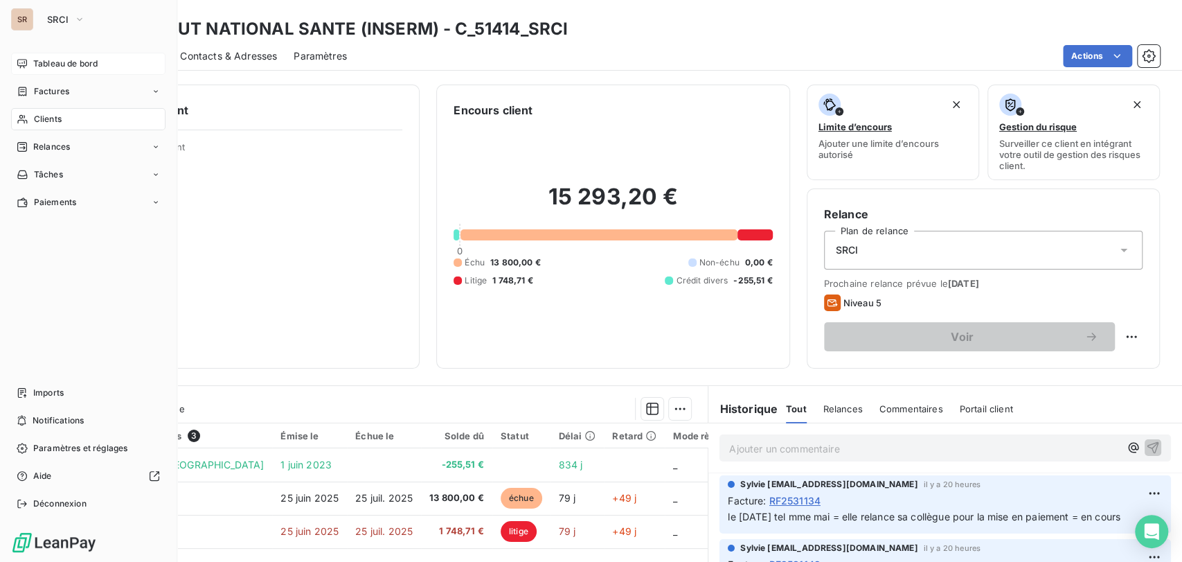
click at [28, 116] on div "Clients" at bounding box center [88, 119] width 154 height 22
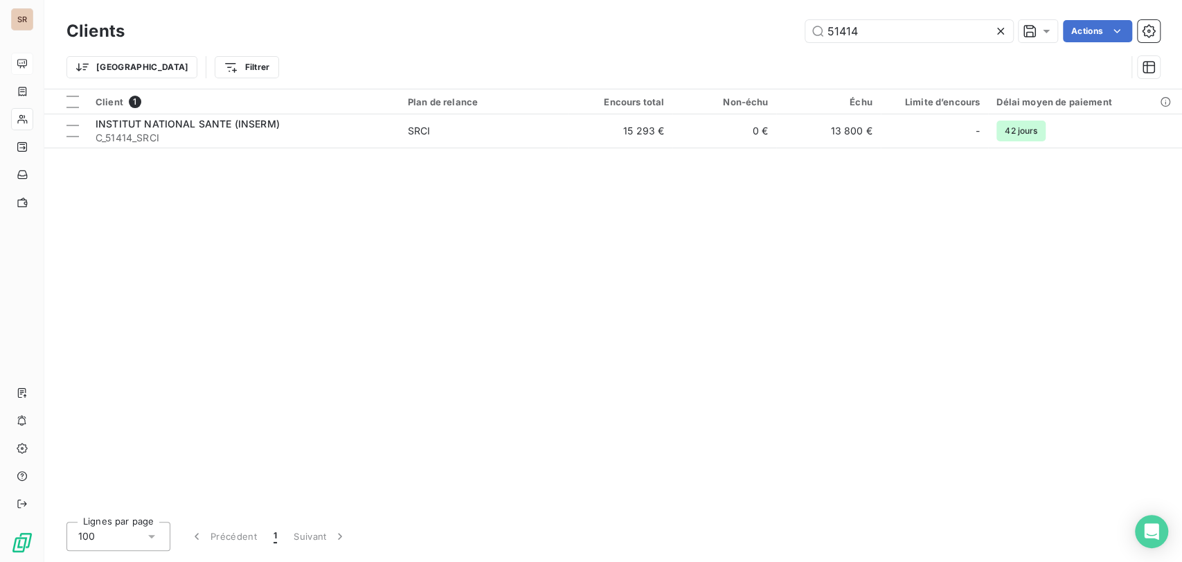
drag, startPoint x: 848, startPoint y: 28, endPoint x: 745, endPoint y: 28, distance: 103.2
click at [746, 28] on div "51414 Actions" at bounding box center [650, 31] width 1019 height 22
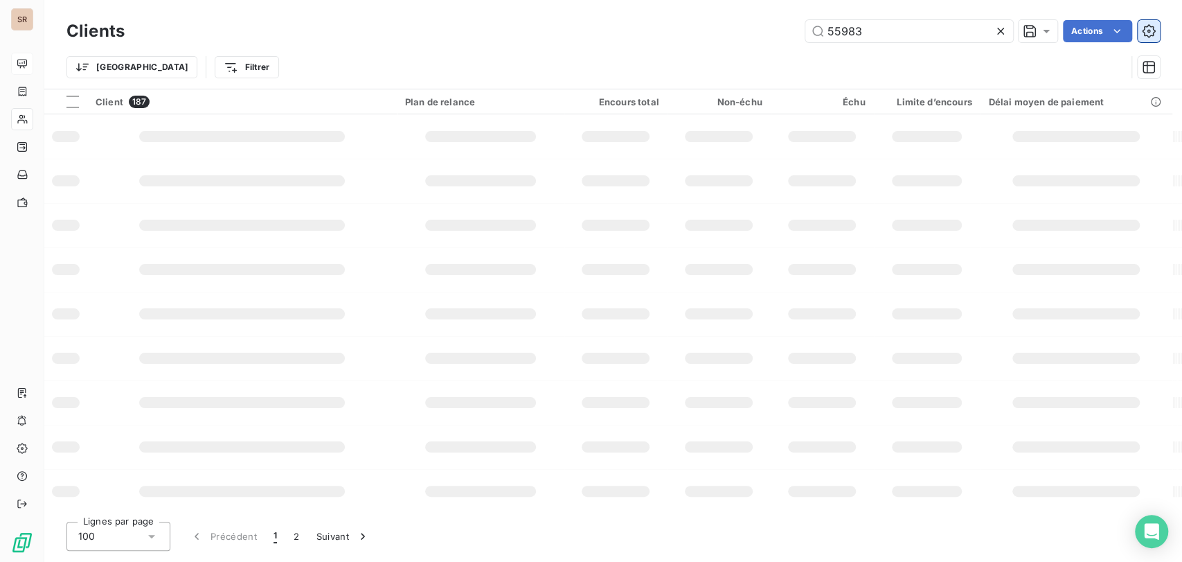
type input "55983"
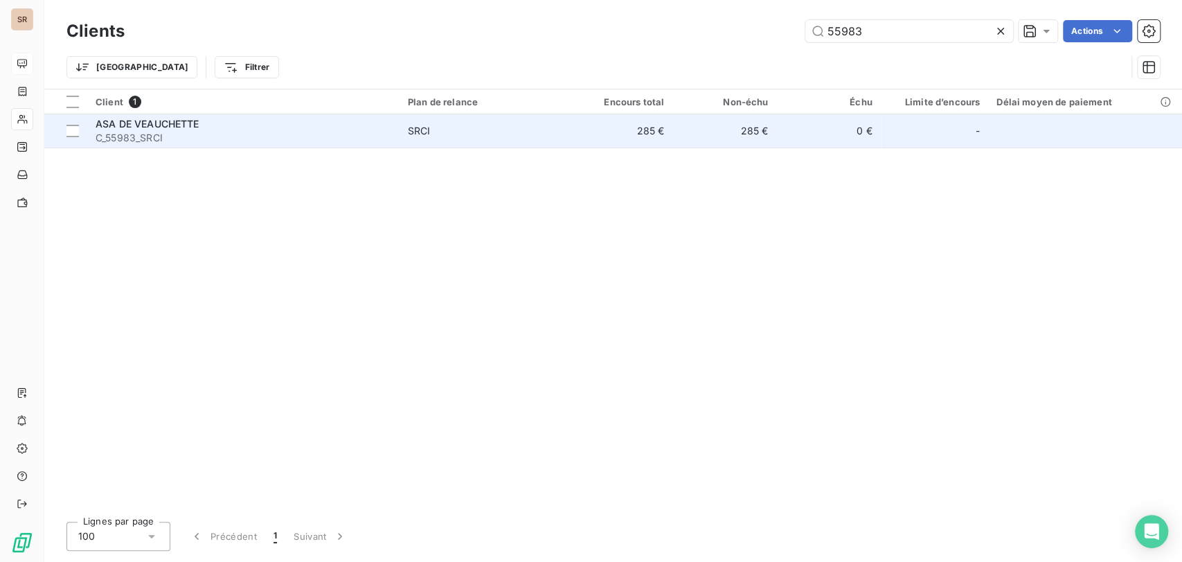
click at [123, 127] on span "ASA DE VEAUCHETTE" at bounding box center [148, 124] width 104 height 12
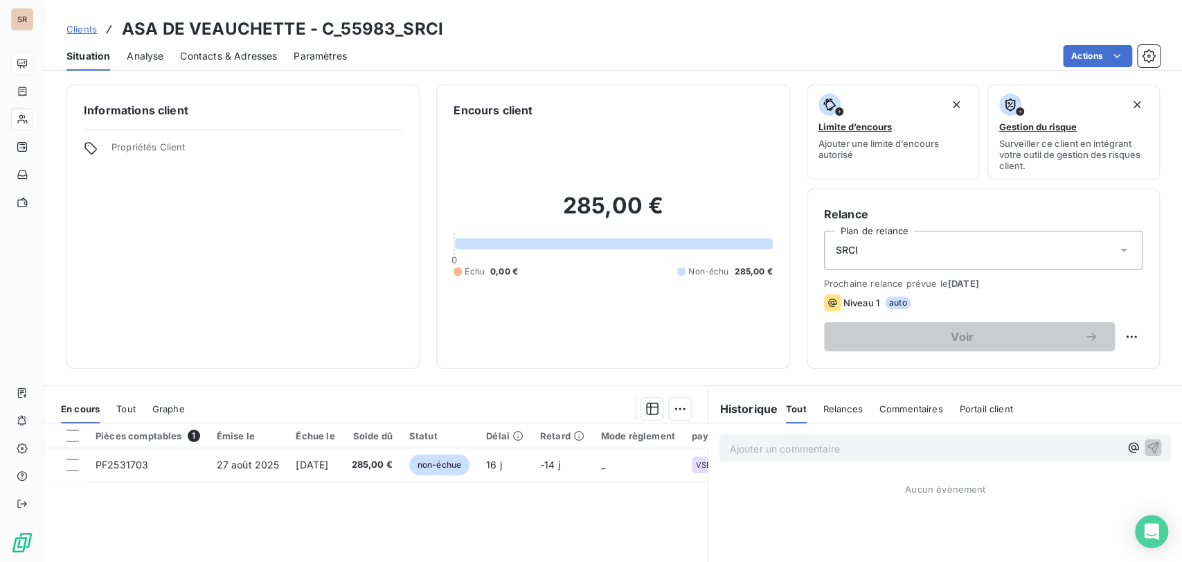
click at [244, 60] on span "Contacts & Adresses" at bounding box center [228, 56] width 97 height 14
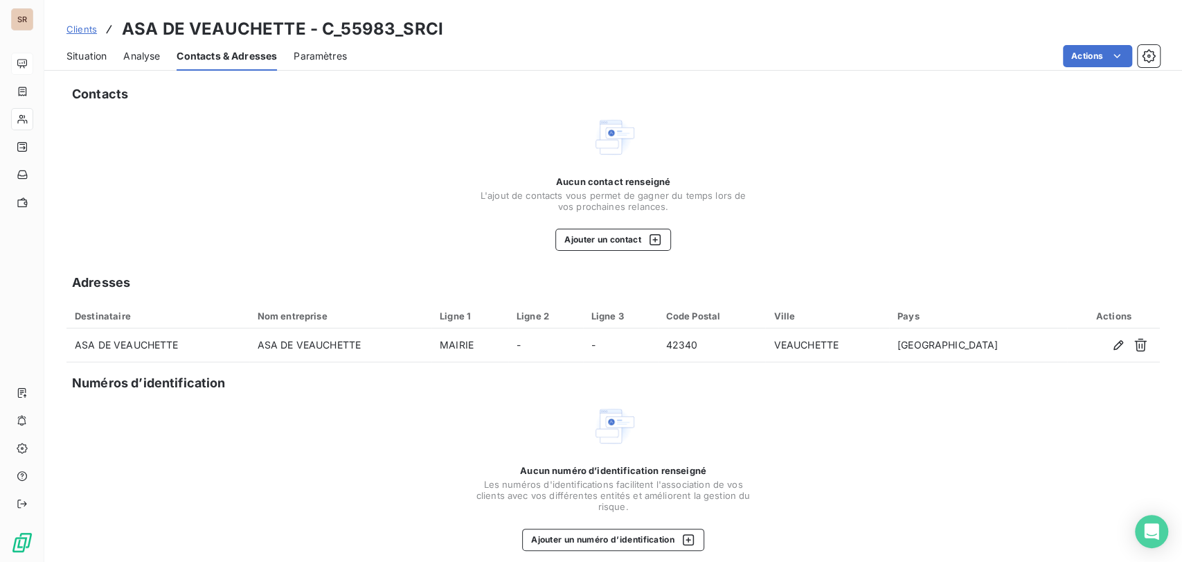
click at [75, 53] on span "Situation" at bounding box center [86, 56] width 40 height 14
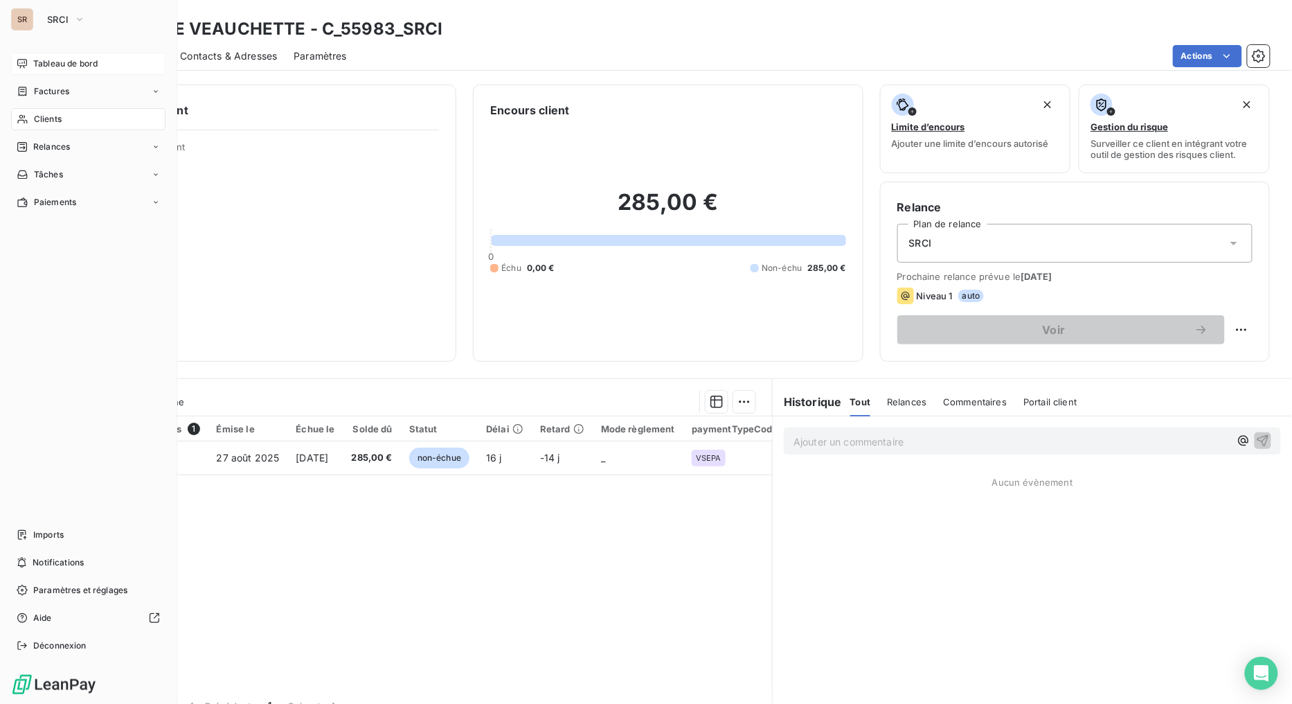
drag, startPoint x: 33, startPoint y: 118, endPoint x: 72, endPoint y: 116, distance: 39.5
click at [34, 118] on span "Clients" at bounding box center [48, 119] width 28 height 12
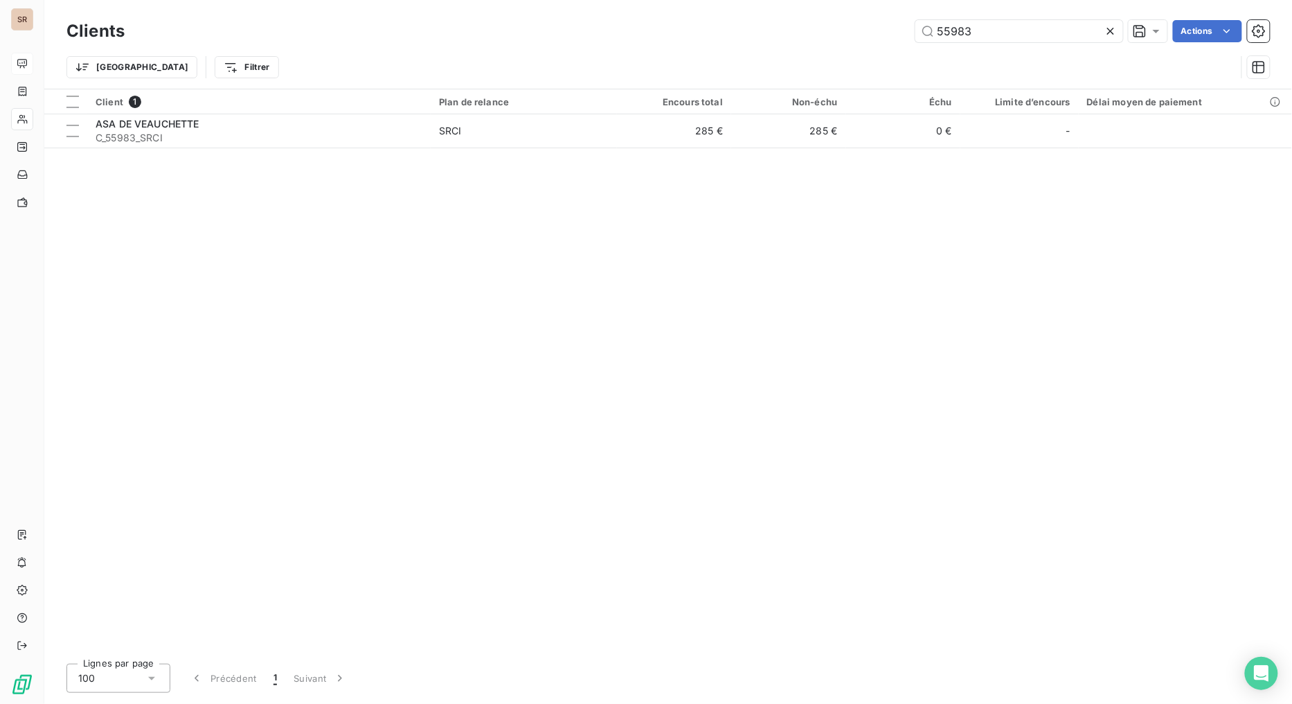
drag, startPoint x: 877, startPoint y: 33, endPoint x: 831, endPoint y: 29, distance: 45.9
click at [821, 37] on div "55983 Actions" at bounding box center [705, 31] width 1129 height 22
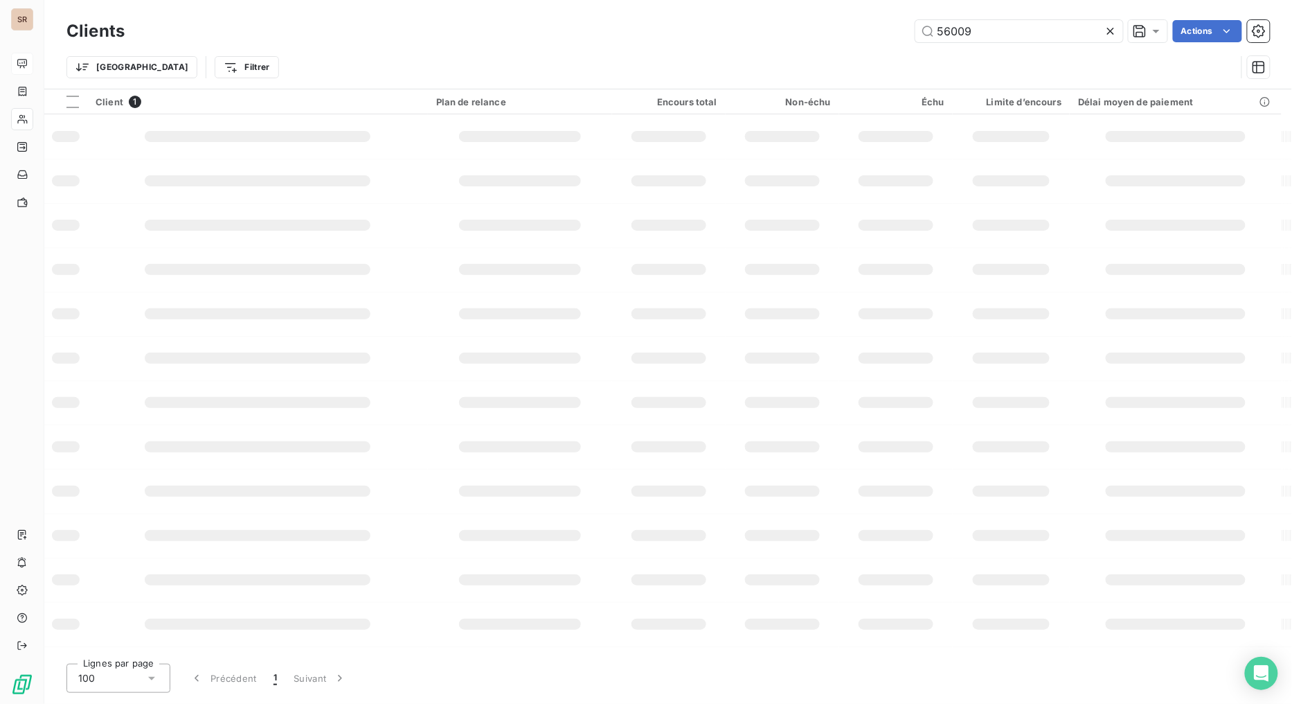
type input "56009"
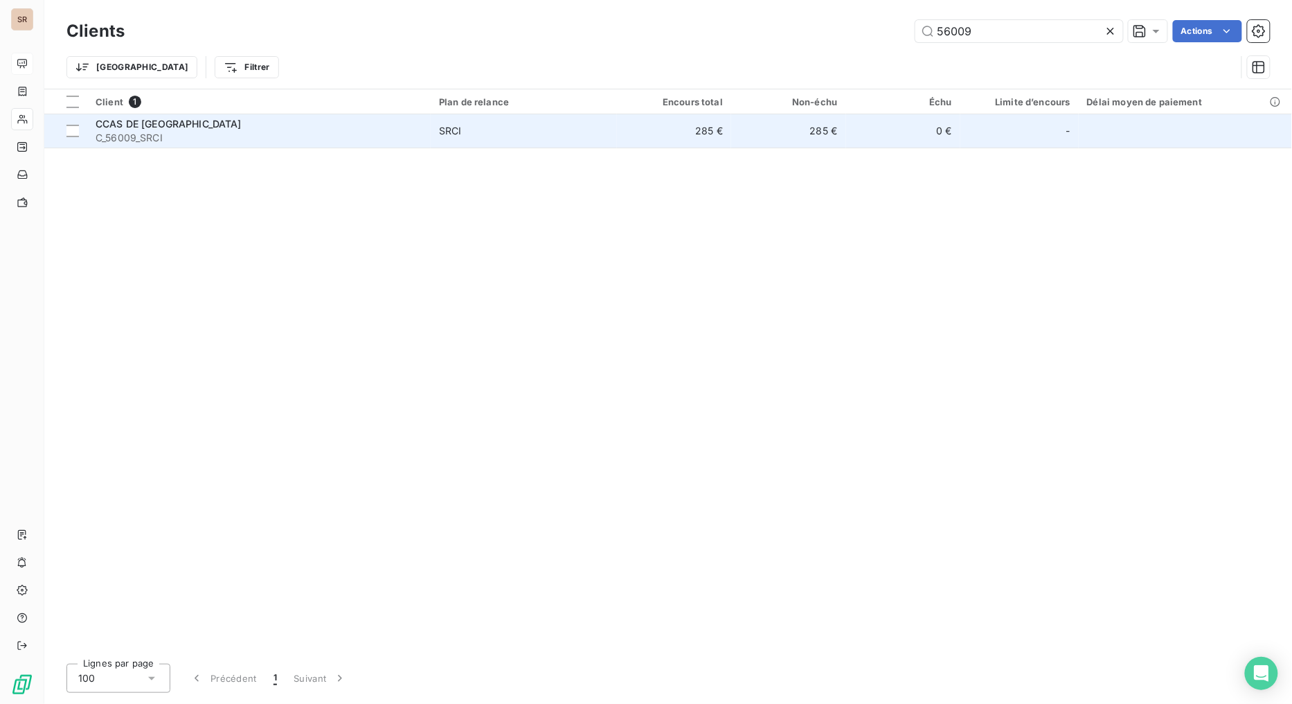
click at [129, 135] on span "C_56009_SRCI" at bounding box center [259, 138] width 327 height 14
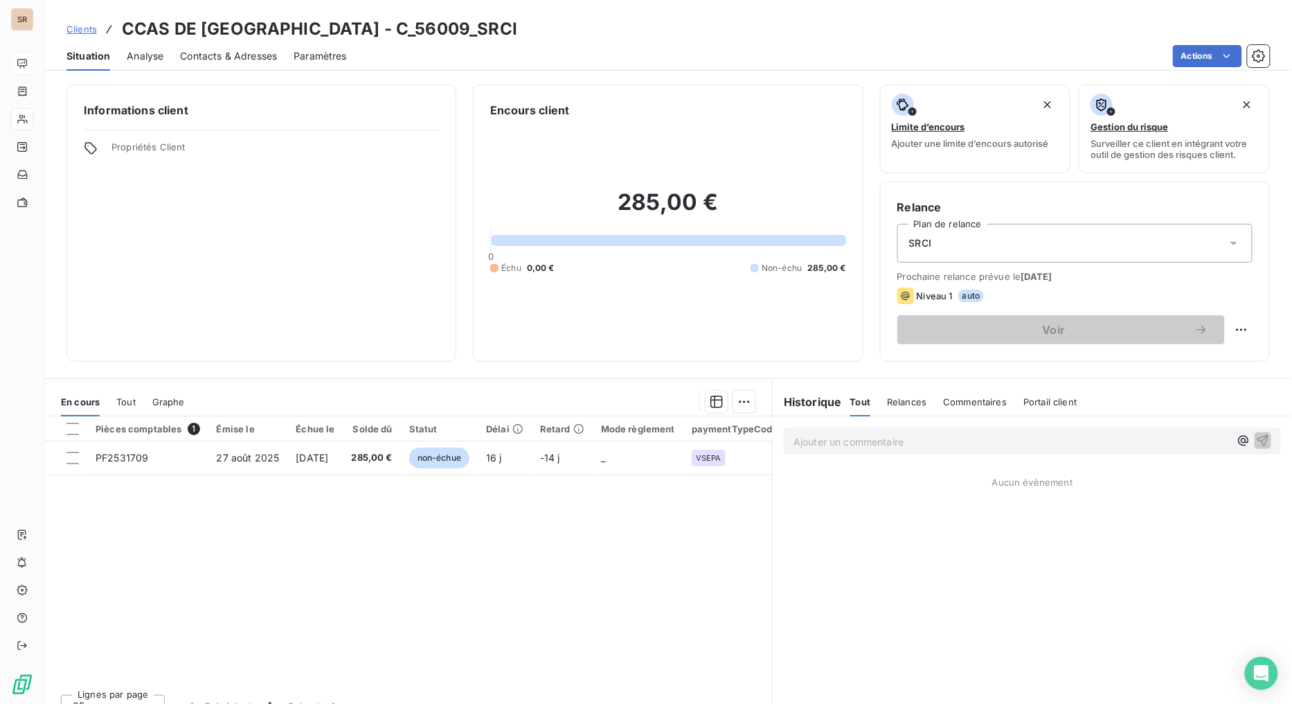
click at [231, 57] on span "Contacts & Adresses" at bounding box center [228, 56] width 97 height 14
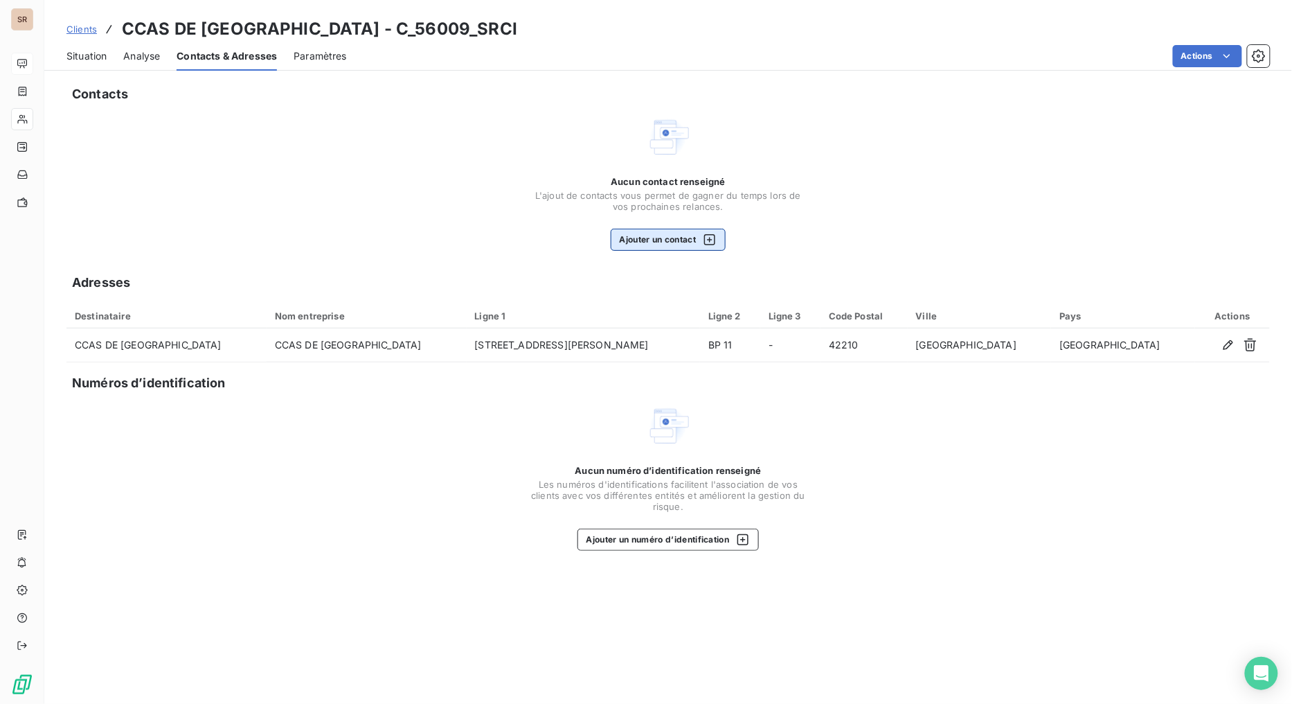
click at [690, 244] on button "Ajouter un contact" at bounding box center [669, 240] width 116 height 22
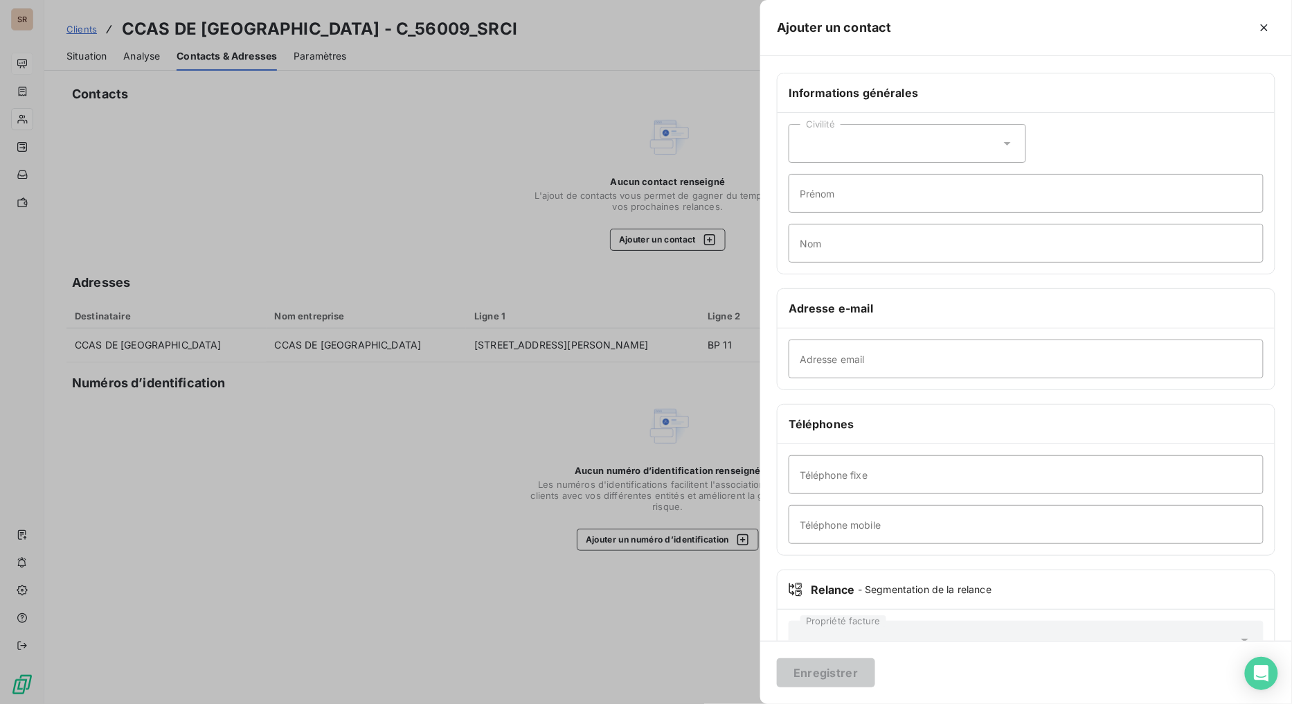
click at [1007, 149] on icon at bounding box center [1008, 143] width 14 height 14
click at [813, 183] on li "Madame" at bounding box center [908, 177] width 238 height 25
click at [819, 197] on input "Prénom" at bounding box center [1026, 193] width 475 height 39
type input "[PERSON_NAME]"
click at [860, 252] on input "Nom" at bounding box center [1026, 243] width 475 height 39
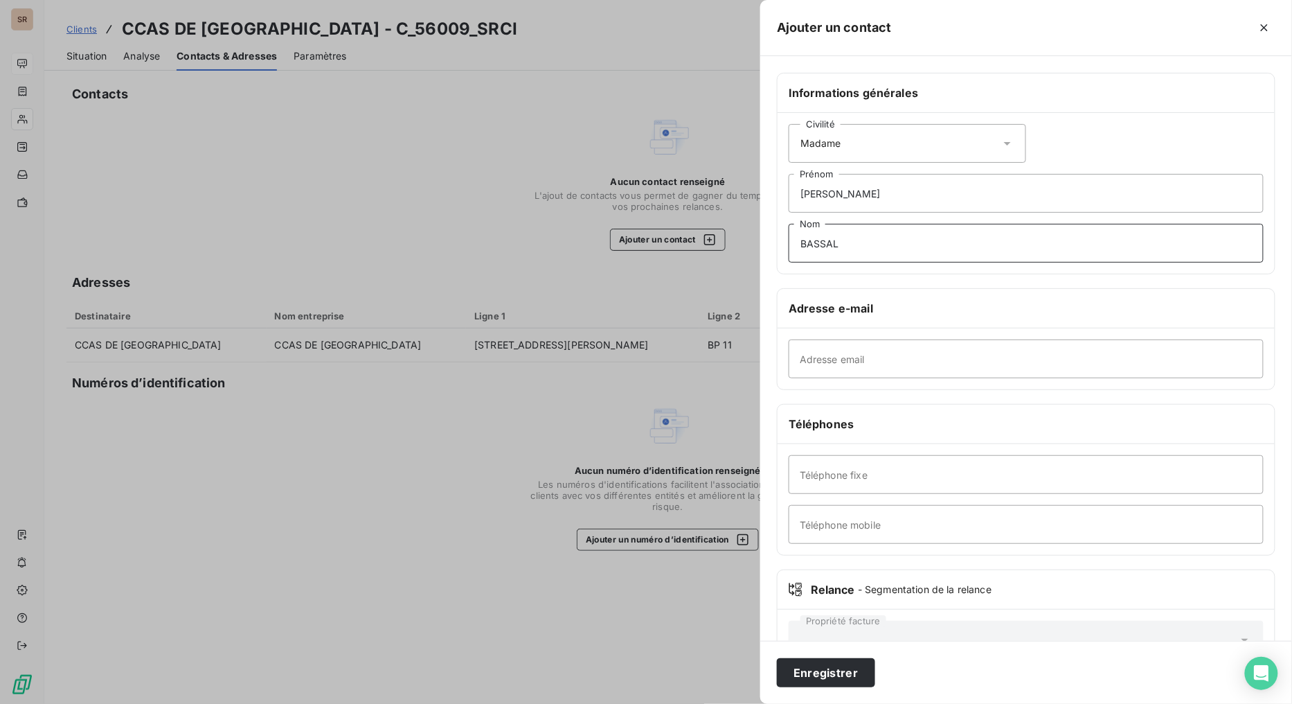
type input "BASSAL"
click at [875, 368] on input "Adresse email" at bounding box center [1026, 358] width 475 height 39
paste input "[EMAIL_ADDRESS][DOMAIN_NAME]"
type input "[EMAIL_ADDRESS][DOMAIN_NAME]"
click at [906, 479] on input "Téléphone fixe" at bounding box center [1026, 474] width 475 height 39
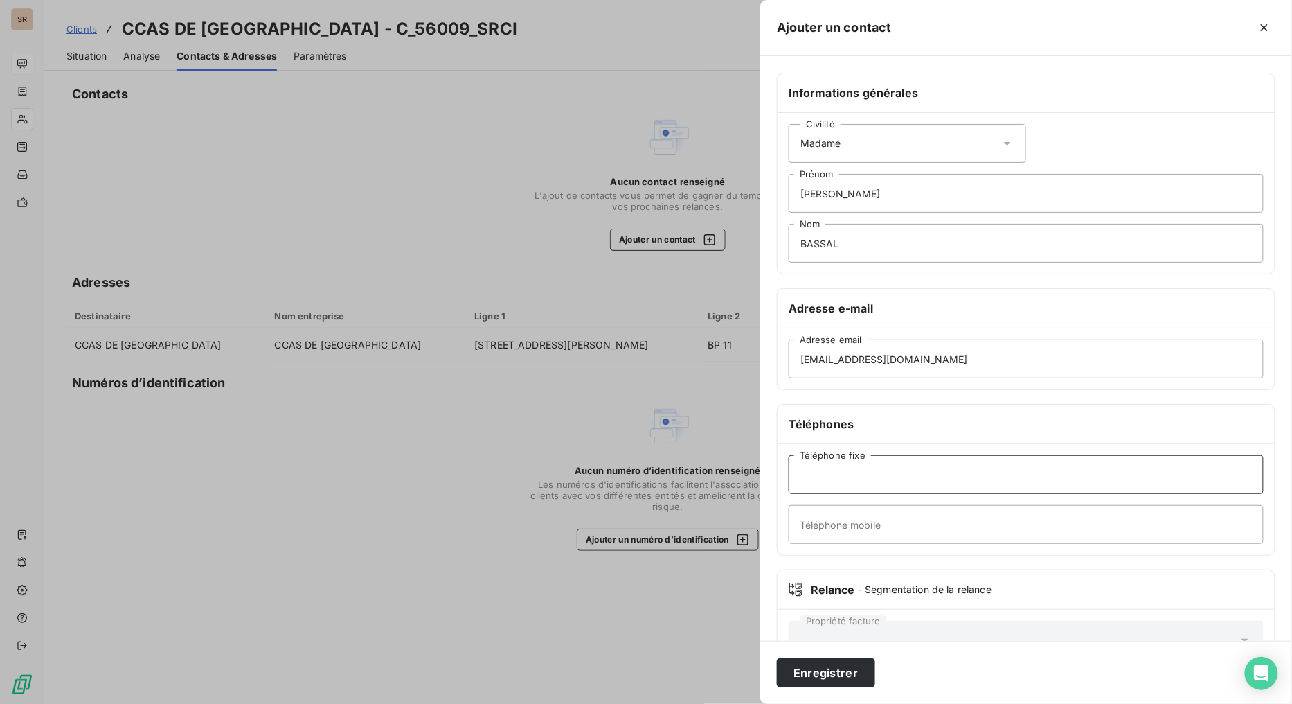
paste input "04 77 06 97 31"
type input "04 77 06 97 31"
click at [819, 561] on button "Enregistrer" at bounding box center [826, 672] width 98 height 29
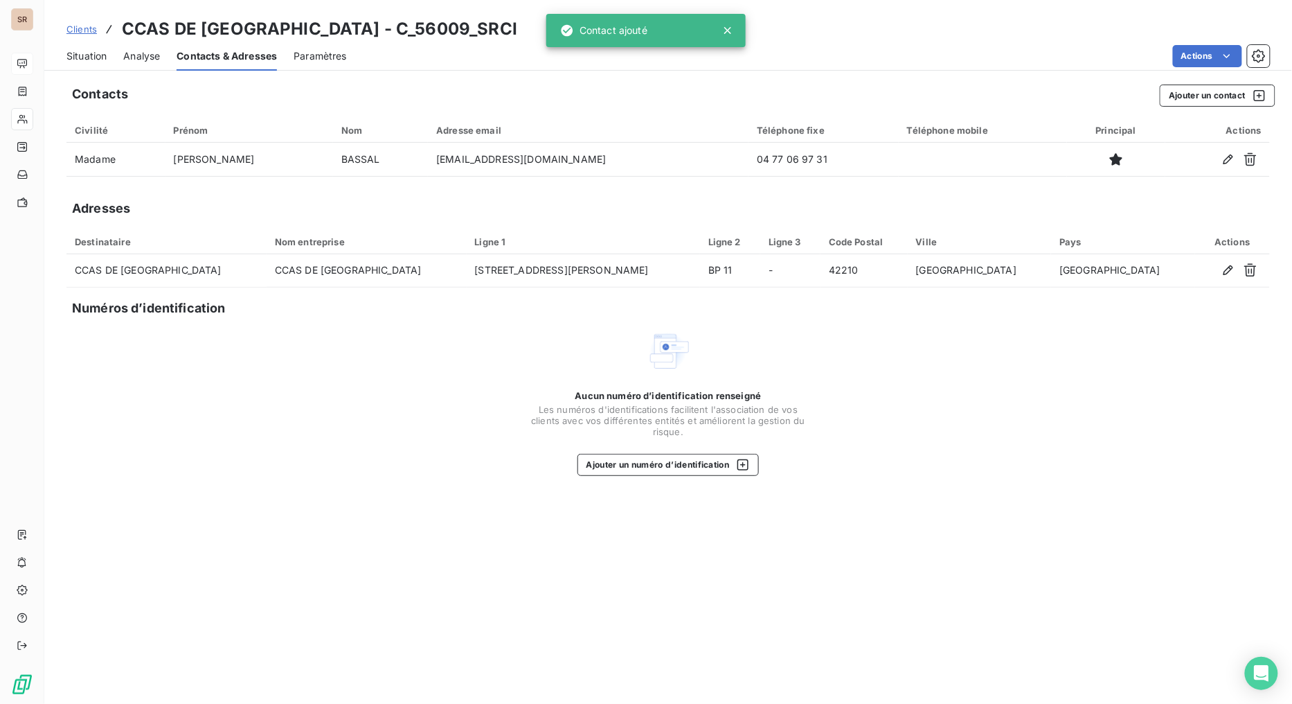
drag, startPoint x: 78, startPoint y: 54, endPoint x: 95, endPoint y: 63, distance: 19.5
click at [78, 54] on span "Situation" at bounding box center [86, 56] width 40 height 14
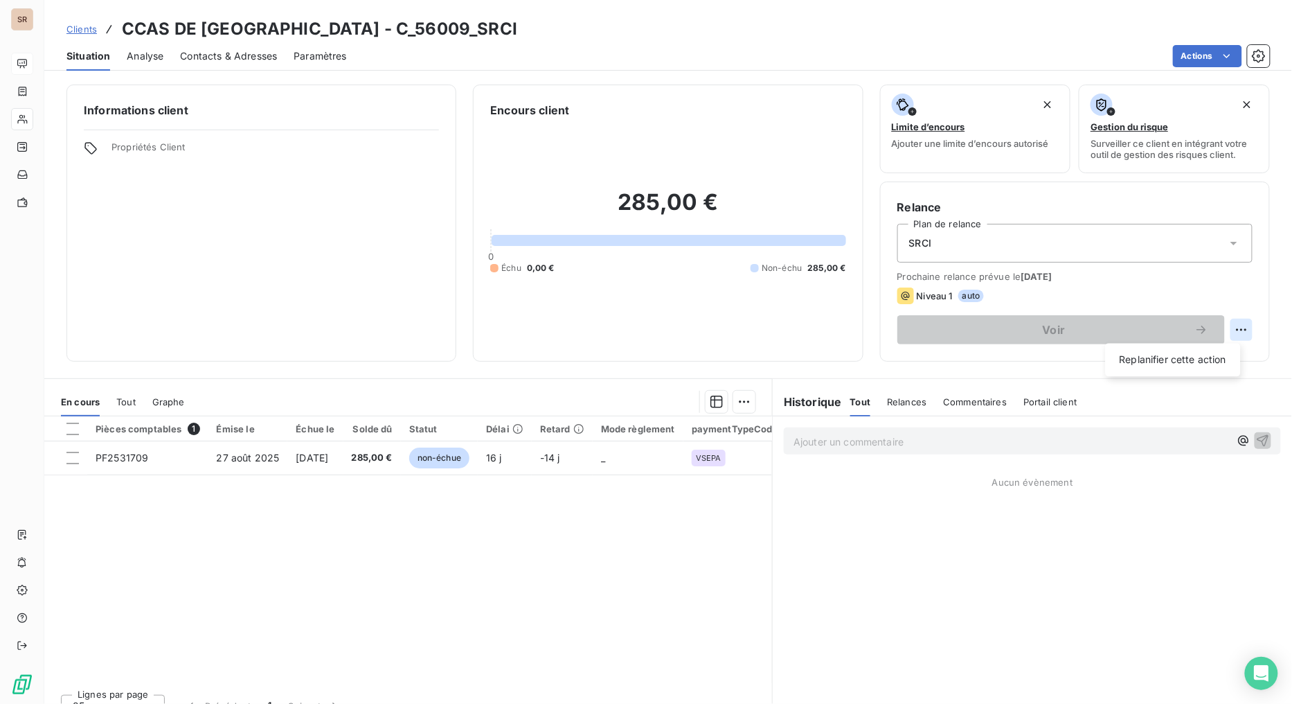
click at [1181, 333] on html "SR Clients CCAS DE MONTROND LES BAINS - C_56009_SRCI Situation Analyse Contacts…" at bounding box center [646, 352] width 1292 height 704
click at [1181, 360] on div "Replanifier cette action" at bounding box center [1173, 360] width 124 height 22
select select "8"
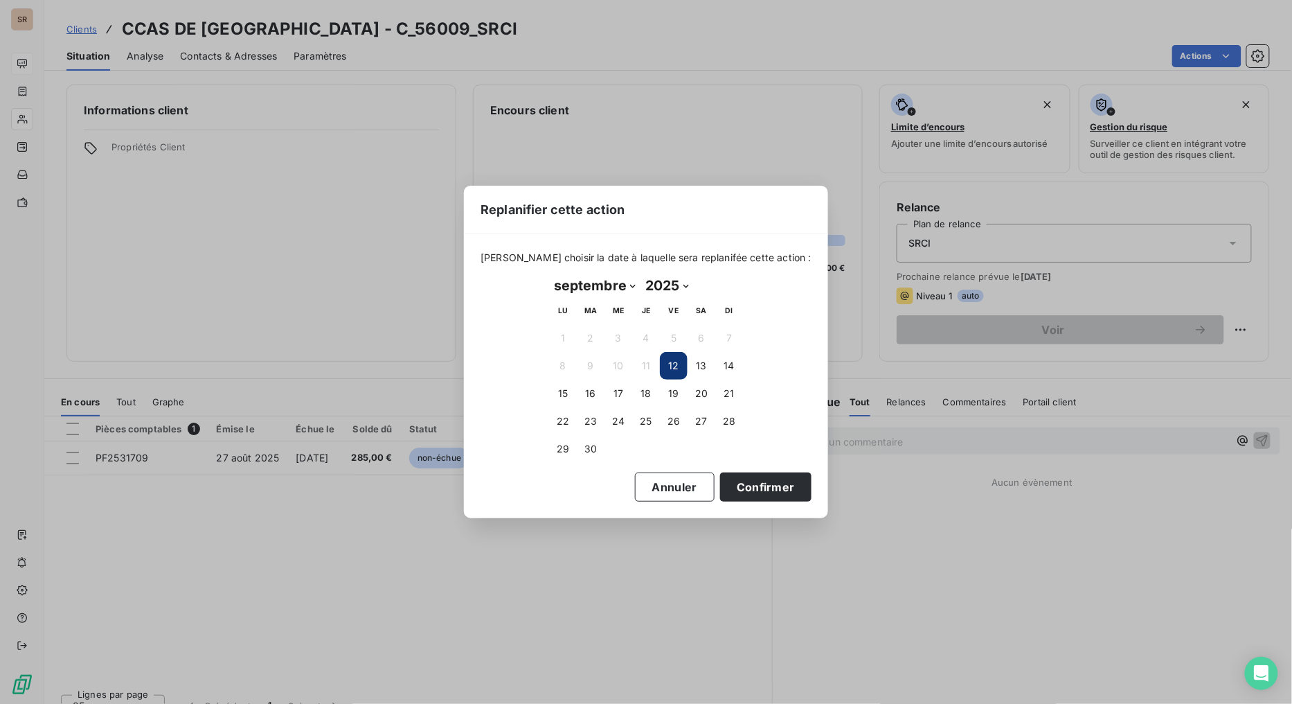
click at [676, 359] on button "12" at bounding box center [674, 366] width 28 height 28
click at [750, 479] on button "Confirmer" at bounding box center [765, 486] width 91 height 29
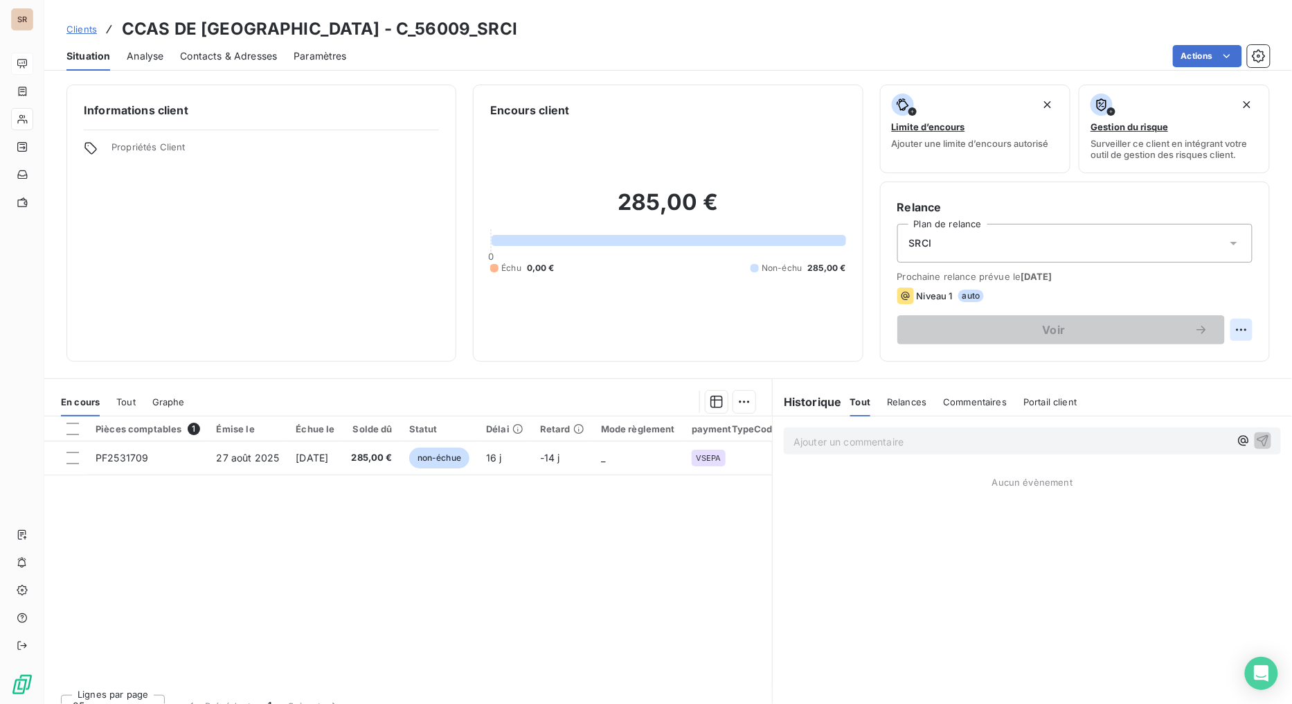
click at [1181, 331] on html "SR Clients CCAS DE MONTROND LES BAINS - C_56009_SRCI Situation Analyse Contacts…" at bounding box center [646, 352] width 1292 height 704
click at [1144, 357] on div "Replanifier cette action" at bounding box center [1173, 360] width 124 height 22
select select "8"
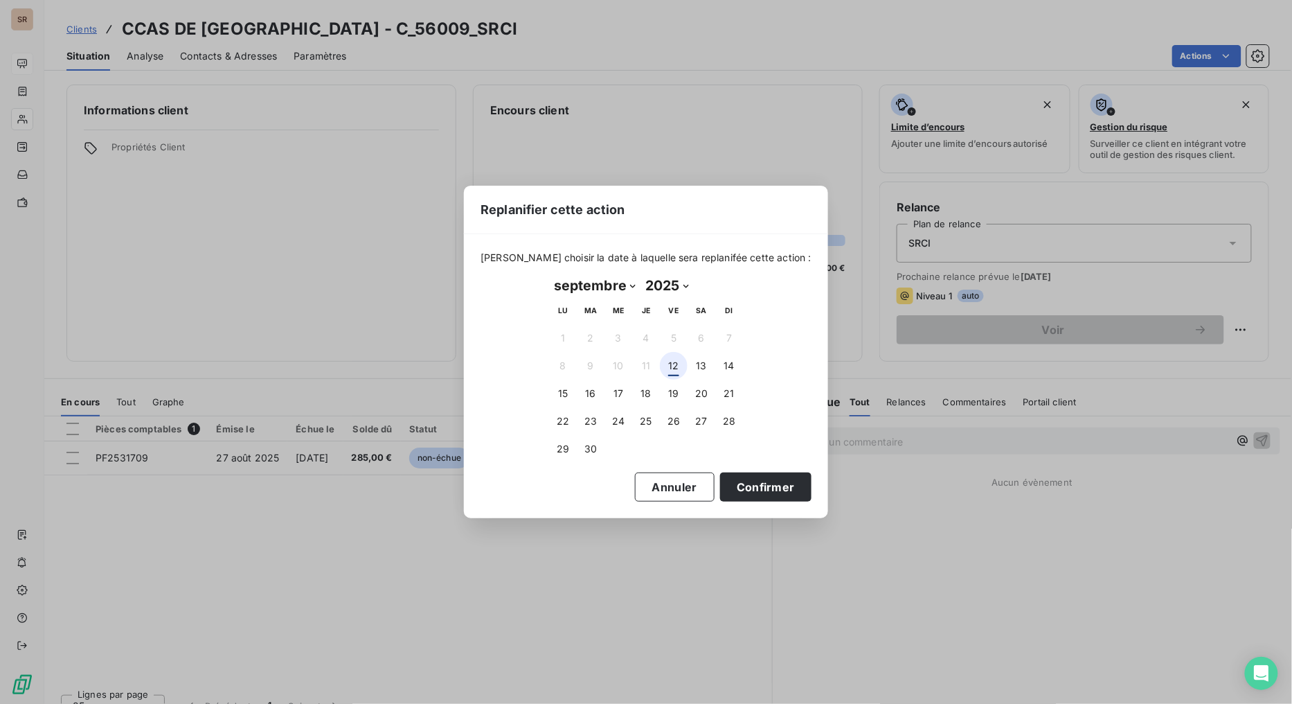
click at [679, 365] on button "12" at bounding box center [674, 366] width 28 height 28
click at [758, 481] on button "Confirmer" at bounding box center [765, 486] width 91 height 29
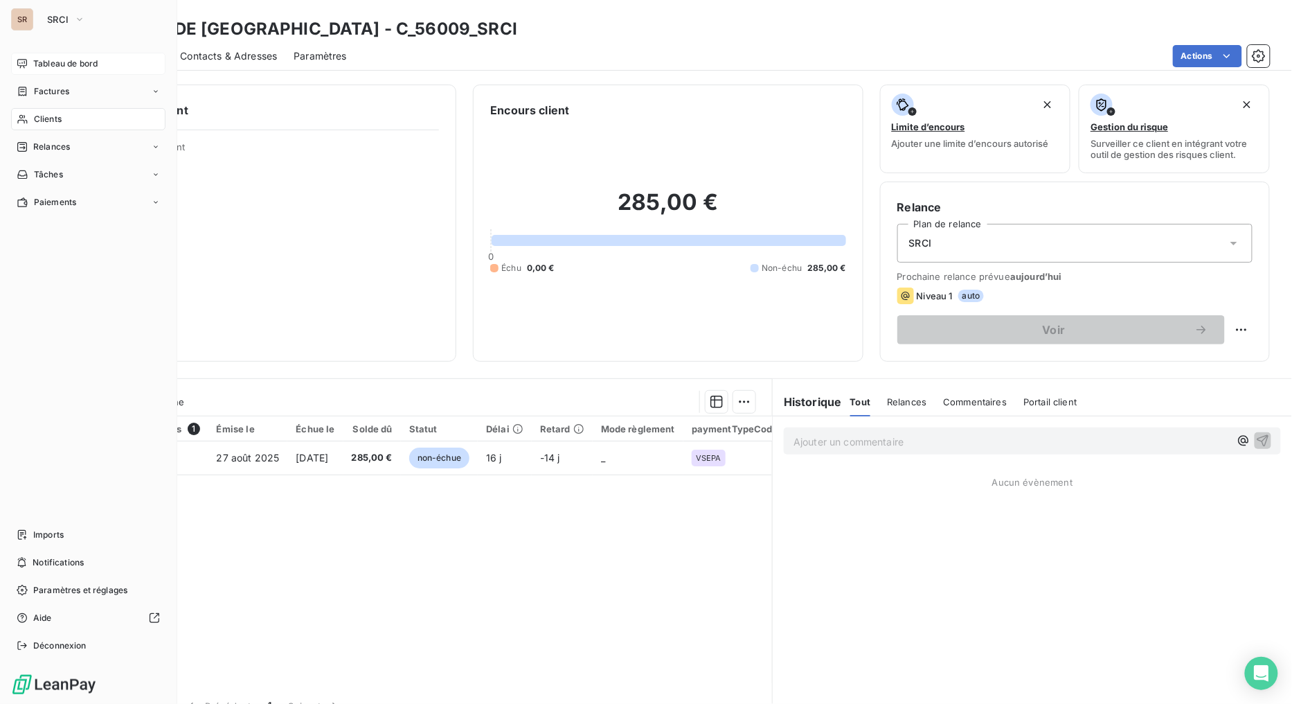
drag, startPoint x: 35, startPoint y: 118, endPoint x: 62, endPoint y: 121, distance: 27.8
click at [35, 118] on span "Clients" at bounding box center [48, 119] width 28 height 12
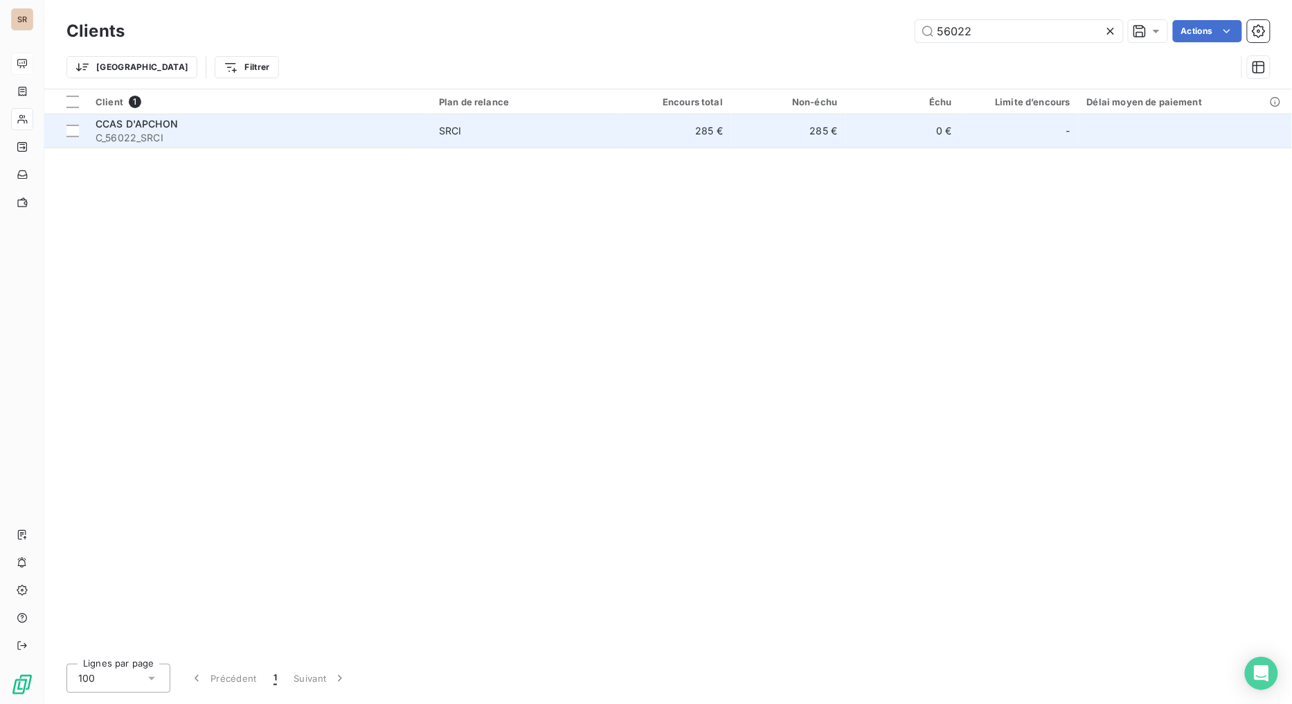
type input "56022"
click at [126, 132] on span "C_56022_SRCI" at bounding box center [259, 138] width 327 height 14
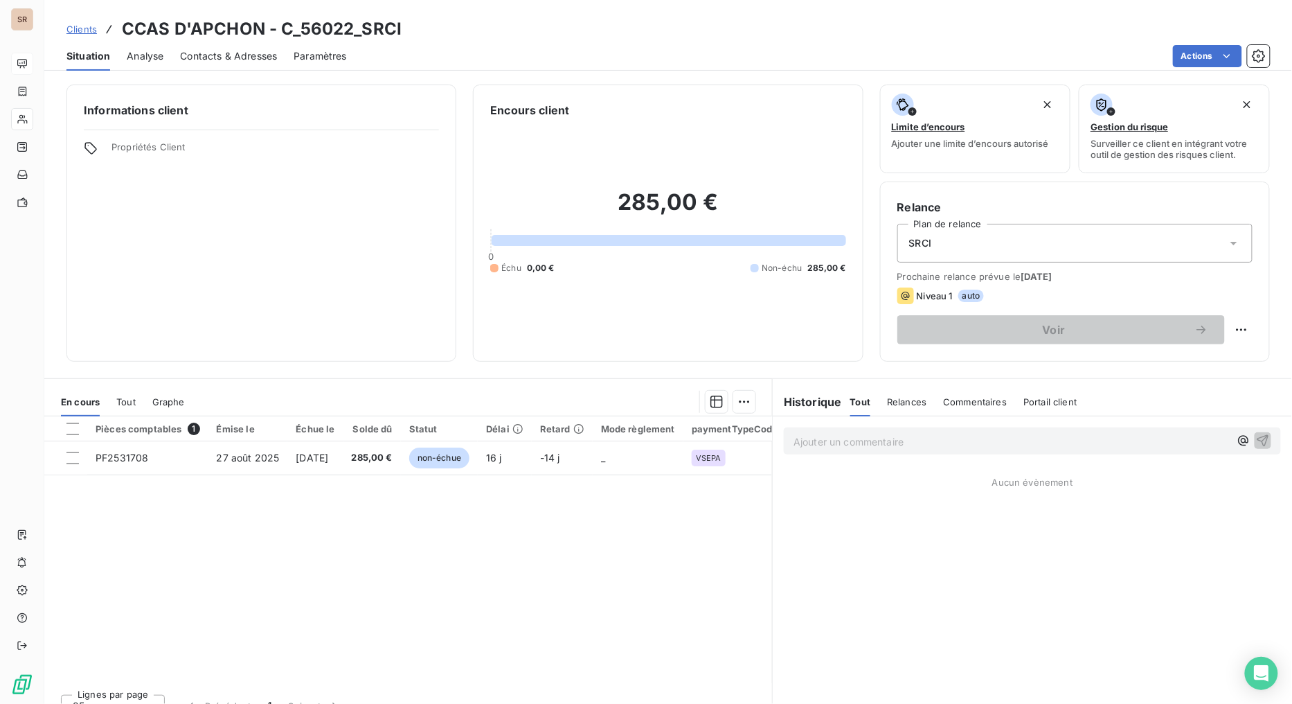
click at [224, 46] on div "Contacts & Adresses" at bounding box center [228, 56] width 97 height 29
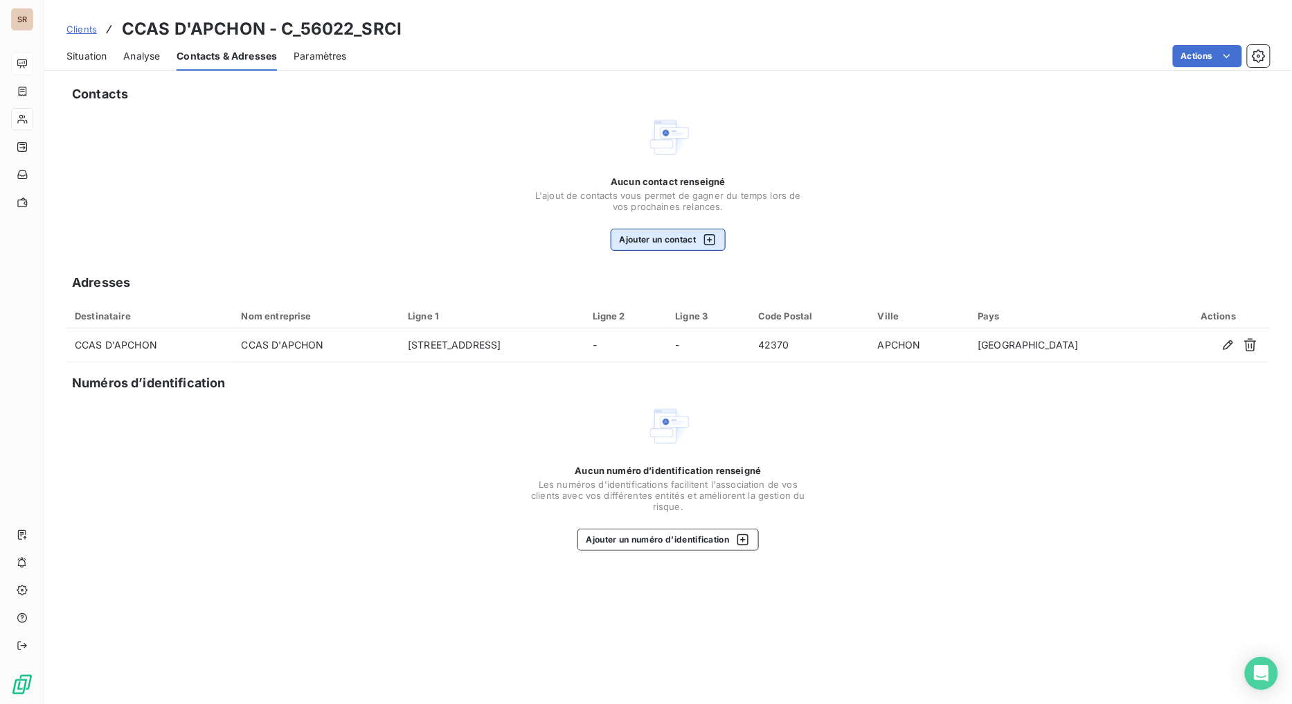
click at [662, 234] on button "Ajouter un contact" at bounding box center [669, 240] width 116 height 22
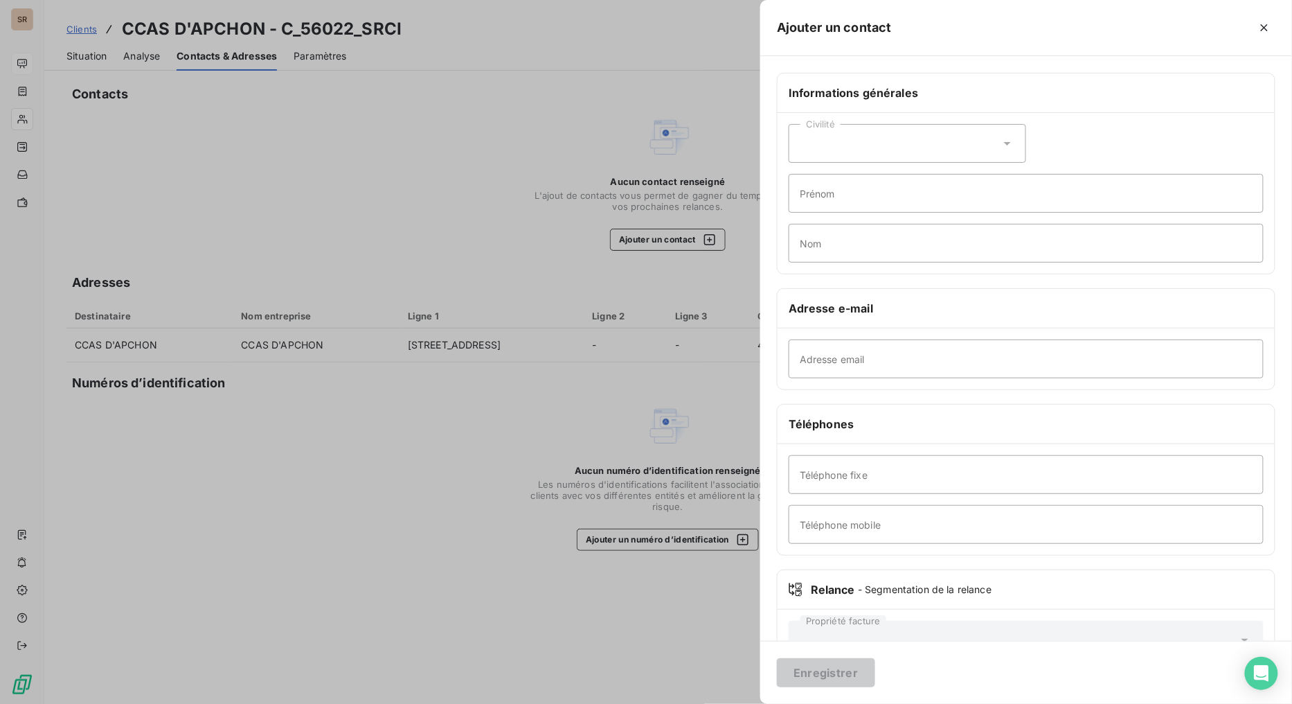
click at [1004, 143] on icon at bounding box center [1008, 143] width 14 height 14
click at [804, 180] on input "radio" at bounding box center [804, 178] width 14 height 14
click at [845, 198] on input "Prénom" at bounding box center [1026, 193] width 475 height 39
type input "FRANCOISE"
click at [868, 260] on input "Nom" at bounding box center [1026, 243] width 475 height 39
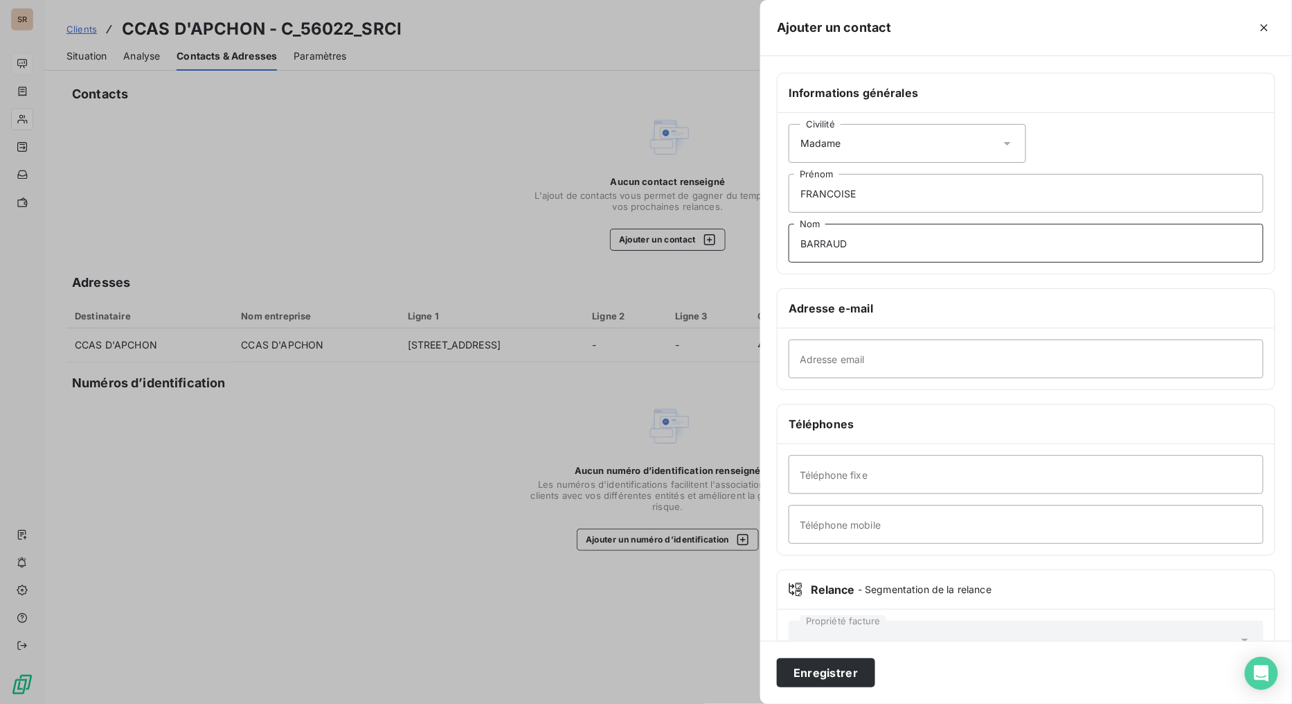
type input "BARRAUD"
click at [836, 364] on input "Adresse email" at bounding box center [1026, 358] width 475 height 39
paste input "[EMAIL_ADDRESS][DOMAIN_NAME]"
type input "[EMAIL_ADDRESS][DOMAIN_NAME]"
click at [820, 474] on input "Téléphone fixe" at bounding box center [1026, 474] width 475 height 39
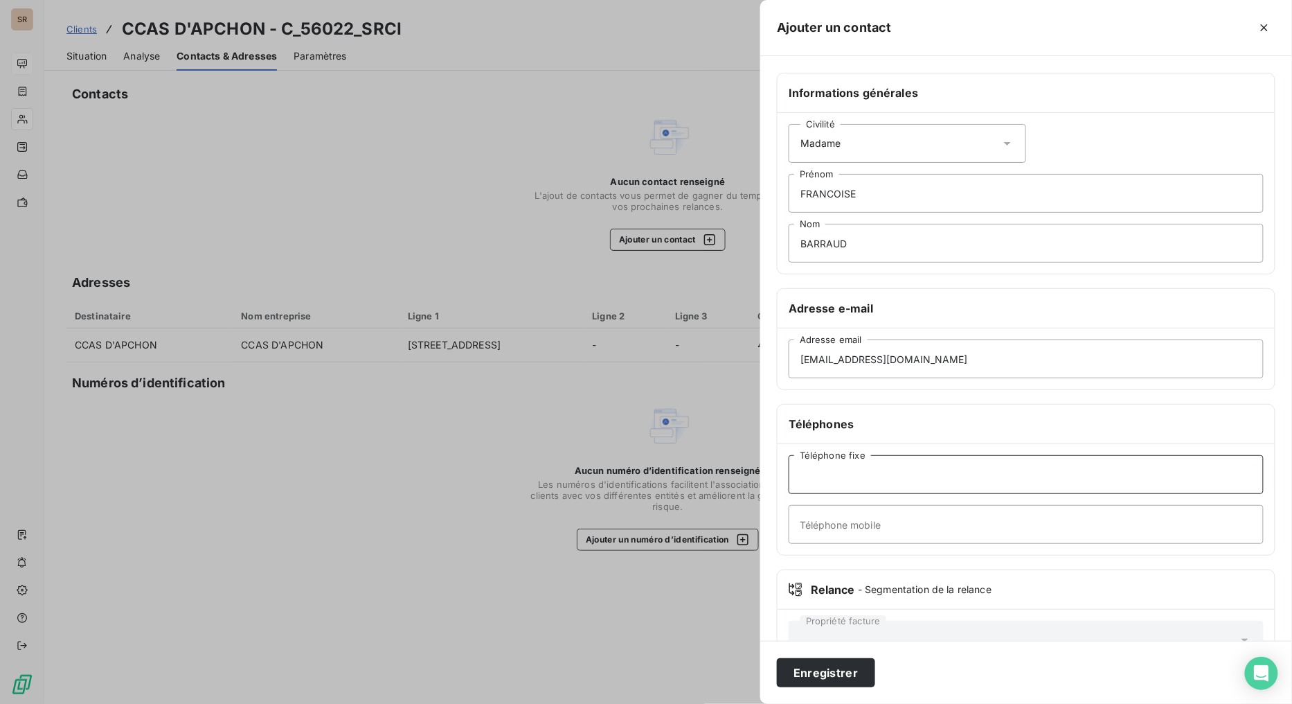
paste input "0477658174"
type input "0477658174"
click at [829, 561] on button "Enregistrer" at bounding box center [826, 672] width 98 height 29
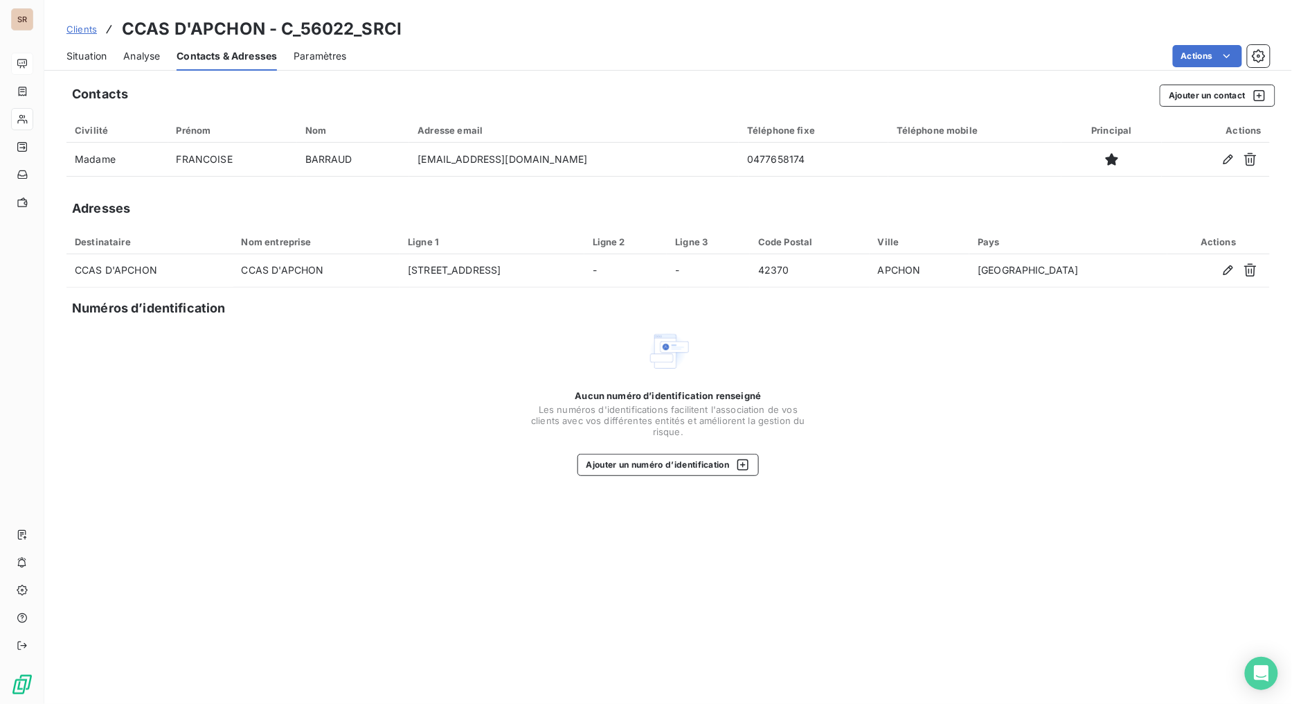
click at [88, 53] on span "Situation" at bounding box center [86, 56] width 40 height 14
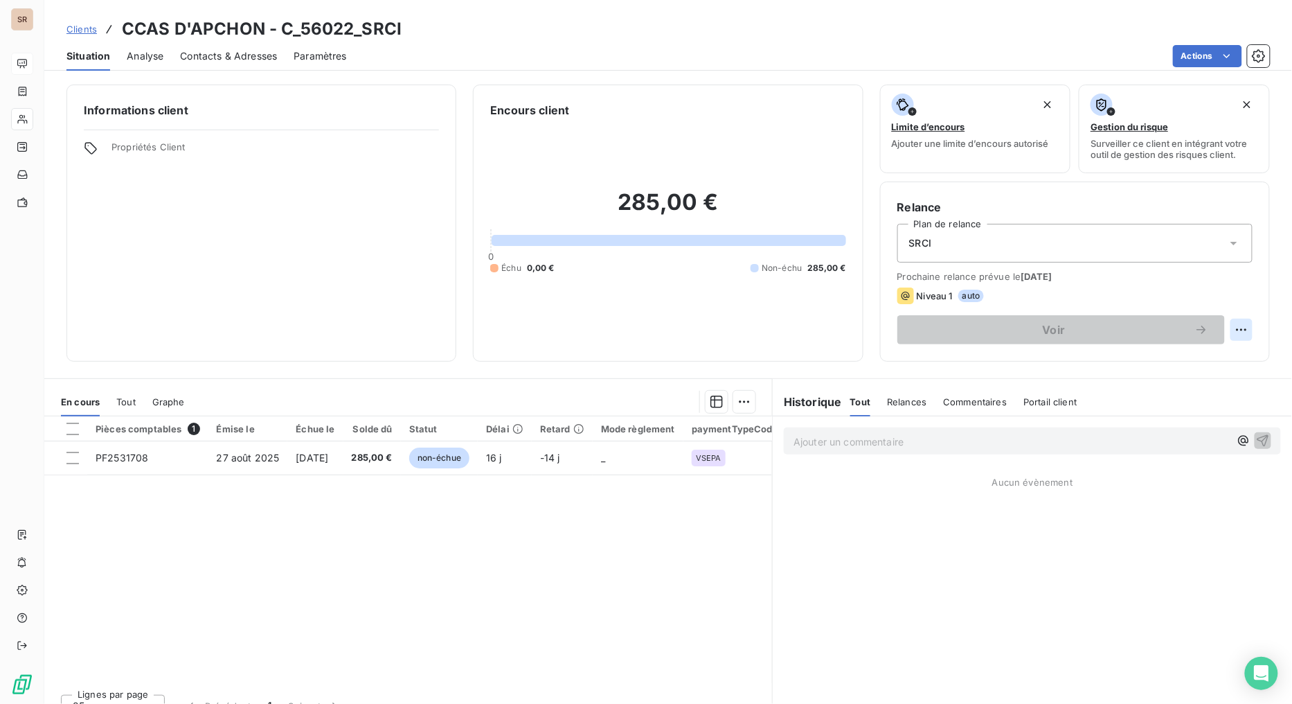
click at [1181, 320] on html "SR Clients CCAS D'APCHON - C_56022_SRCI Situation Analyse Contacts & Adresses P…" at bounding box center [646, 352] width 1292 height 704
click at [1174, 360] on div "Replanifier cette action" at bounding box center [1173, 360] width 124 height 22
select select "8"
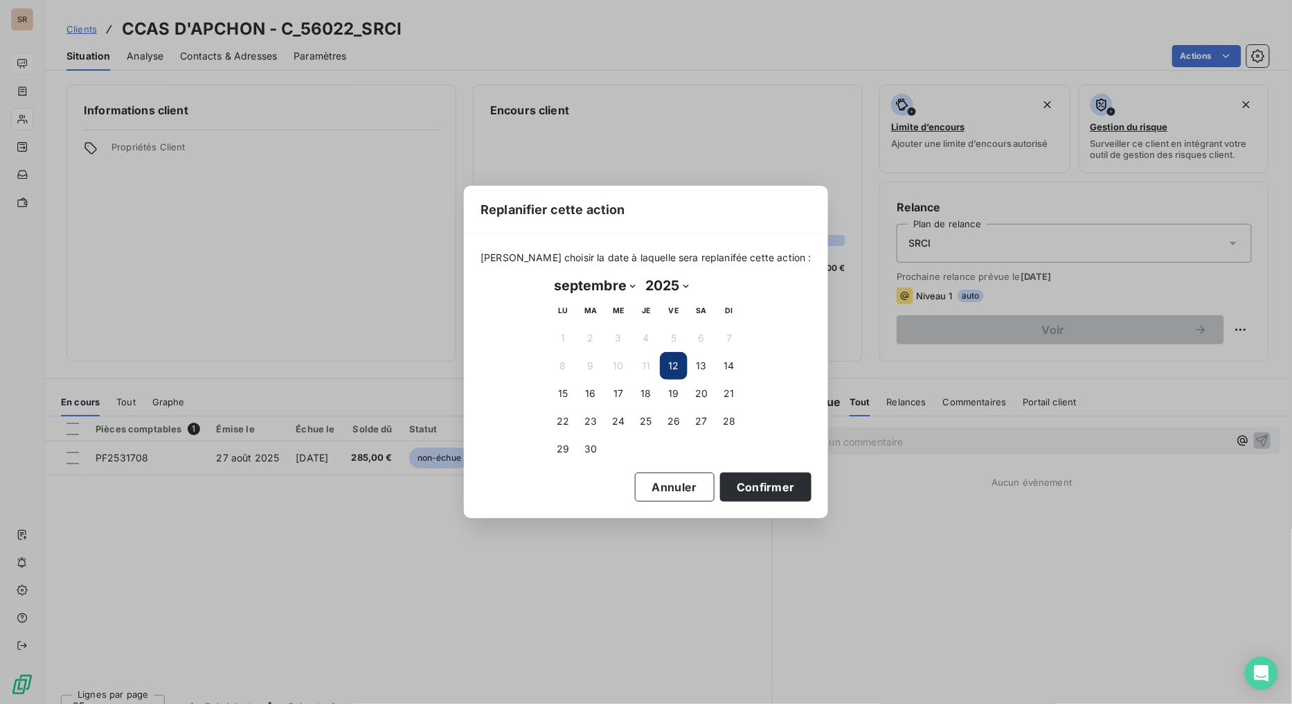
click at [670, 370] on button "12" at bounding box center [674, 366] width 28 height 28
click at [743, 482] on button "Confirmer" at bounding box center [765, 486] width 91 height 29
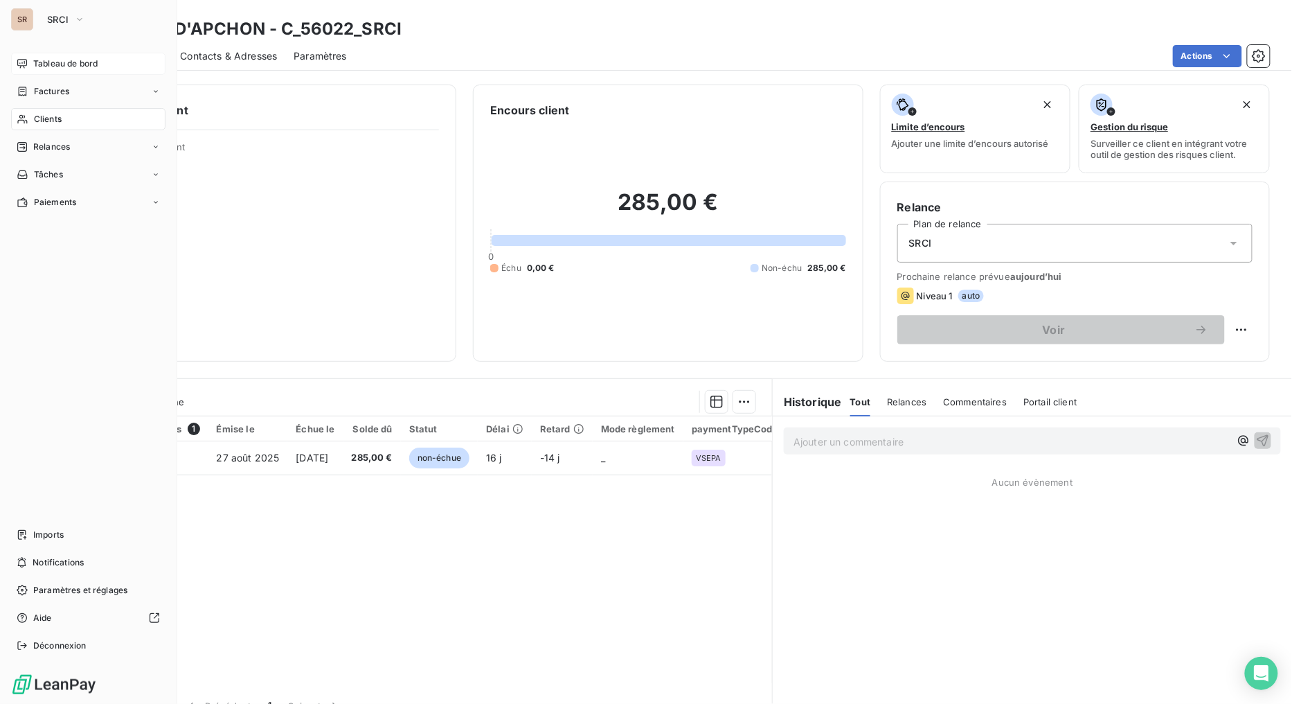
click at [28, 122] on div "Clients" at bounding box center [88, 119] width 154 height 22
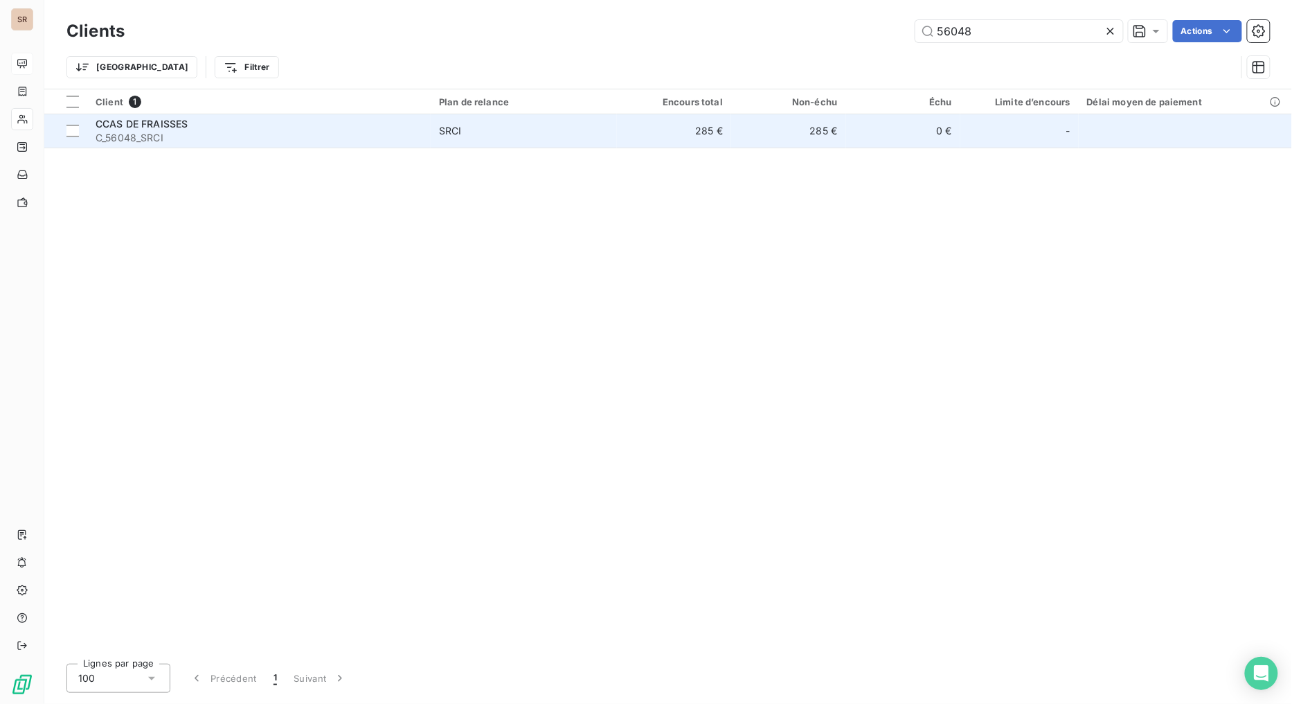
type input "56048"
click at [118, 134] on span "C_56048_SRCI" at bounding box center [259, 138] width 327 height 14
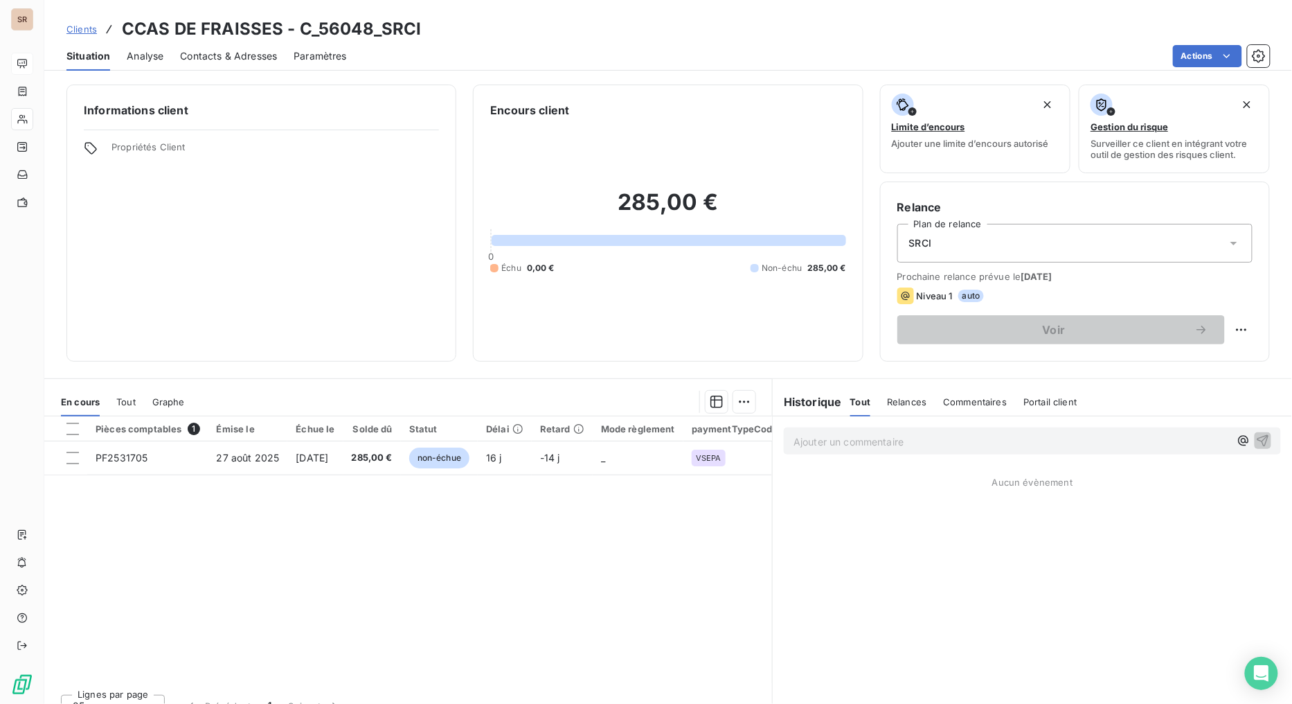
click at [217, 52] on span "Contacts & Adresses" at bounding box center [228, 56] width 97 height 14
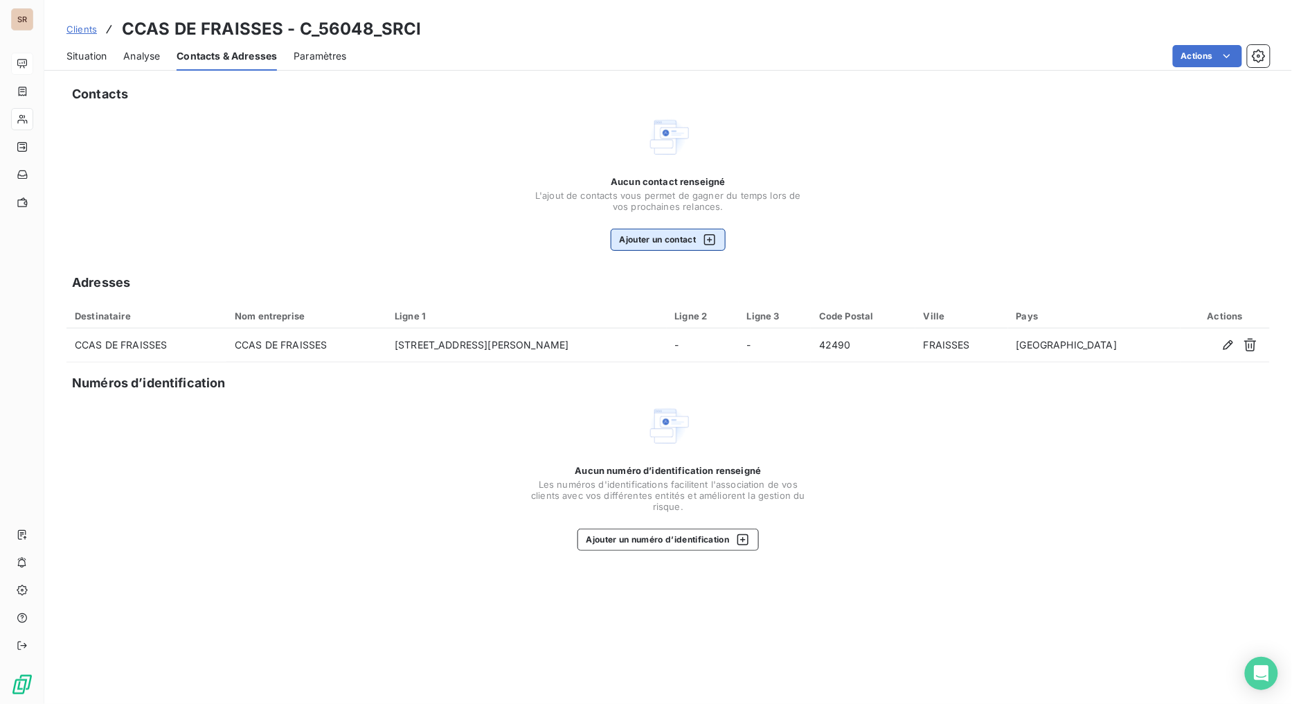
click at [641, 241] on button "Ajouter un contact" at bounding box center [669, 240] width 116 height 22
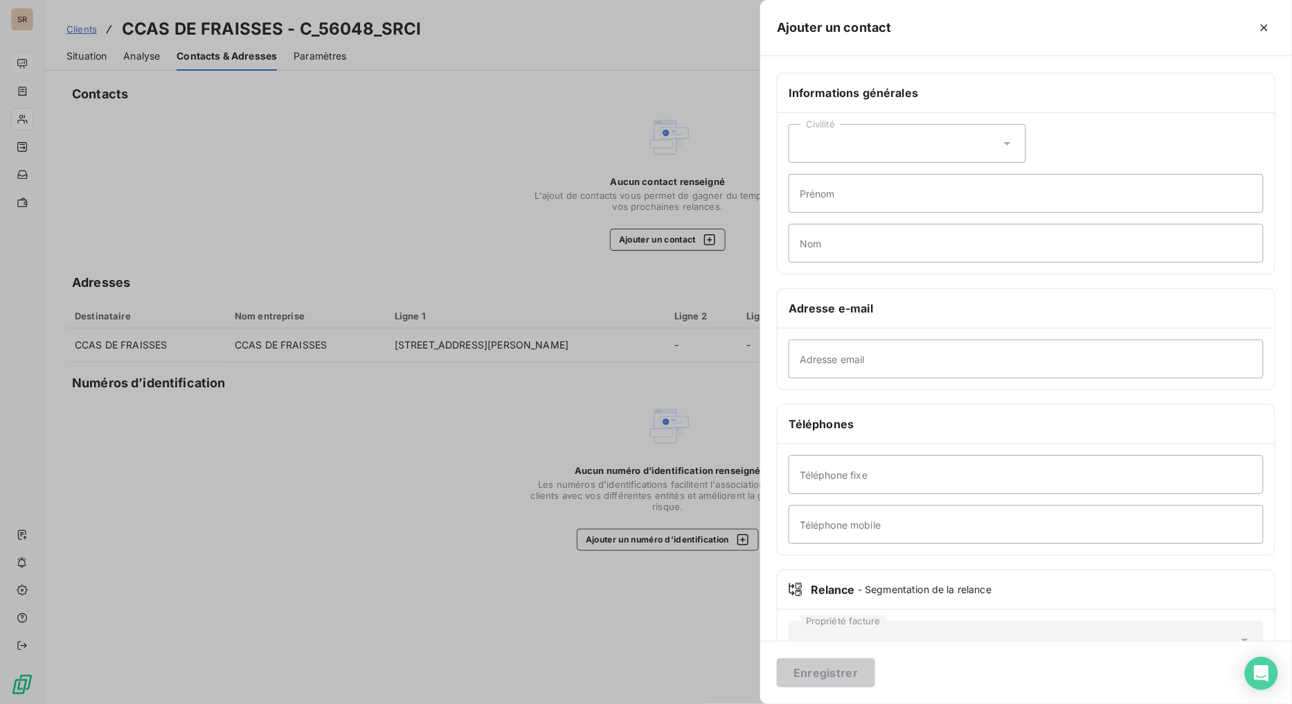
click at [1005, 143] on icon at bounding box center [1008, 143] width 14 height 14
click at [810, 178] on input "radio" at bounding box center [804, 178] width 14 height 14
click at [827, 192] on input "Prénom" at bounding box center [1026, 193] width 475 height 39
type input "ANAEL"
click at [842, 231] on input "Nom" at bounding box center [1026, 243] width 475 height 39
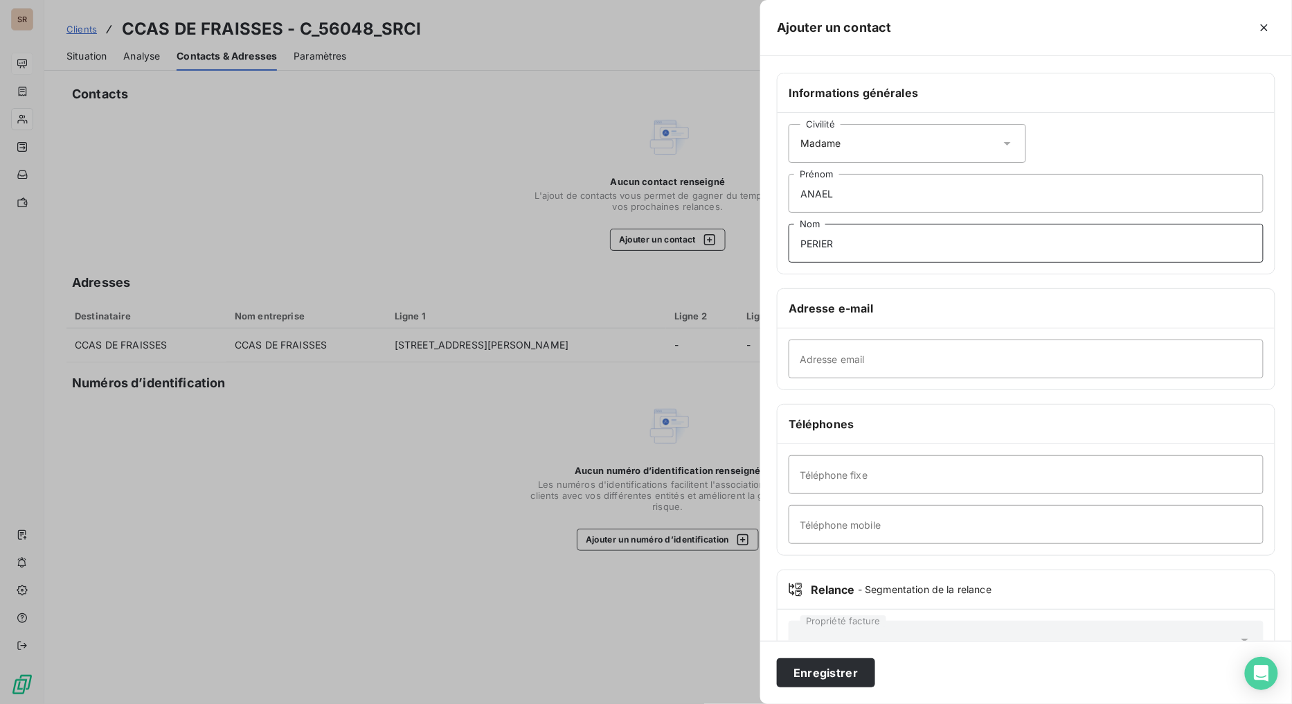
type input "PERIER"
click at [815, 485] on input "Téléphone fixe" at bounding box center [1026, 474] width 475 height 39
paste input "0477405640"
type input "0477405640"
click at [937, 357] on input "Adresse email" at bounding box center [1026, 358] width 475 height 39
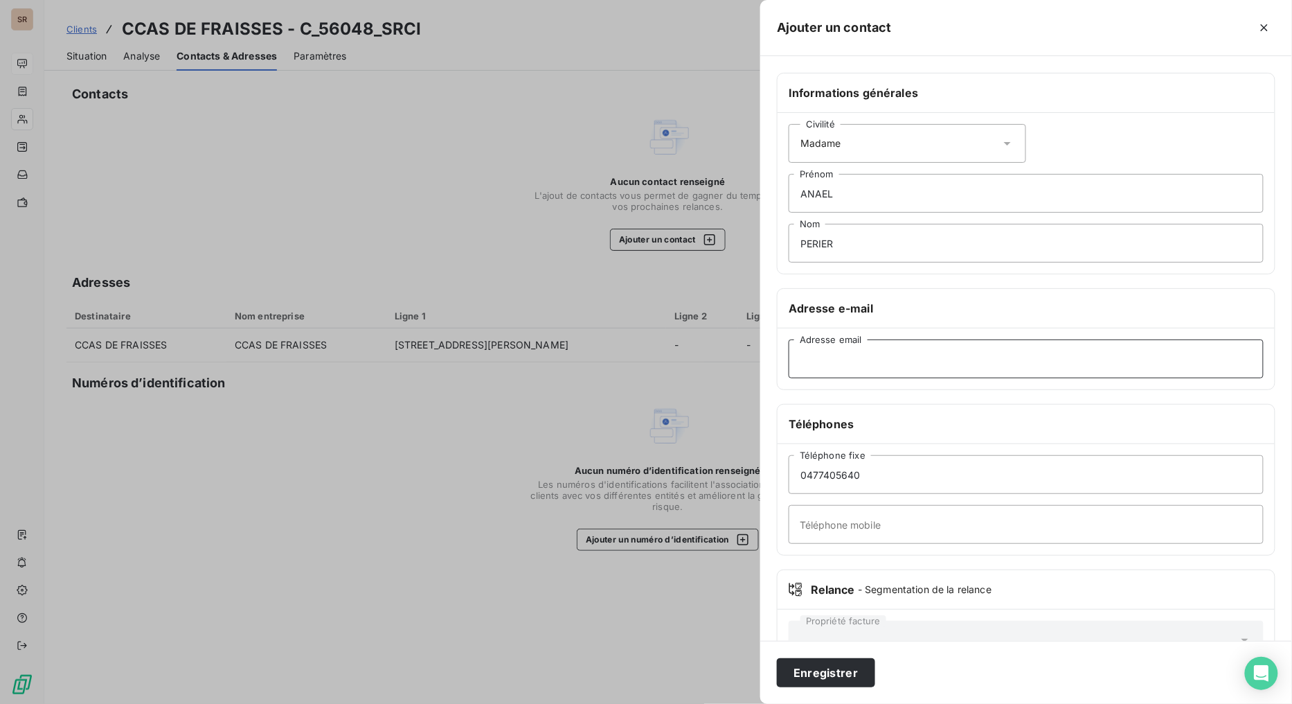
paste input "[EMAIL_ADDRESS][DOMAIN_NAME]"
type input "[EMAIL_ADDRESS][DOMAIN_NAME]"
drag, startPoint x: 813, startPoint y: 669, endPoint x: 814, endPoint y: 650, distance: 19.4
click at [813, 561] on button "Enregistrer" at bounding box center [826, 672] width 98 height 29
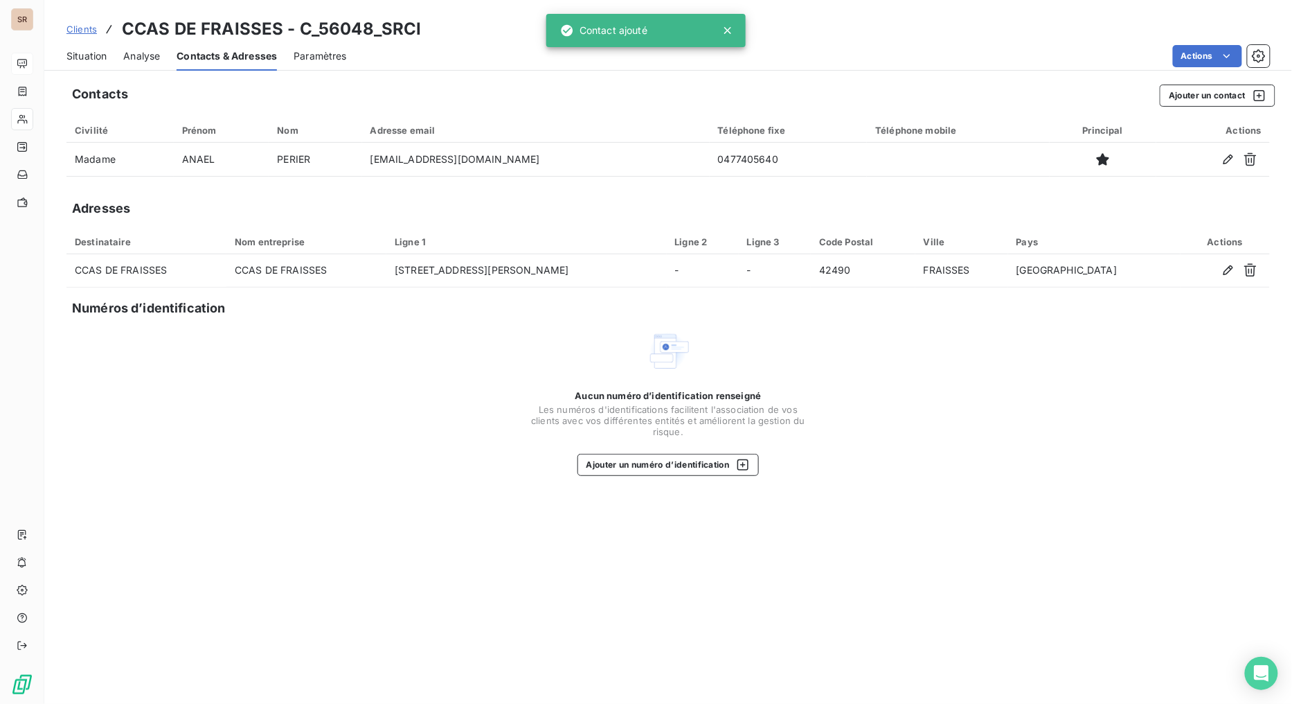
click at [91, 56] on span "Situation" at bounding box center [86, 56] width 40 height 14
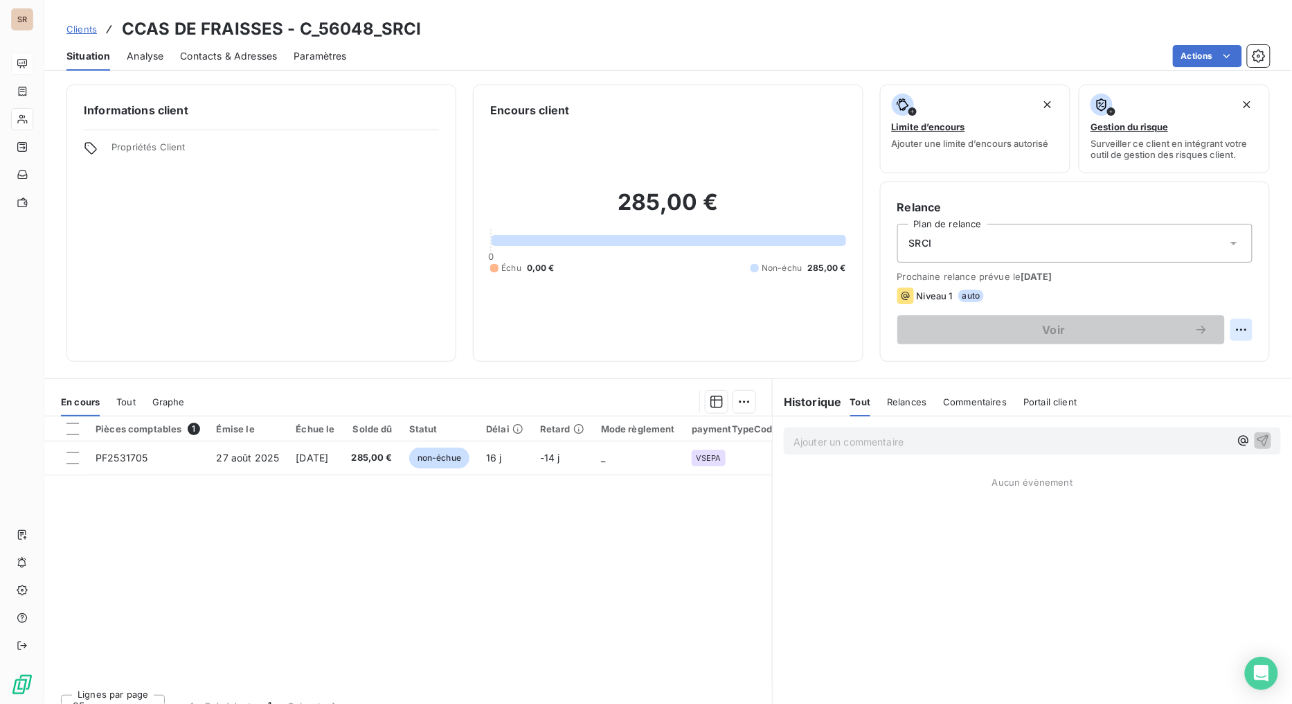
click at [1181, 334] on html "SR Clients CCAS DE FRAISSES - C_56048_SRCI Situation Analyse Contacts & Adresse…" at bounding box center [646, 352] width 1292 height 704
click at [1147, 364] on div "Replanifier cette action" at bounding box center [1173, 360] width 124 height 22
select select "8"
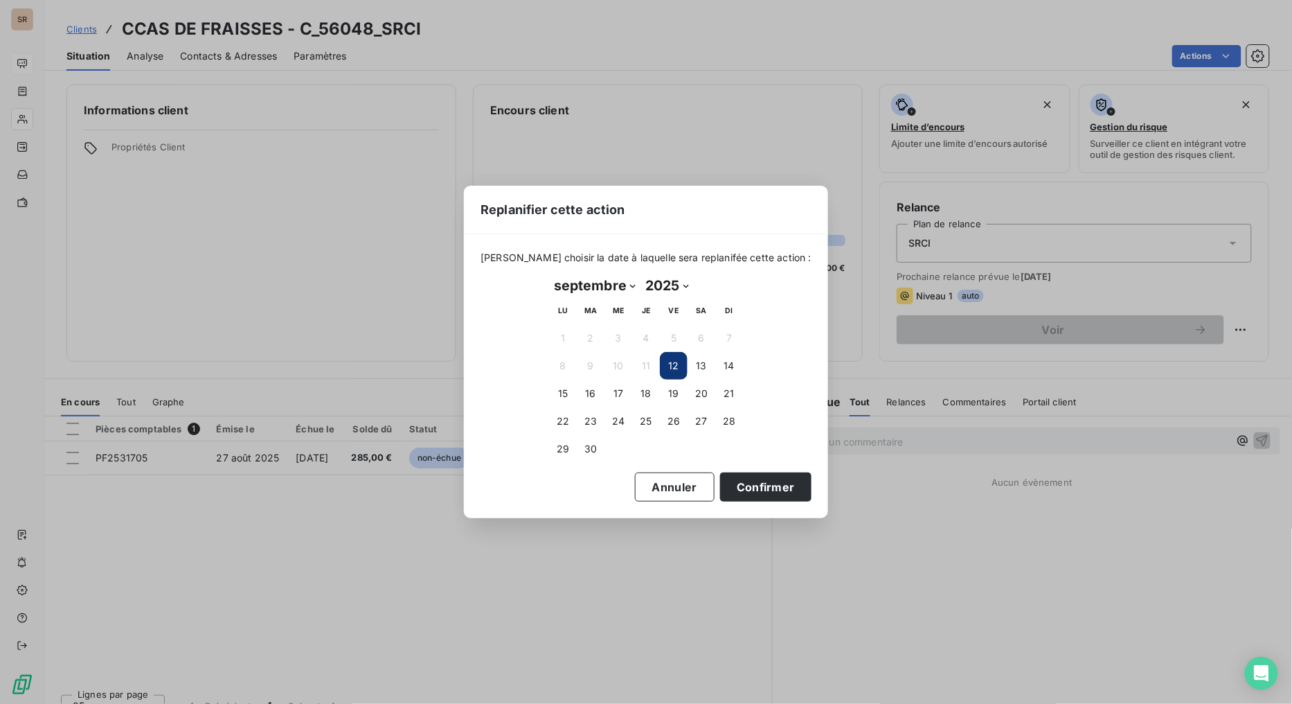
click at [666, 369] on button "12" at bounding box center [674, 366] width 28 height 28
click at [668, 368] on button "12" at bounding box center [674, 366] width 28 height 28
click at [720, 489] on button "Confirmer" at bounding box center [765, 486] width 91 height 29
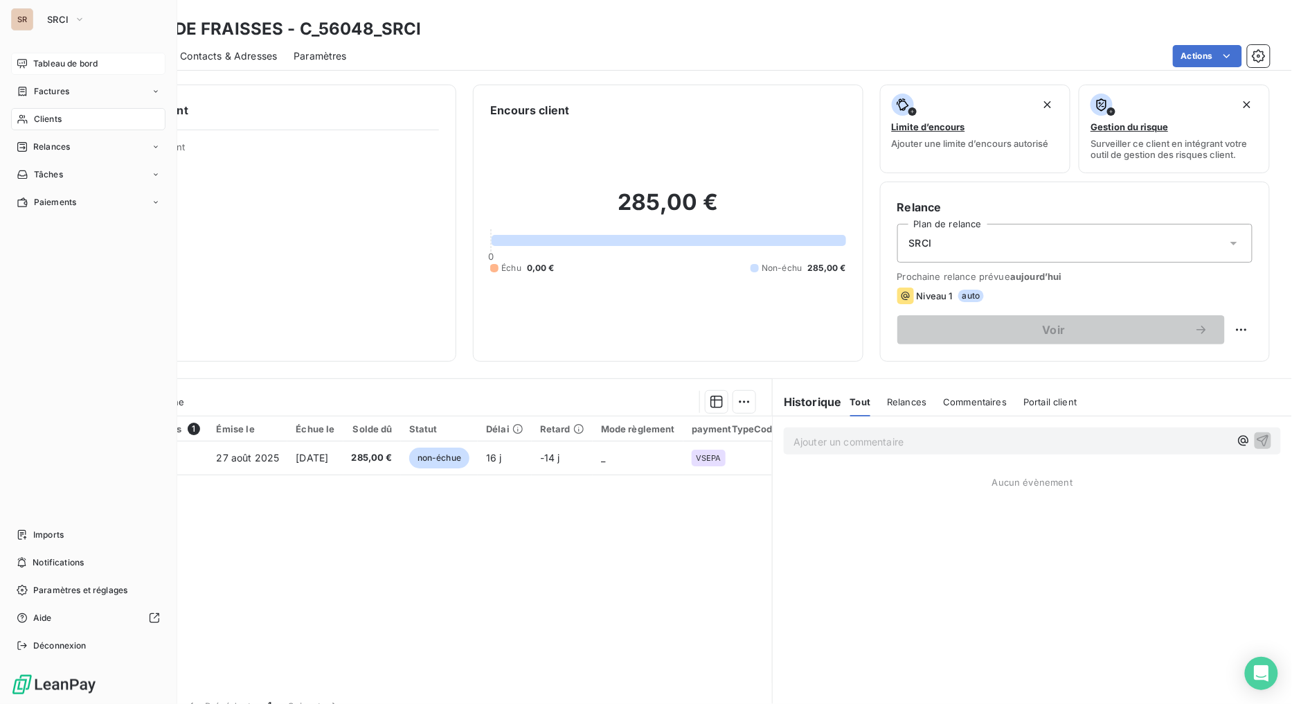
click at [32, 116] on div "Clients" at bounding box center [88, 119] width 154 height 22
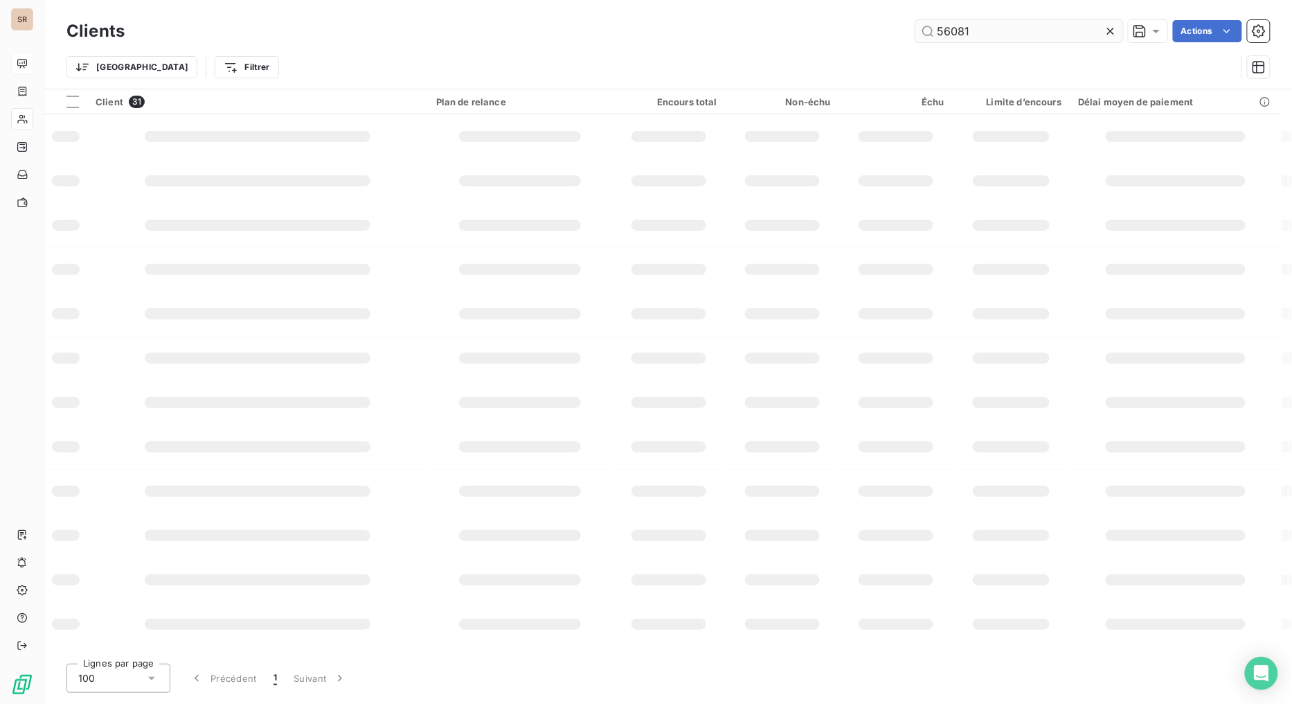
type input "56081"
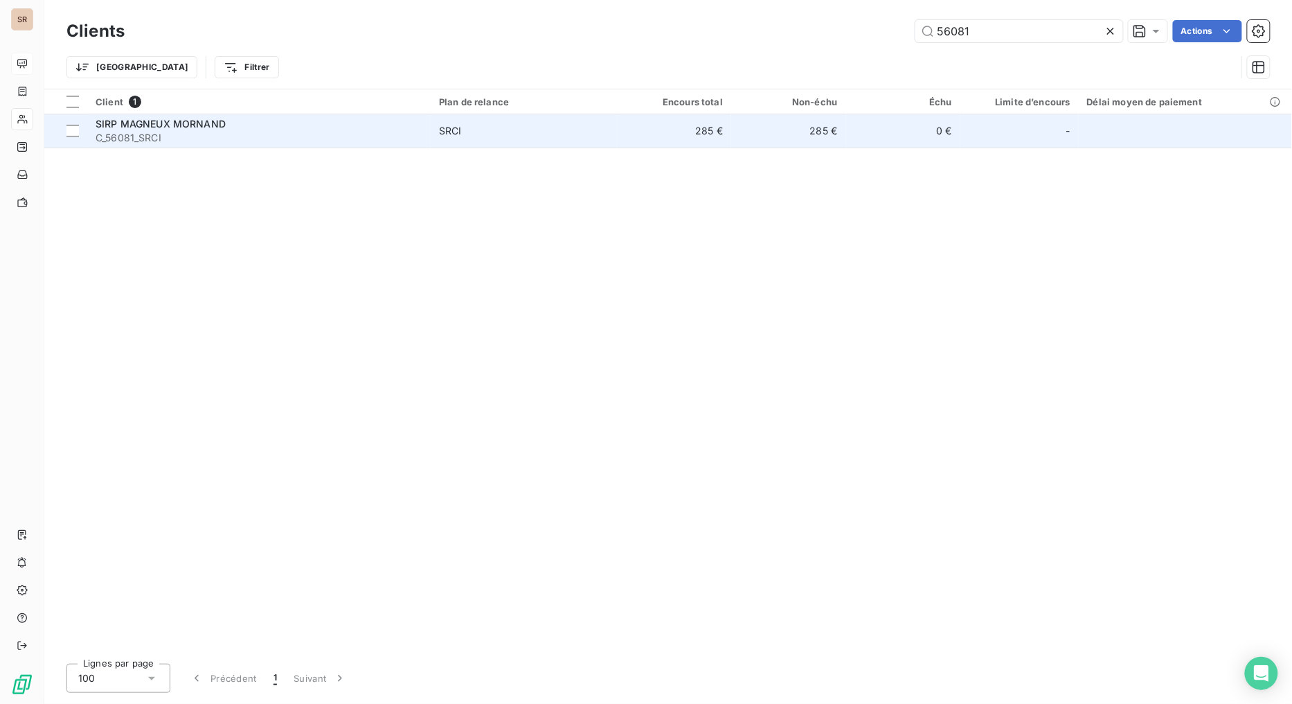
click at [170, 125] on span "SIRP MAGNEUX MORNAND" at bounding box center [161, 124] width 130 height 12
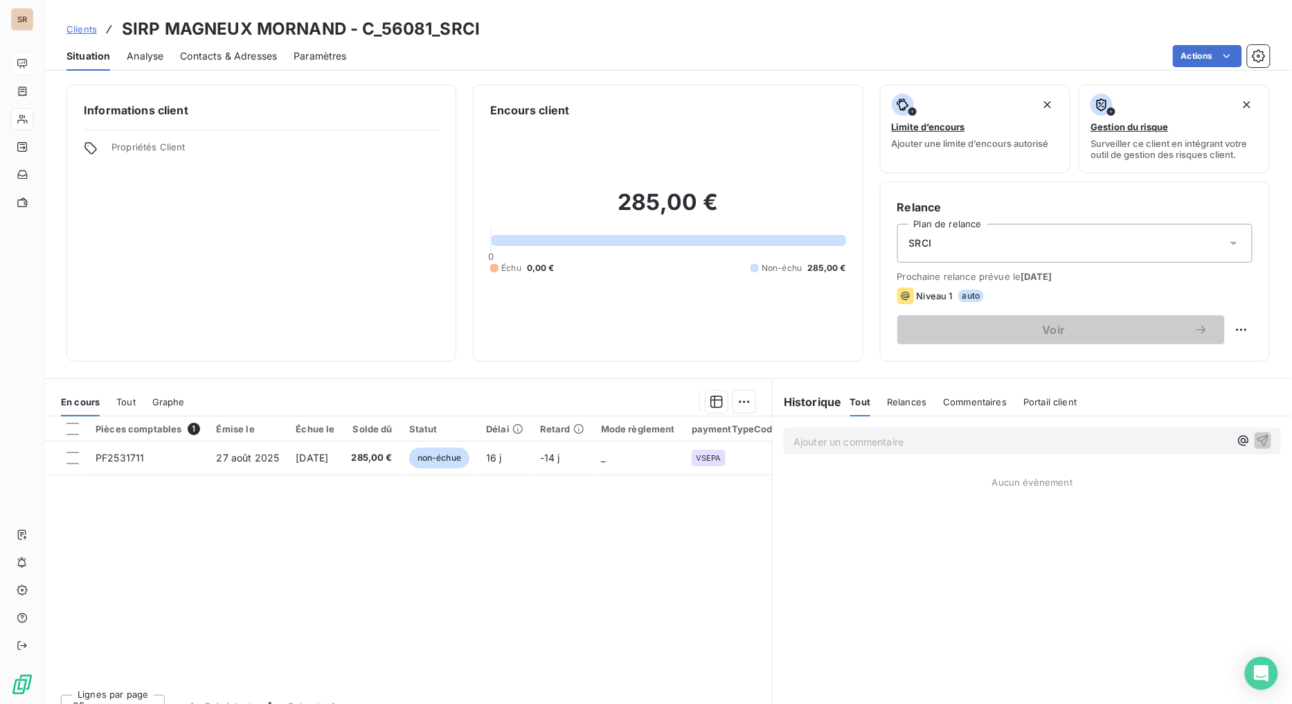
click at [234, 53] on span "Contacts & Adresses" at bounding box center [228, 56] width 97 height 14
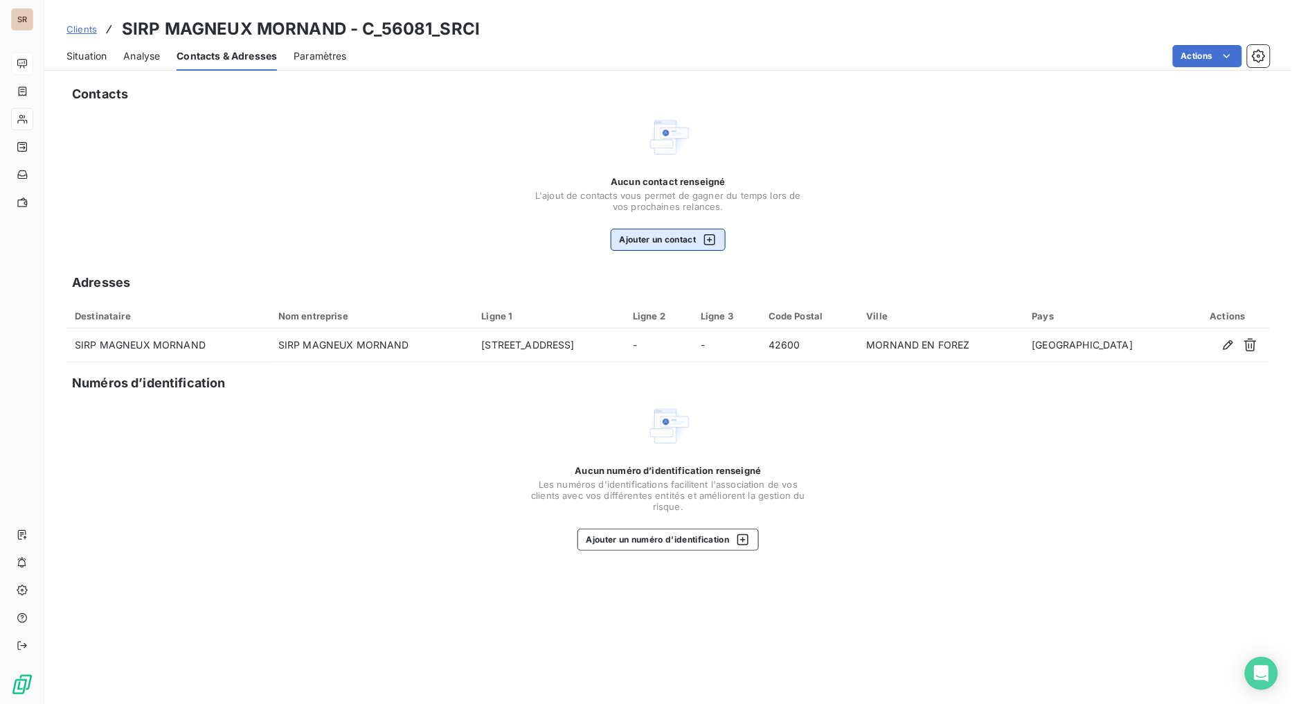
click at [644, 239] on button "Ajouter un contact" at bounding box center [669, 240] width 116 height 22
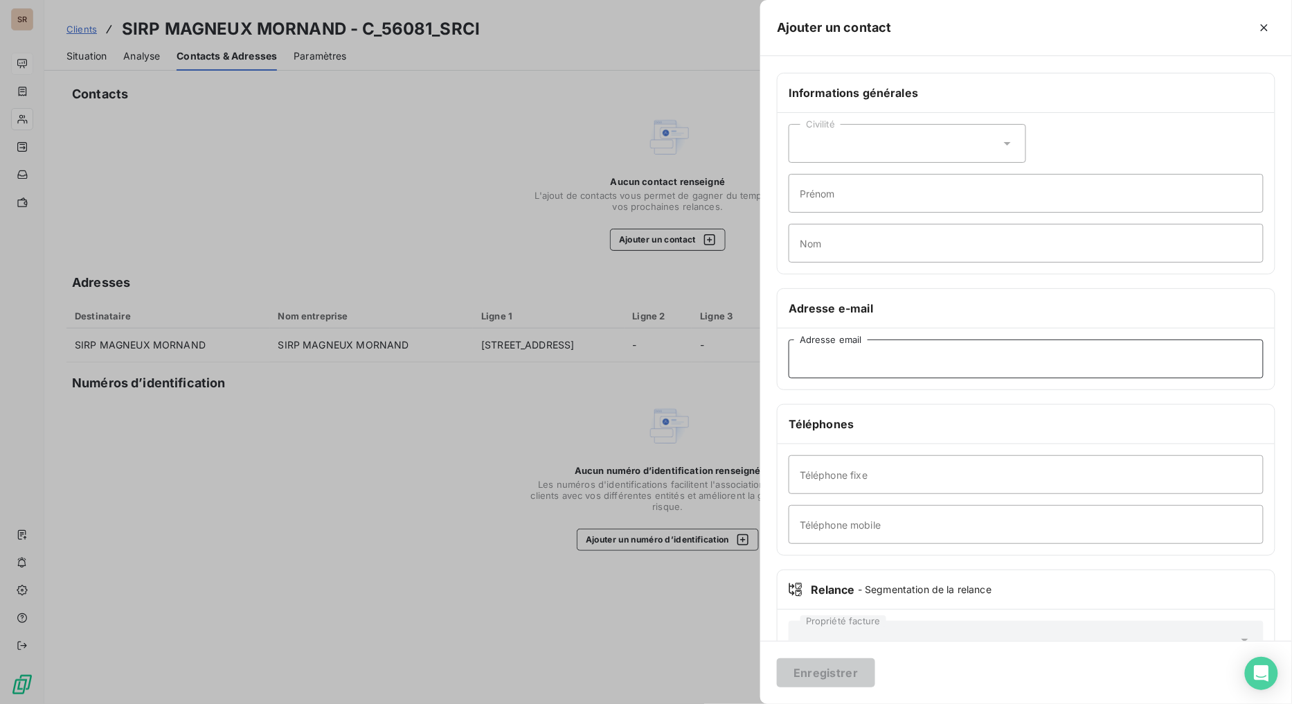
click at [944, 368] on input "Adresse email" at bounding box center [1026, 358] width 475 height 39
paste input "[EMAIL_ADDRESS][DOMAIN_NAME]"
type input "[EMAIL_ADDRESS][DOMAIN_NAME]"
click at [886, 485] on input "Téléphone fixe" at bounding box center [1026, 474] width 475 height 39
paste input "0477971877"
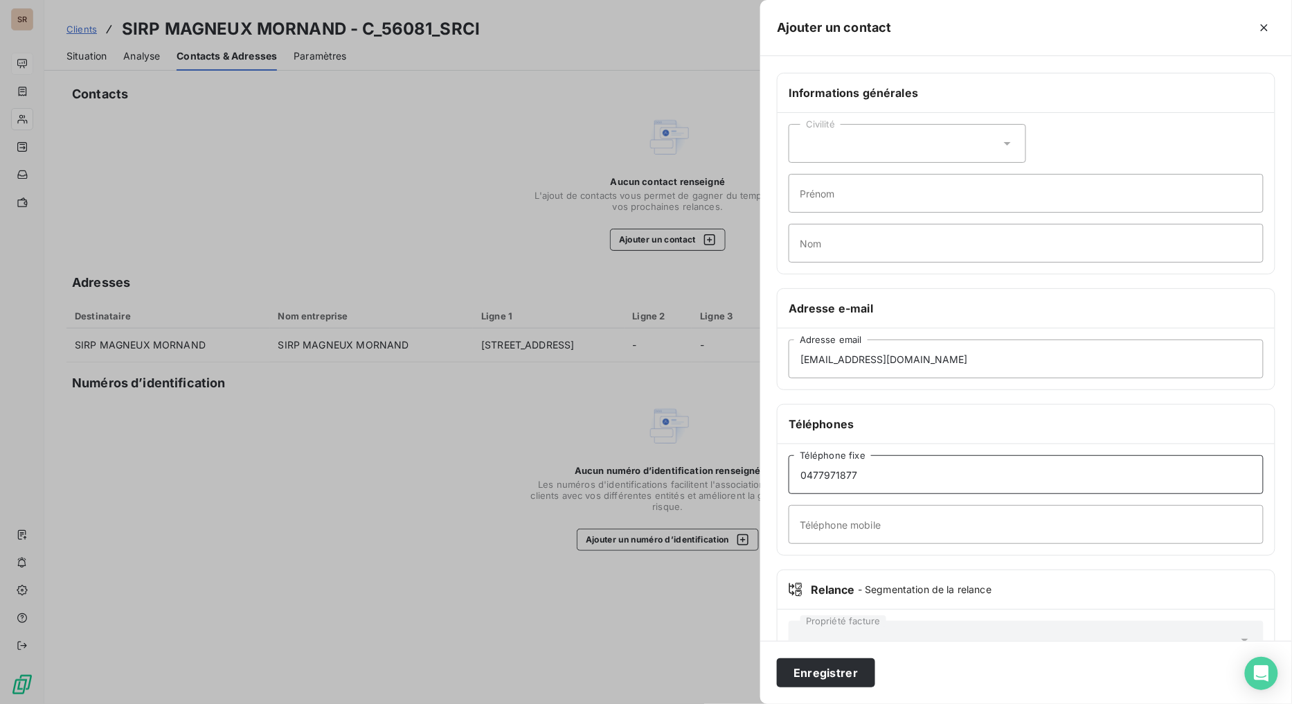
type input "0477971877"
click at [1007, 139] on icon at bounding box center [1008, 143] width 14 height 14
click at [813, 180] on li "Madame" at bounding box center [908, 177] width 238 height 25
click at [832, 197] on input "Prénom" at bounding box center [1026, 193] width 475 height 39
type input "AMELIE"
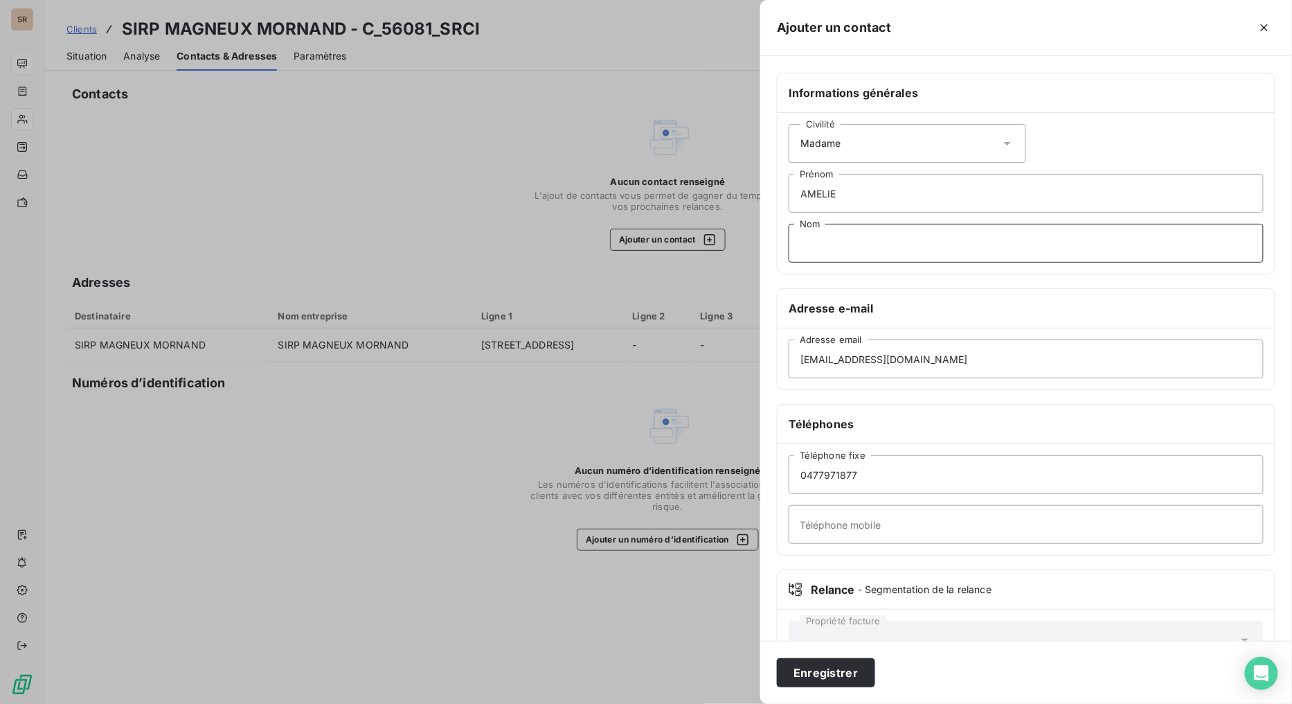
click at [813, 236] on input "Nom" at bounding box center [1026, 243] width 475 height 39
type input "MIRAILLER"
click at [826, 561] on button "Enregistrer" at bounding box center [826, 672] width 98 height 29
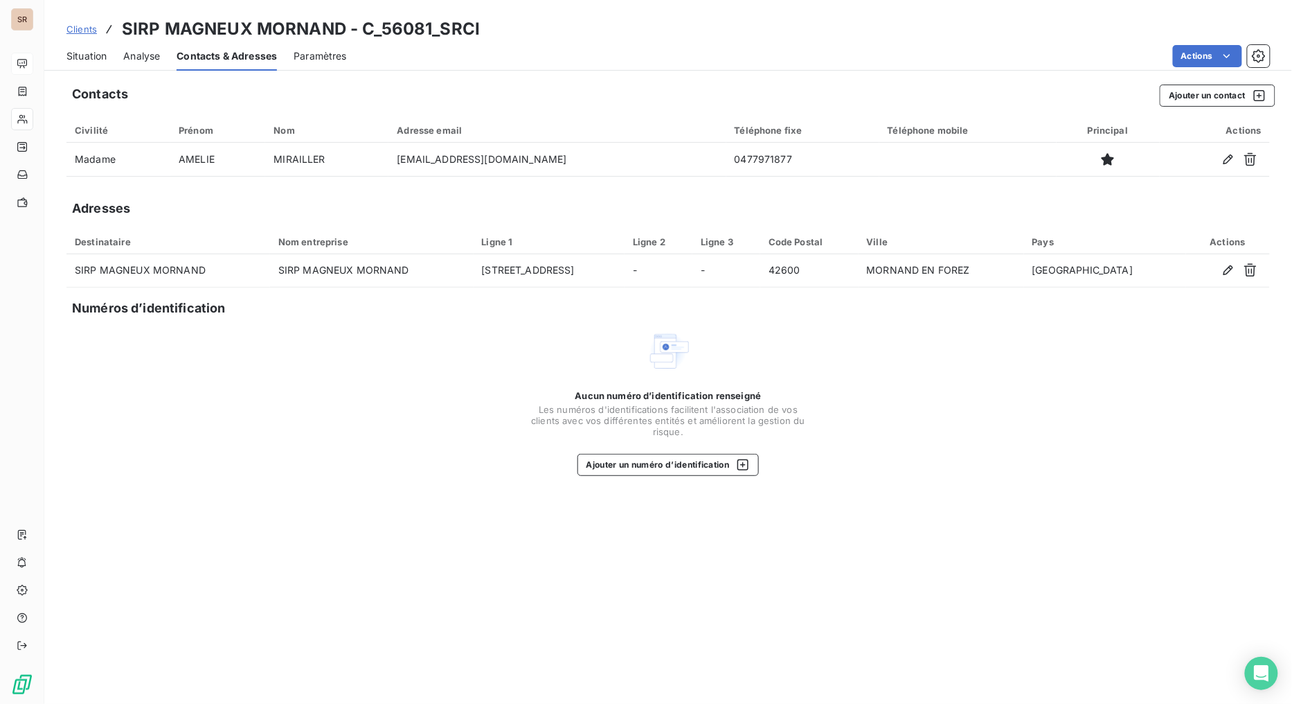
click at [94, 51] on span "Situation" at bounding box center [86, 56] width 40 height 14
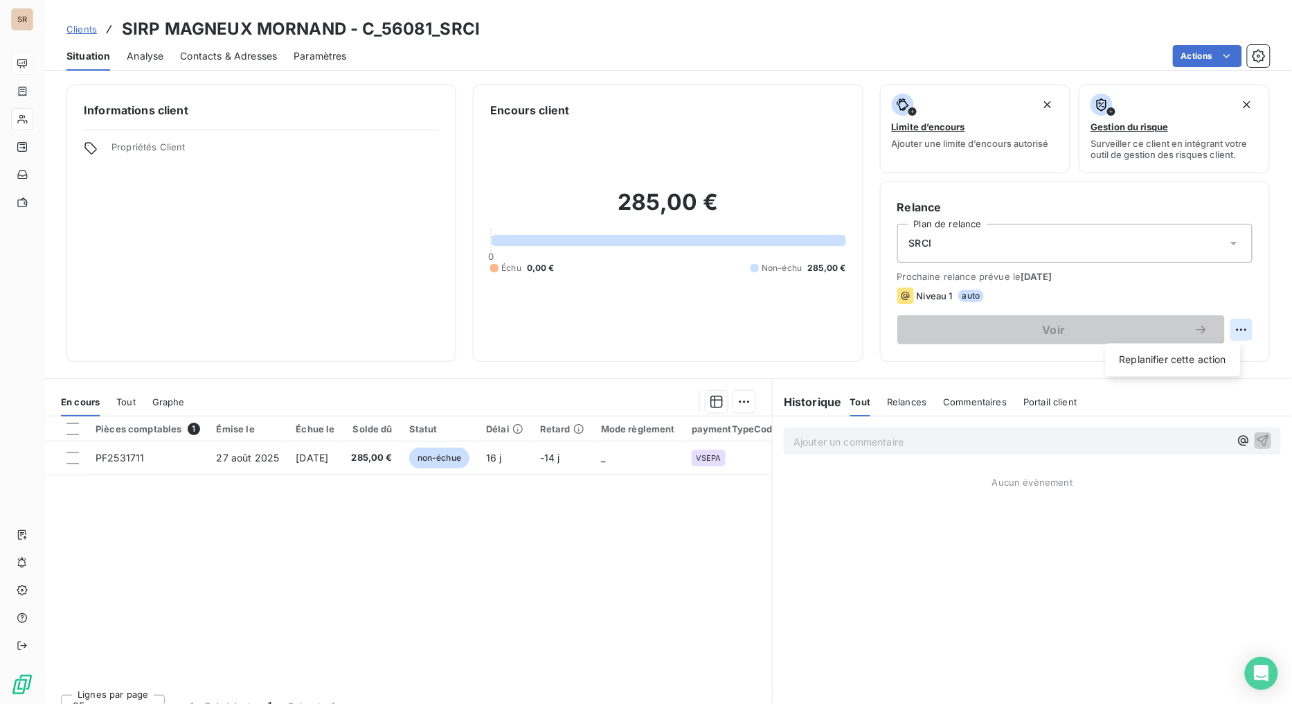
click at [1181, 333] on html "SR Clients SIRP MAGNEUX MORNAND - C_56081_SRCI Situation Analyse Contacts & Adr…" at bounding box center [646, 352] width 1292 height 704
click at [1131, 364] on div "Replanifier cette action" at bounding box center [1173, 360] width 124 height 22
select select "8"
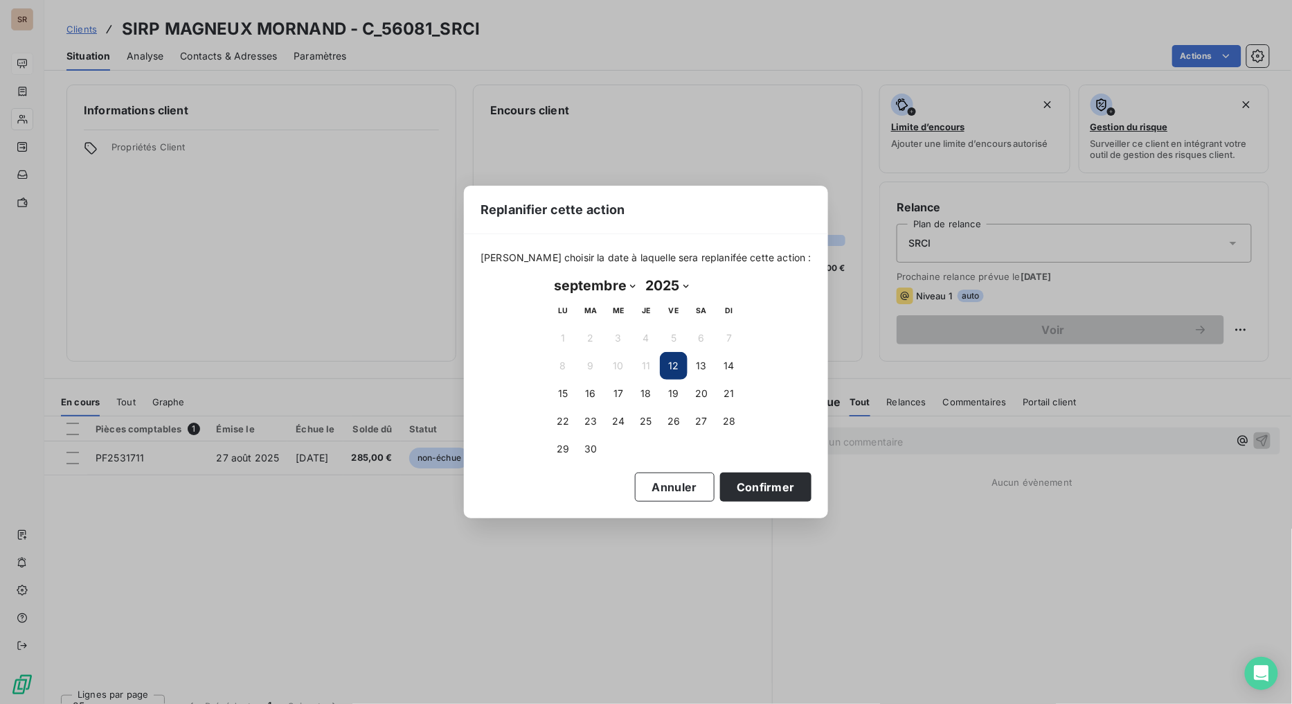
click at [672, 367] on button "12" at bounding box center [674, 366] width 28 height 28
click at [731, 490] on button "Confirmer" at bounding box center [765, 486] width 91 height 29
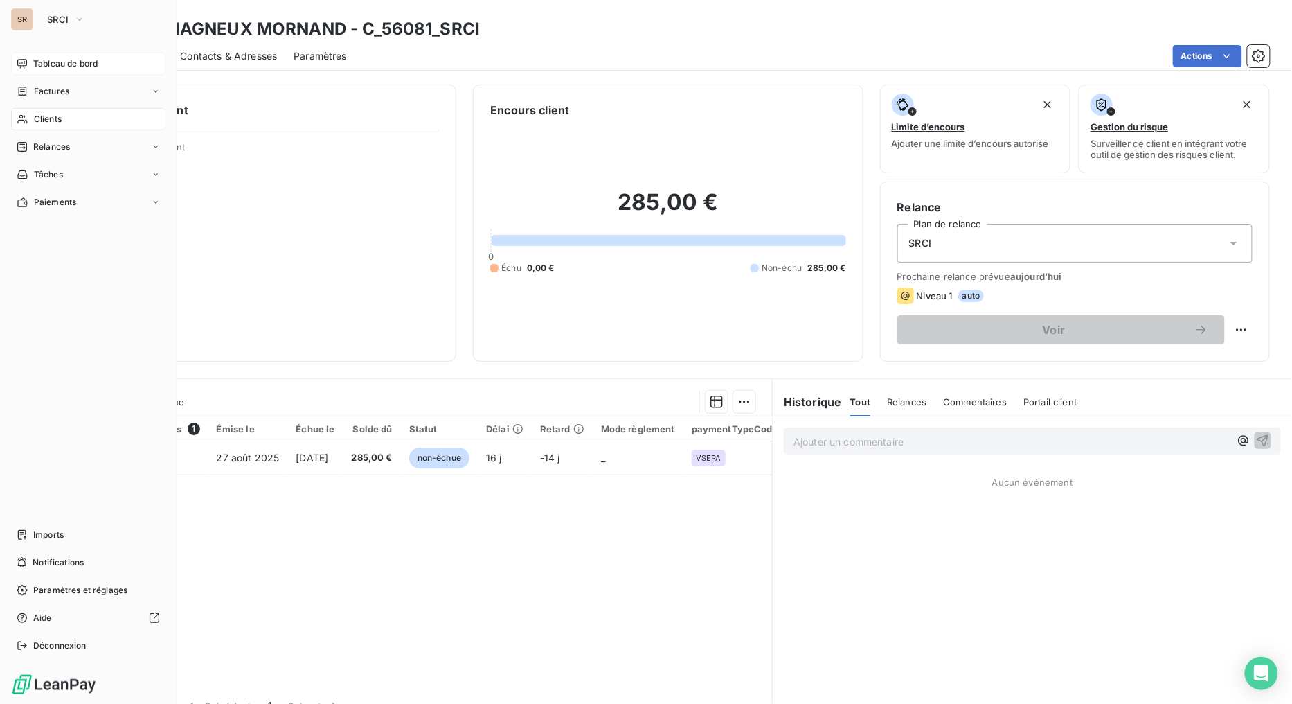
click at [29, 118] on div "Clients" at bounding box center [88, 119] width 154 height 22
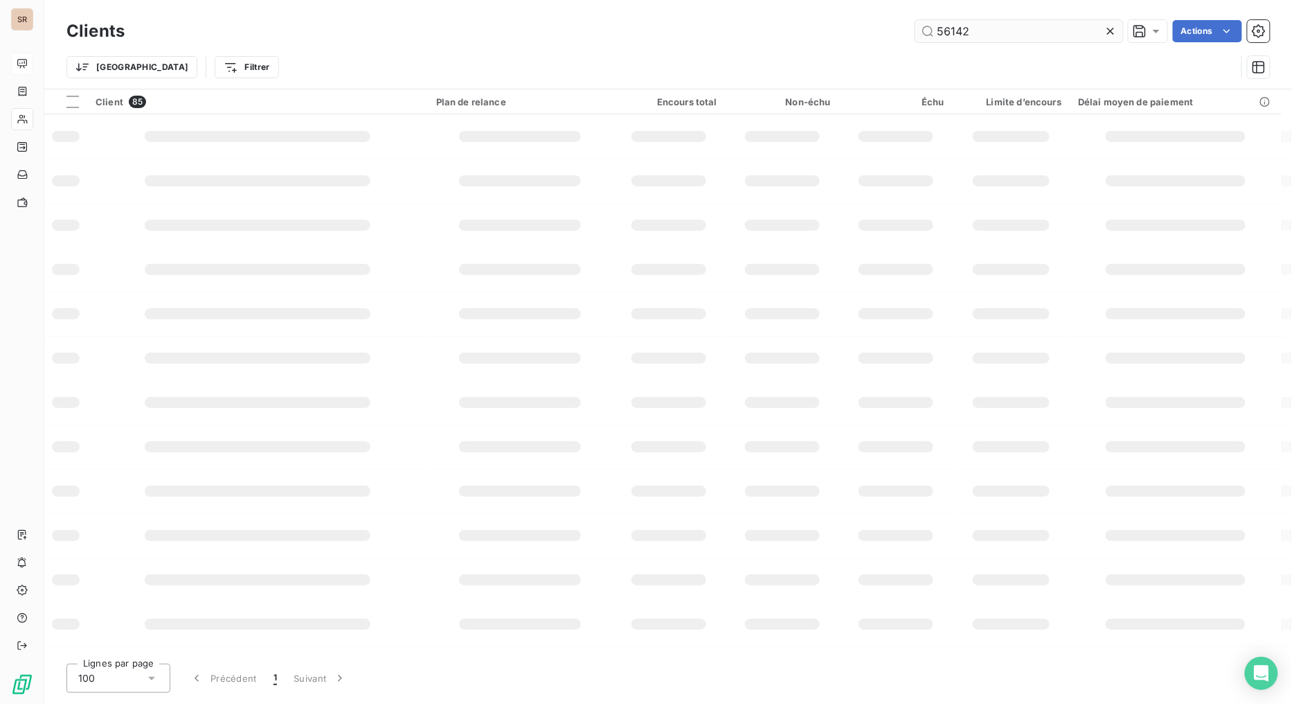
type input "56142"
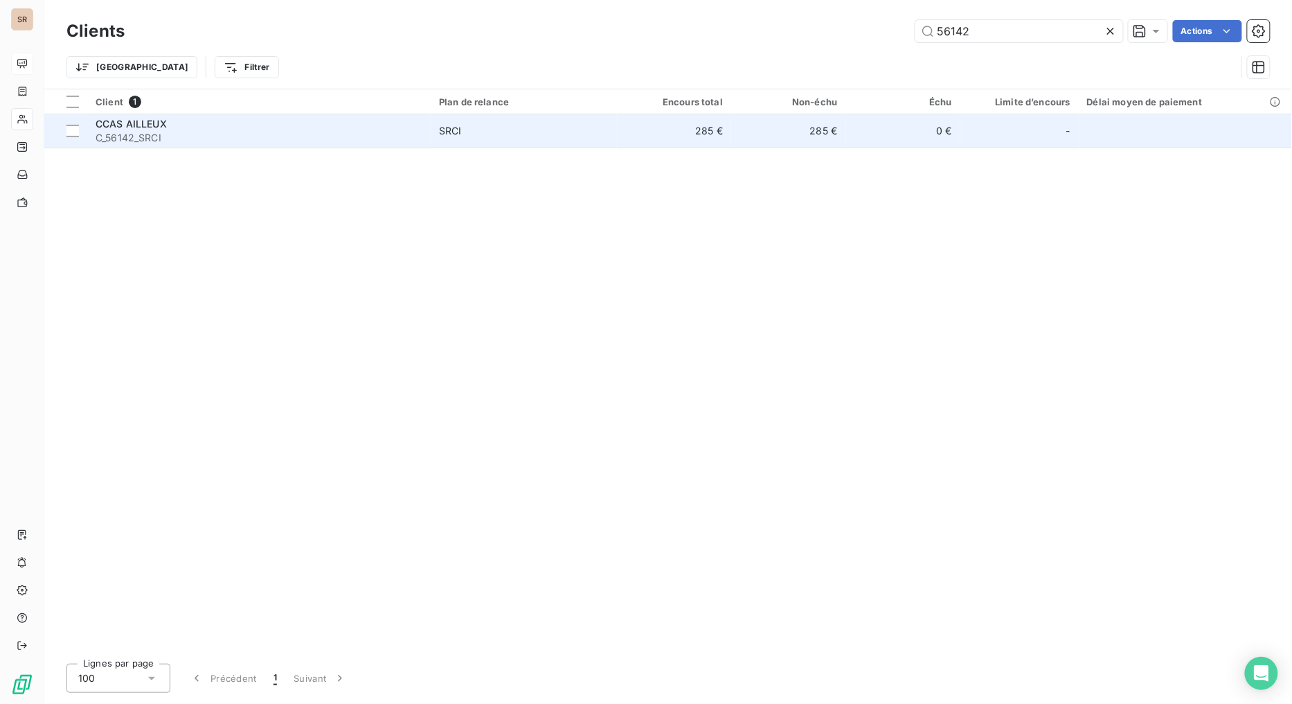
click at [151, 125] on span "CCAS AILLEUX" at bounding box center [131, 124] width 71 height 12
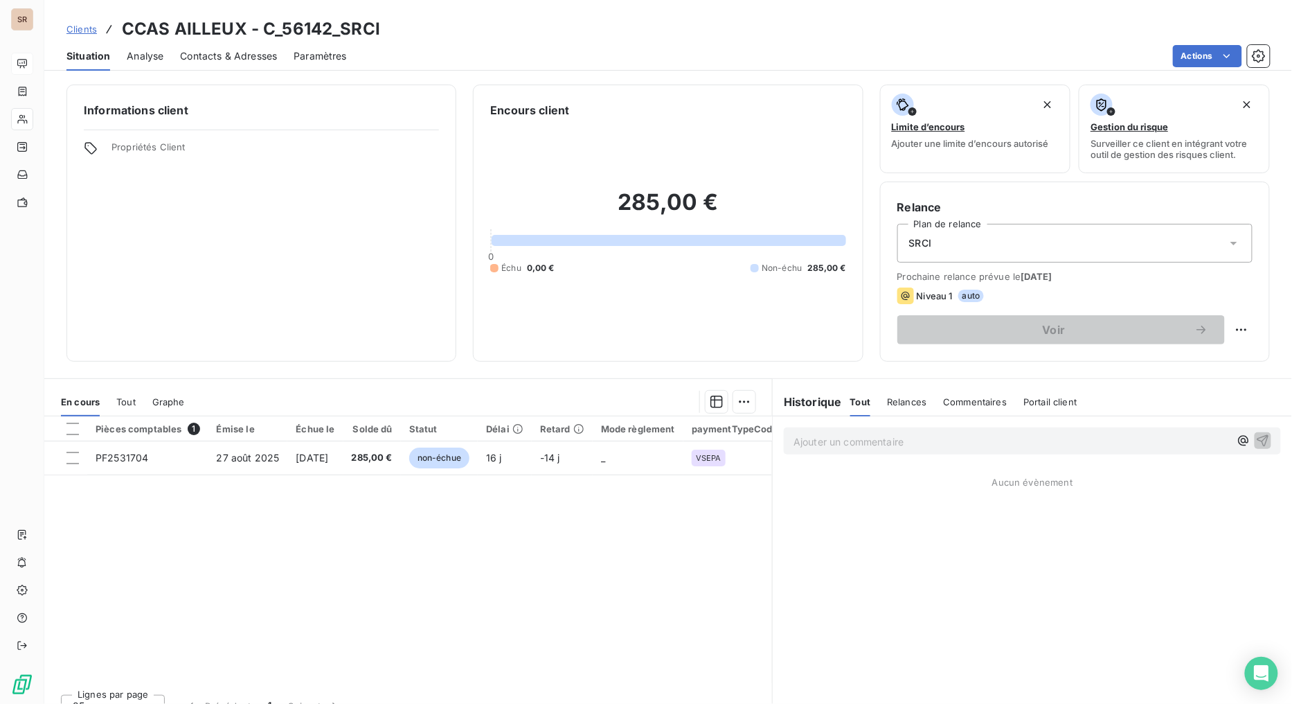
click at [242, 57] on span "Contacts & Adresses" at bounding box center [228, 56] width 97 height 14
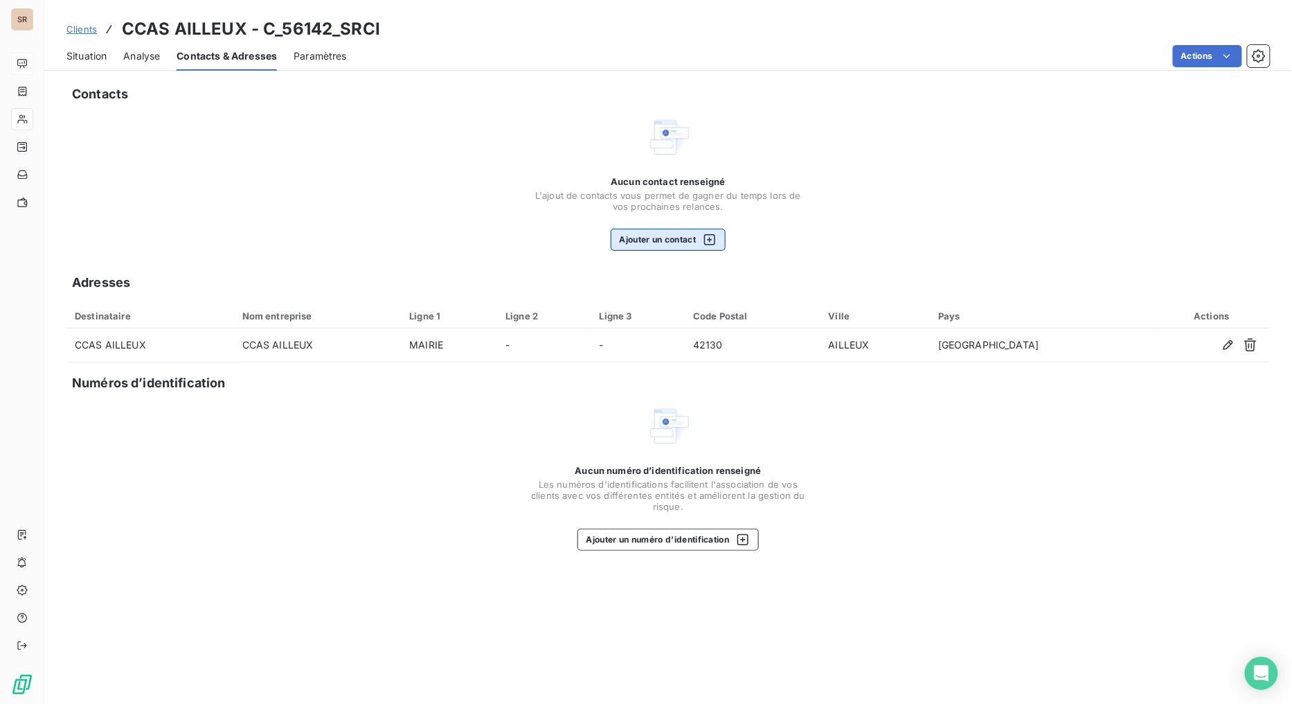
click at [631, 241] on button "Ajouter un contact" at bounding box center [669, 240] width 116 height 22
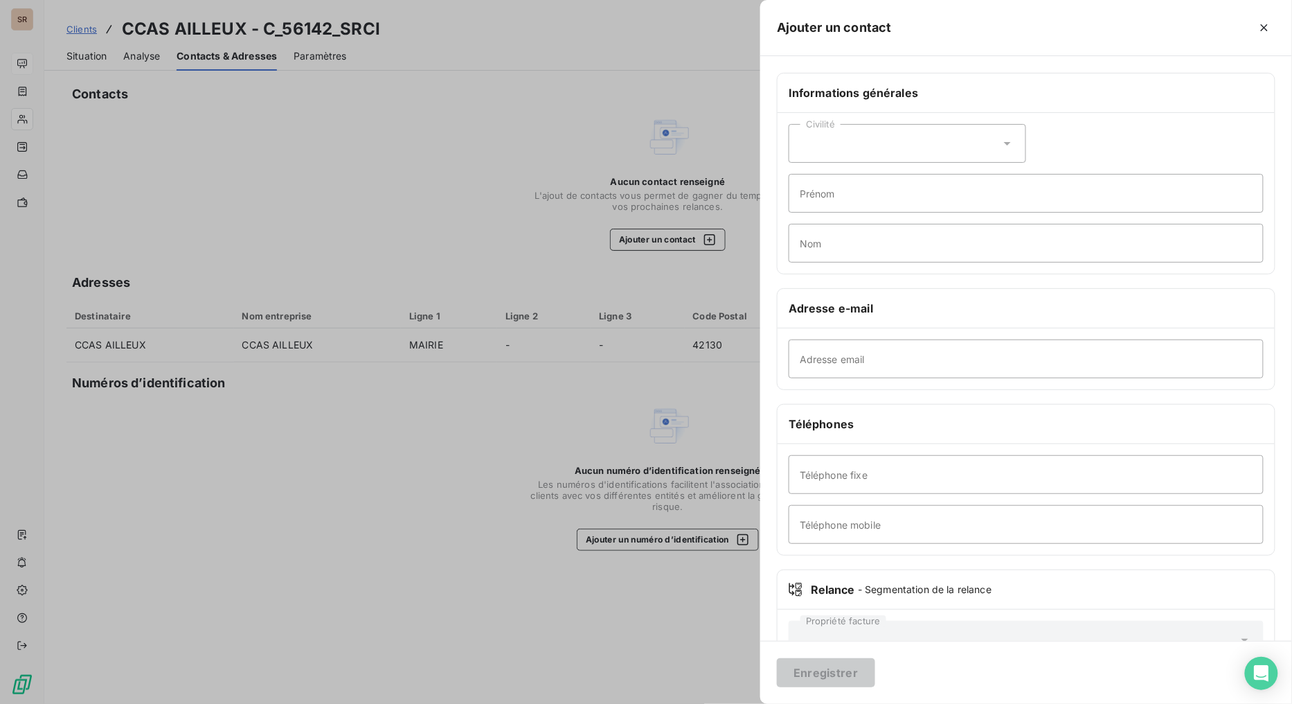
click at [1007, 141] on icon at bounding box center [1008, 143] width 14 height 14
click at [805, 181] on input "radio" at bounding box center [804, 178] width 14 height 14
click at [829, 199] on input "Prénom" at bounding box center [1026, 193] width 475 height 39
type input "CELINE"
click at [847, 244] on input "Nom" at bounding box center [1026, 243] width 475 height 39
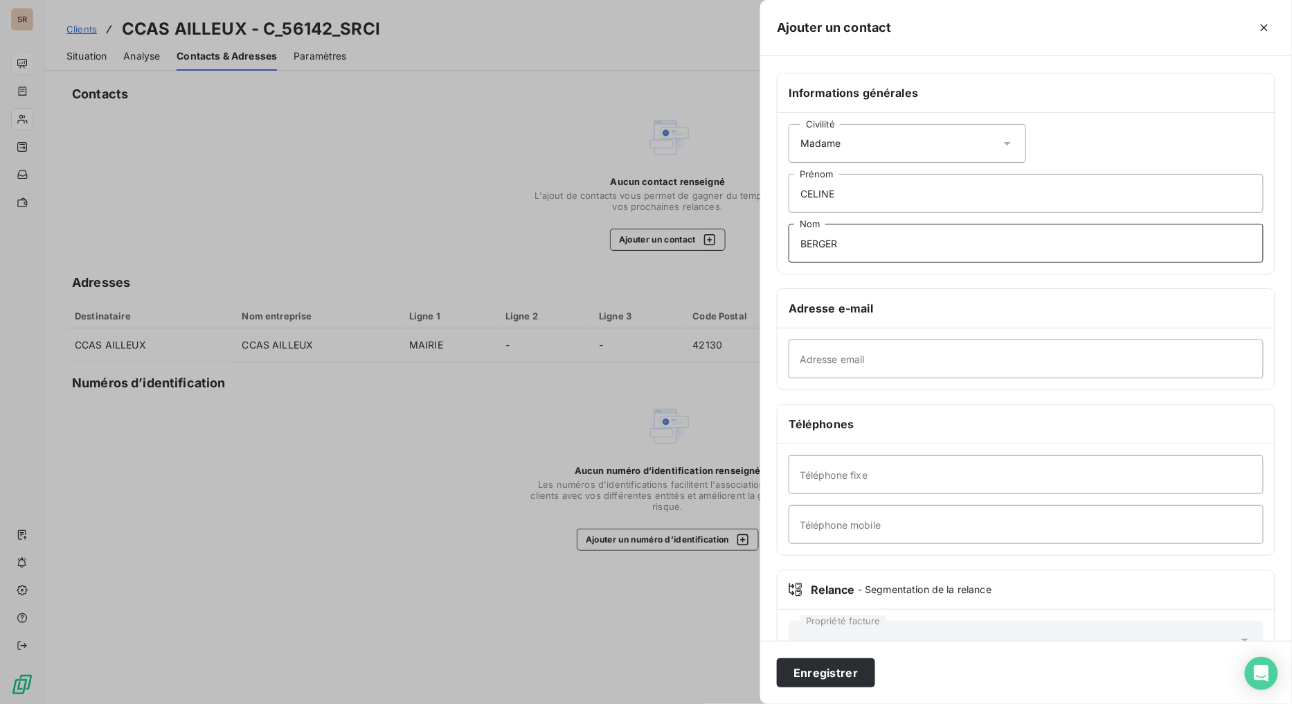
type input "BERGER"
click at [888, 490] on input "Téléphone fixe" at bounding box center [1026, 474] width 475 height 39
paste input "[PHONE_NUMBER]"
type input "[PHONE_NUMBER]"
click at [947, 343] on input "Adresse email" at bounding box center [1026, 358] width 475 height 39
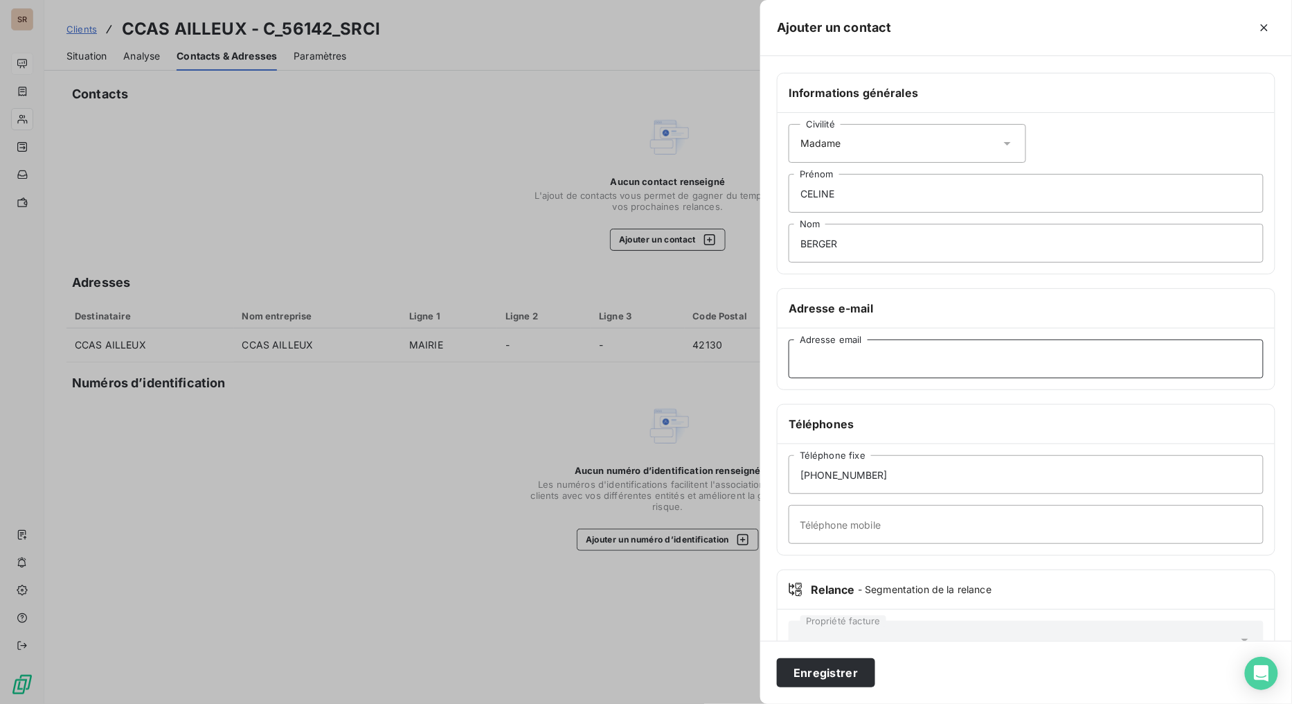
paste input "[EMAIL_ADDRESS][DOMAIN_NAME]"
type input "[EMAIL_ADDRESS][DOMAIN_NAME]"
click at [825, 561] on button "Enregistrer" at bounding box center [826, 672] width 98 height 29
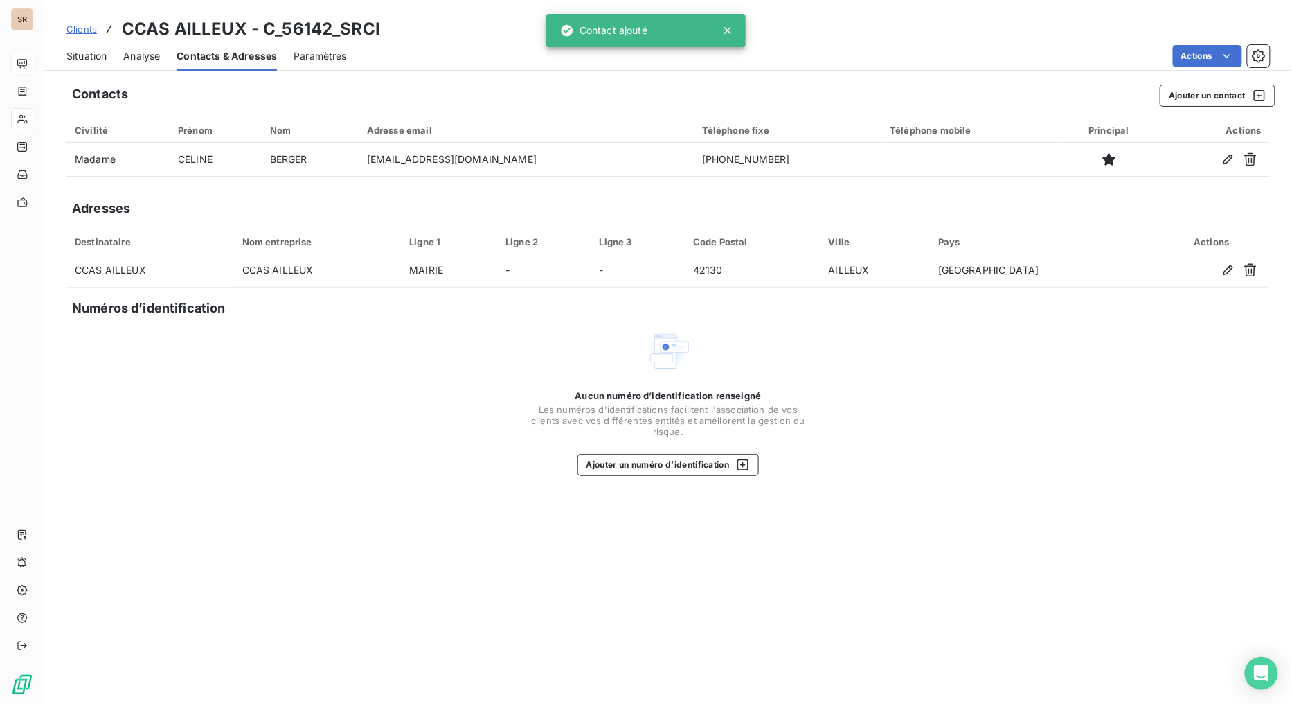
click at [100, 53] on span "Situation" at bounding box center [86, 56] width 40 height 14
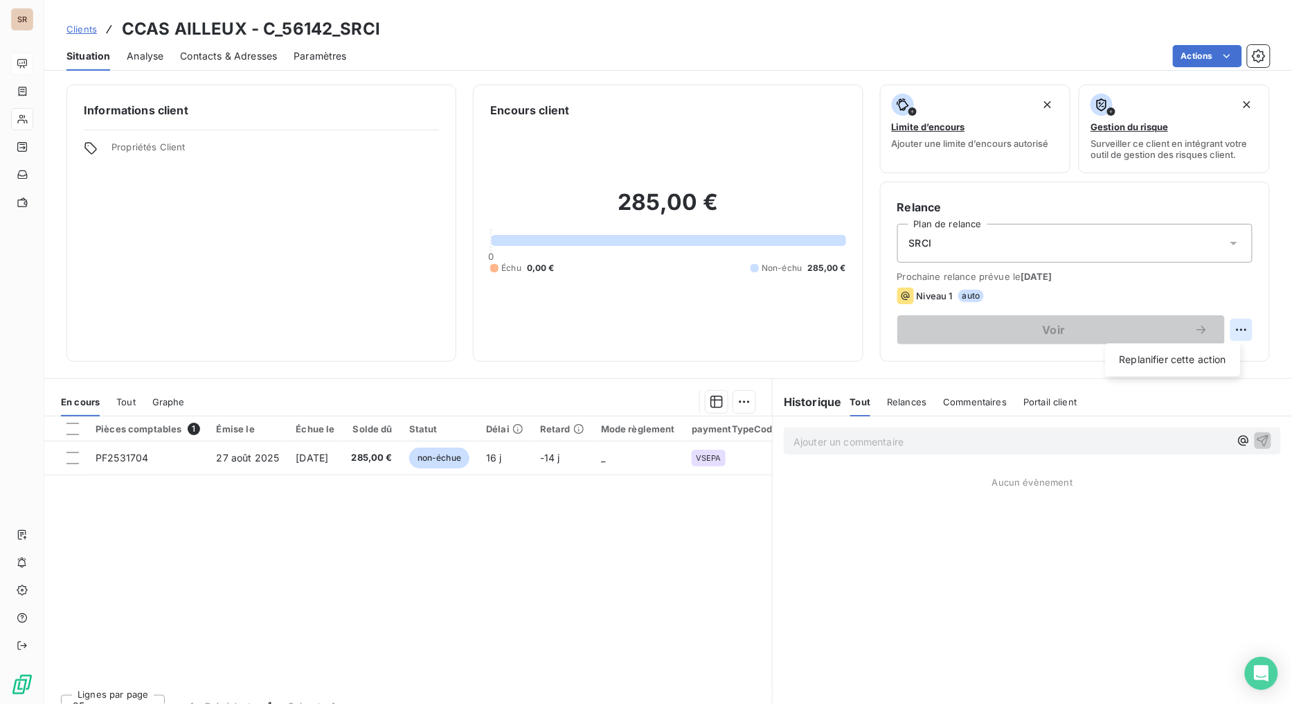
click at [1181, 323] on html "SR Clients CCAS AILLEUX - C_56142_SRCI Situation Analyse Contacts & Adresses Pa…" at bounding box center [646, 352] width 1292 height 704
click at [1165, 361] on div "Replanifier cette action" at bounding box center [1173, 360] width 124 height 22
select select "8"
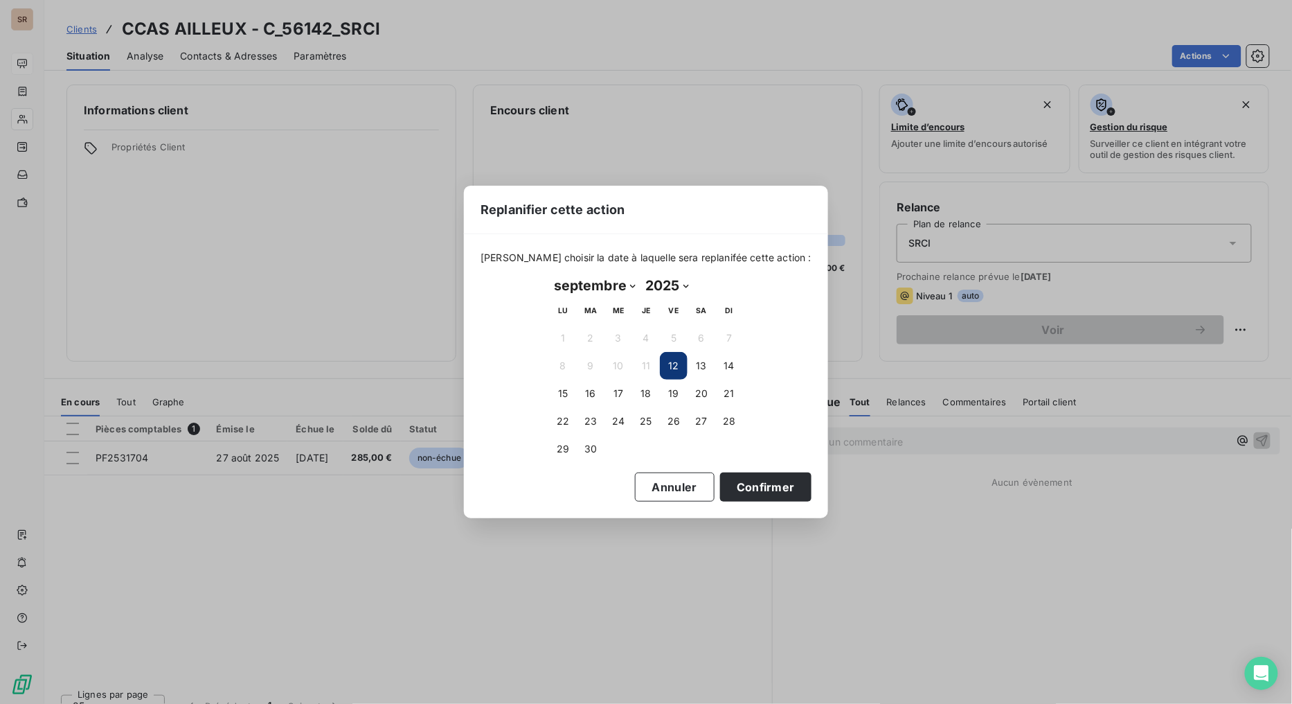
click at [668, 365] on button "12" at bounding box center [674, 366] width 28 height 28
click at [720, 488] on button "Confirmer" at bounding box center [765, 486] width 91 height 29
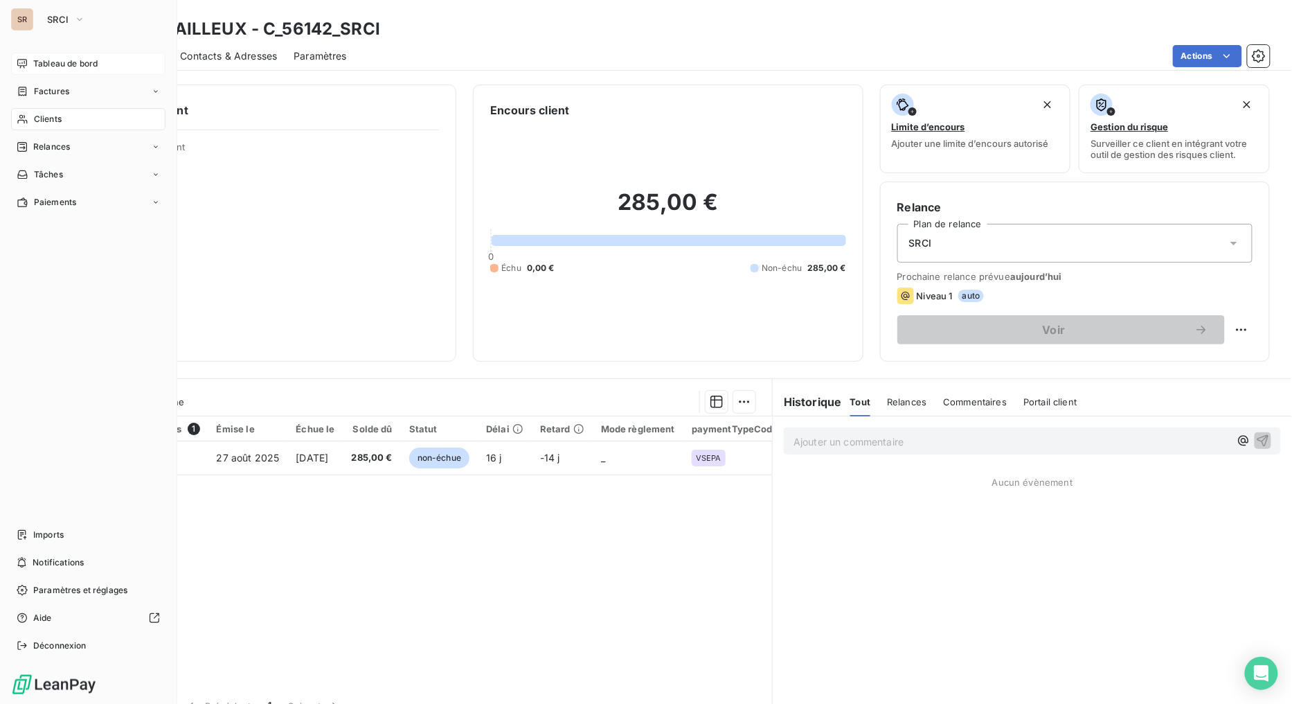
click at [37, 116] on span "Clients" at bounding box center [48, 119] width 28 height 12
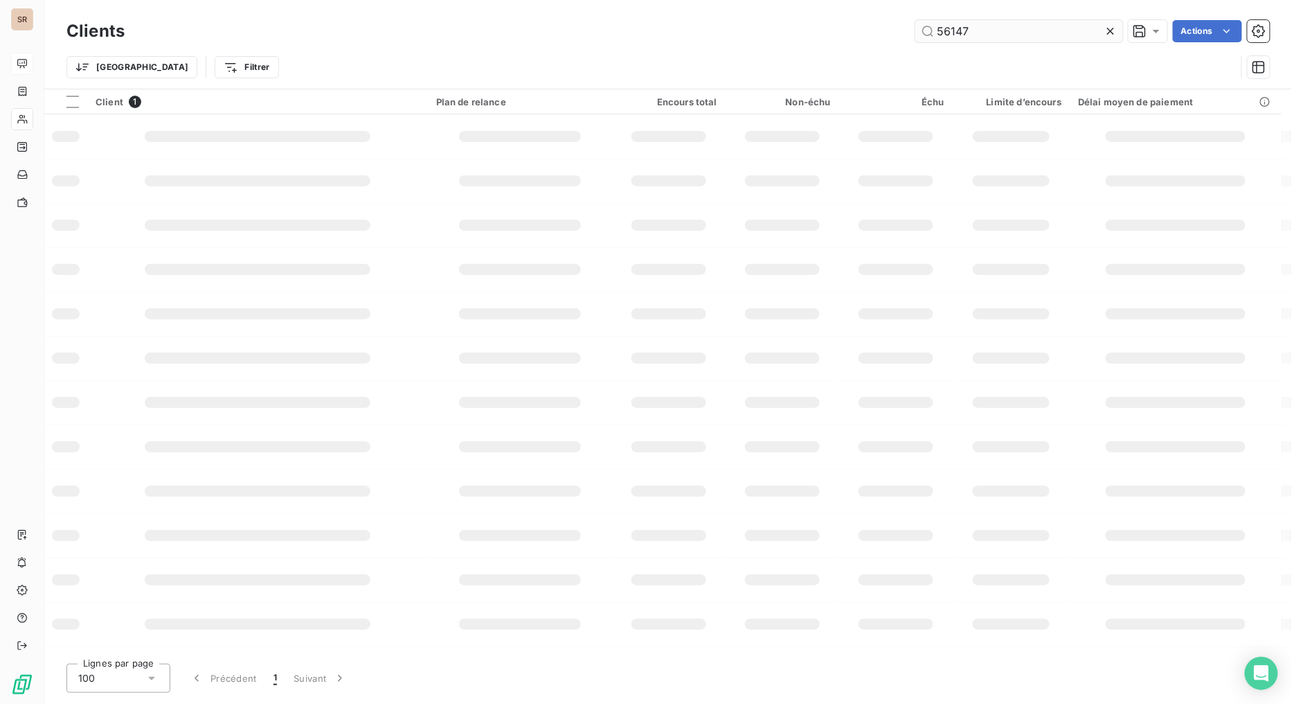
type input "56147"
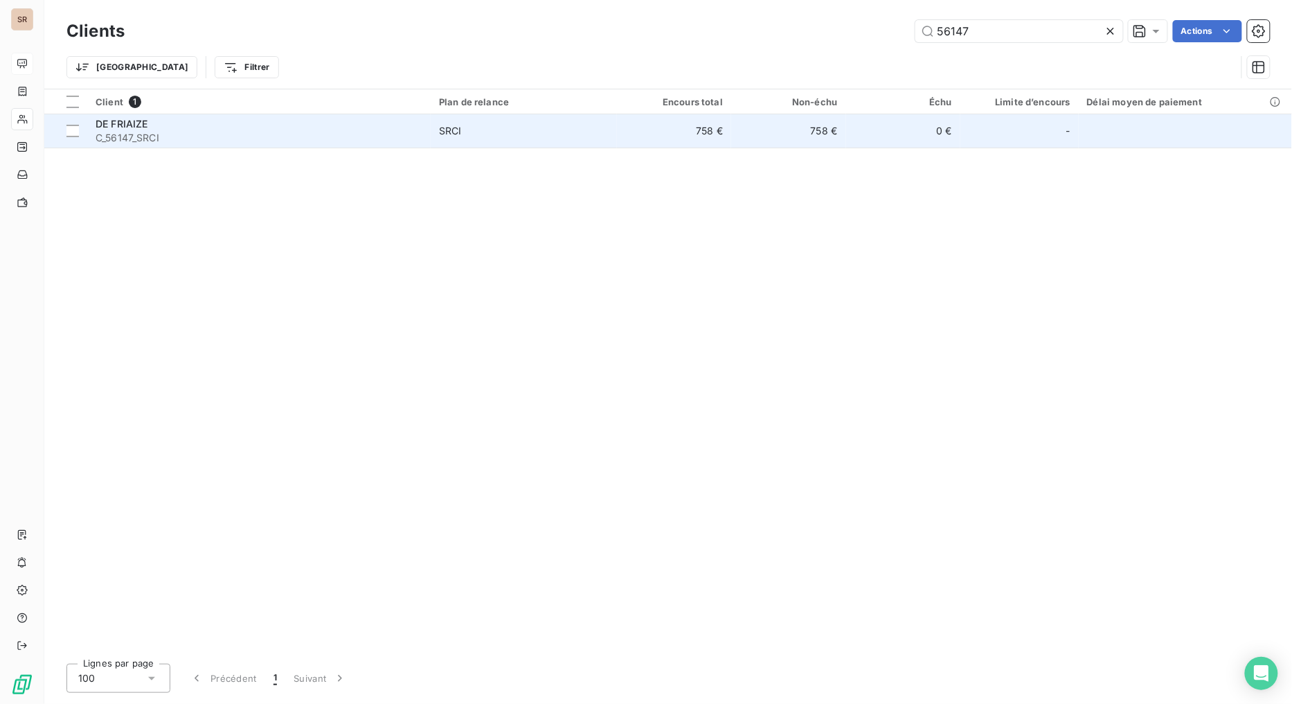
click at [147, 131] on span "C_56147_SRCI" at bounding box center [259, 138] width 327 height 14
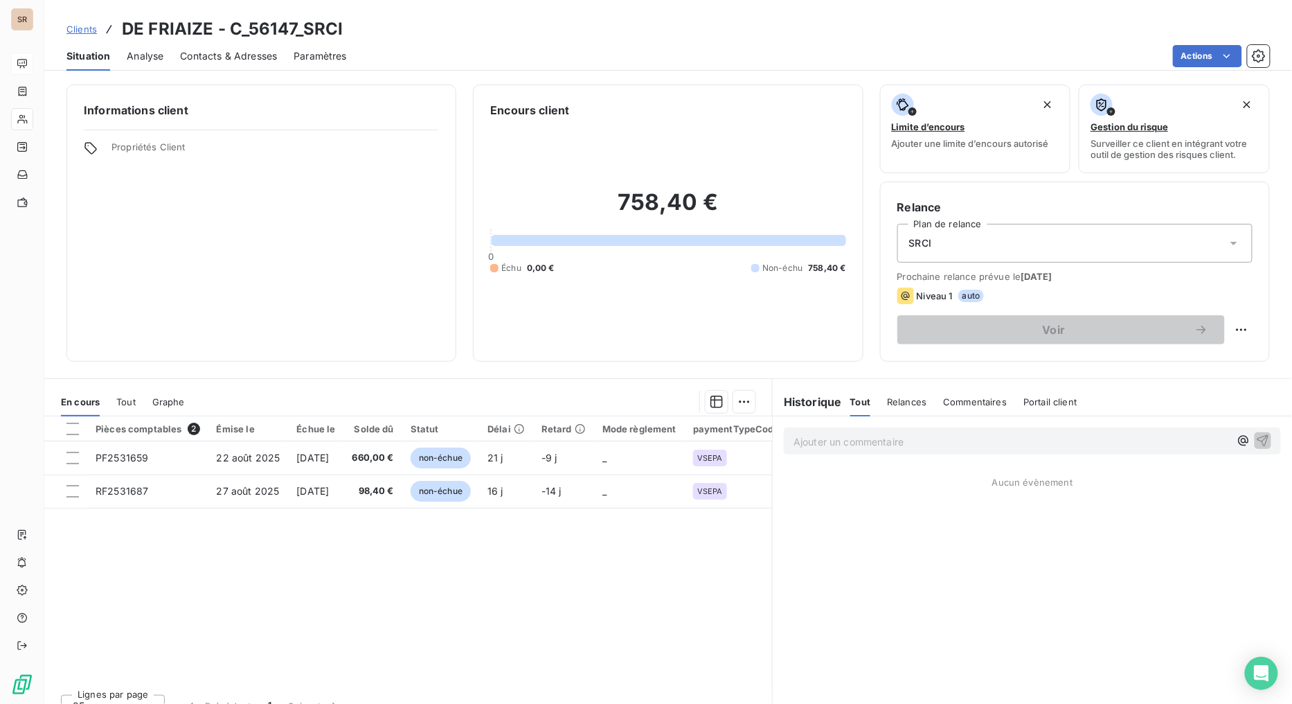
click at [238, 53] on span "Contacts & Adresses" at bounding box center [228, 56] width 97 height 14
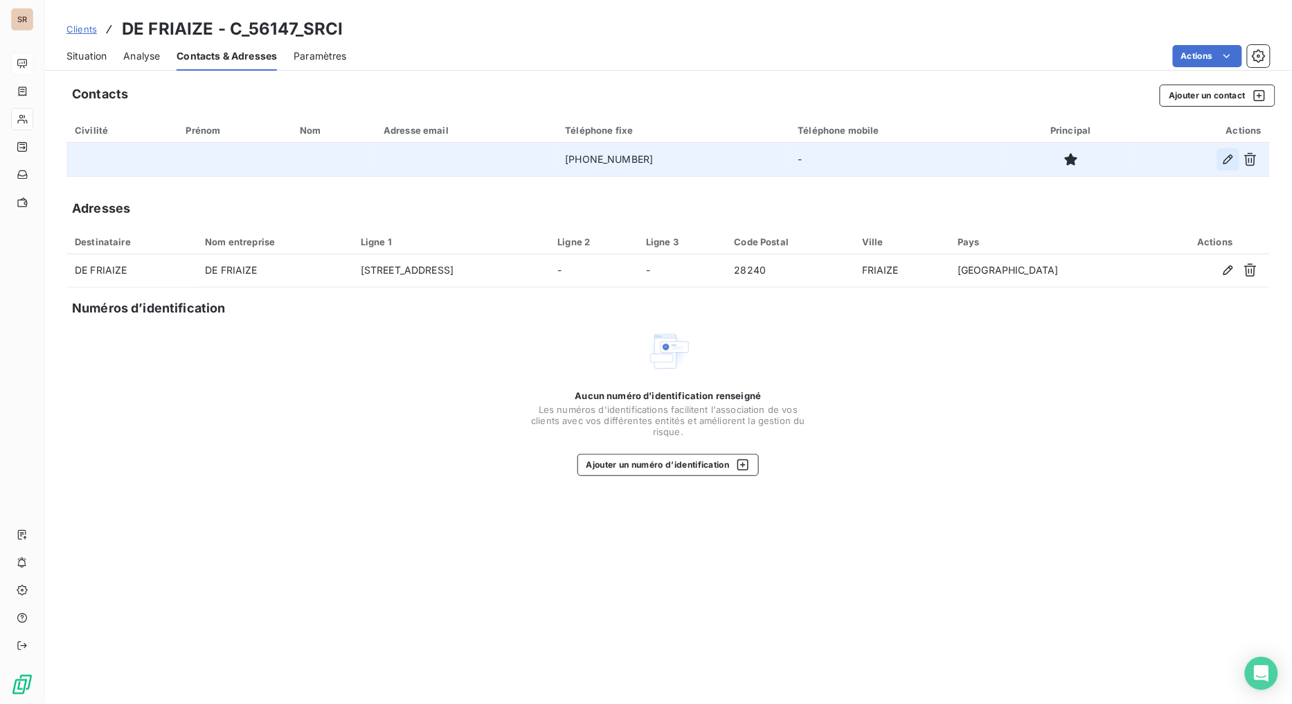
click at [1181, 161] on icon "button" at bounding box center [1228, 159] width 14 height 14
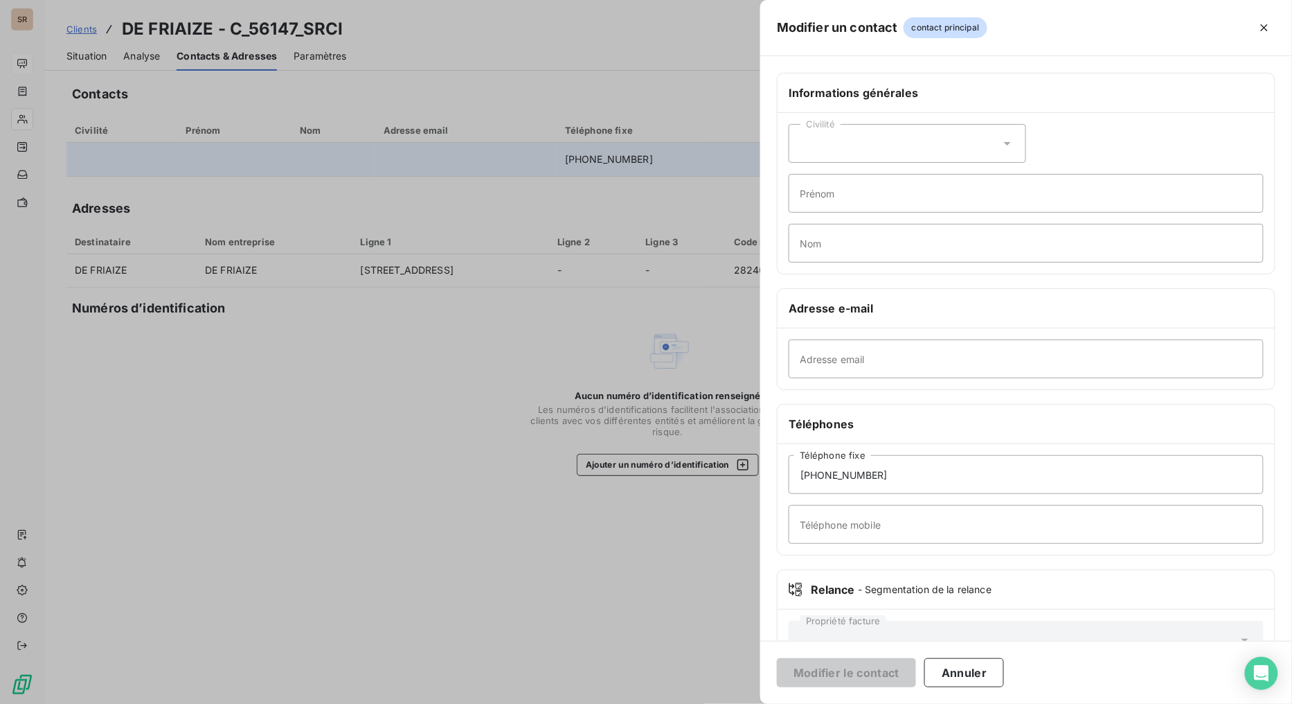
click at [1001, 148] on icon at bounding box center [1008, 143] width 14 height 14
click at [804, 176] on input "radio" at bounding box center [804, 178] width 14 height 14
click at [829, 188] on input "Prénom" at bounding box center [1026, 193] width 475 height 39
type input "[PERSON_NAME]"
click at [824, 247] on input "Nom" at bounding box center [1026, 243] width 475 height 39
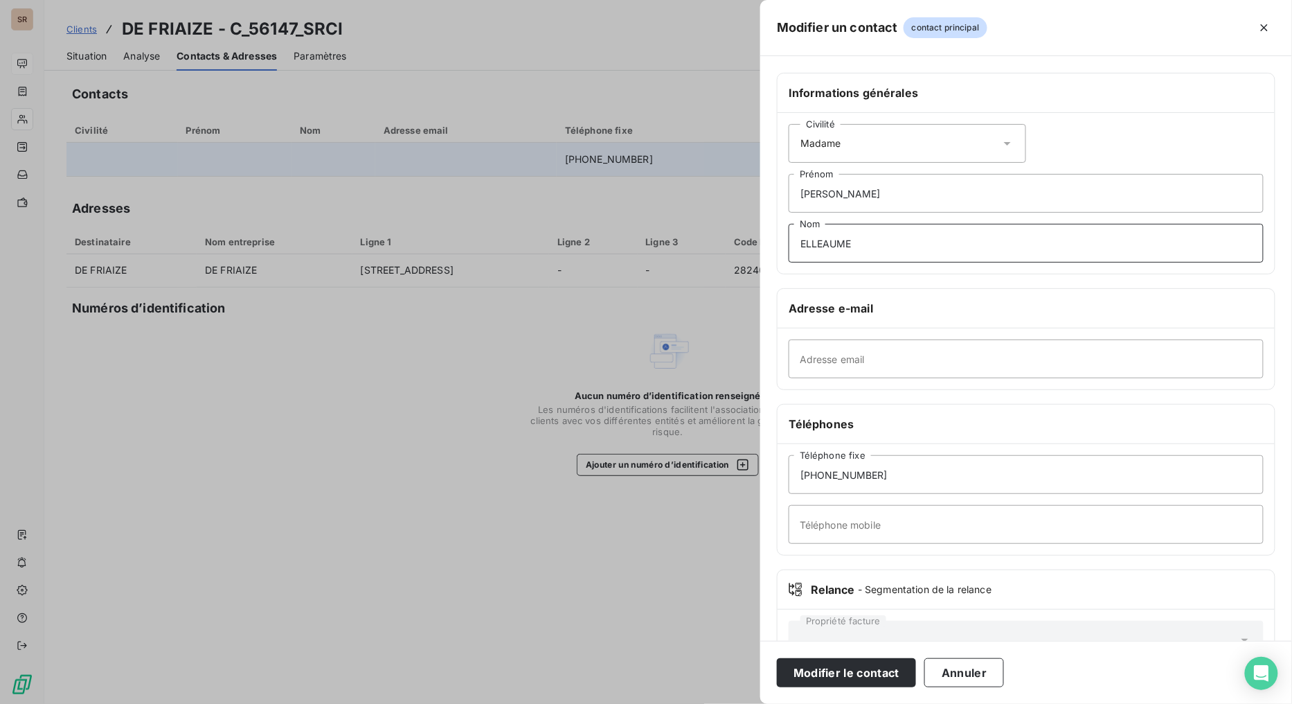
type input "ELLEAUME"
click at [820, 366] on input "Adresse email" at bounding box center [1026, 358] width 475 height 39
paste input "[EMAIL_ADDRESS][DOMAIN_NAME]"
type input "[EMAIL_ADDRESS][DOMAIN_NAME]"
click at [852, 561] on button "Modifier le contact" at bounding box center [846, 672] width 139 height 29
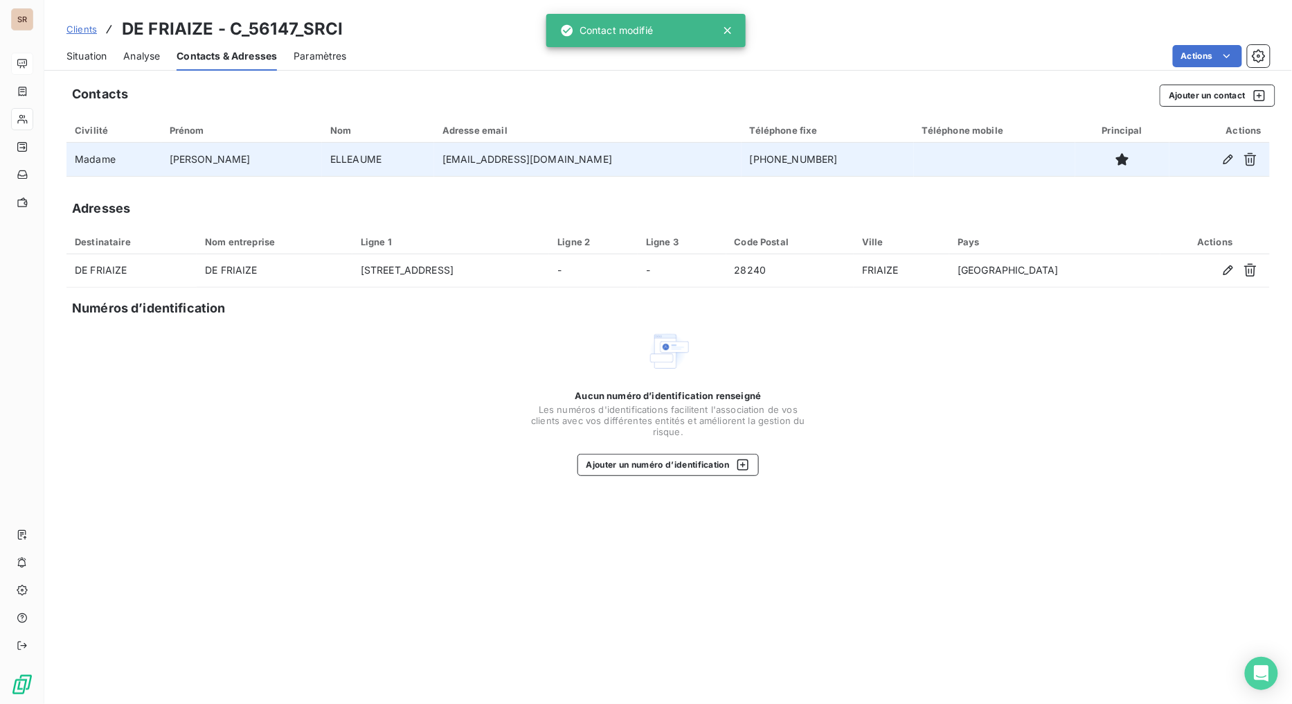
click at [80, 53] on span "Situation" at bounding box center [86, 56] width 40 height 14
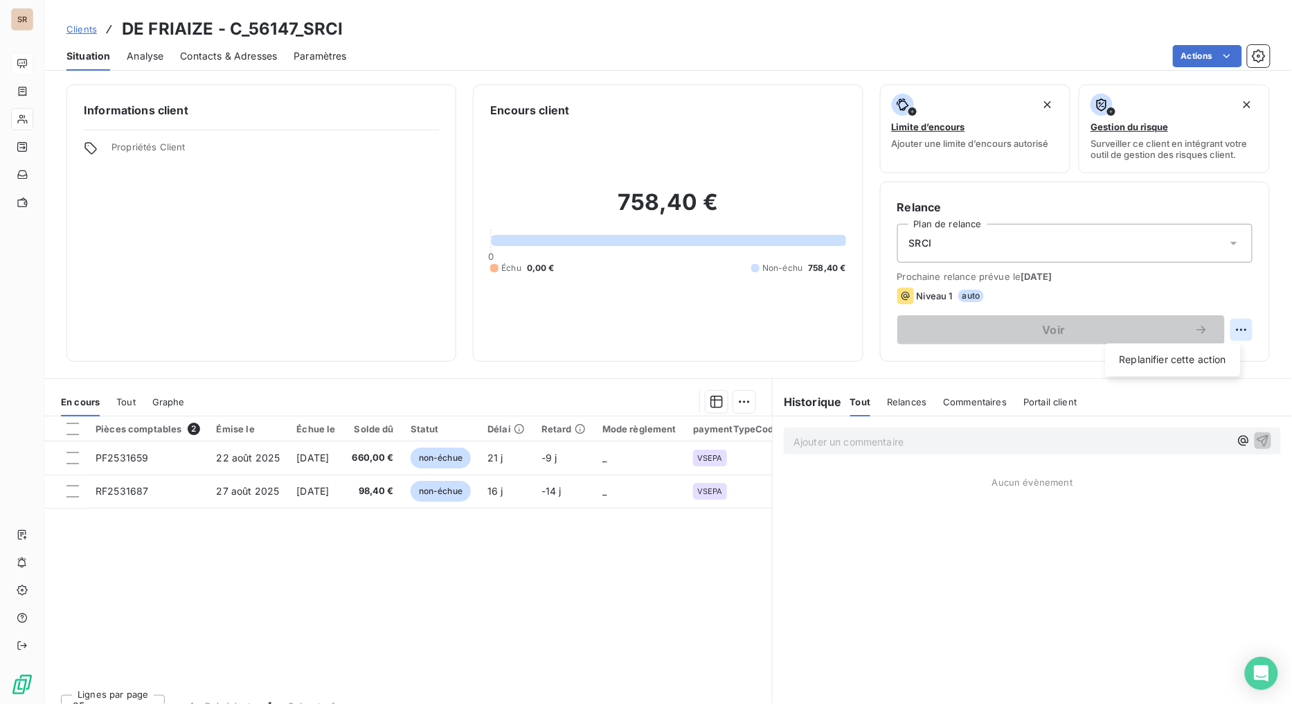
click at [1181, 335] on html "SR Clients DE FRIAIZE - C_56147_SRCI Situation Analyse Contacts & Adresses Para…" at bounding box center [646, 352] width 1292 height 704
click at [1181, 330] on html "SR Clients DE FRIAIZE - C_56147_SRCI Situation Analyse Contacts & Adresses Para…" at bounding box center [646, 352] width 1292 height 704
click at [1181, 329] on html "SR Clients DE FRIAIZE - C_56147_SRCI Situation Analyse Contacts & Adresses Para…" at bounding box center [646, 352] width 1292 height 704
click at [1181, 358] on div "Replanifier cette action" at bounding box center [1173, 360] width 124 height 22
select select "8"
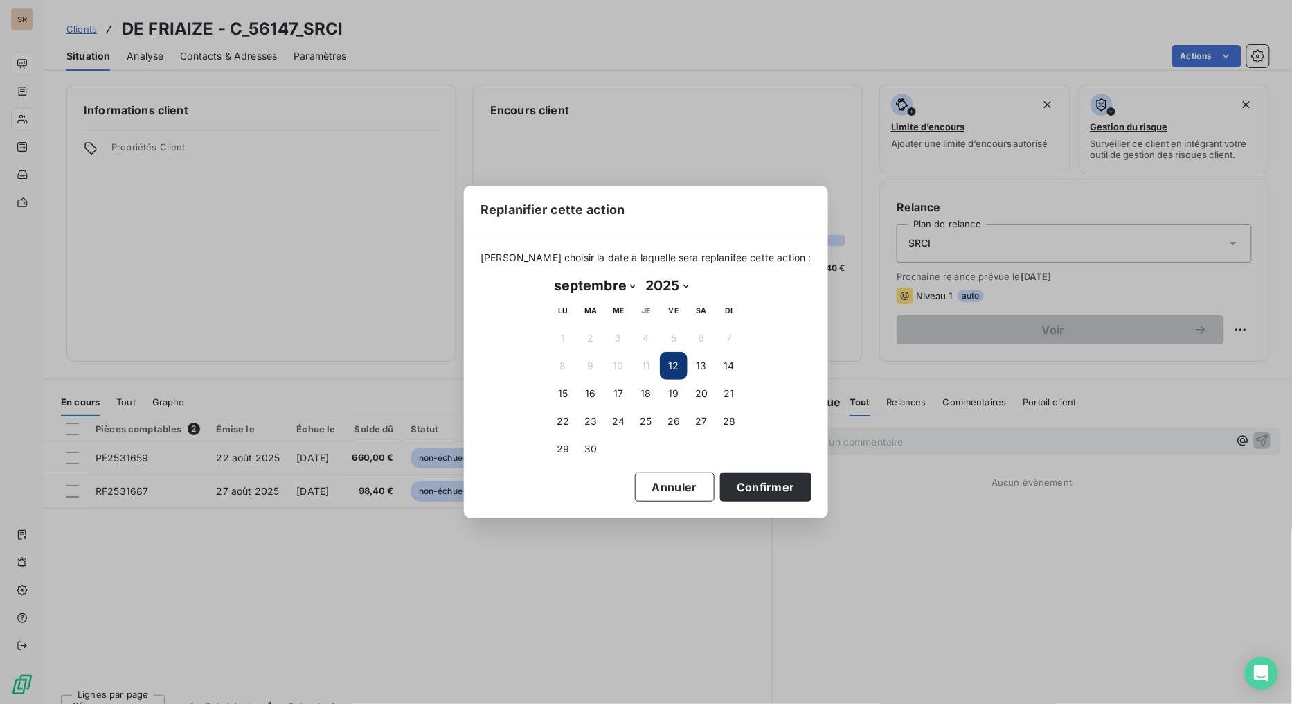
click at [673, 362] on button "12" at bounding box center [674, 366] width 28 height 28
click at [731, 483] on button "Confirmer" at bounding box center [765, 486] width 91 height 29
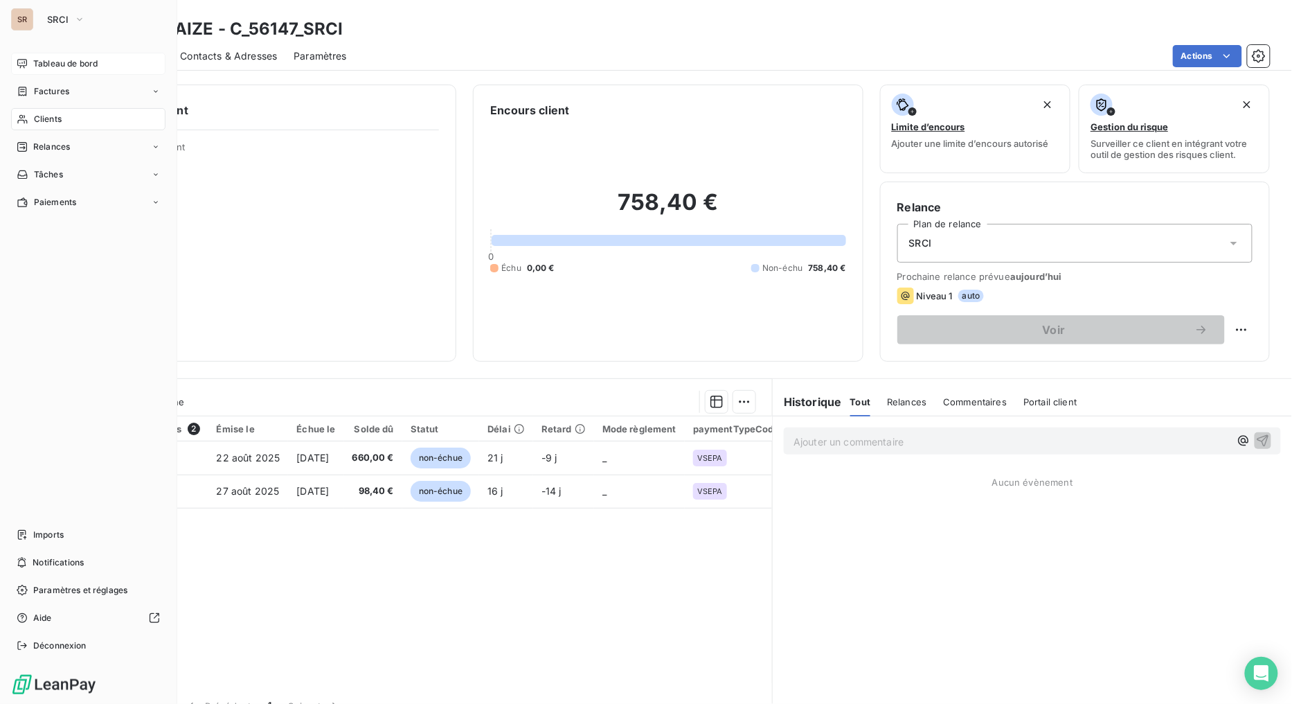
click at [37, 122] on span "Clients" at bounding box center [48, 119] width 28 height 12
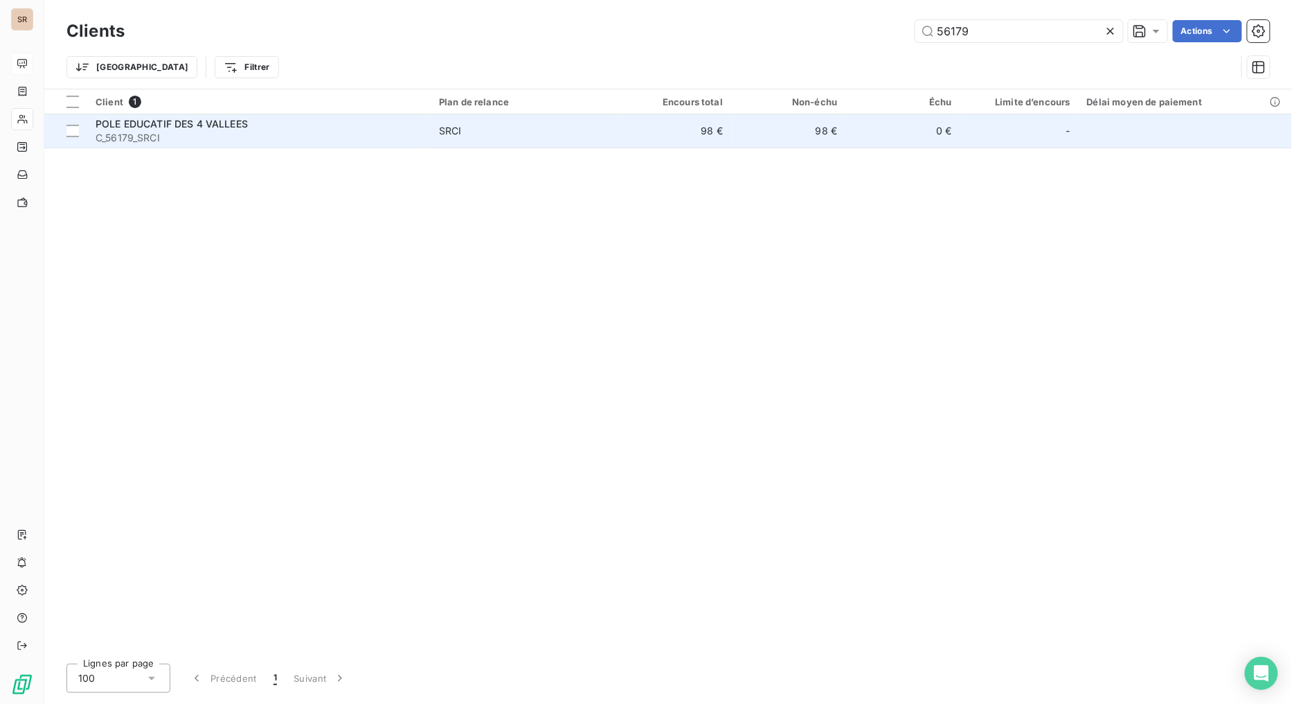
type input "56179"
click at [170, 128] on div "POLE EDUCATIF DES 4 VALLEES C_56179_SRCI" at bounding box center [259, 131] width 327 height 28
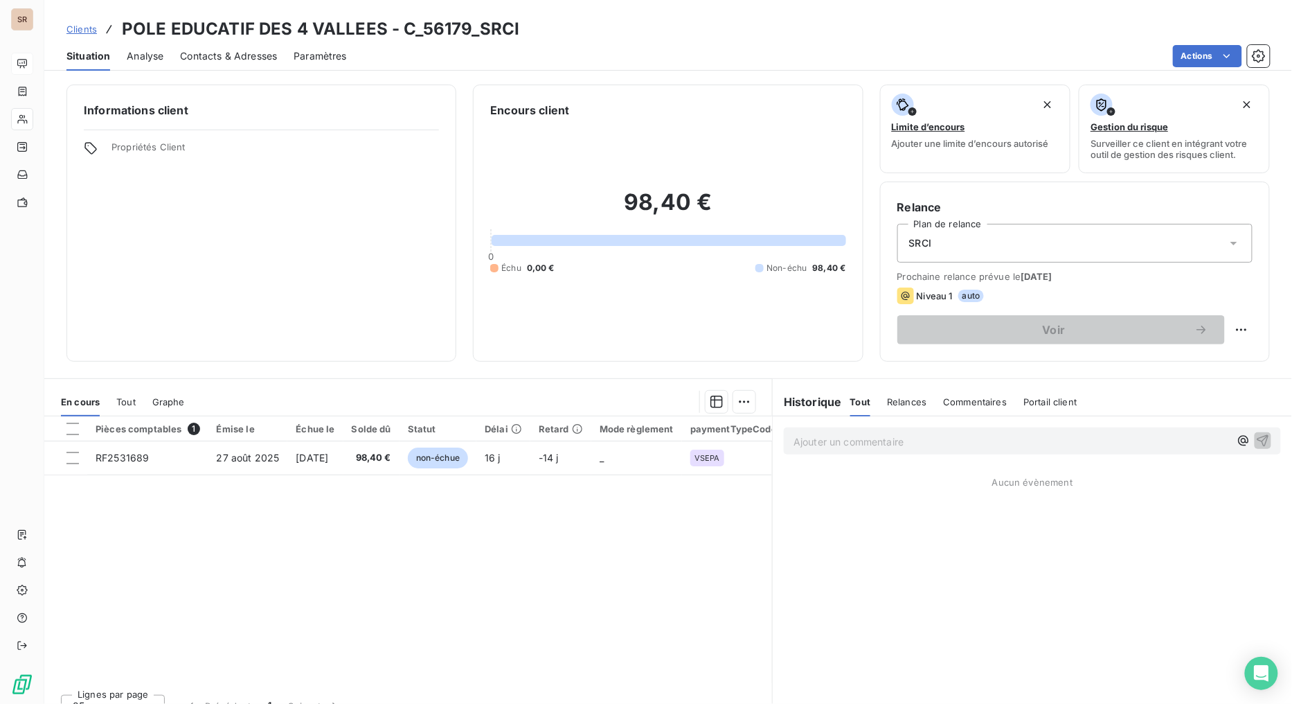
click at [211, 59] on span "Contacts & Adresses" at bounding box center [228, 56] width 97 height 14
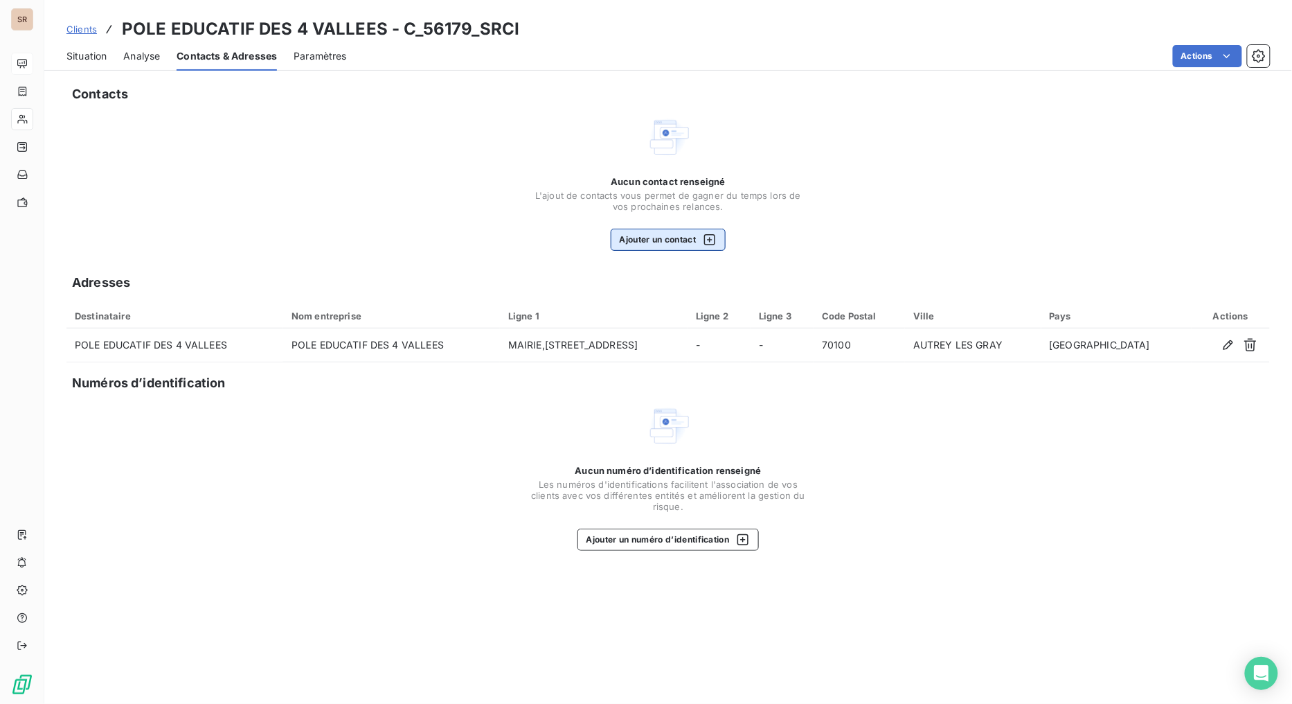
click at [680, 241] on button "Ajouter un contact" at bounding box center [669, 240] width 116 height 22
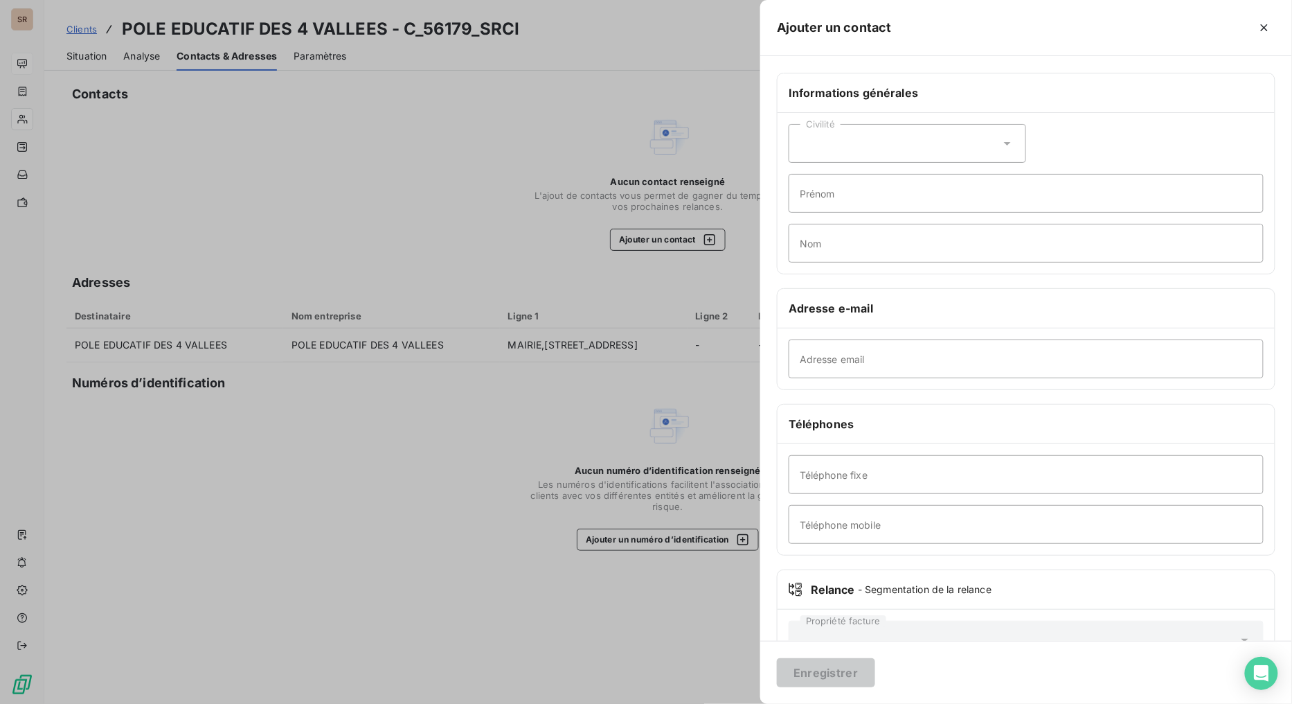
click at [1001, 143] on icon at bounding box center [1008, 143] width 14 height 14
click at [808, 178] on input "radio" at bounding box center [804, 178] width 14 height 14
click at [824, 203] on input "Prénom" at bounding box center [1026, 193] width 475 height 39
type input "[PERSON_NAME]"
click at [817, 244] on input "Nom" at bounding box center [1026, 243] width 475 height 39
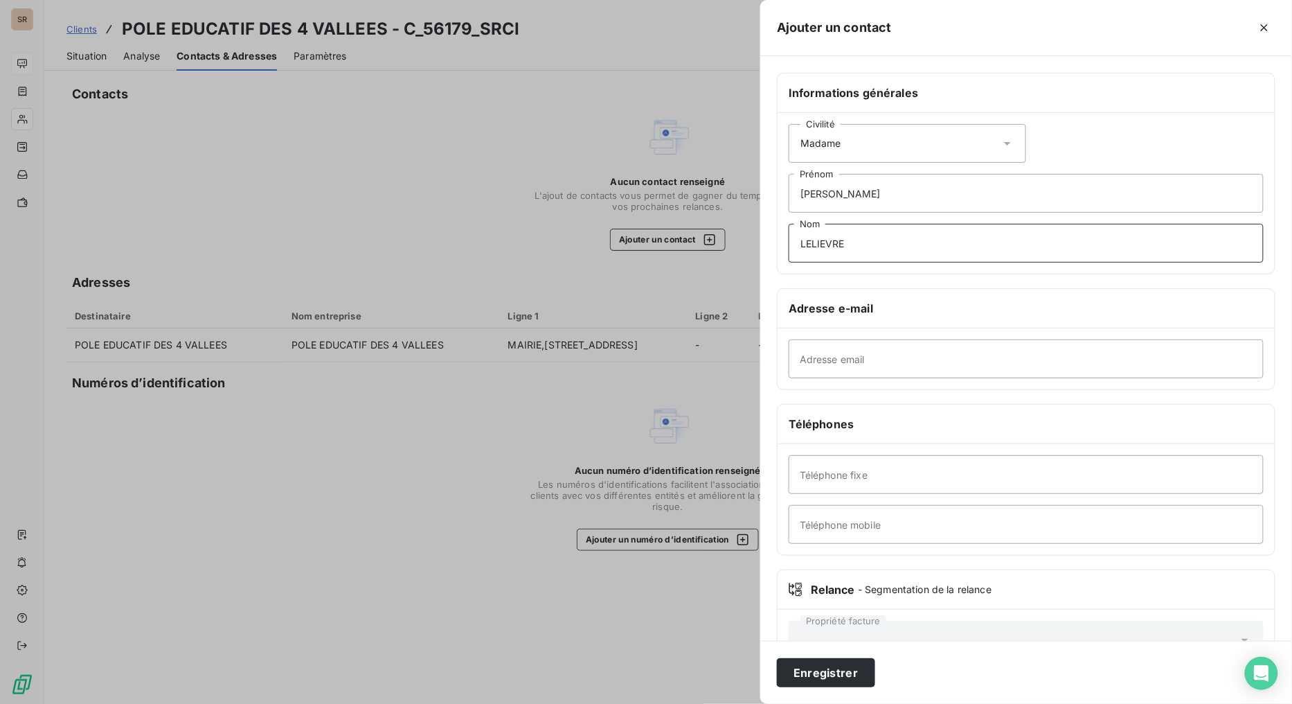
type input "LELIEVRE"
click at [857, 360] on input "Adresse email" at bounding box center [1026, 358] width 475 height 39
paste input "[EMAIL_ADDRESS][DOMAIN_NAME]"
type input "[EMAIL_ADDRESS][DOMAIN_NAME]"
click at [818, 474] on input "Téléphone fixe" at bounding box center [1026, 474] width 475 height 39
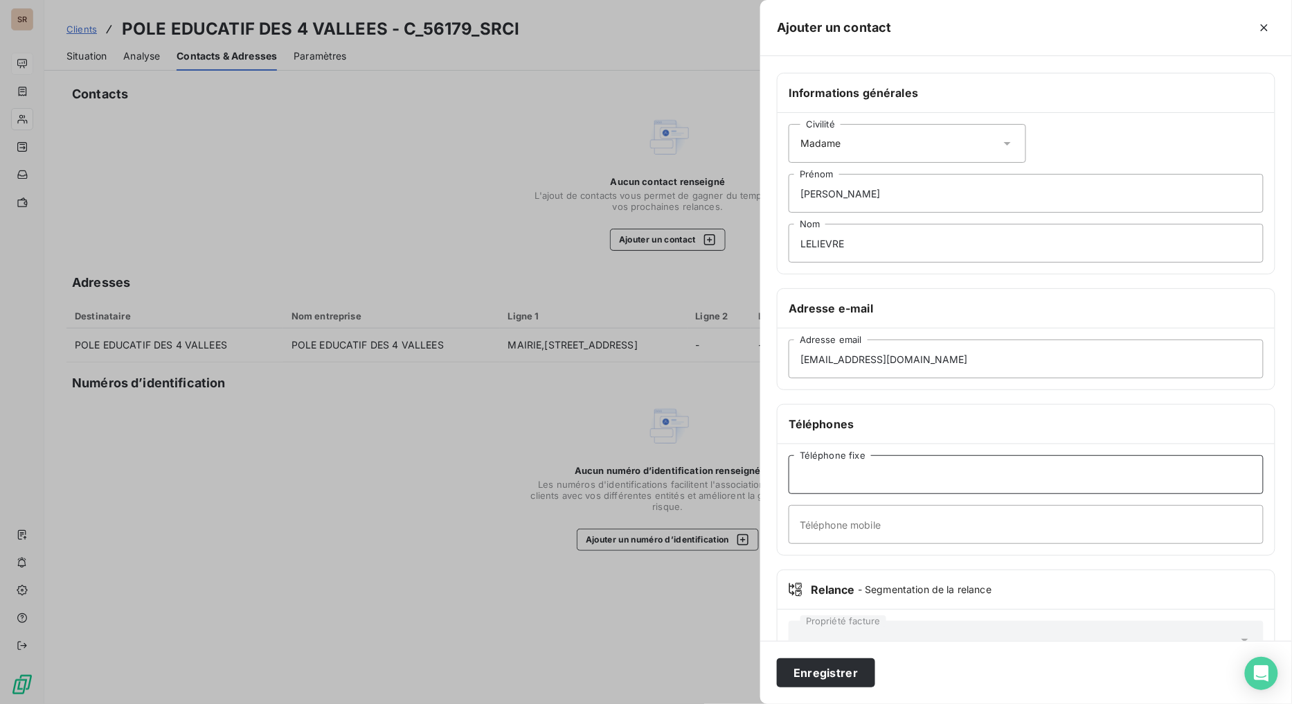
paste input "[PHONE_NUMBER]"
type input "[PHONE_NUMBER]"
click at [798, 561] on button "Enregistrer" at bounding box center [826, 672] width 98 height 29
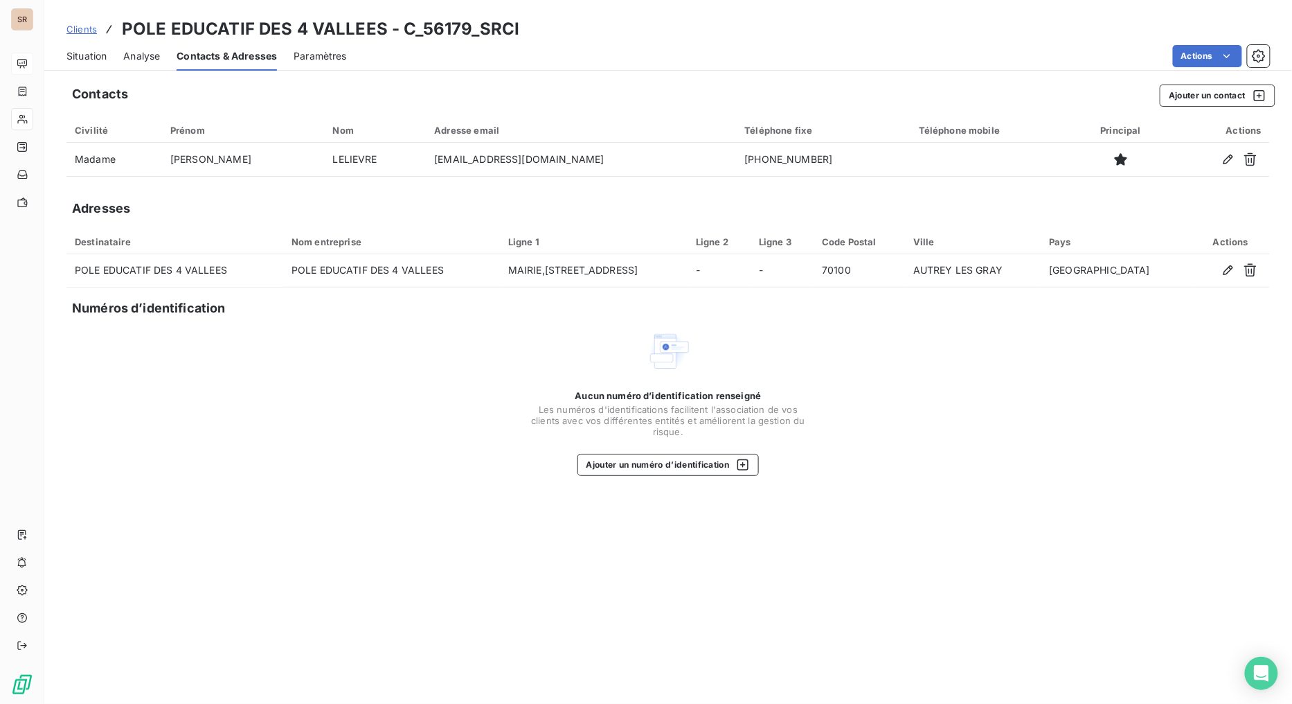
click at [68, 53] on span "Situation" at bounding box center [86, 56] width 40 height 14
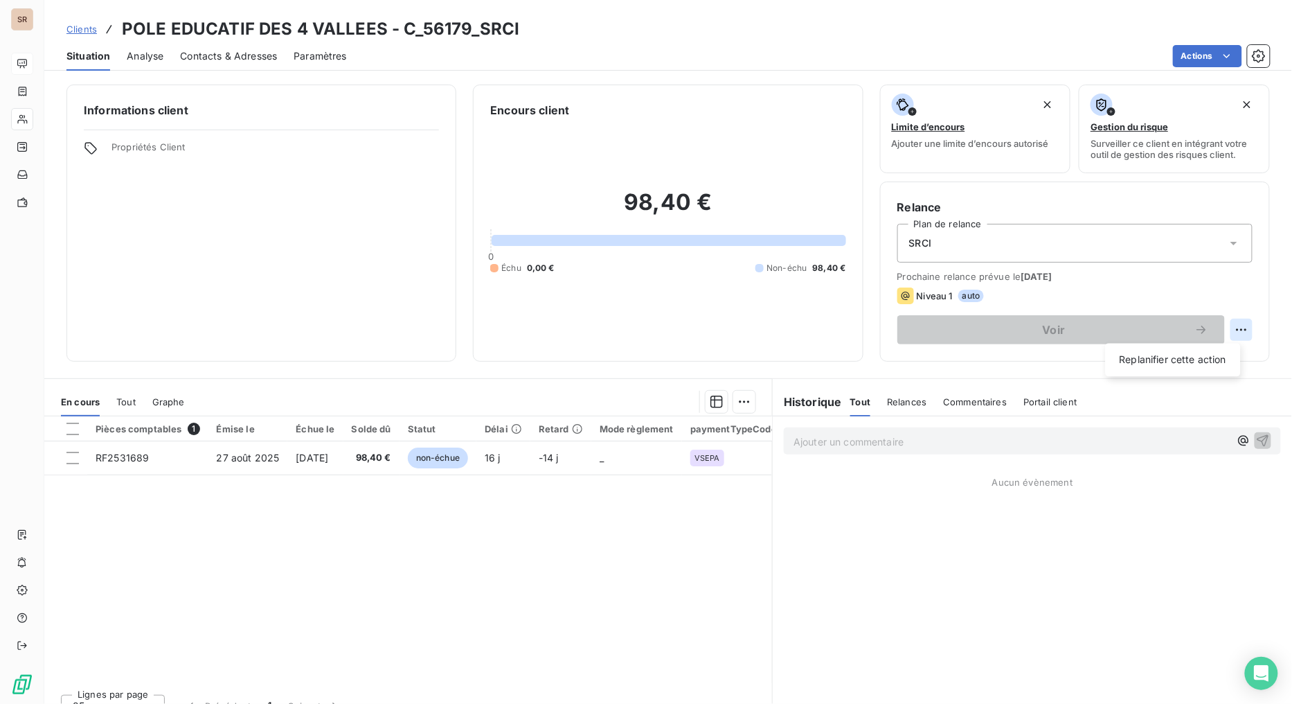
click at [1181, 332] on html "SR Clients POLE EDUCATIF DES 4 VALLEES - C_56179_SRCI Situation Analyse Contact…" at bounding box center [646, 352] width 1292 height 704
click at [1181, 361] on div "Replanifier cette action" at bounding box center [1173, 360] width 124 height 22
select select "8"
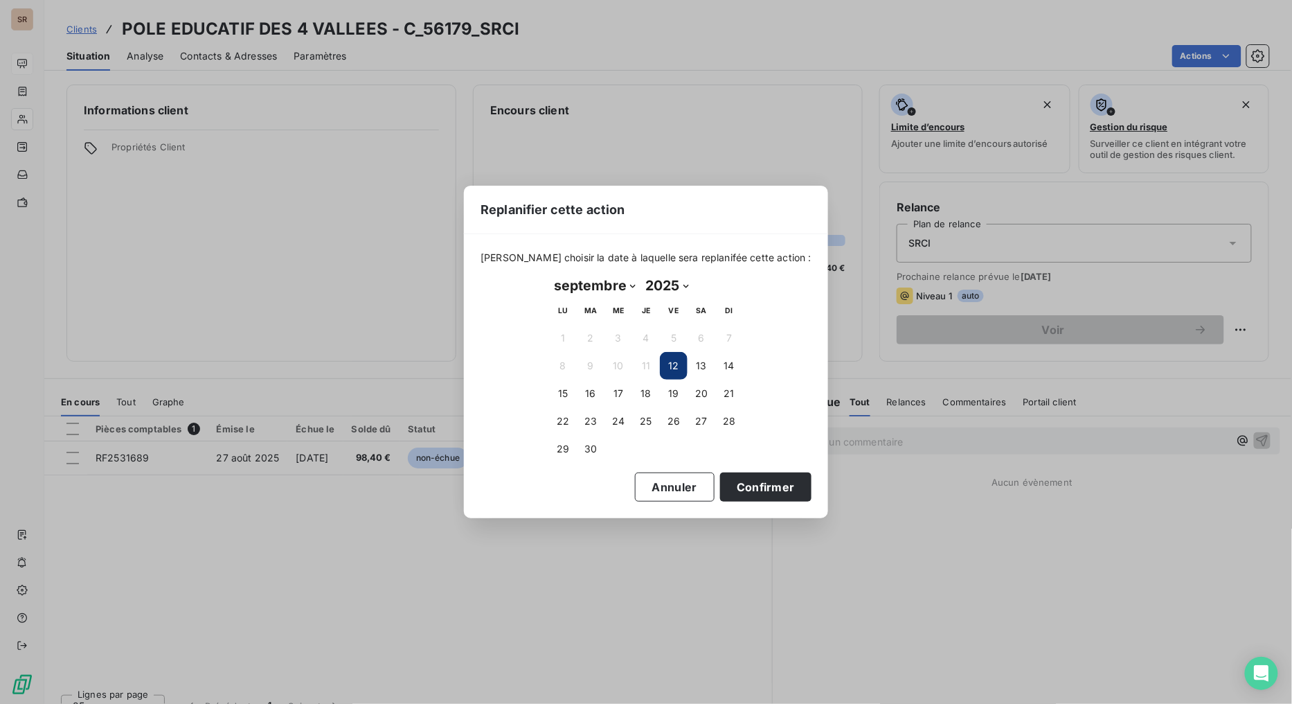
click at [676, 366] on button "12" at bounding box center [674, 366] width 28 height 28
click at [674, 364] on button "12" at bounding box center [674, 366] width 28 height 28
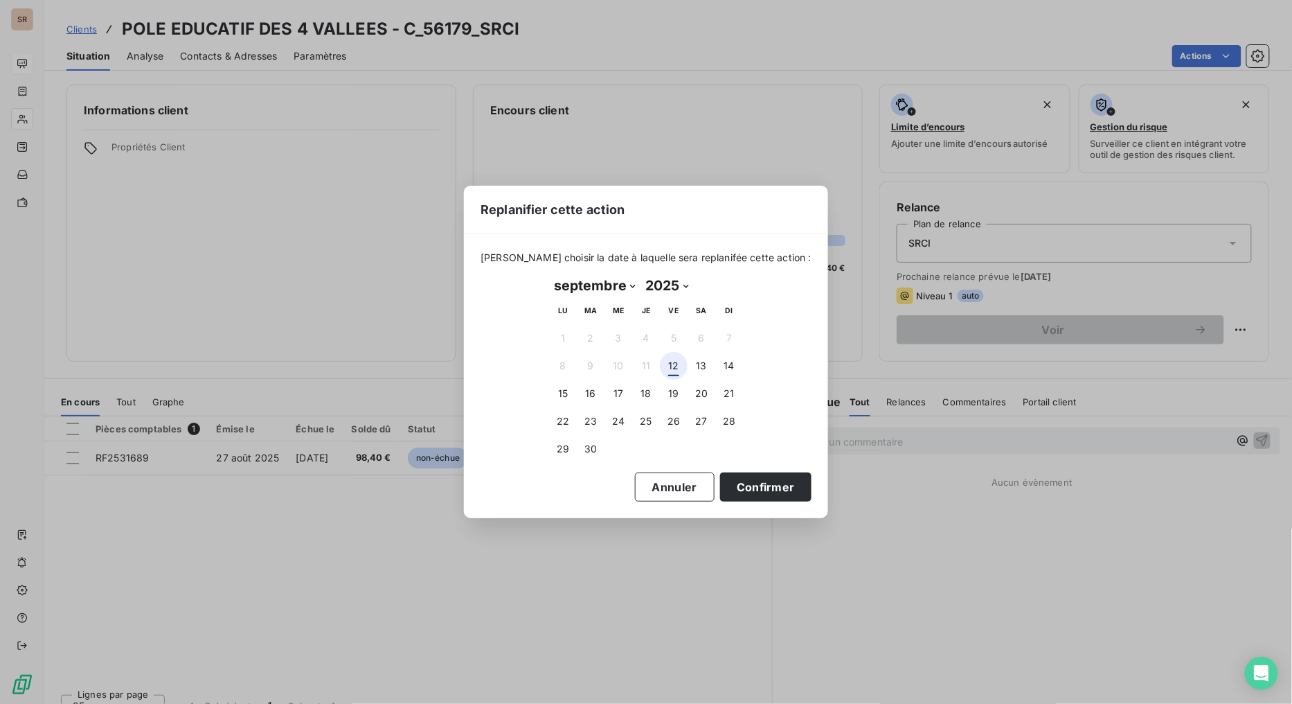
click at [674, 364] on button "12" at bounding box center [674, 366] width 28 height 28
drag, startPoint x: 742, startPoint y: 483, endPoint x: 743, endPoint y: 476, distance: 7.0
click at [742, 481] on button "Confirmer" at bounding box center [765, 486] width 91 height 29
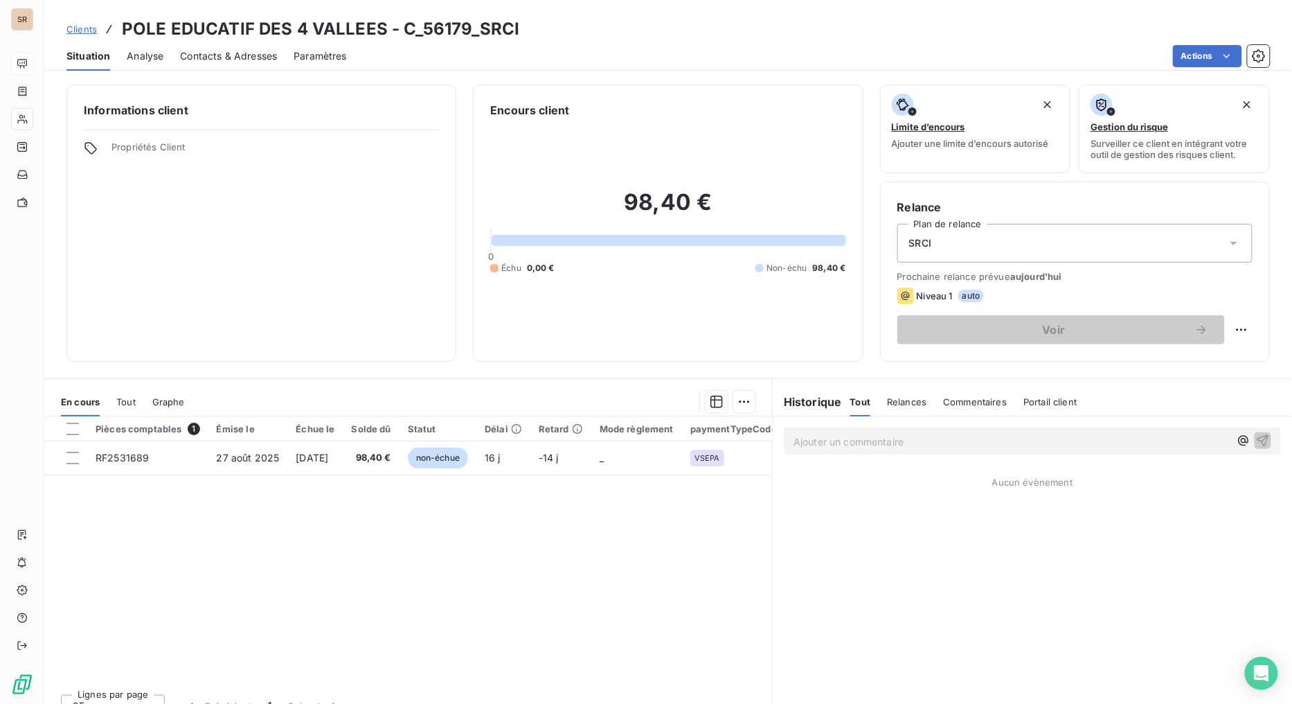
click at [827, 384] on div "Historique Tout Relances Commentaires Portail client Tout Relances Commentaires…" at bounding box center [1032, 397] width 519 height 37
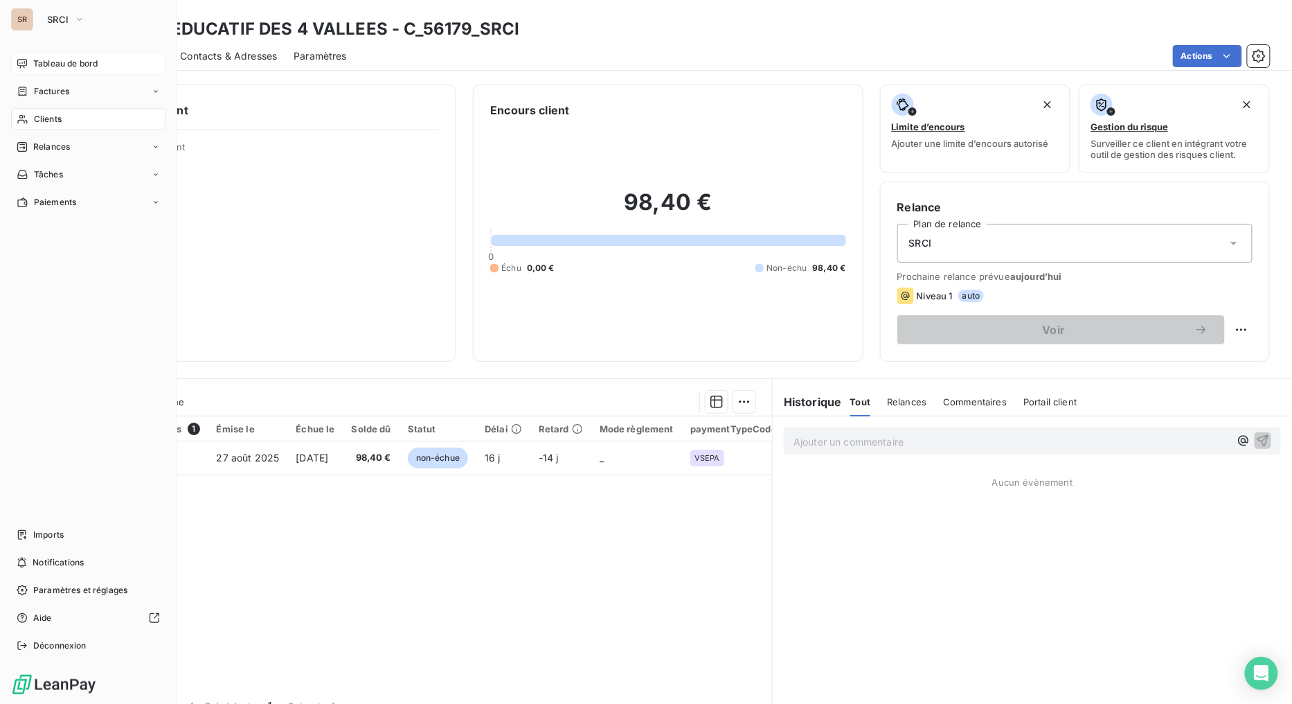
click at [33, 119] on div "Clients" at bounding box center [88, 119] width 154 height 22
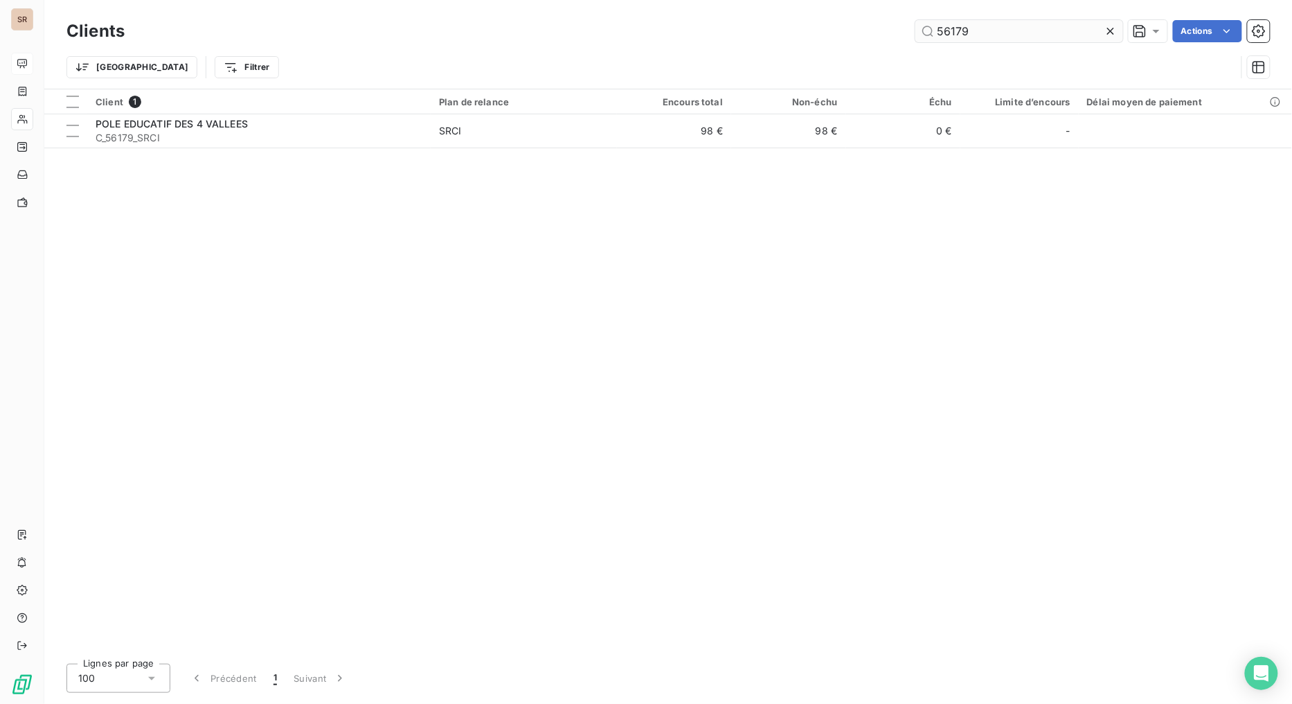
drag, startPoint x: 965, startPoint y: 30, endPoint x: 915, endPoint y: 37, distance: 51.1
click at [915, 37] on input "56179" at bounding box center [1019, 31] width 208 height 22
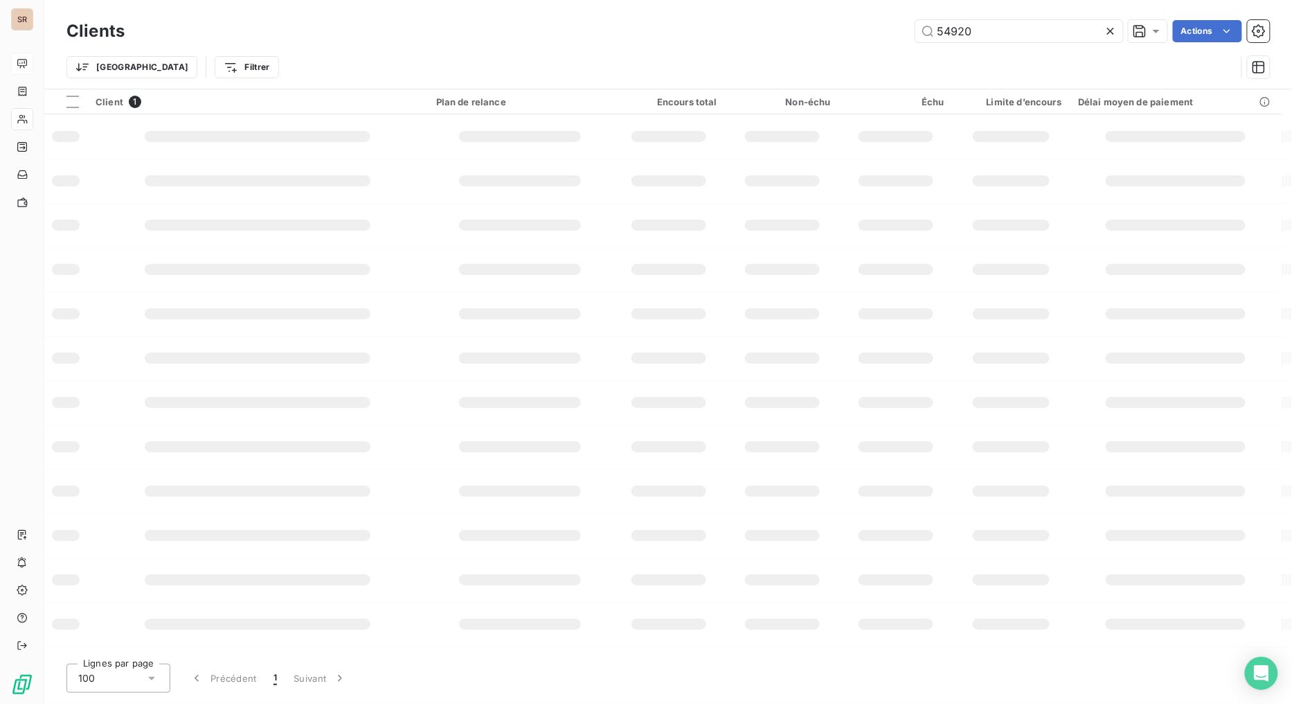
type input "54920"
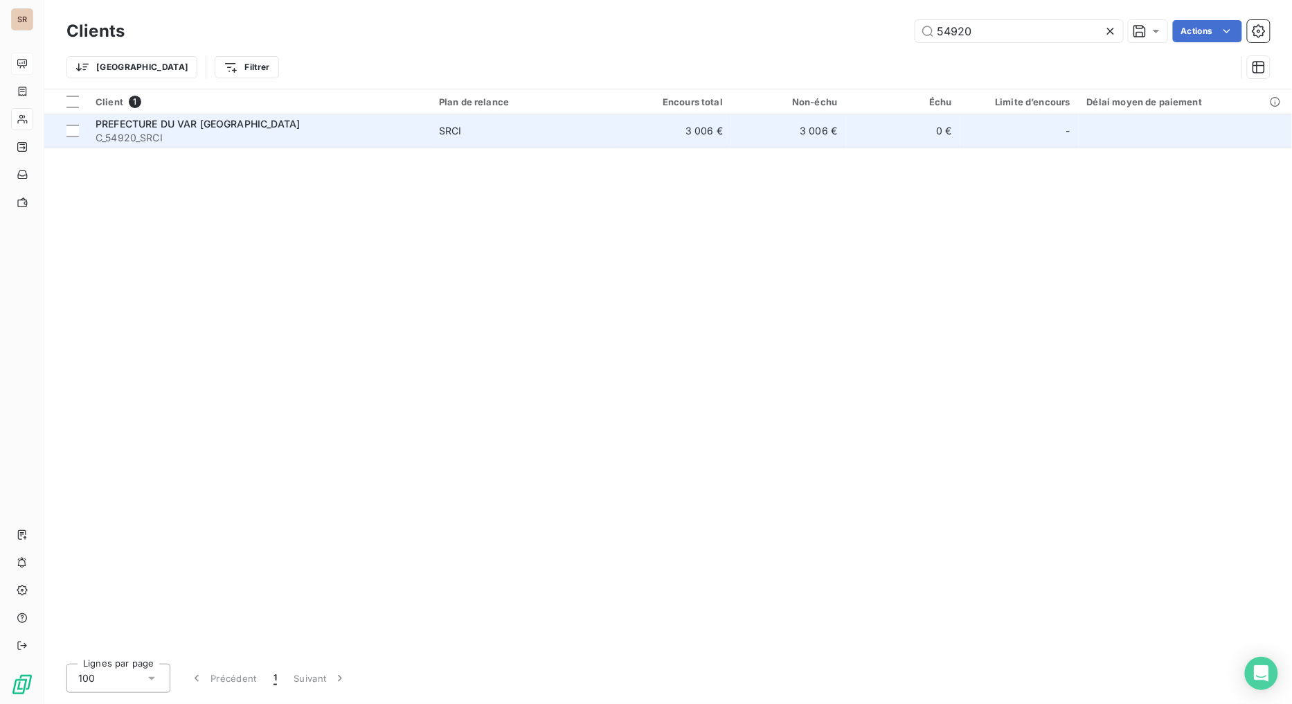
click at [138, 127] on span "PREFECTURE DU VAR [GEOGRAPHIC_DATA]" at bounding box center [198, 124] width 204 height 12
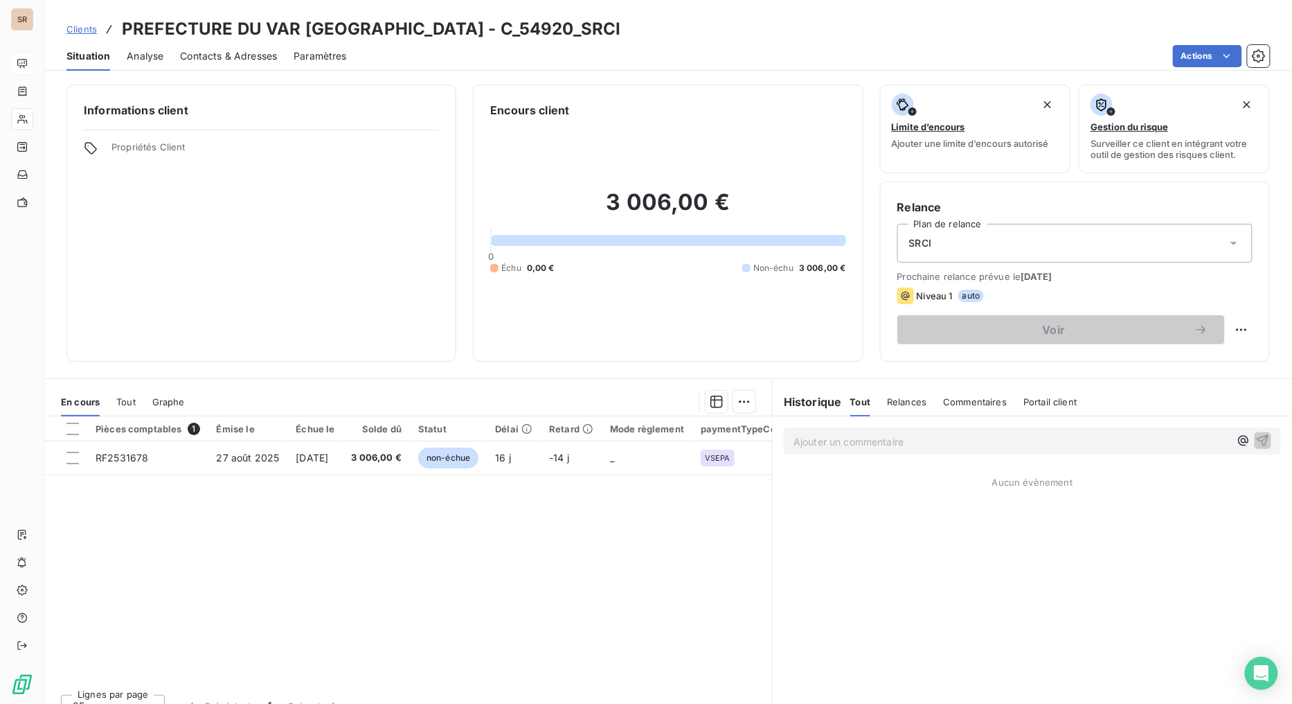
click at [241, 54] on span "Contacts & Adresses" at bounding box center [228, 56] width 97 height 14
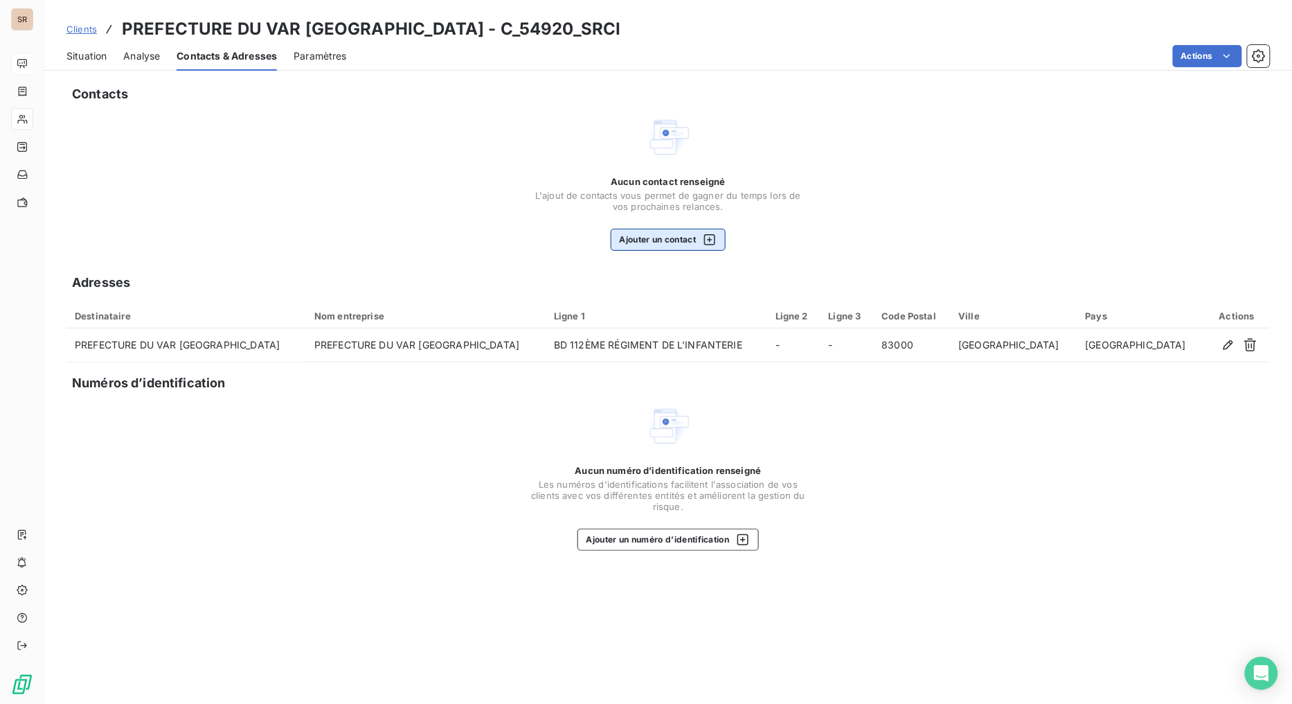
click at [682, 238] on button "Ajouter un contact" at bounding box center [669, 240] width 116 height 22
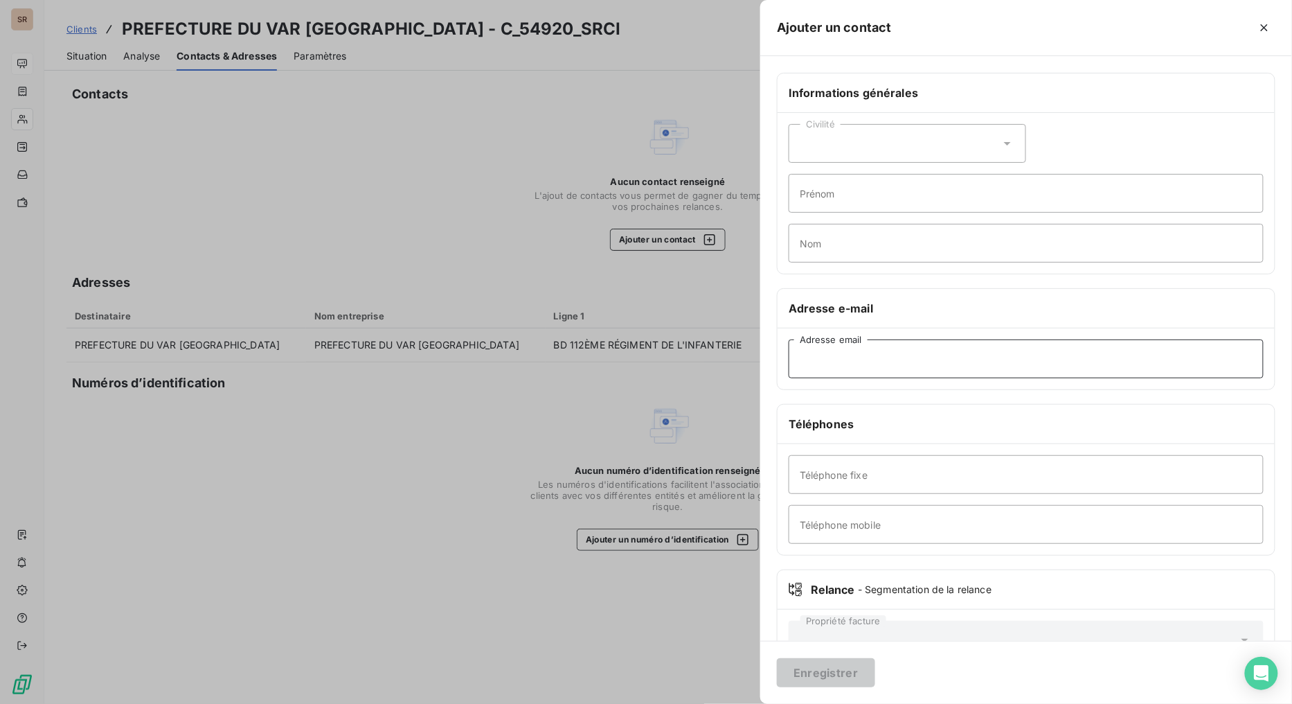
click at [881, 360] on input "Adresse email" at bounding box center [1026, 358] width 475 height 39
paste input "[PERSON_NAME][EMAIL_ADDRESS][DOMAIN_NAME]"
type input "[PERSON_NAME][EMAIL_ADDRESS][DOMAIN_NAME]"
click at [964, 528] on input "Téléphone mobile" at bounding box center [1026, 524] width 475 height 39
paste input "0672074436"
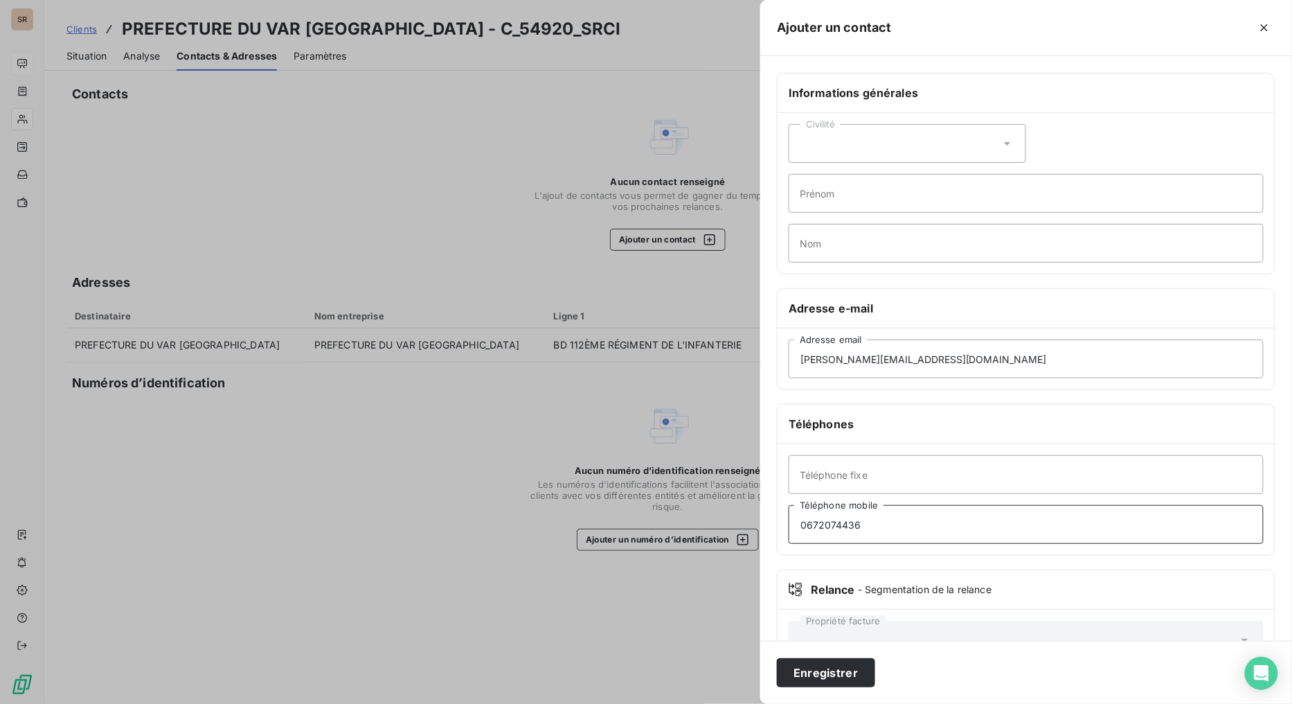
type input "0672074436"
click at [830, 561] on button "Enregistrer" at bounding box center [826, 672] width 98 height 29
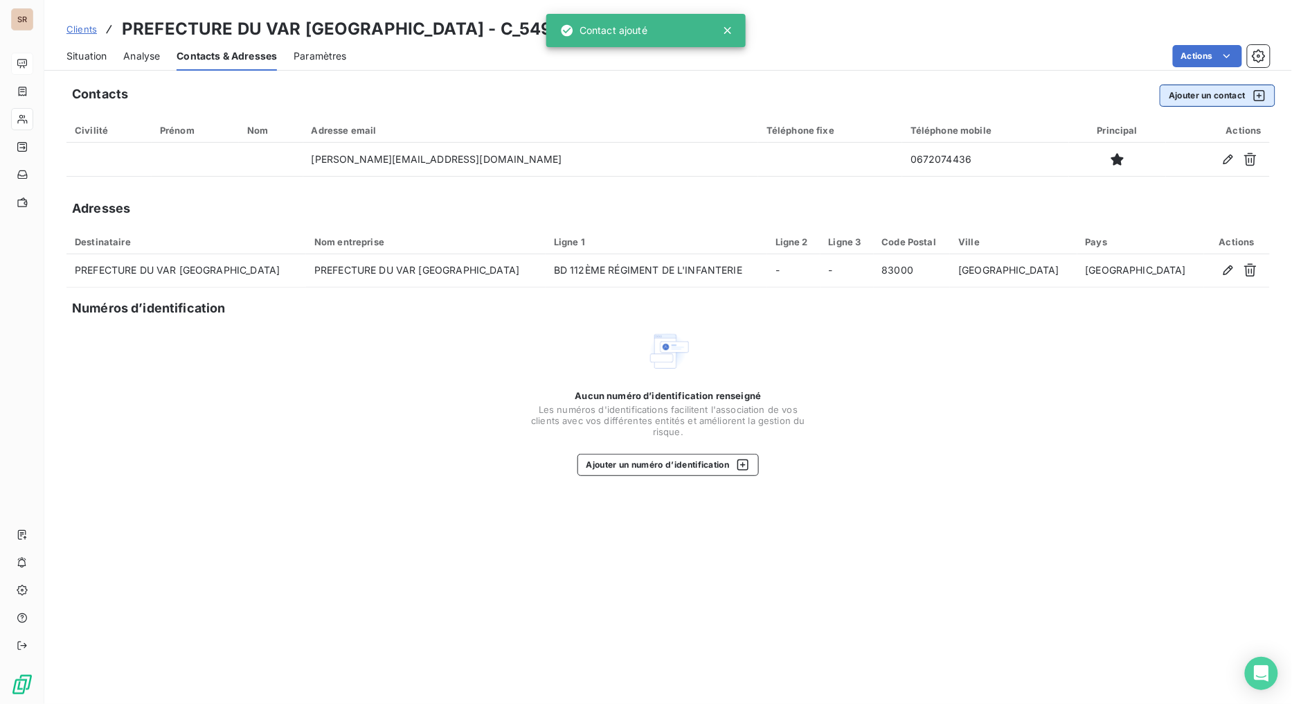
click at [1181, 96] on button "Ajouter un contact" at bounding box center [1218, 95] width 116 height 22
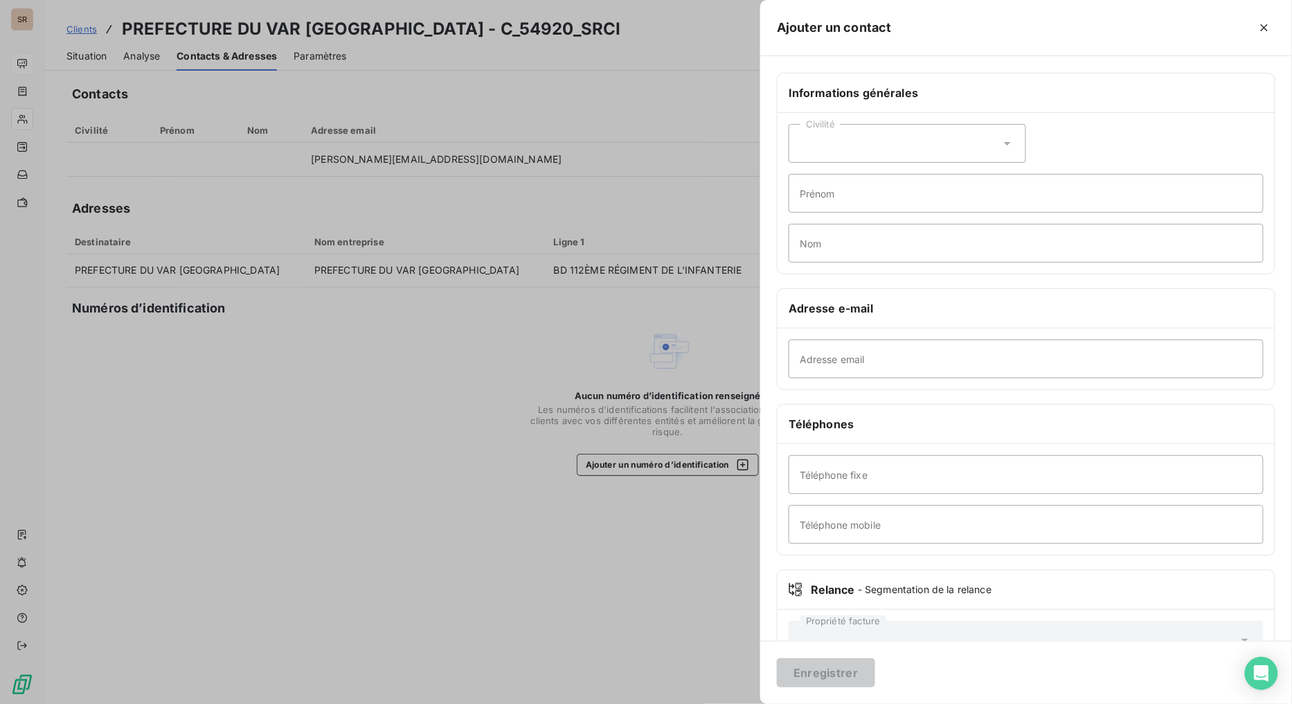
click at [1010, 140] on div "Civilité" at bounding box center [908, 143] width 238 height 39
click at [812, 178] on li "Madame" at bounding box center [908, 177] width 238 height 25
click at [830, 202] on input "Prénom" at bounding box center [1026, 193] width 475 height 39
type input "[PERSON_NAME]"
click at [836, 252] on input "Nom" at bounding box center [1026, 243] width 475 height 39
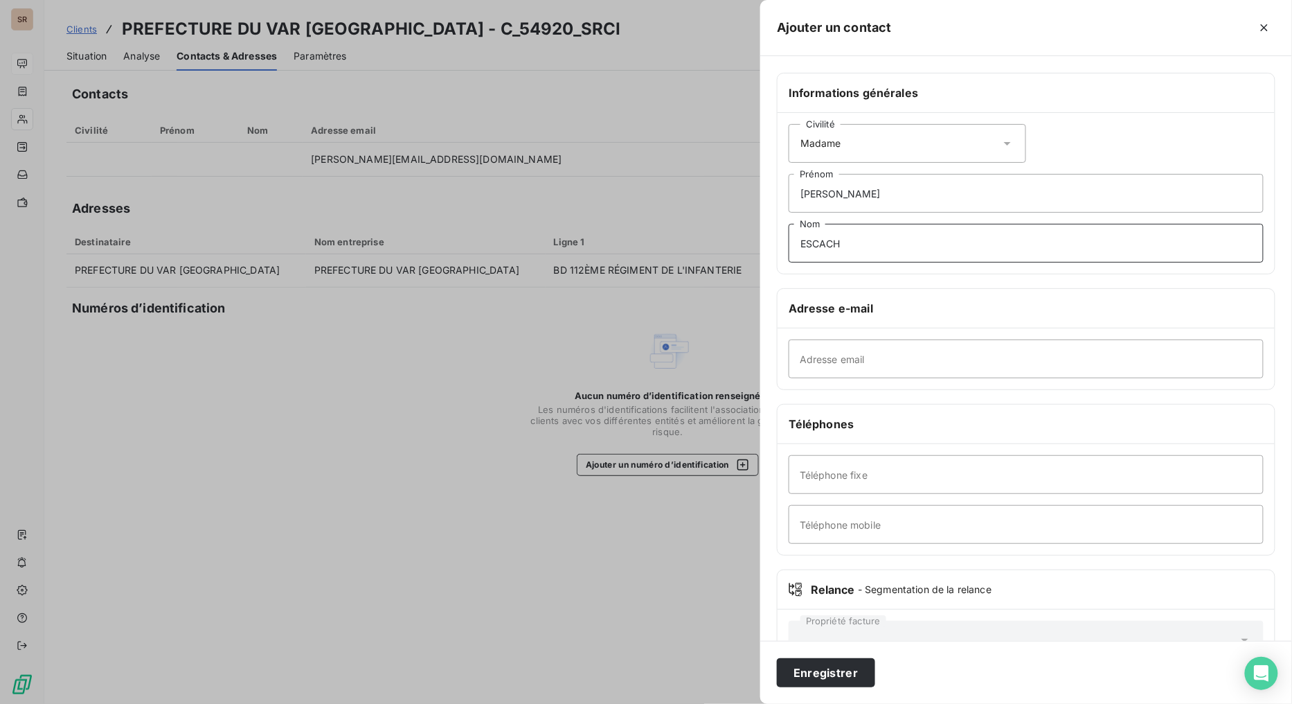
type input "ESCACH"
click at [852, 368] on input "Adresse email" at bounding box center [1026, 358] width 475 height 39
paste input "[PERSON_NAME][EMAIL_ADDRESS][DOMAIN_NAME]"
type input "[PERSON_NAME][EMAIL_ADDRESS][DOMAIN_NAME]"
click at [1030, 476] on input "Téléphone fixe" at bounding box center [1026, 474] width 475 height 39
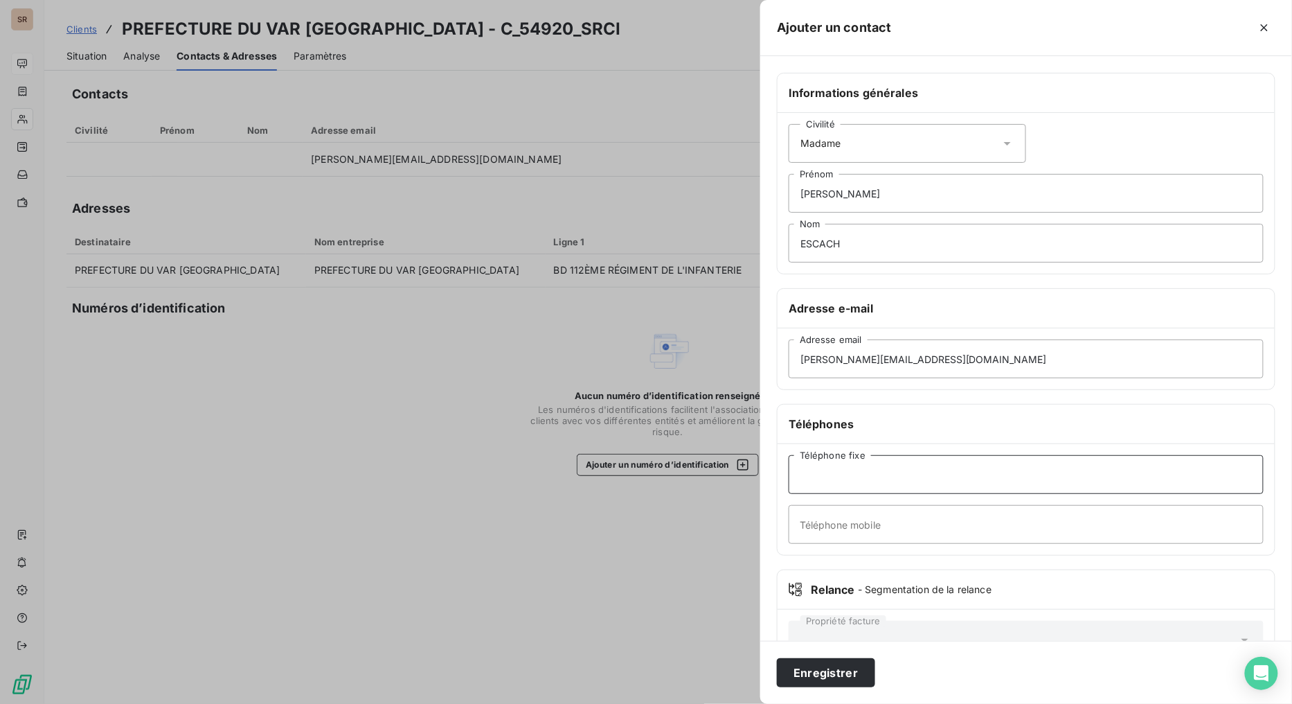
paste input "04 94 37 03 80"
type input "04 94 37 03 80"
click at [940, 521] on input "Téléphone mobile" at bounding box center [1026, 524] width 475 height 39
paste input "06 83 30 59 70"
type input "06 83 30 59 70"
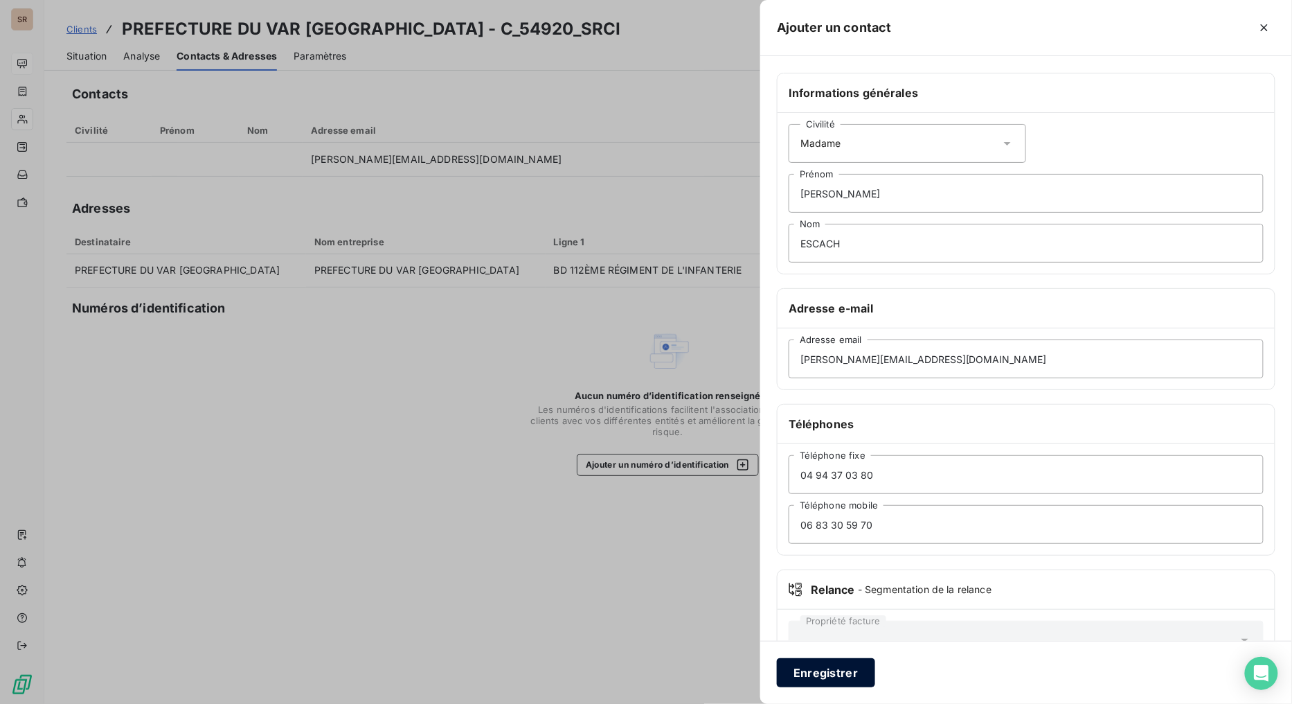
click at [846, 561] on button "Enregistrer" at bounding box center [826, 672] width 98 height 29
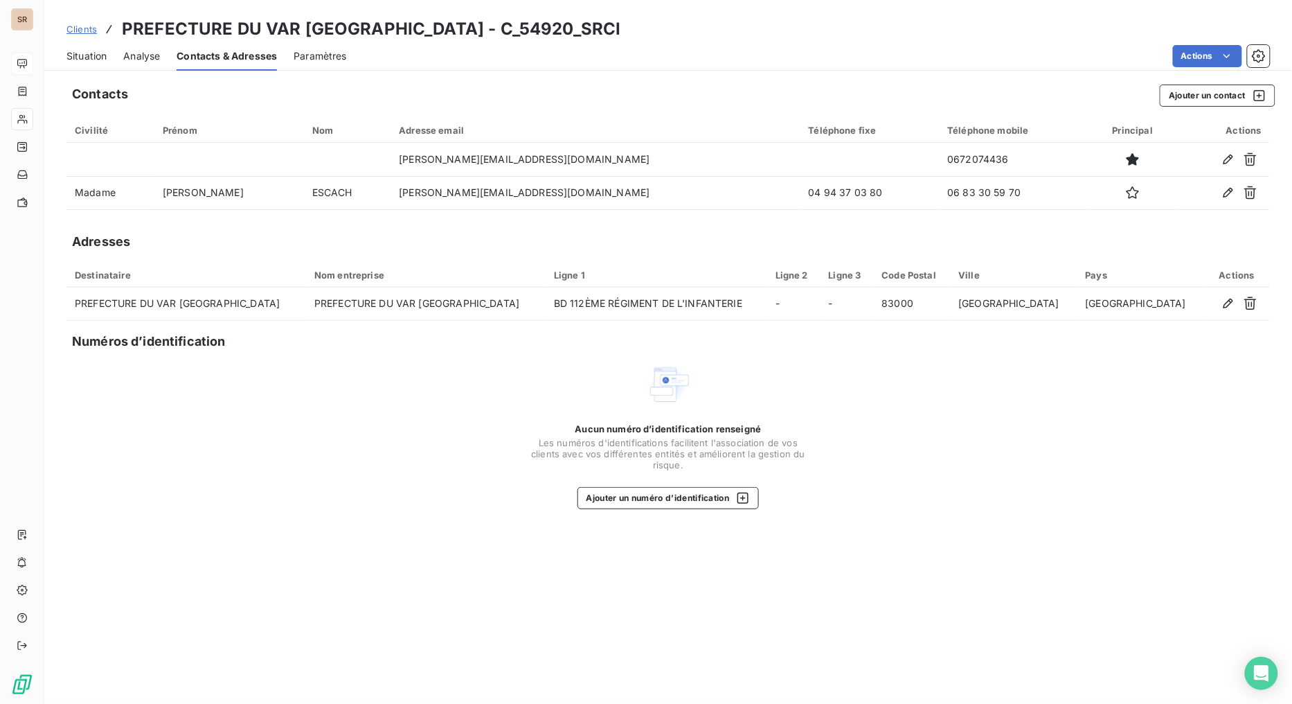
click at [82, 60] on span "Situation" at bounding box center [86, 56] width 40 height 14
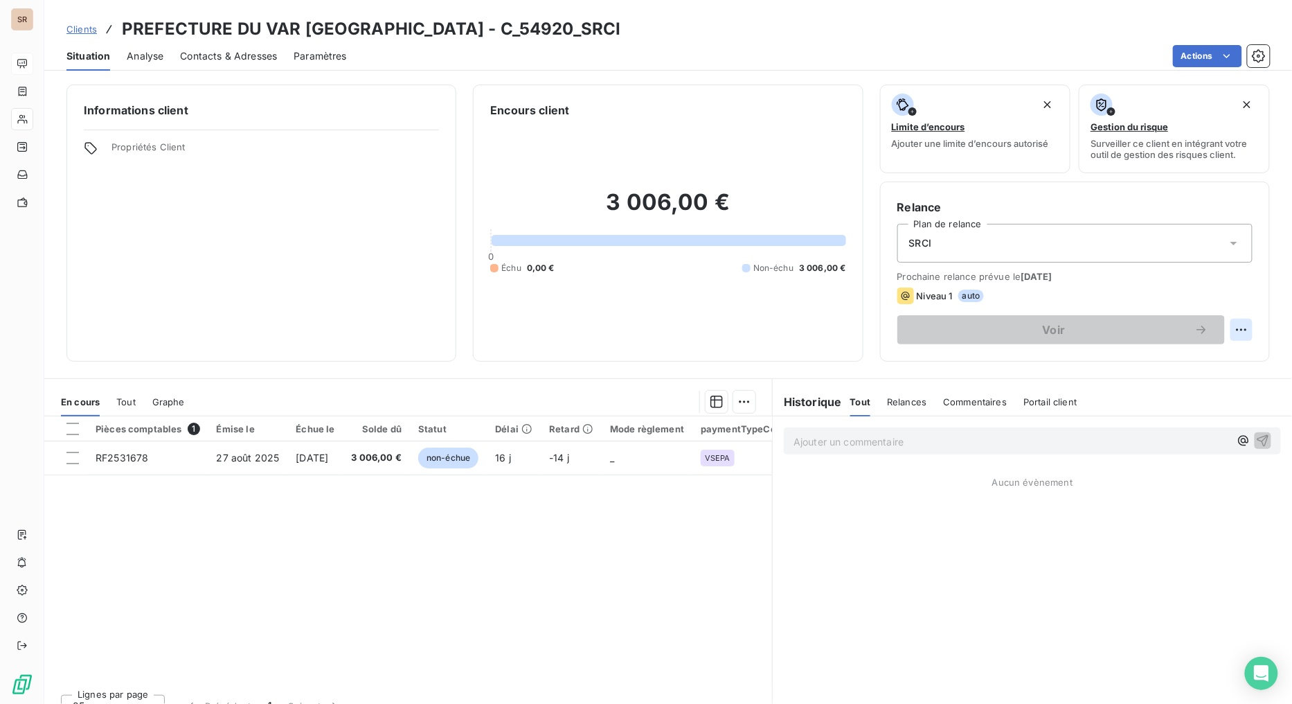
click at [1181, 331] on html "SR Clients PREFECTURE DU VAR [GEOGRAPHIC_DATA] - C_54920_SRCI Situation Analyse…" at bounding box center [646, 352] width 1292 height 704
click at [1158, 364] on div "Replanifier cette action" at bounding box center [1173, 360] width 124 height 22
select select "8"
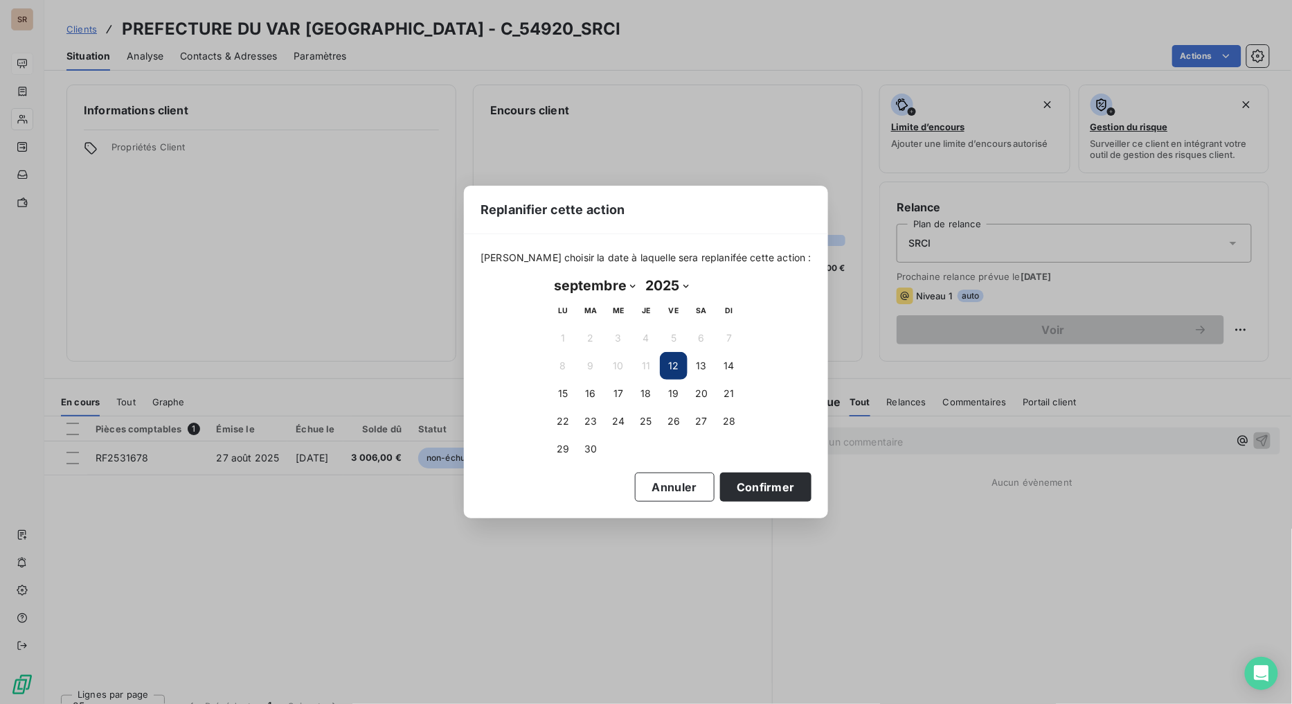
click at [670, 364] on button "12" at bounding box center [674, 366] width 28 height 28
click at [746, 485] on button "Confirmer" at bounding box center [765, 486] width 91 height 29
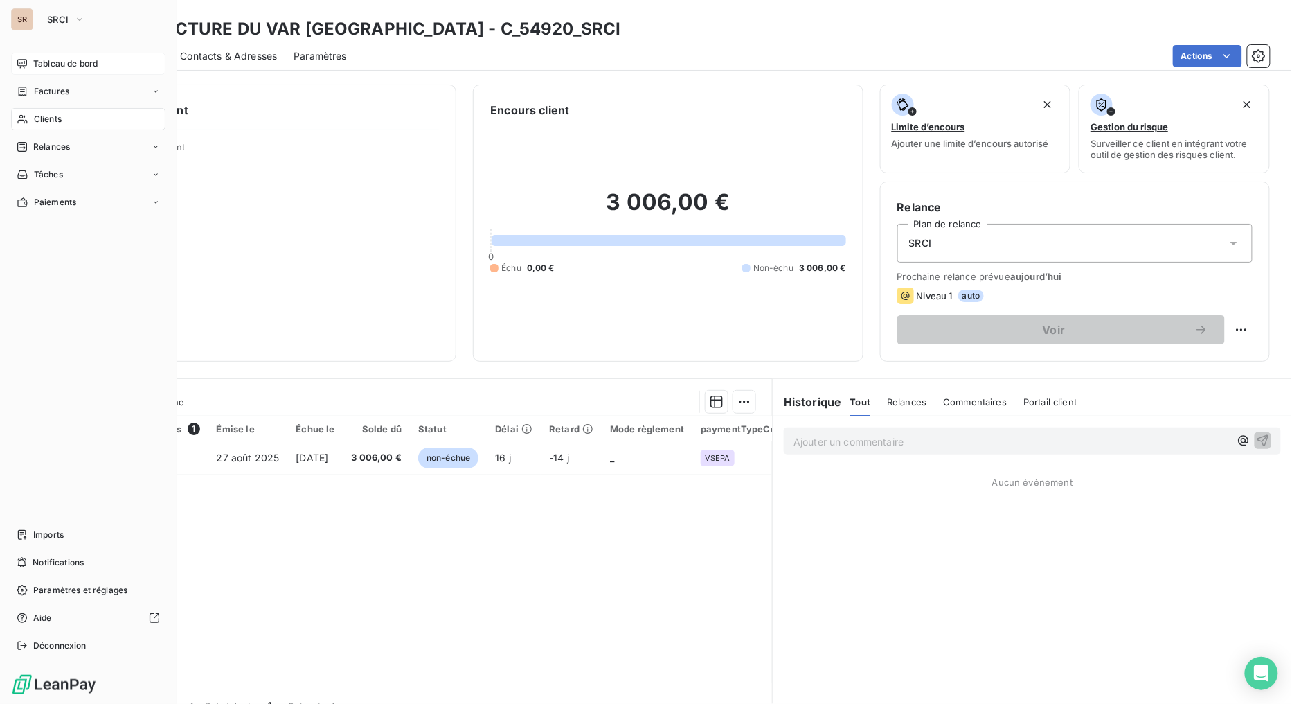
click at [24, 118] on icon at bounding box center [22, 119] width 10 height 9
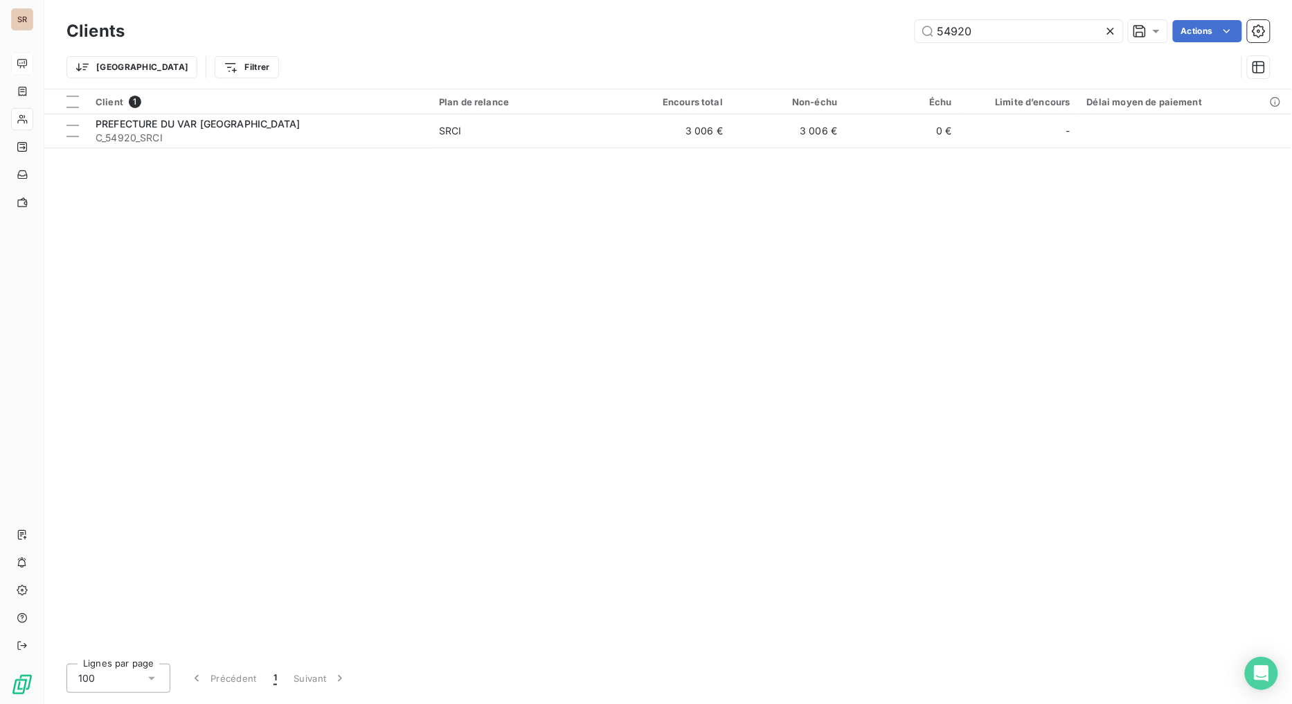
drag, startPoint x: 992, startPoint y: 37, endPoint x: 850, endPoint y: 32, distance: 141.4
click at [856, 42] on div "54920 Actions" at bounding box center [705, 31] width 1129 height 22
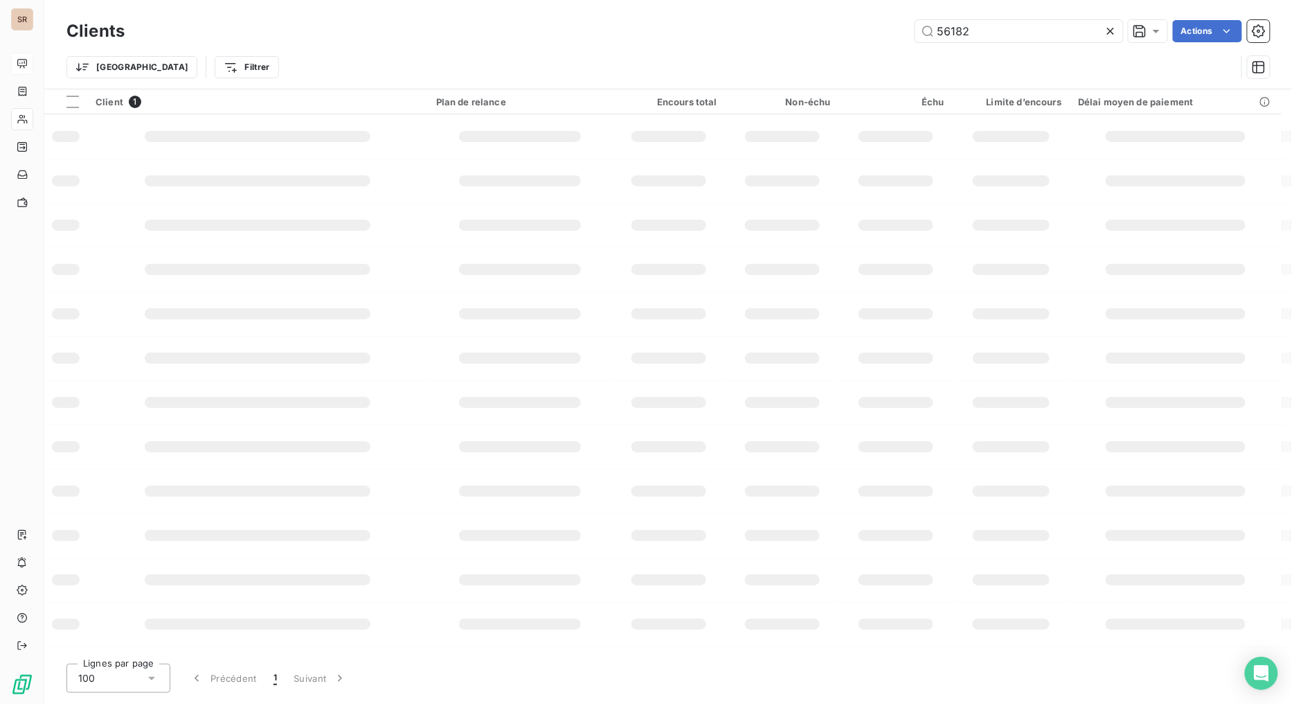
type input "56182"
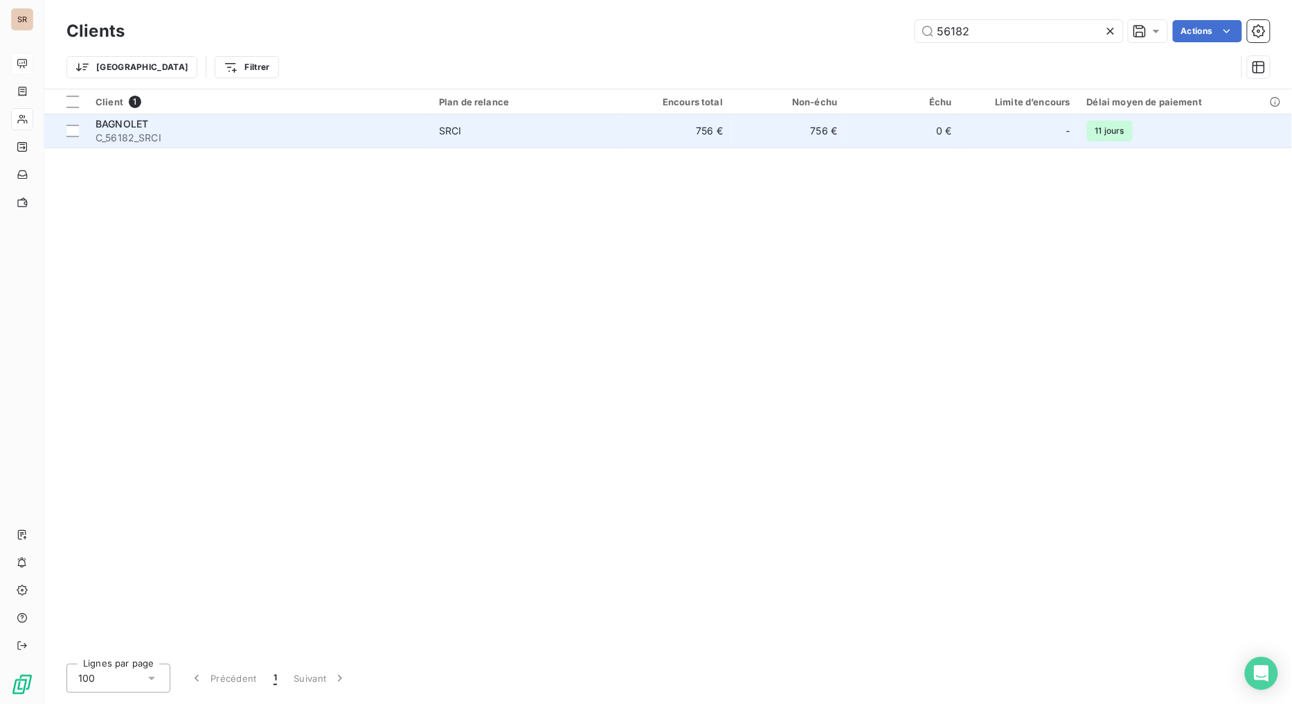
click at [132, 122] on span "BAGNOLET" at bounding box center [122, 124] width 53 height 12
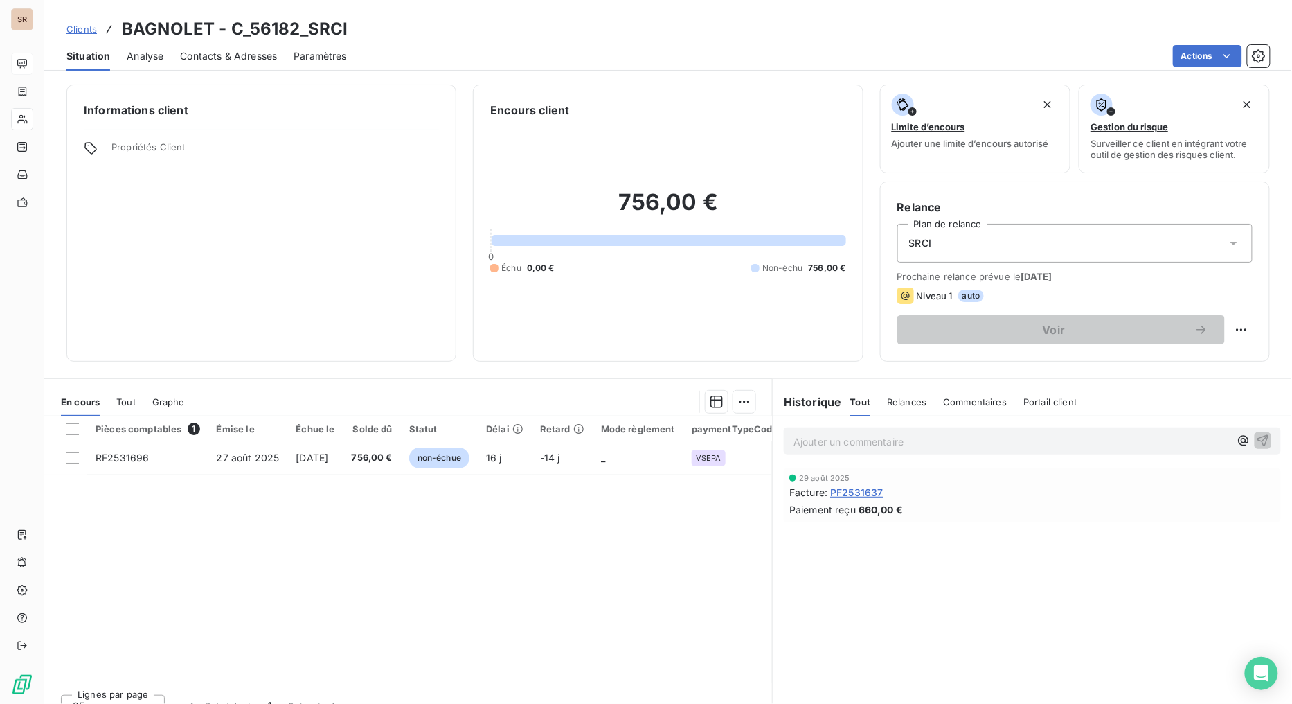
click at [260, 57] on span "Contacts & Adresses" at bounding box center [228, 56] width 97 height 14
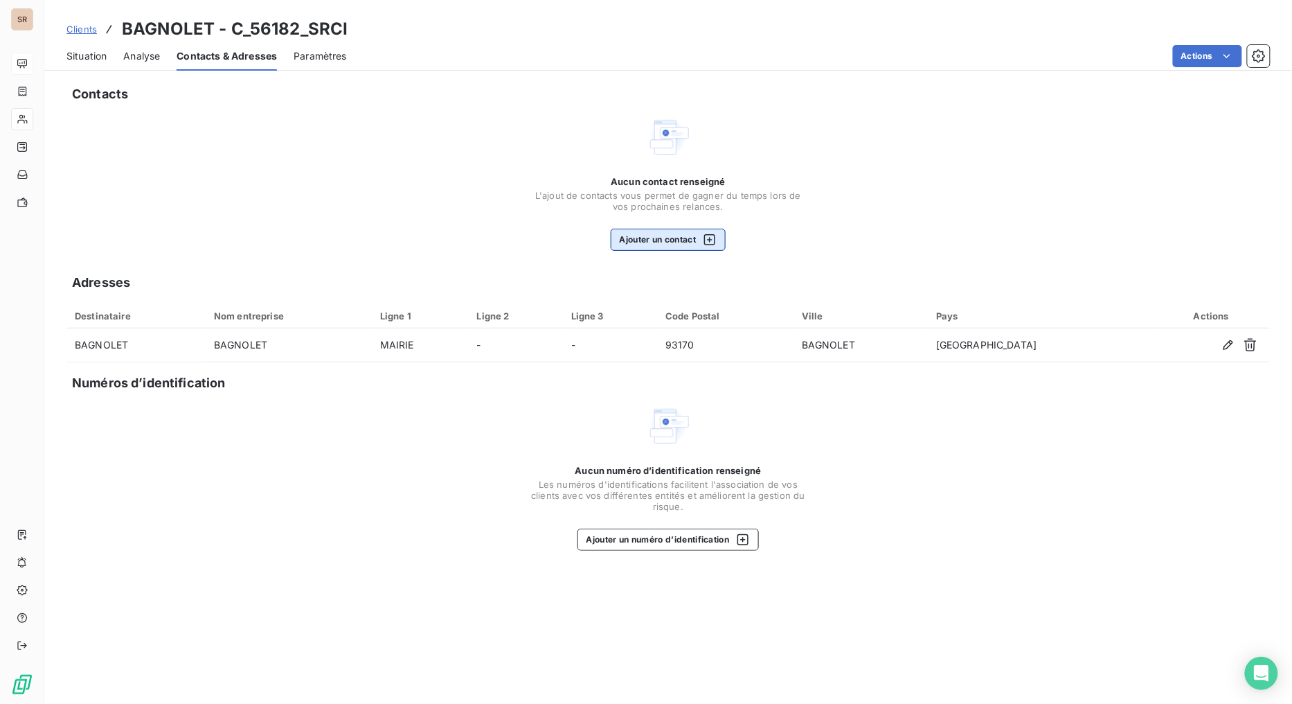
click at [634, 244] on button "Ajouter un contact" at bounding box center [669, 240] width 116 height 22
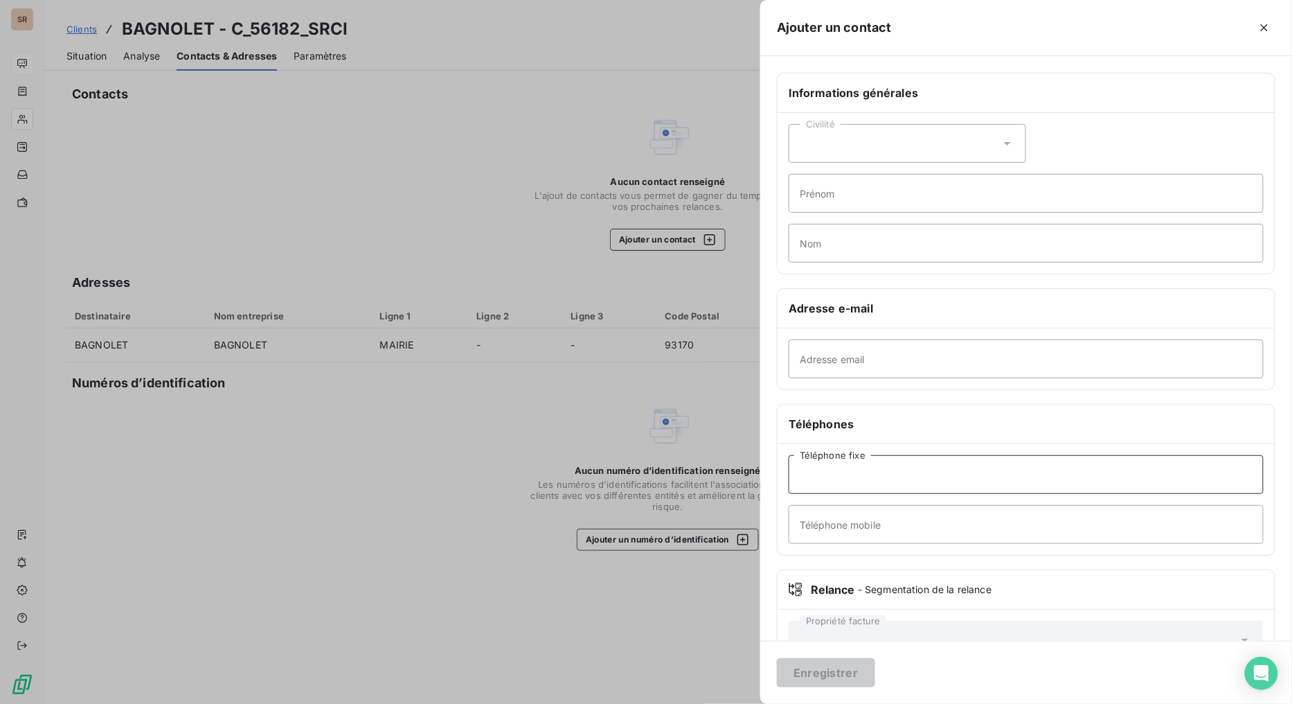
click at [967, 476] on input "Téléphone fixe" at bounding box center [1026, 474] width 475 height 39
paste input "[PHONE_NUMBER]"
type input "[PHONE_NUMBER]"
click at [956, 353] on input "Adresse email" at bounding box center [1026, 358] width 475 height 39
paste input "[EMAIL_ADDRESS][DOMAIN_NAME]"
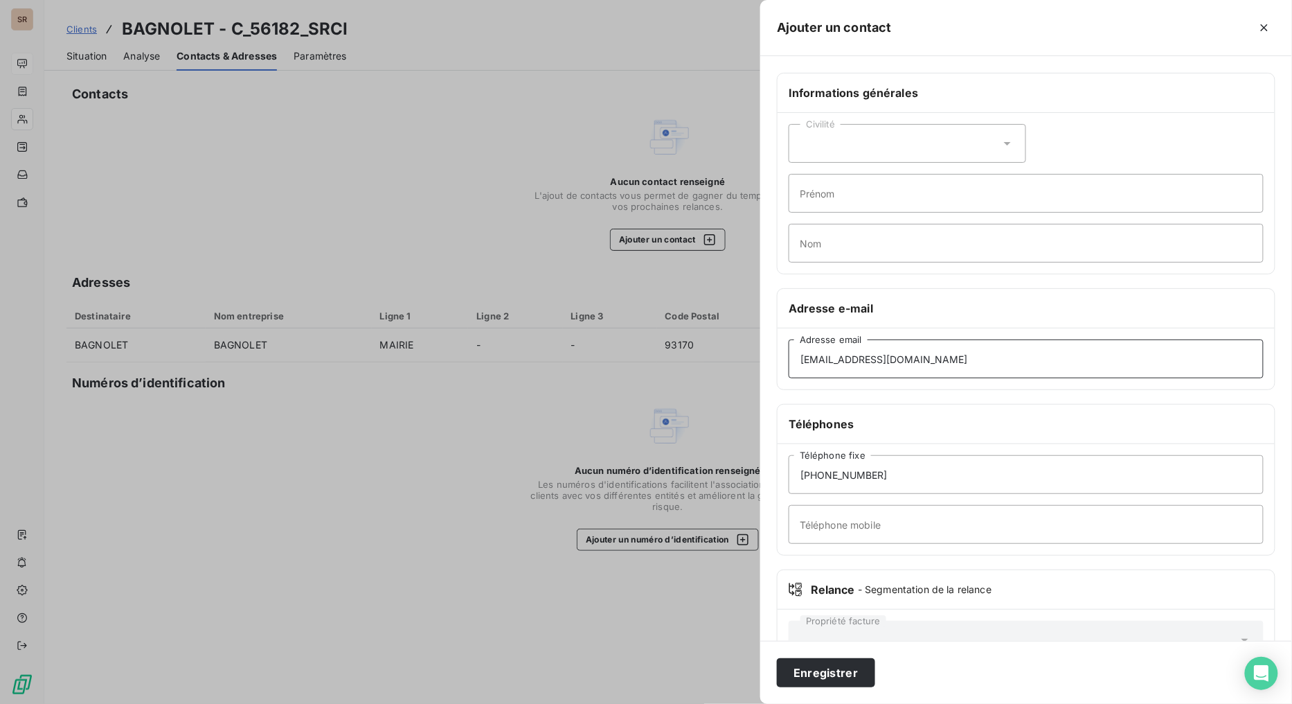
type input "[EMAIL_ADDRESS][DOMAIN_NAME]"
click at [1005, 145] on icon at bounding box center [1008, 143] width 14 height 14
click at [811, 181] on input "radio" at bounding box center [804, 178] width 14 height 14
click at [836, 191] on input "Prénom" at bounding box center [1026, 193] width 475 height 39
type input "CELINE"
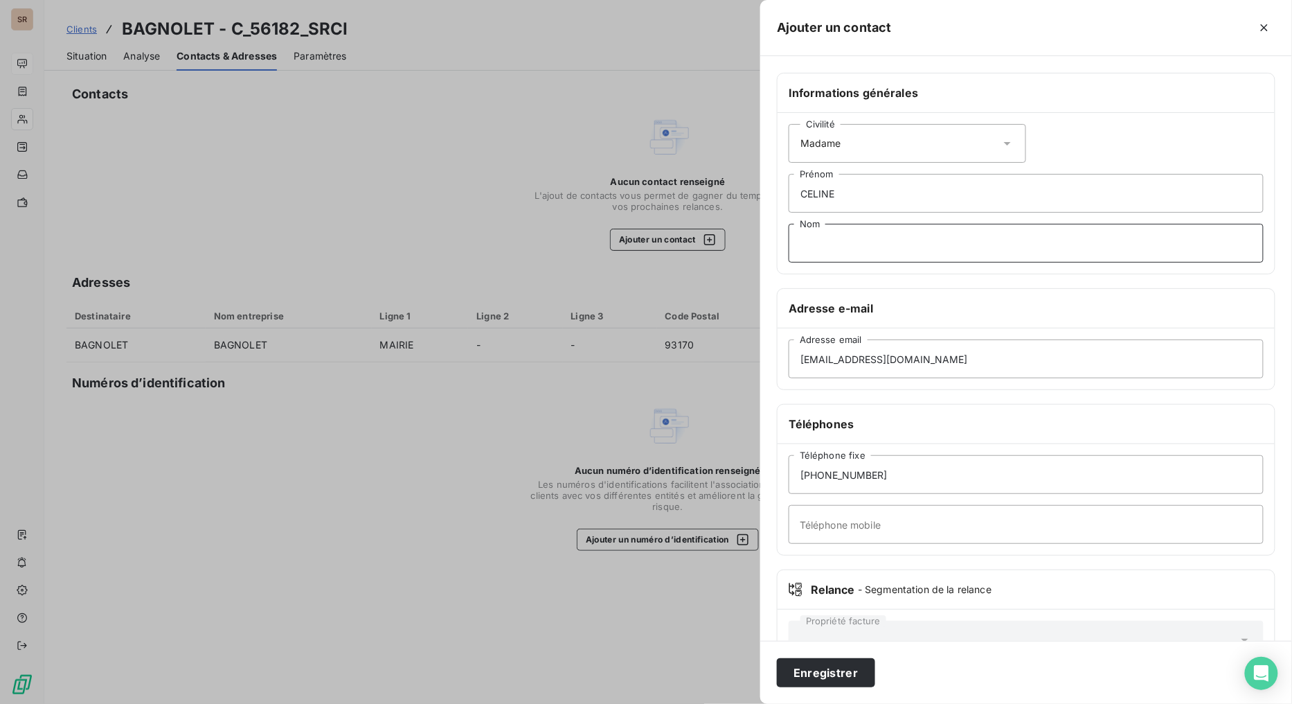
click at [839, 241] on input "Nom" at bounding box center [1026, 243] width 475 height 39
type input "BORDES"
click at [826, 561] on button "Enregistrer" at bounding box center [826, 672] width 98 height 29
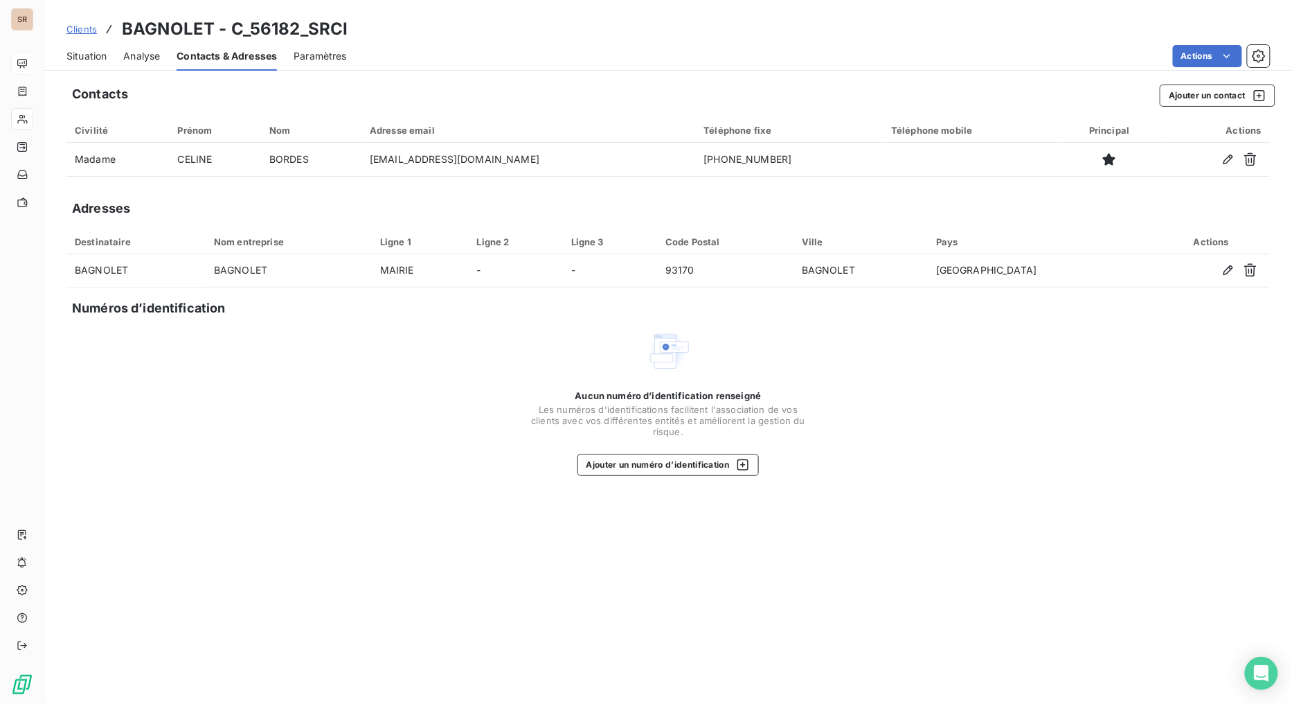
click at [95, 53] on span "Situation" at bounding box center [86, 56] width 40 height 14
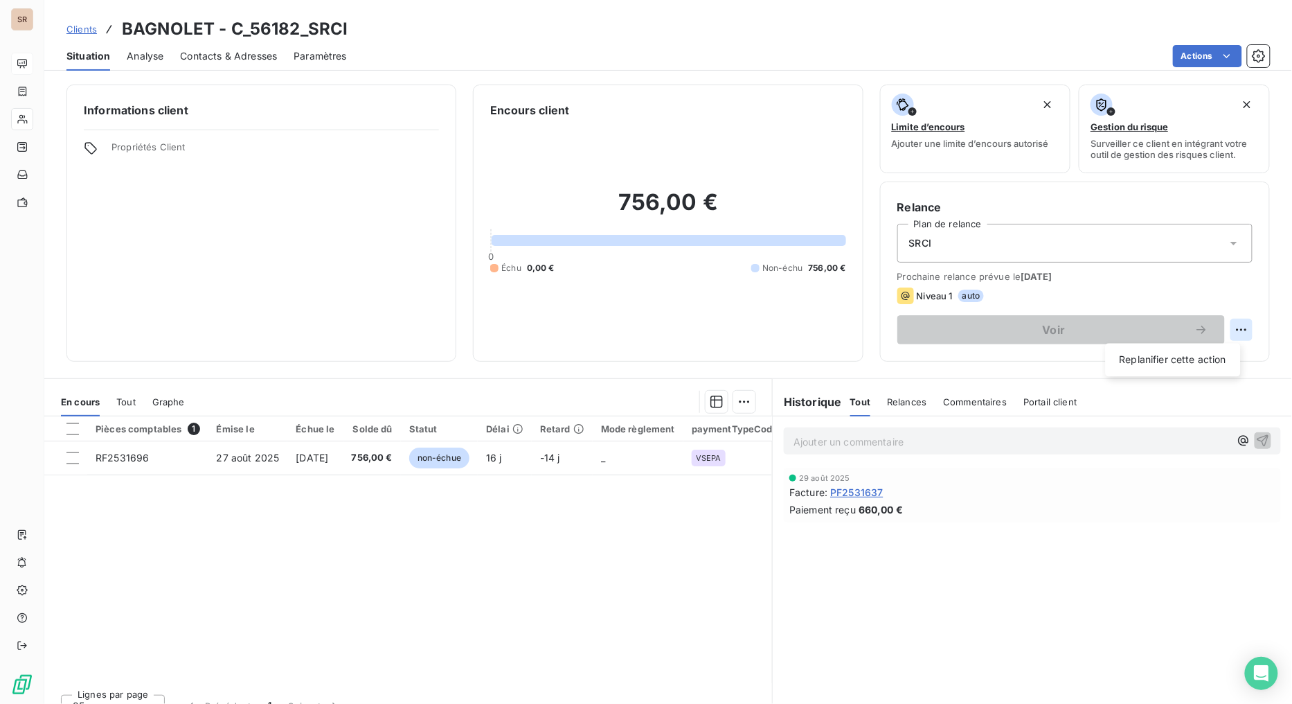
click at [1181, 324] on html "SR Clients BAGNOLET - C_56182_SRCI Situation Analyse Contacts & Adresses Paramè…" at bounding box center [646, 352] width 1292 height 704
click at [1151, 364] on div "Replanifier cette action" at bounding box center [1173, 360] width 124 height 22
select select "8"
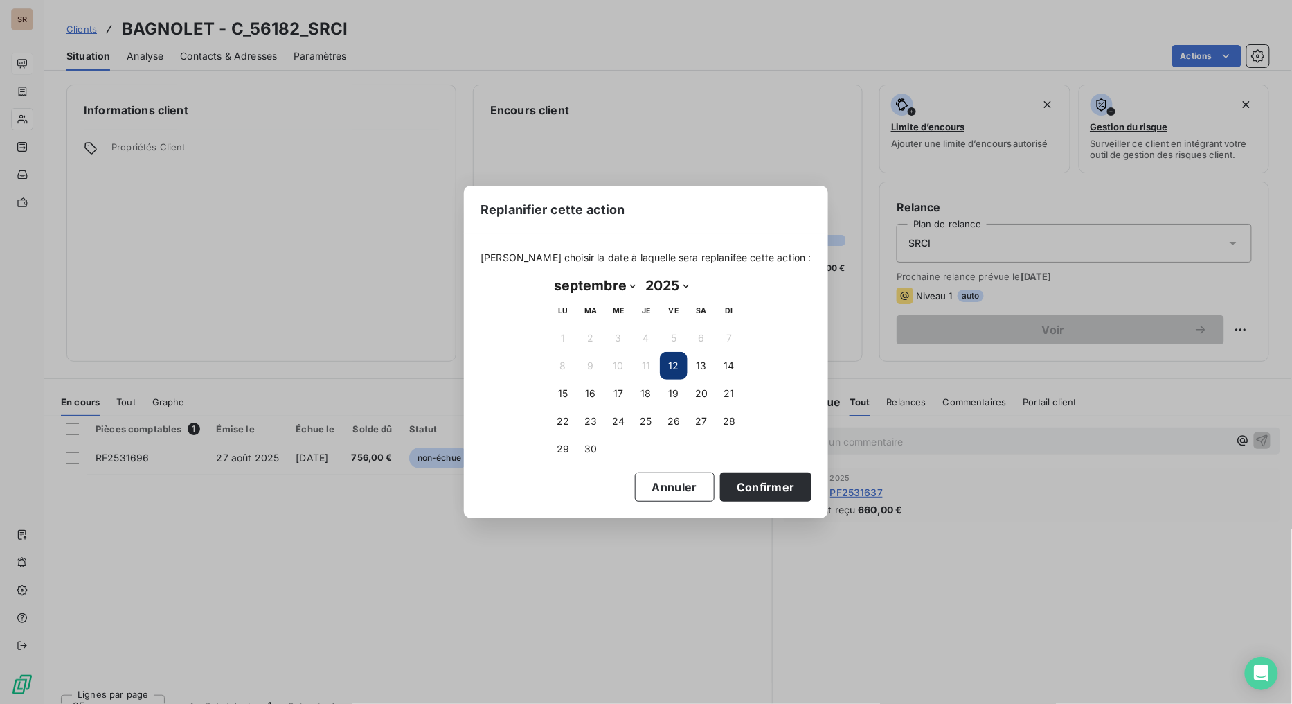
click at [668, 369] on button "12" at bounding box center [674, 366] width 28 height 28
click at [728, 485] on button "Confirmer" at bounding box center [765, 486] width 91 height 29
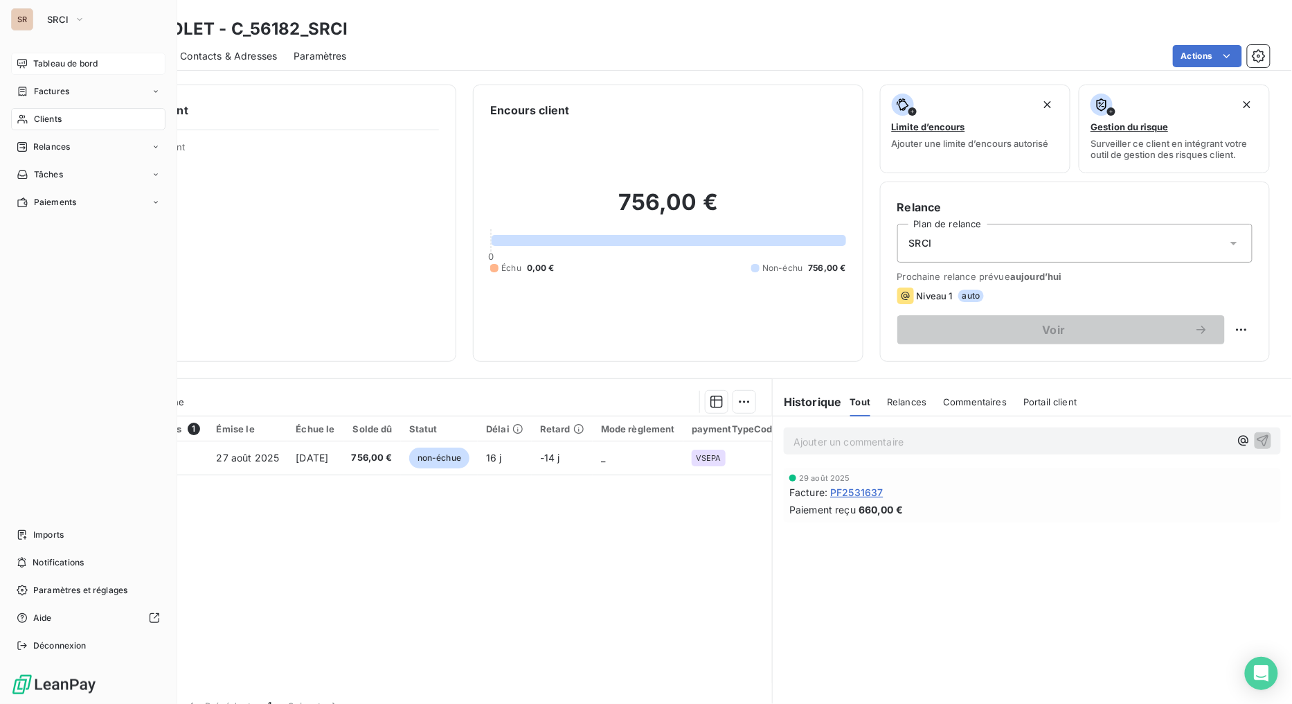
click at [28, 116] on icon at bounding box center [23, 119] width 12 height 11
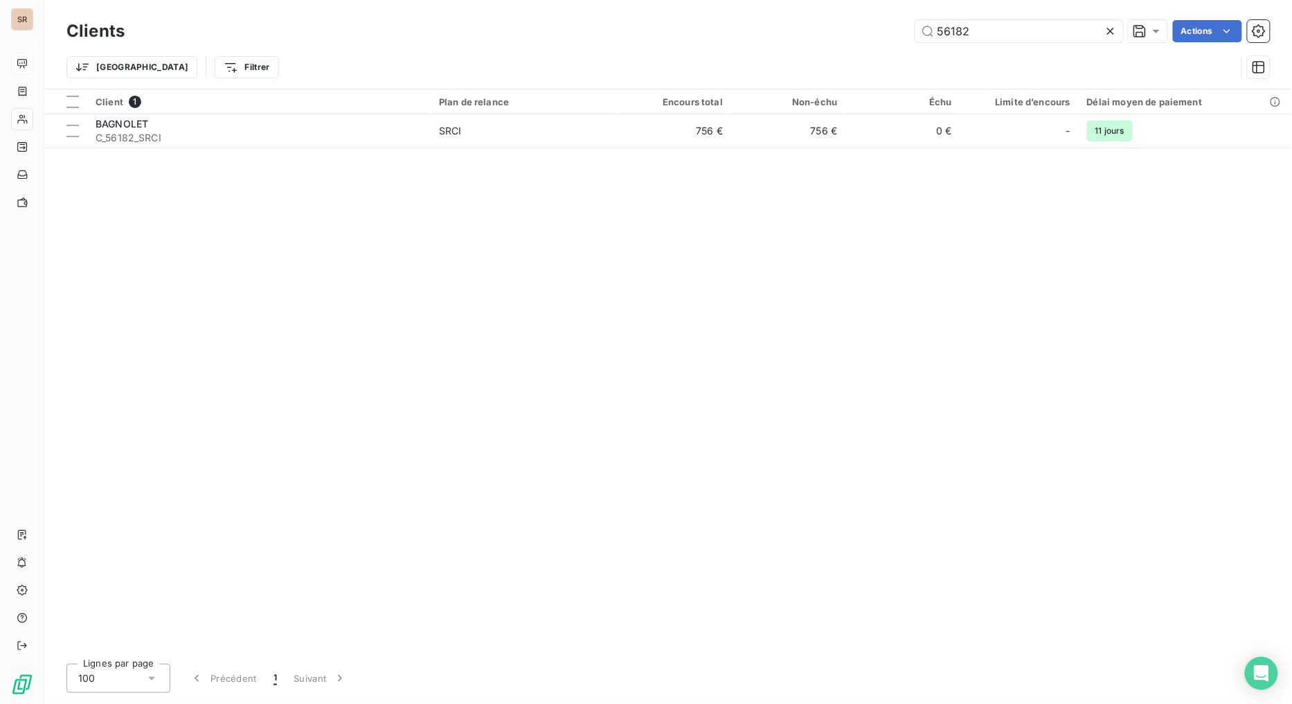
drag, startPoint x: 988, startPoint y: 30, endPoint x: 882, endPoint y: 35, distance: 106.1
click at [882, 35] on div "56182 Actions" at bounding box center [705, 31] width 1129 height 22
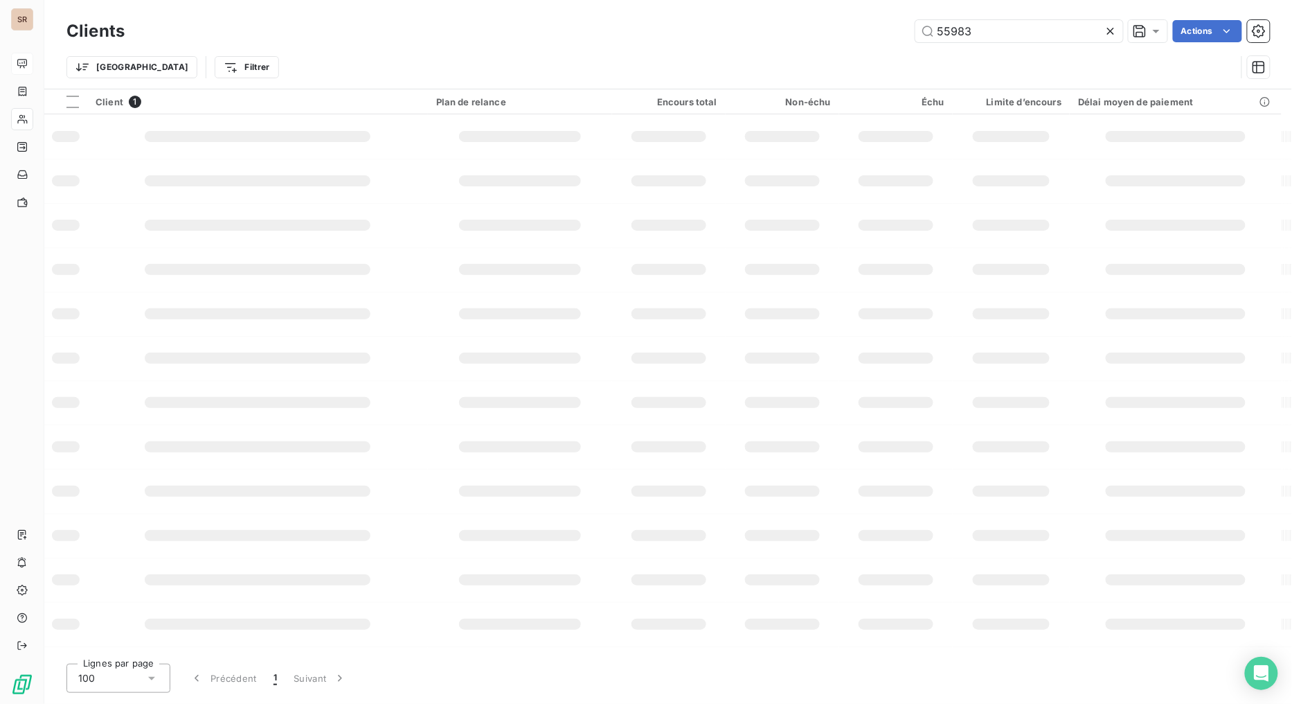
type input "55983"
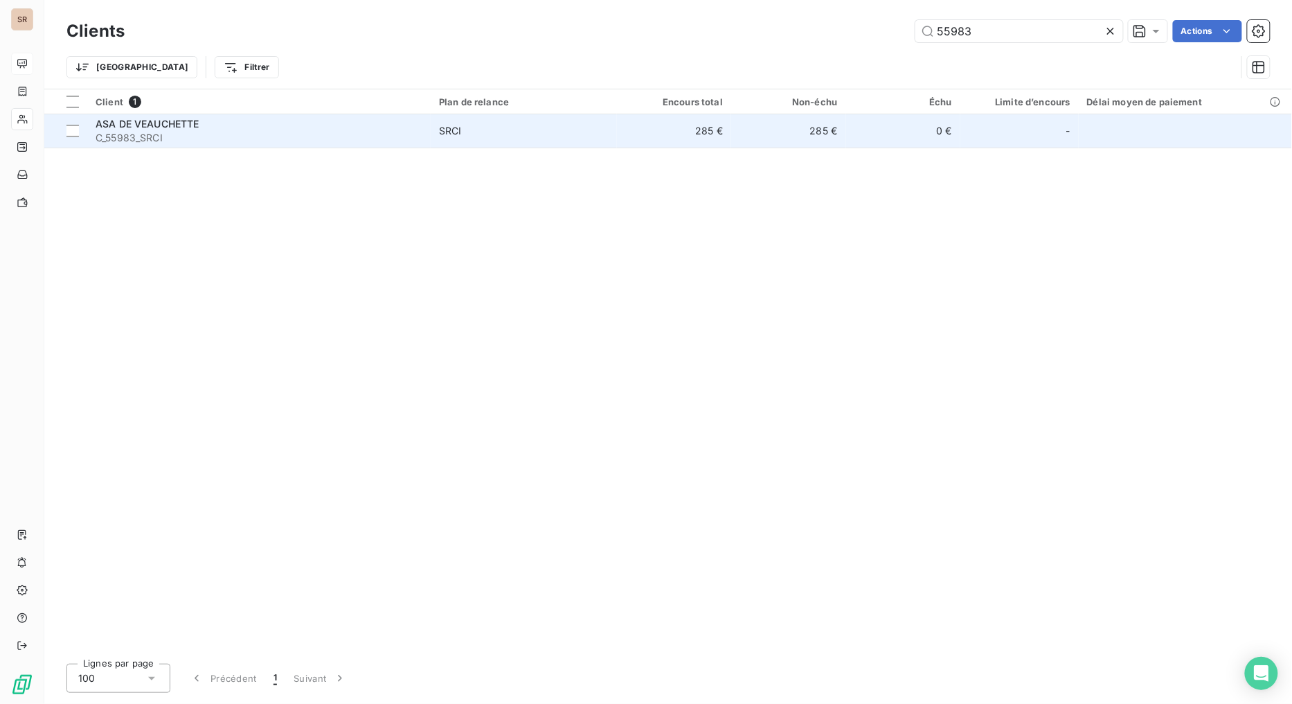
click at [156, 135] on span "C_55983_SRCI" at bounding box center [259, 138] width 327 height 14
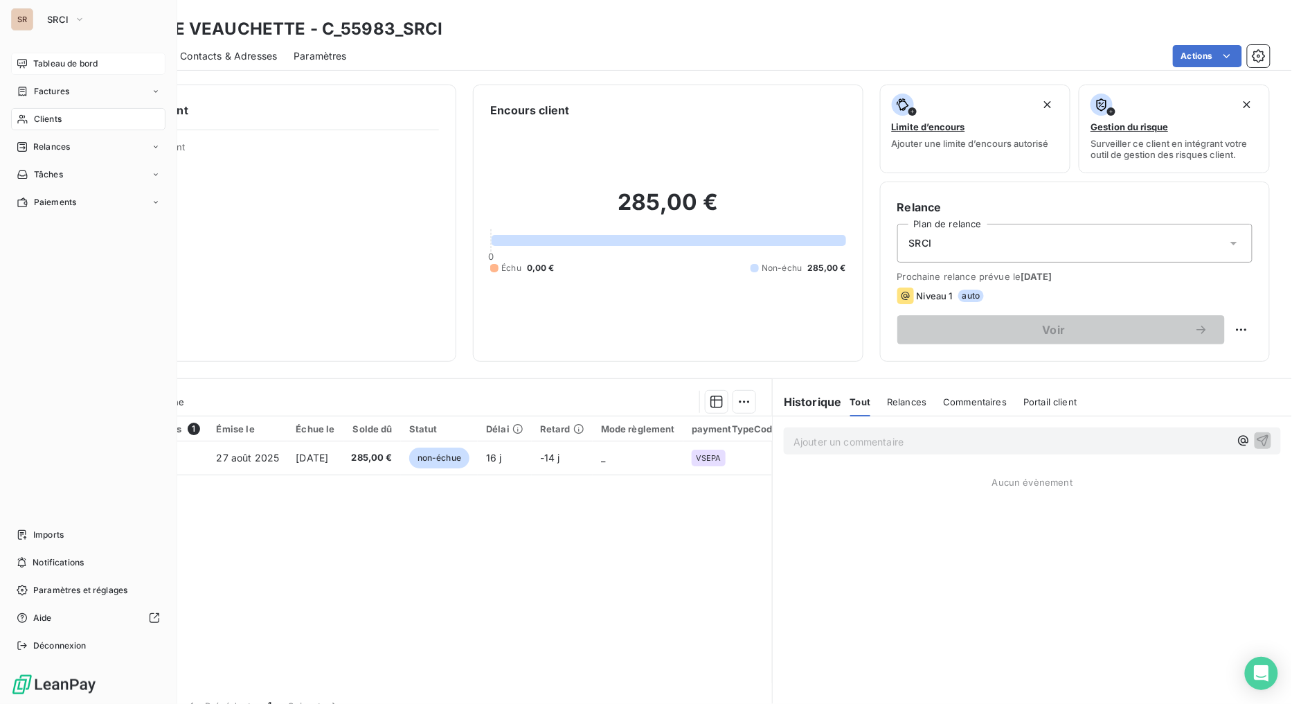
click at [35, 115] on span "Clients" at bounding box center [48, 119] width 28 height 12
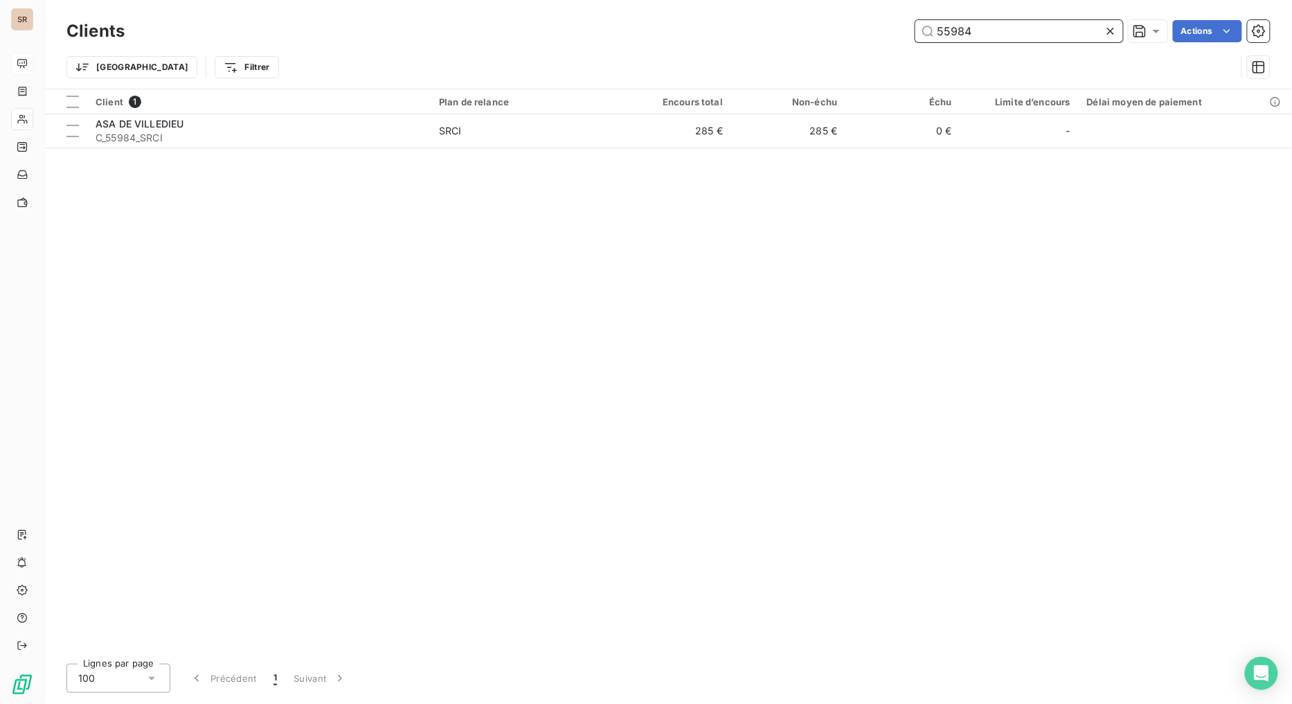
click at [977, 30] on input "55984" at bounding box center [1019, 31] width 208 height 22
click at [985, 32] on input "56002" at bounding box center [1019, 31] width 208 height 22
click at [978, 28] on input "56020" at bounding box center [1019, 31] width 208 height 22
type input "56055"
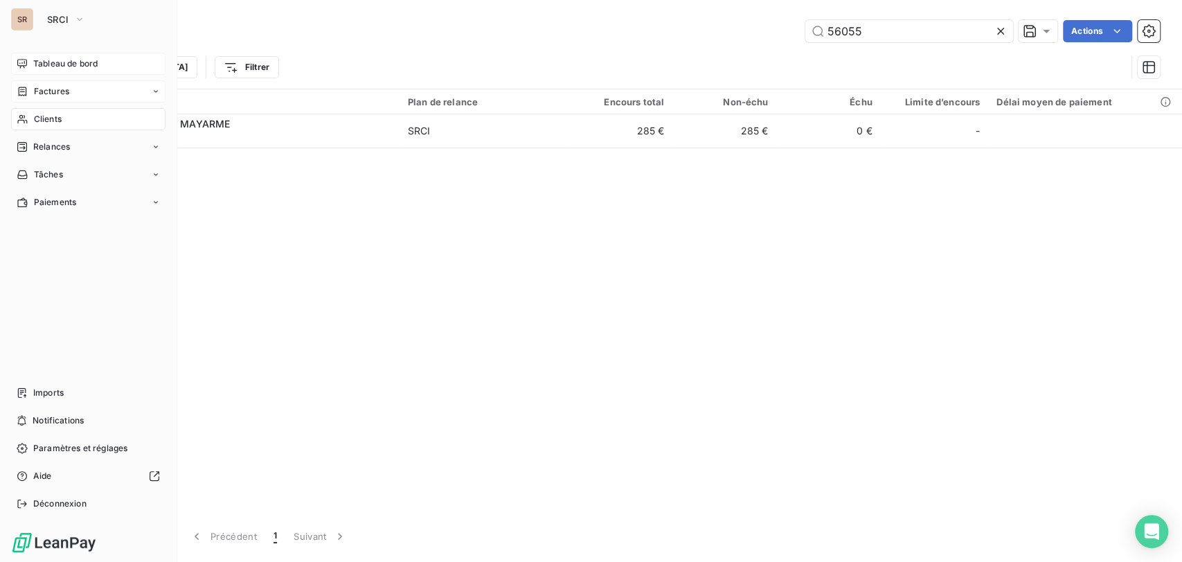
click at [28, 89] on icon at bounding box center [23, 91] width 12 height 11
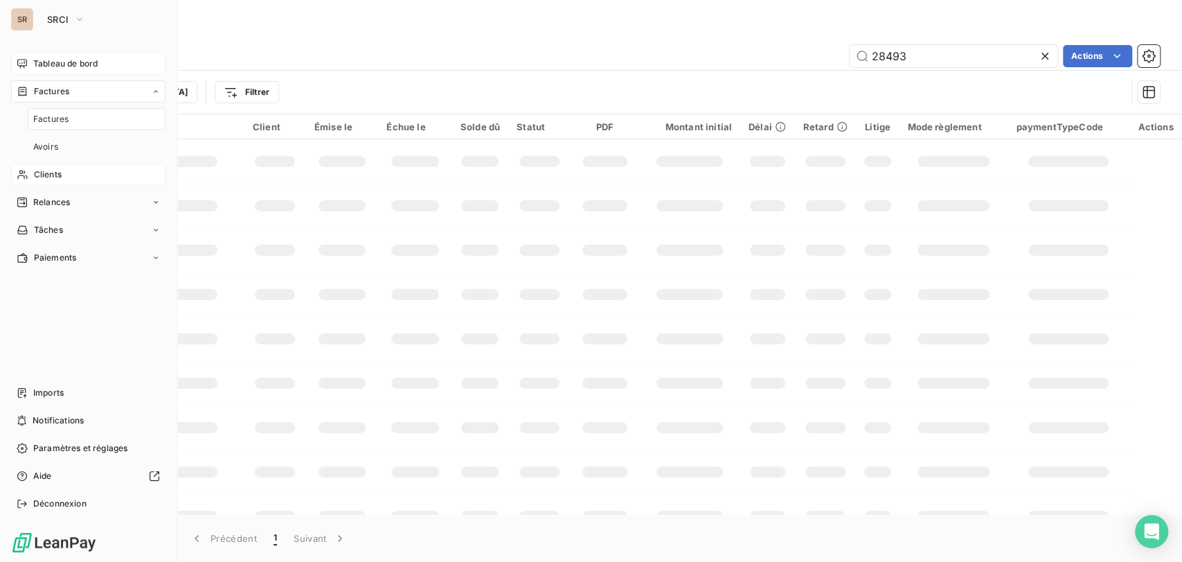
click at [44, 180] on span "Clients" at bounding box center [48, 174] width 28 height 12
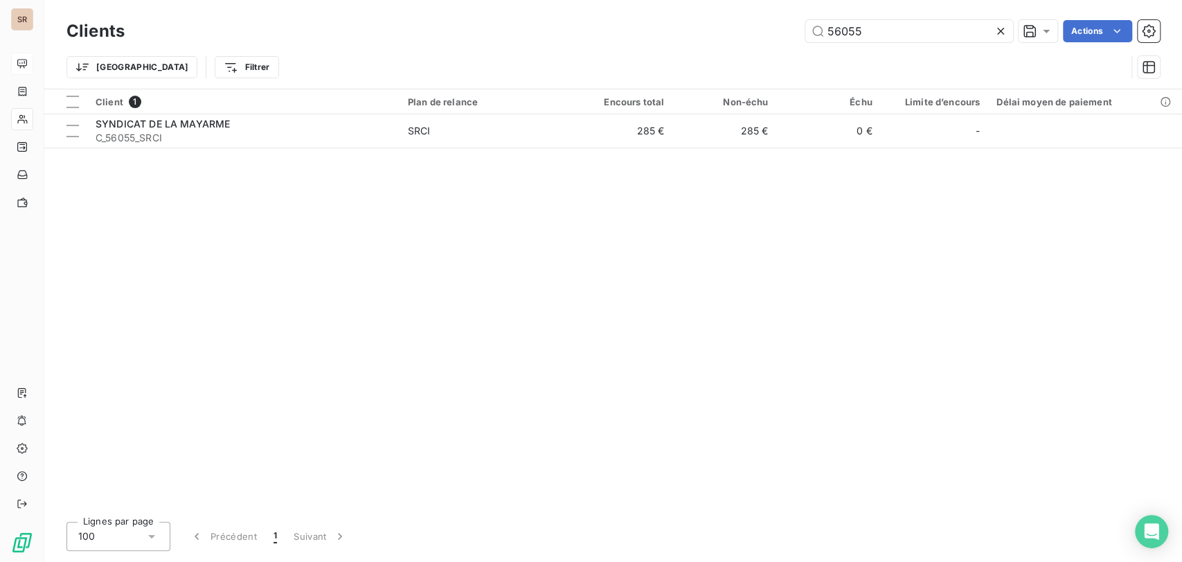
drag, startPoint x: 871, startPoint y: 25, endPoint x: 750, endPoint y: 32, distance: 121.4
click at [749, 44] on div "Clients 56055 Actions" at bounding box center [612, 31] width 1093 height 29
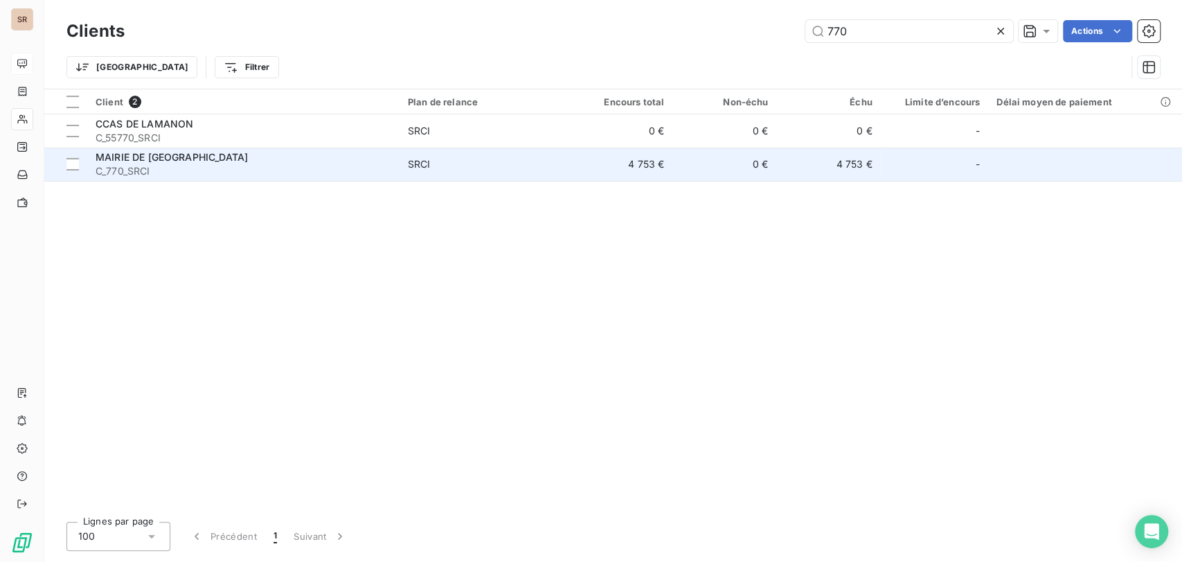
type input "770"
click at [136, 157] on span "MAIRIE DE [GEOGRAPHIC_DATA]" at bounding box center [172, 157] width 152 height 12
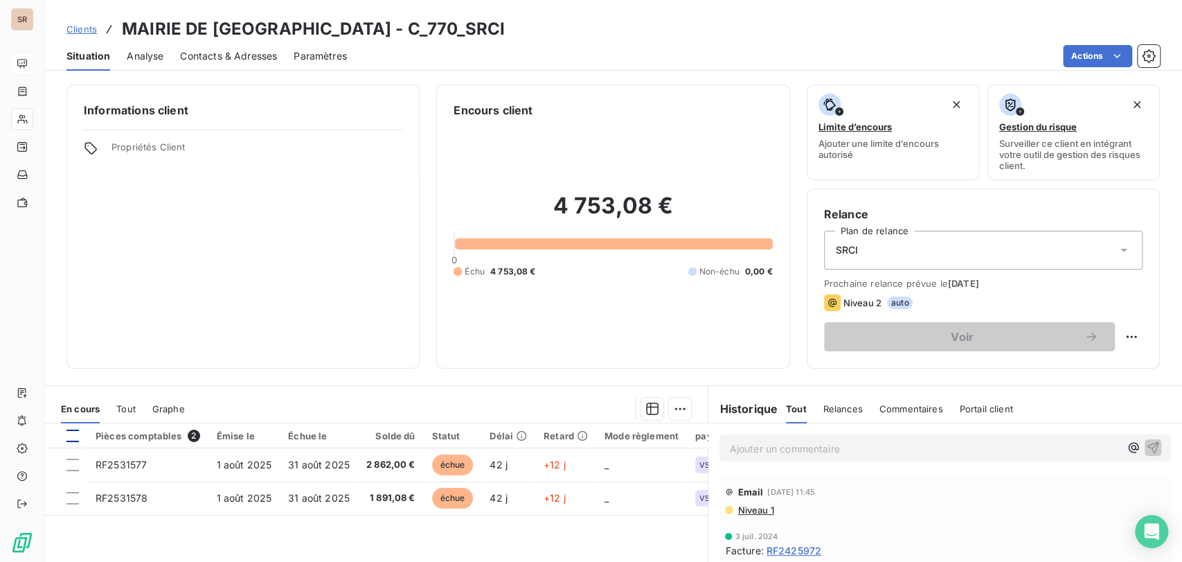
click at [77, 433] on div at bounding box center [72, 435] width 12 height 12
click at [674, 409] on html "SR Clients MAIRIE DE SAINT GENIS LAVAL - C_770_SRCI Situation Analyse Contacts …" at bounding box center [591, 281] width 1182 height 562
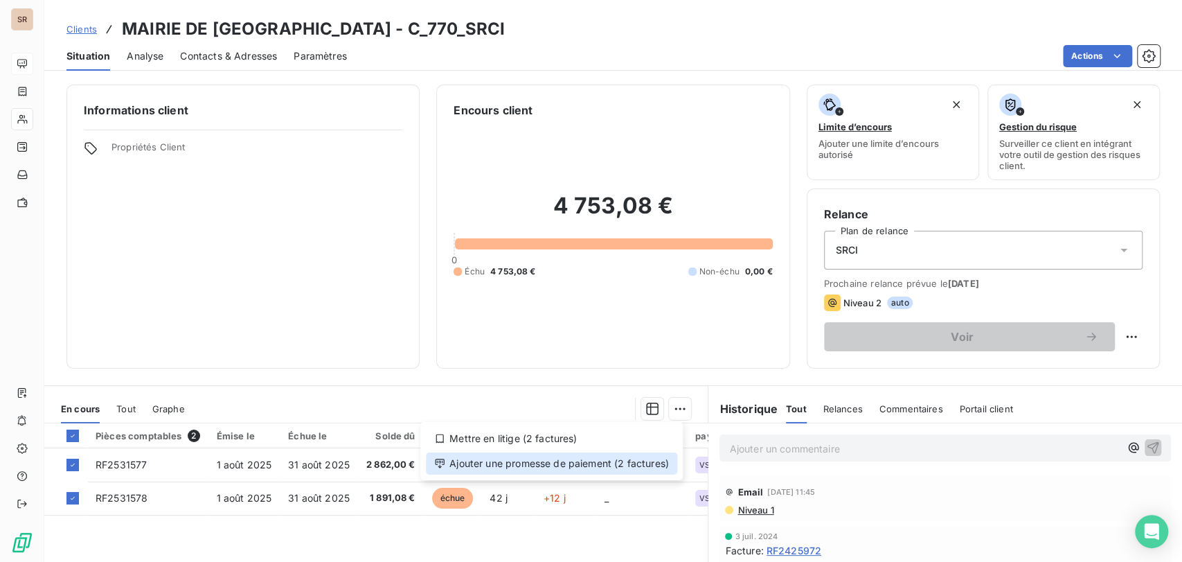
click at [505, 464] on div "Ajouter une promesse de paiement (2 factures)" at bounding box center [551, 463] width 251 height 22
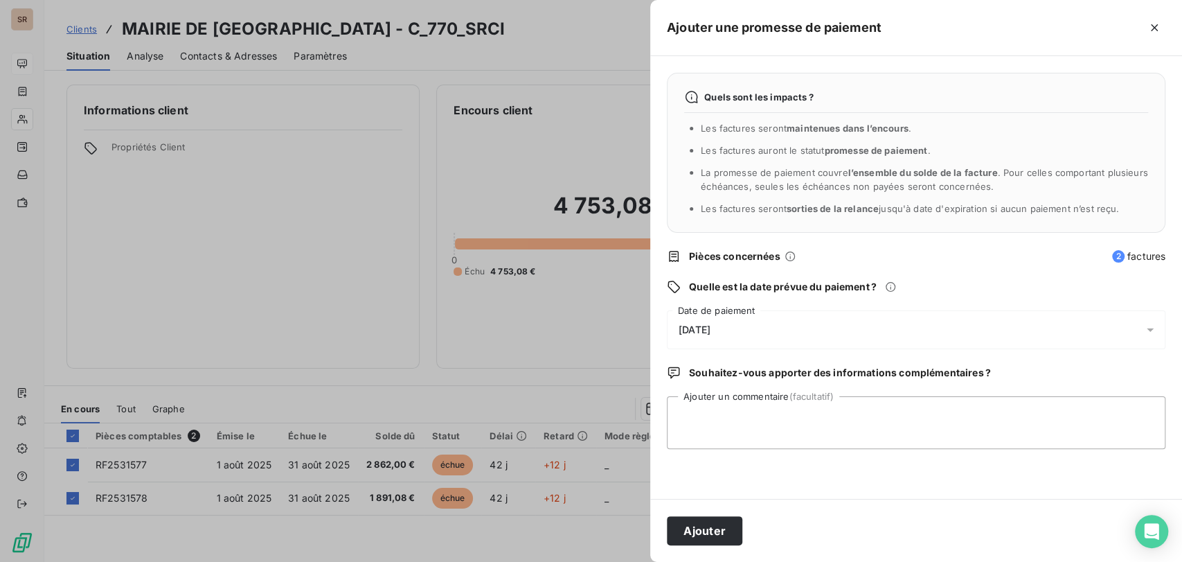
click at [1149, 332] on icon at bounding box center [1150, 330] width 14 height 14
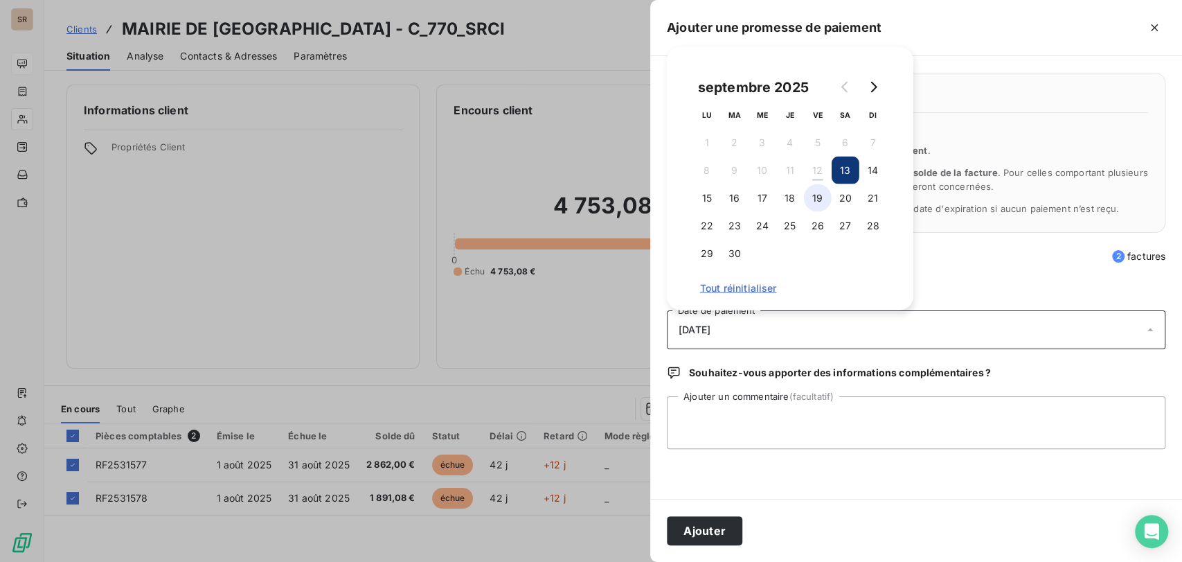
click at [814, 196] on button "19" at bounding box center [818, 198] width 28 height 28
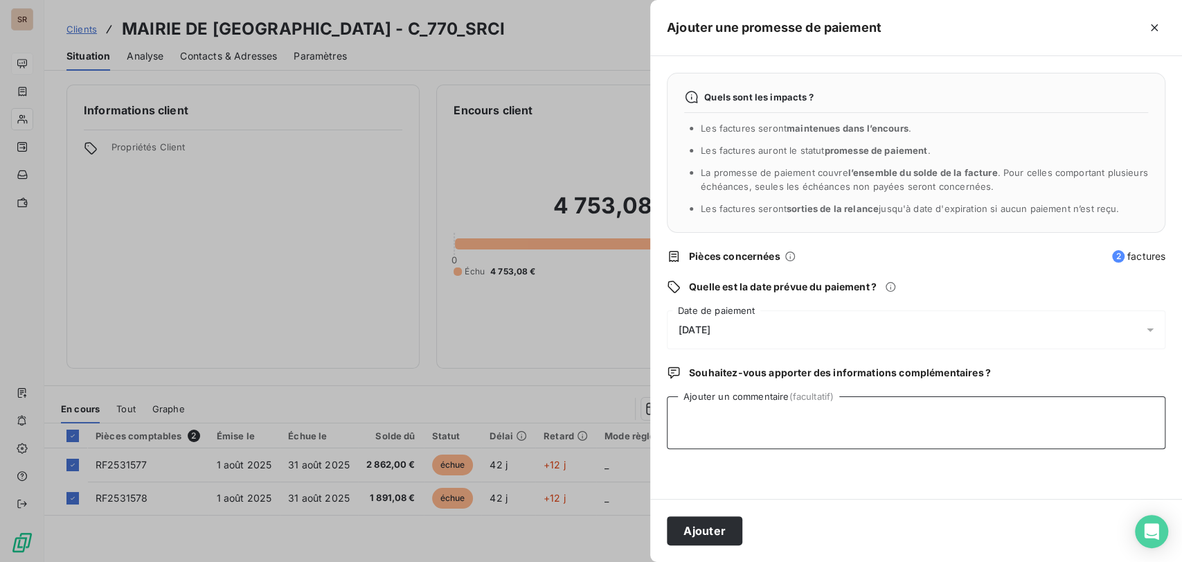
click at [726, 417] on textarea "Ajouter un commentaire (facultatif)" at bounding box center [916, 422] width 499 height 53
click at [1152, 329] on icon at bounding box center [1150, 329] width 7 height 3
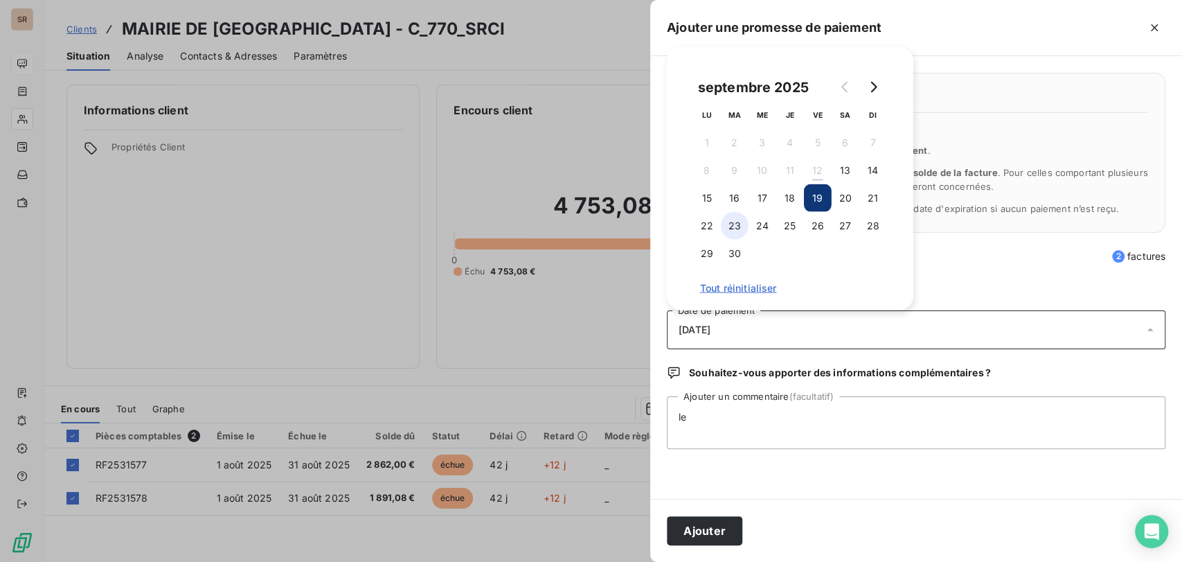
click at [731, 224] on button "23" at bounding box center [735, 226] width 28 height 28
click at [796, 222] on button "25" at bounding box center [790, 226] width 28 height 28
click at [704, 413] on textarea "le" at bounding box center [916, 422] width 499 height 53
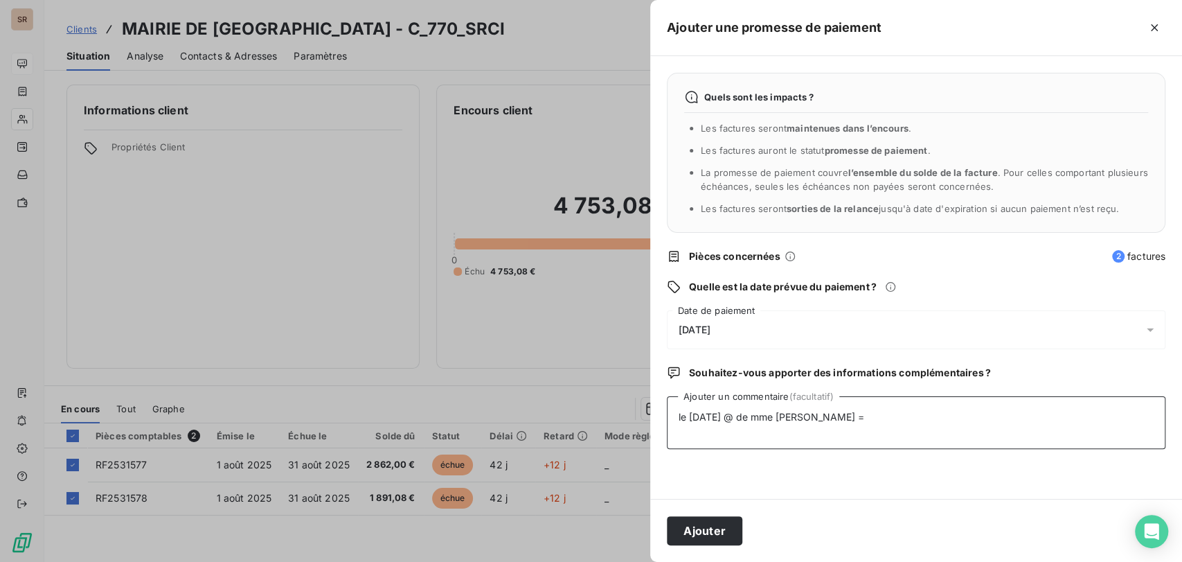
click at [853, 418] on textarea "le [DATE] @ de mme [PERSON_NAME] =" at bounding box center [916, 422] width 499 height 53
paste textarea "La facture RF2531577 d'un montant de 2 862€ et la facture RF2531578 d'un montan…"
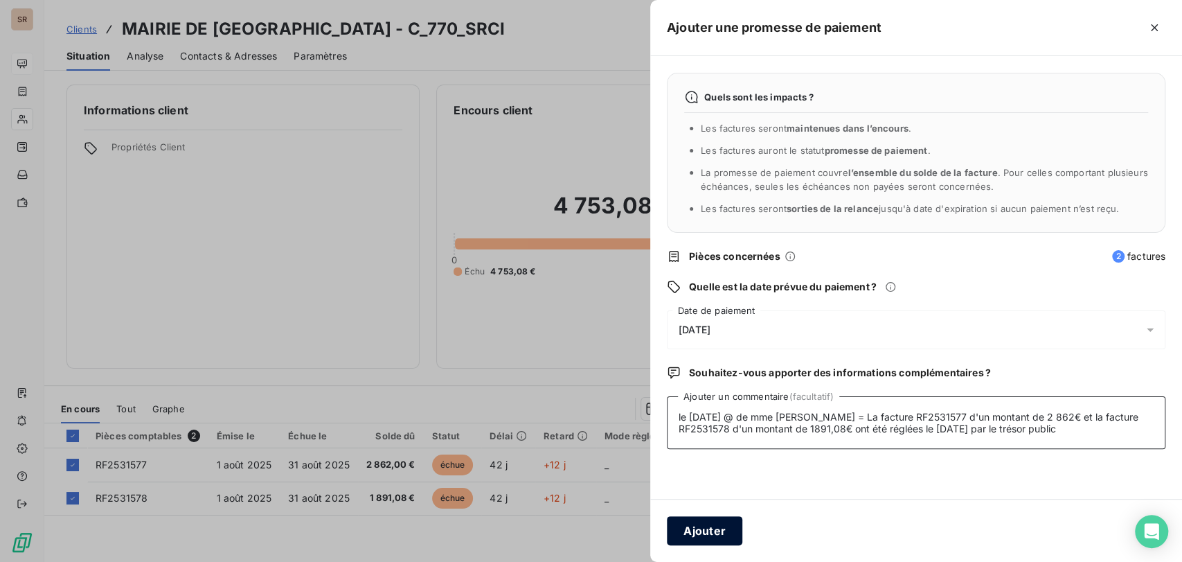
type textarea "le [DATE] @ de mme [PERSON_NAME] = La facture RF2531577 d'un montant de 2 862€ …"
click at [730, 530] on button "Ajouter" at bounding box center [704, 530] width 75 height 29
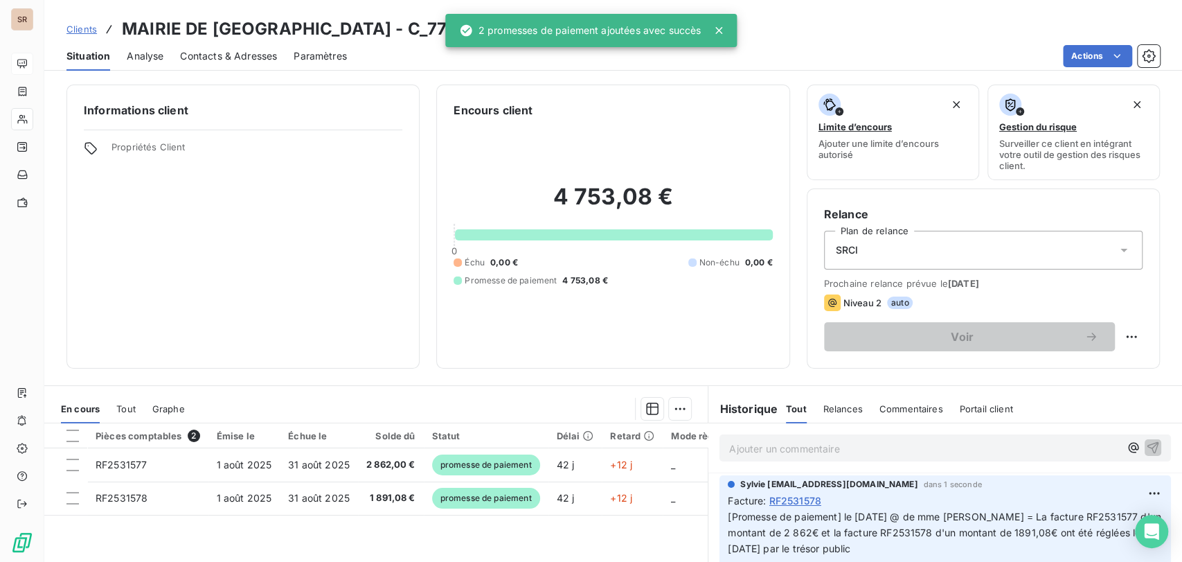
click at [216, 51] on span "Contacts & Adresses" at bounding box center [228, 56] width 97 height 14
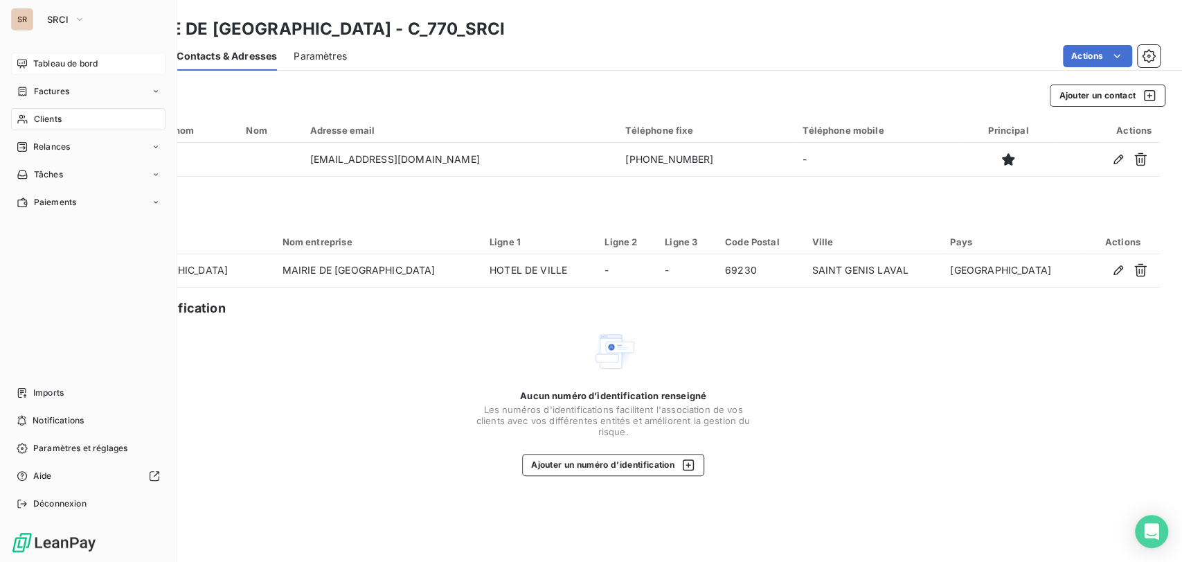
drag, startPoint x: 45, startPoint y: 112, endPoint x: 56, endPoint y: 115, distance: 11.4
click at [46, 112] on div "Clients" at bounding box center [88, 119] width 154 height 22
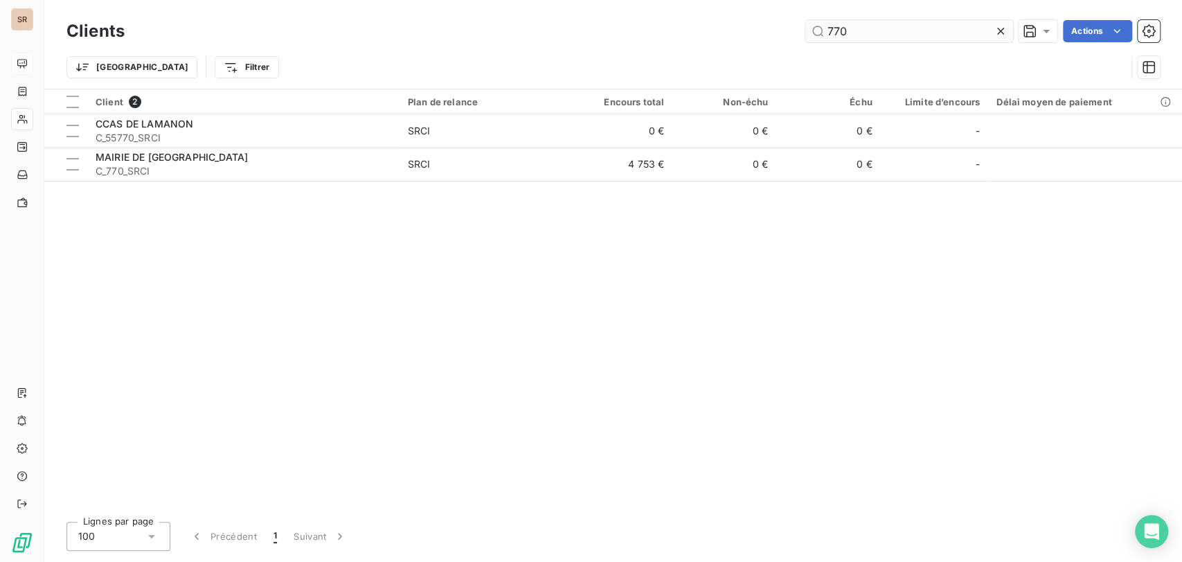
drag, startPoint x: 863, startPoint y: 35, endPoint x: 812, endPoint y: 34, distance: 50.6
click at [812, 34] on input "770" at bounding box center [909, 31] width 208 height 22
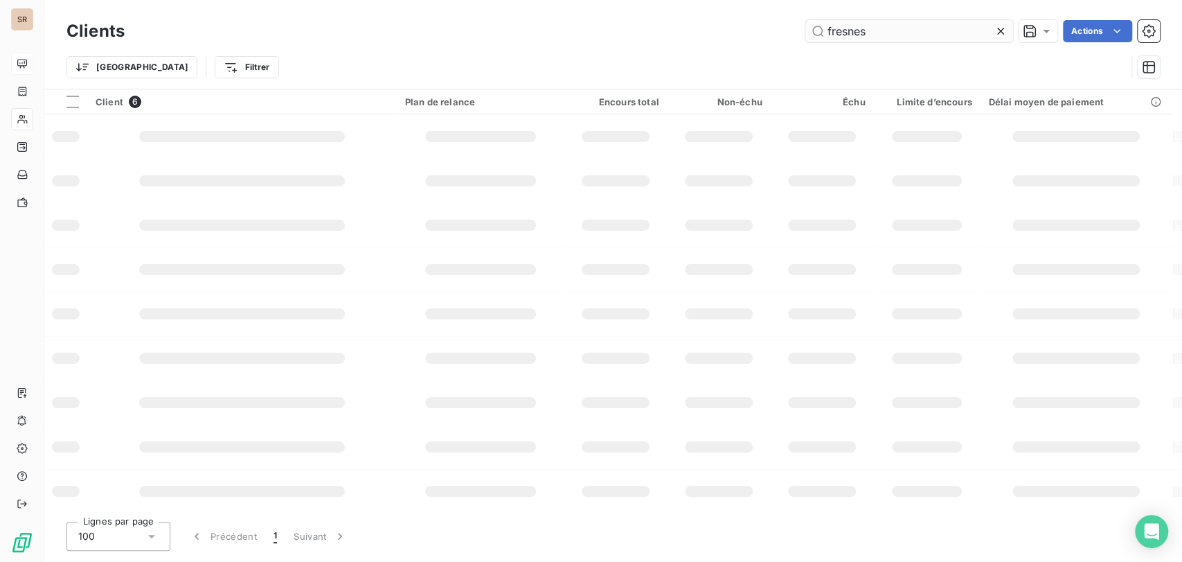
type input "fresnes"
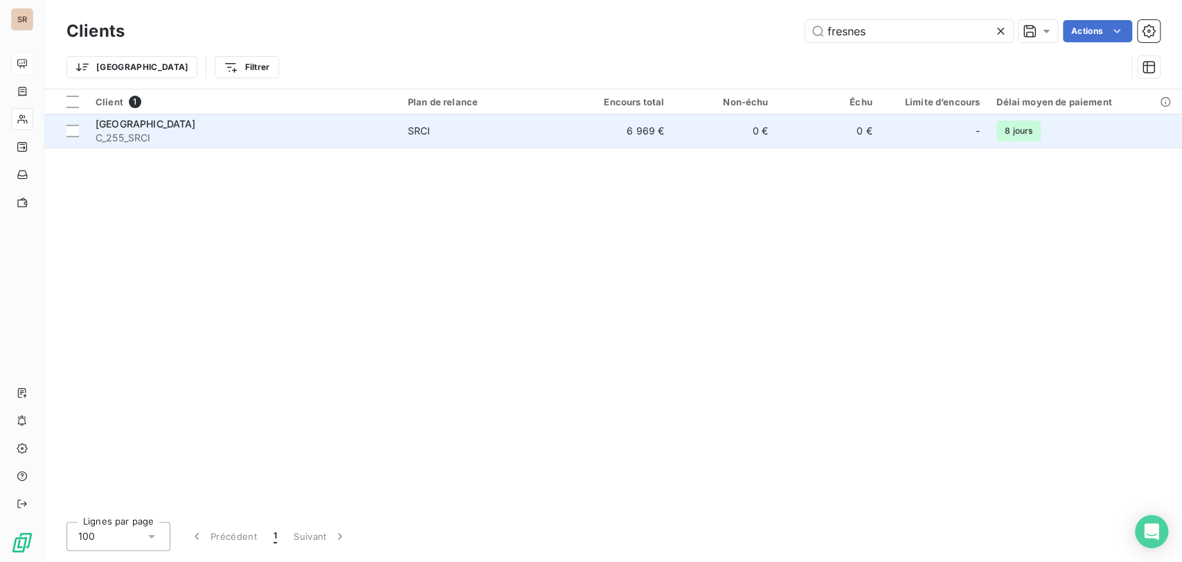
click at [137, 116] on td "MAIRIE DE FRESNES C_255_SRCI" at bounding box center [243, 130] width 312 height 33
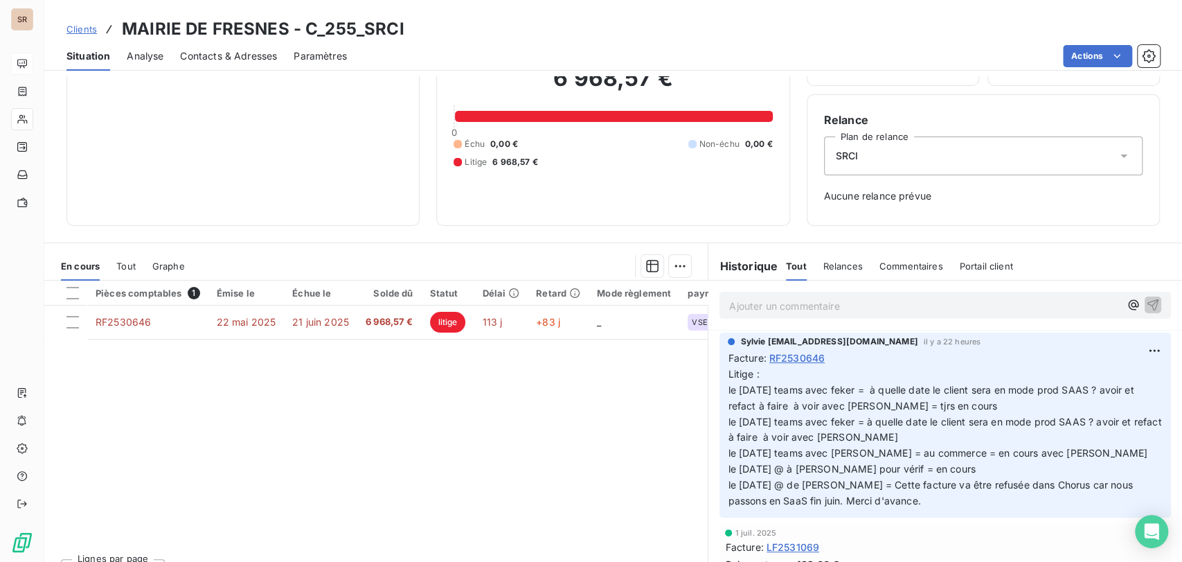
scroll to position [96, 0]
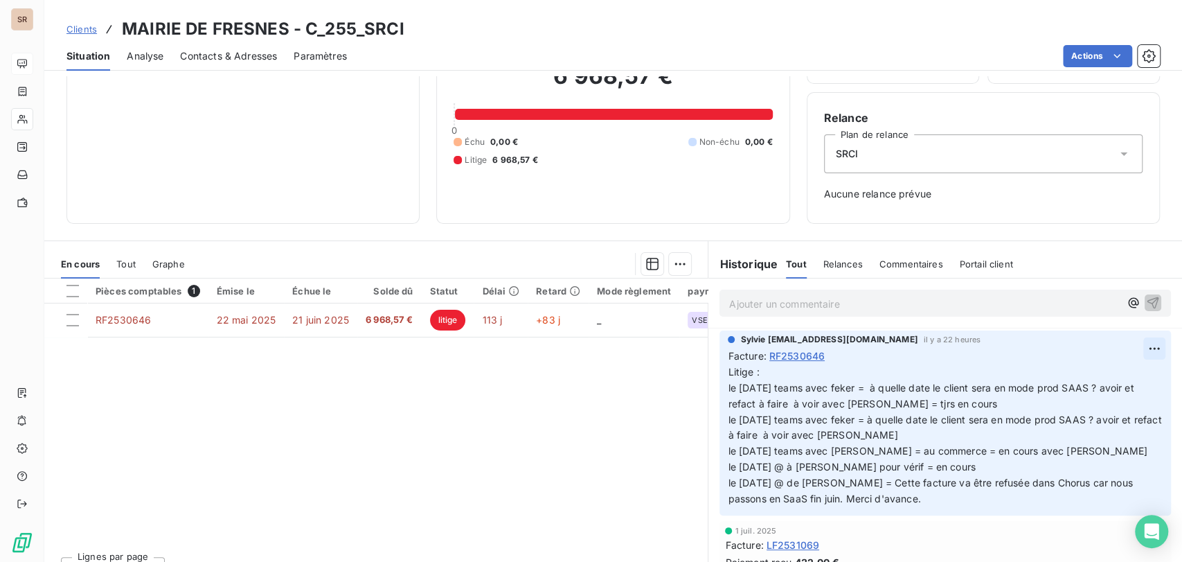
click at [1121, 351] on html "SR Clients MAIRIE DE FRESNES - C_255_SRCI Situation Analyse Contacts & Adresses…" at bounding box center [591, 281] width 1182 height 562
click at [1084, 376] on div "Editer" at bounding box center [1098, 379] width 78 height 22
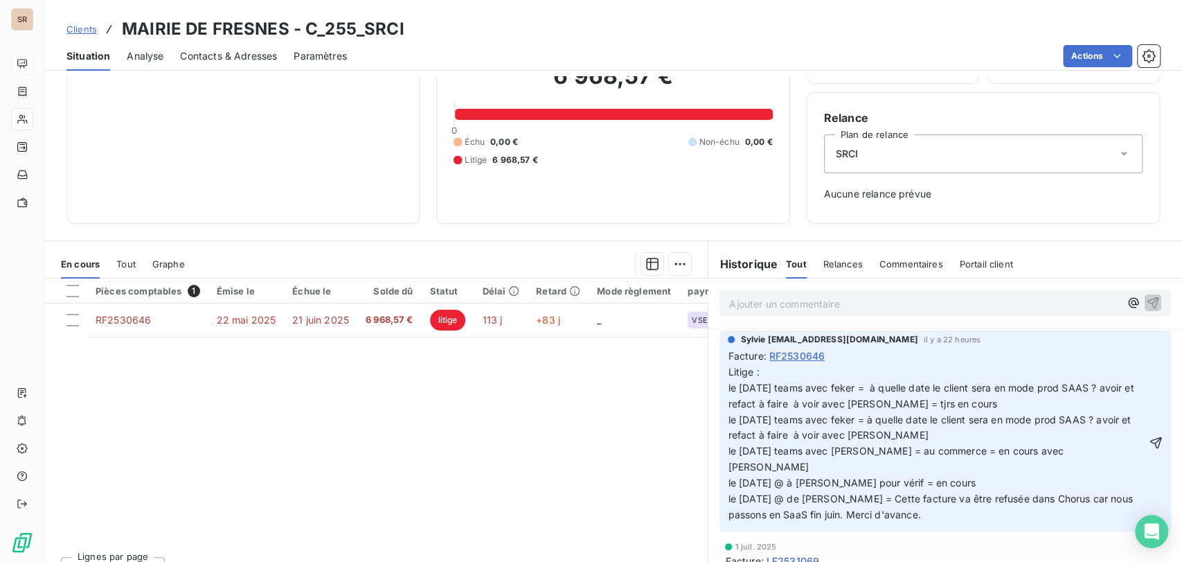
click at [778, 374] on p "Litige : le [DATE] teams avec feker = à quelle date le client sera en mode prod…" at bounding box center [937, 443] width 418 height 159
click at [1100, 384] on p "Litige : le [DATE] teams avec feker = à quelle date le client sera en mode prod…" at bounding box center [937, 443] width 418 height 159
click at [1111, 385] on p "Litige : le [DATE] teams avec feker = à quelle date le client sera en mode prod…" at bounding box center [937, 443] width 418 height 159
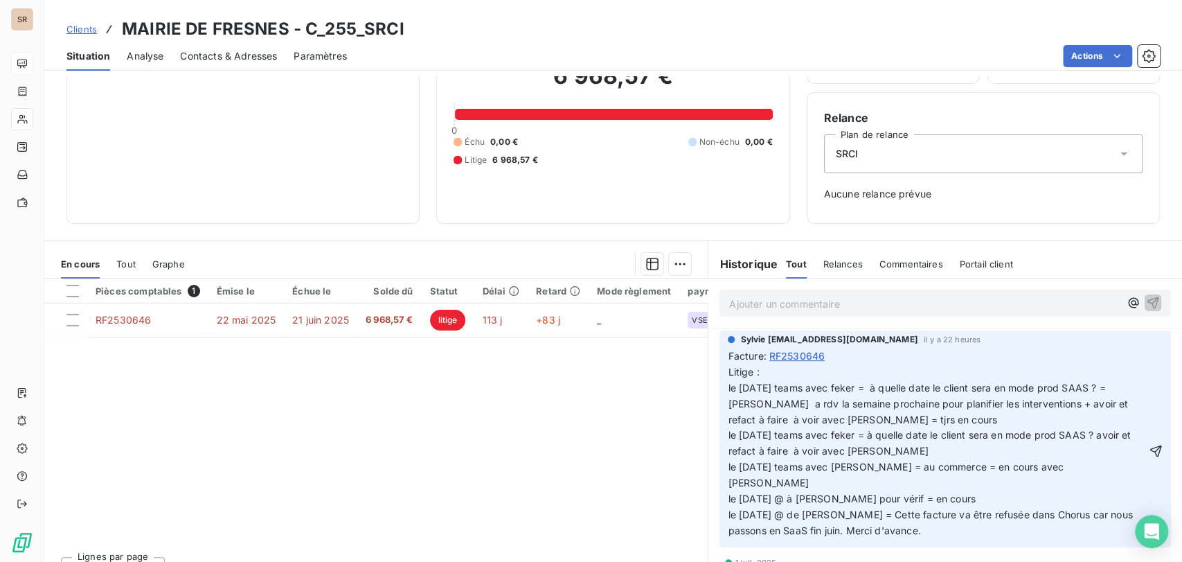
click at [787, 417] on span "Litige : le [DATE] teams avec feker = à quelle date le client sera en mode prod…" at bounding box center [931, 451] width 407 height 170
click at [1084, 402] on span "Litige : le [DATE] teams avec feker = à quelle date le client sera en mode prod…" at bounding box center [931, 451] width 407 height 170
click at [1150, 445] on icon "button" at bounding box center [1156, 451] width 12 height 12
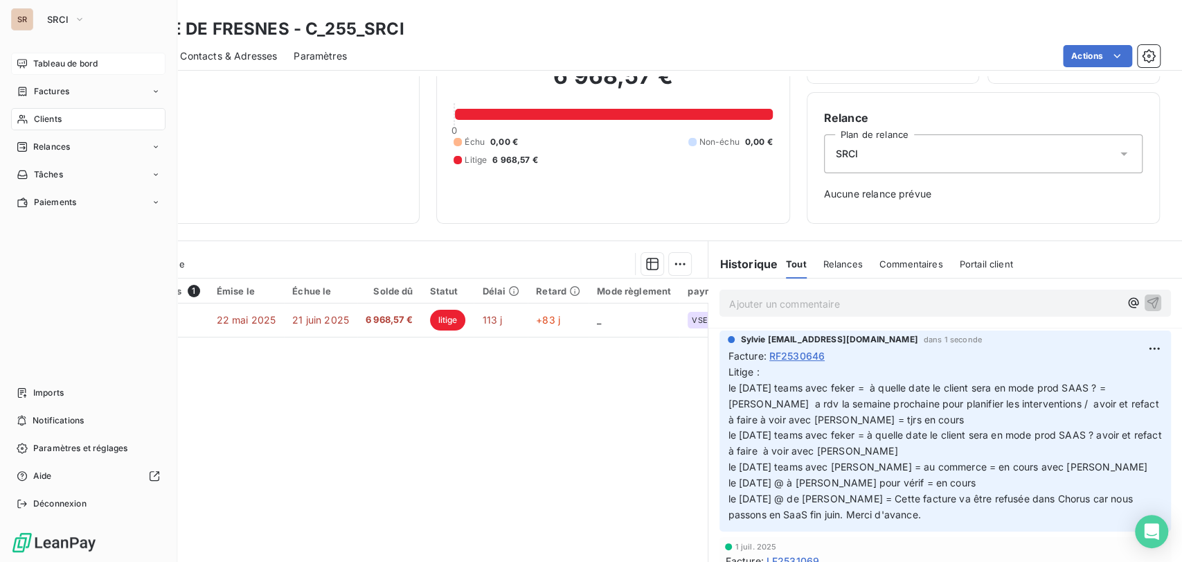
drag, startPoint x: 60, startPoint y: 118, endPoint x: 71, endPoint y: 118, distance: 10.4
click at [60, 118] on span "Clients" at bounding box center [48, 119] width 28 height 12
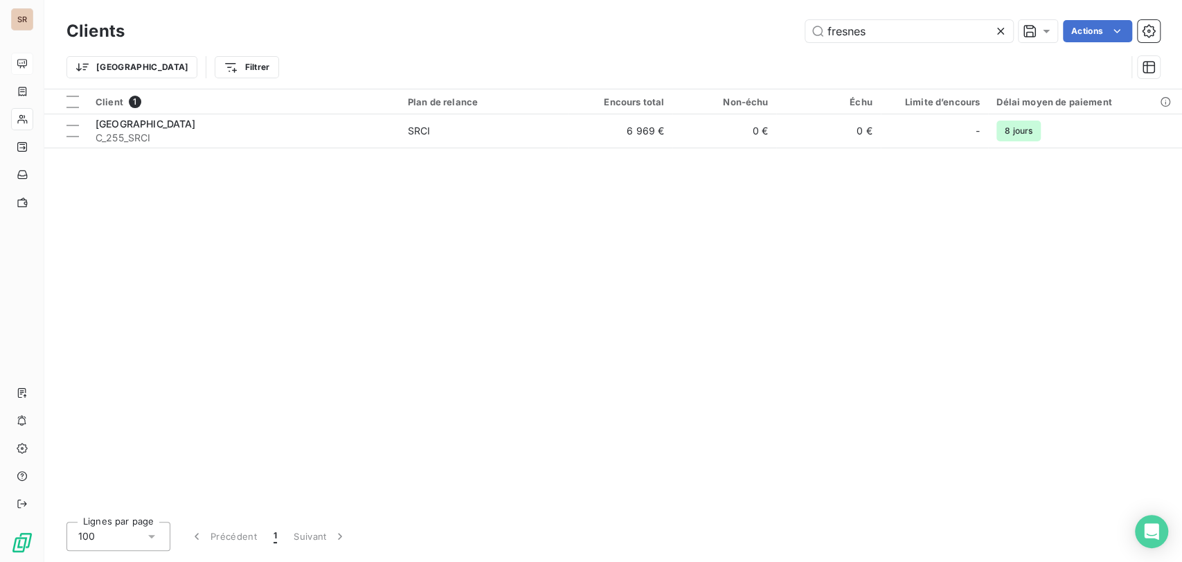
drag, startPoint x: 809, startPoint y: 26, endPoint x: 726, endPoint y: 18, distance: 83.4
click at [731, 22] on div "fresnes Actions" at bounding box center [650, 31] width 1019 height 22
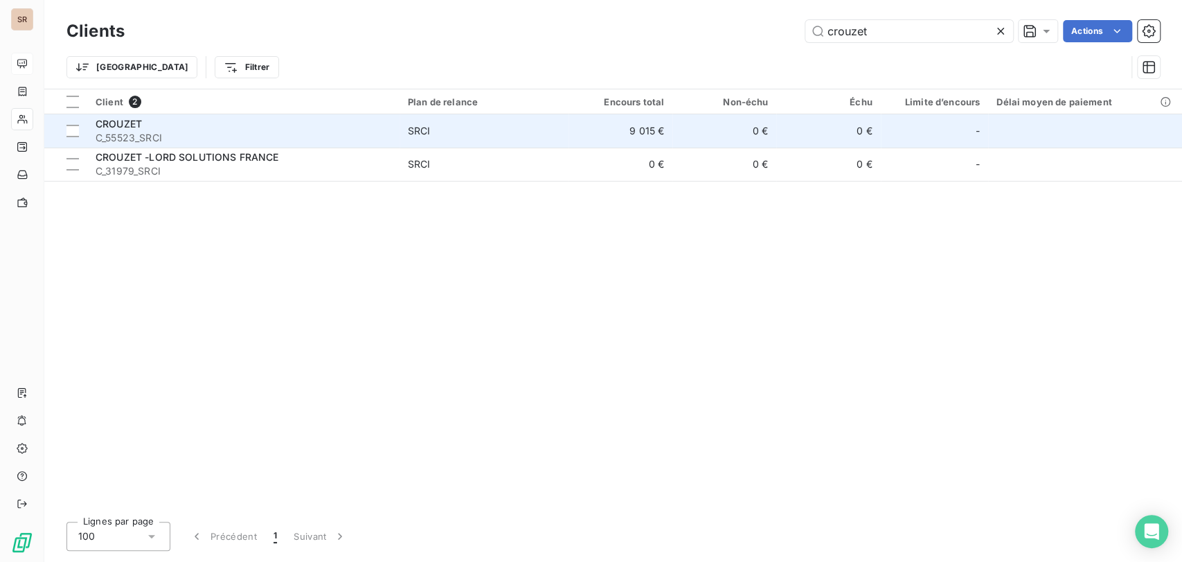
type input "crouzet"
click at [114, 127] on span "CROUZET" at bounding box center [119, 124] width 46 height 12
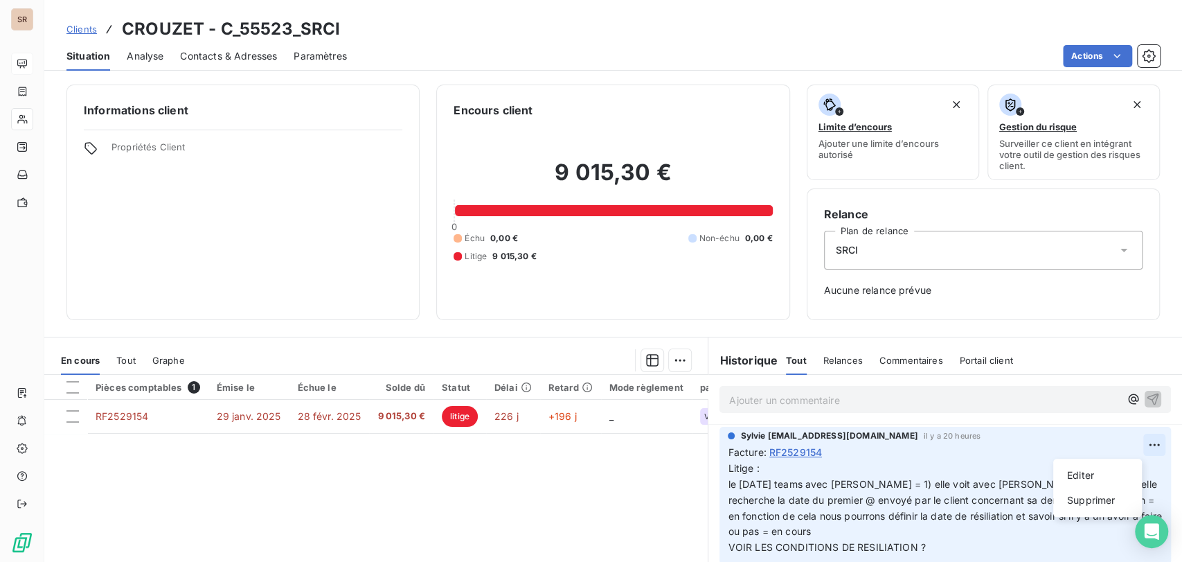
click at [1131, 443] on html "SR Clients CROUZET - C_55523_SRCI Situation Analyse Contacts & Adresses Paramèt…" at bounding box center [591, 281] width 1182 height 562
drag, startPoint x: 1086, startPoint y: 476, endPoint x: 942, endPoint y: 476, distance: 144.0
click at [1081, 476] on div "Editer" at bounding box center [1098, 475] width 78 height 22
click at [781, 476] on p "Litige : le [DATE] teams avec [PERSON_NAME] = 1) elle voit avec [PERSON_NAME] l…" at bounding box center [937, 507] width 418 height 95
click at [772, 472] on p "Litige : le [DATE] teams avec [PERSON_NAME] = 1) elle voit avec [PERSON_NAME] l…" at bounding box center [937, 507] width 418 height 95
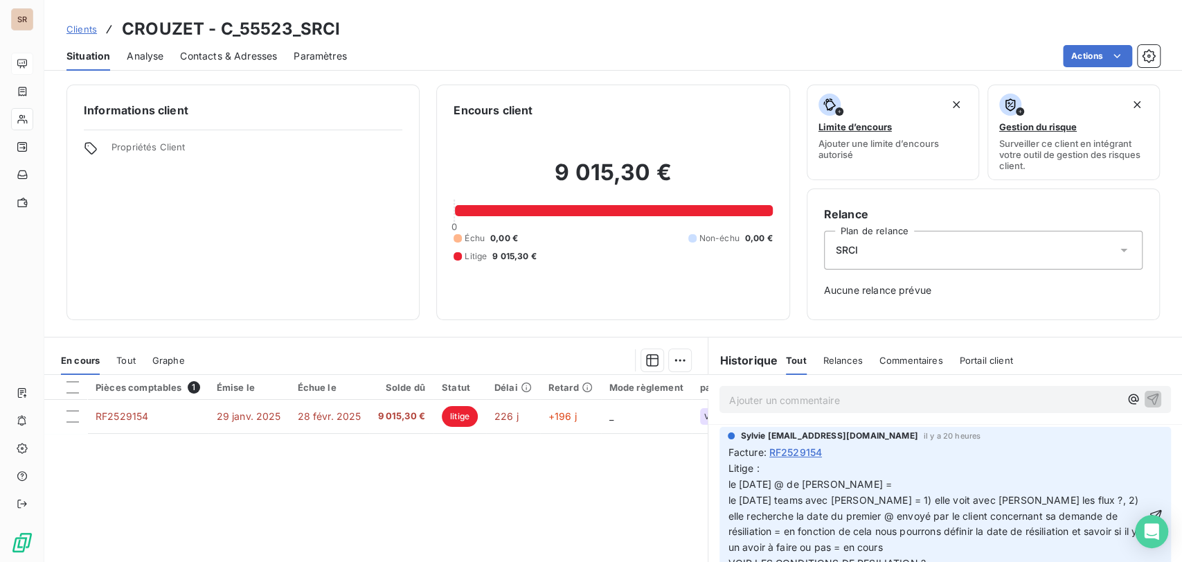
click at [877, 484] on p "Litige : le [DATE] @ de [PERSON_NAME] = le [DATE] teams avec [PERSON_NAME] = 1)…" at bounding box center [937, 515] width 418 height 111
click at [776, 471] on p "Litige : le [DATE] @ de [PERSON_NAME] = : Le mail de Monsieur [PERSON_NAME] dat…" at bounding box center [937, 547] width 418 height 174
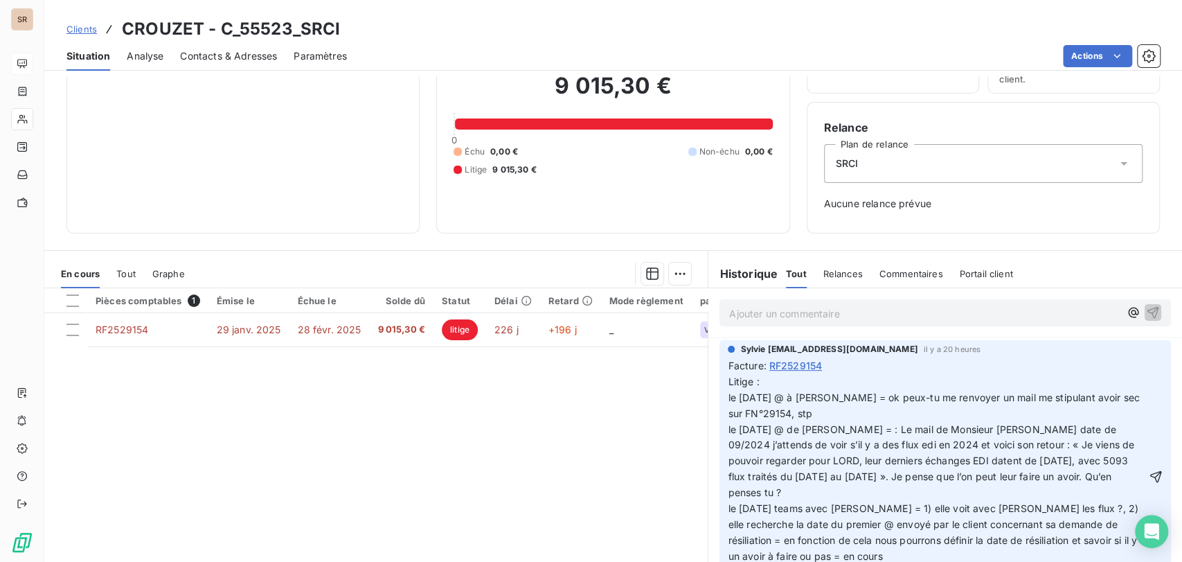
scroll to position [88, 0]
click at [1149, 478] on icon "button" at bounding box center [1156, 475] width 14 height 14
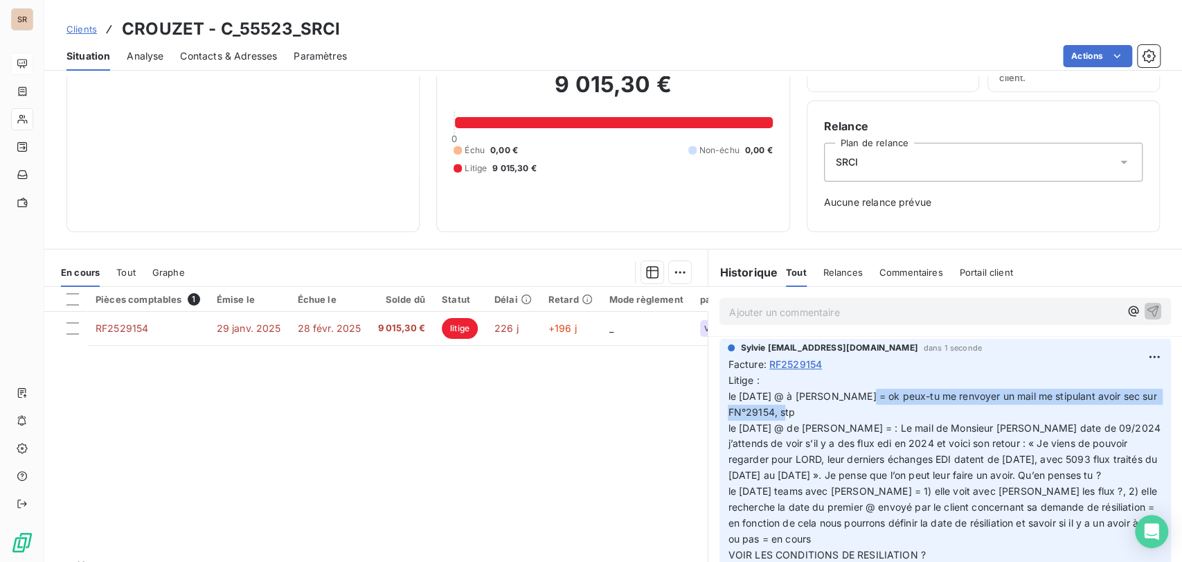
drag, startPoint x: 853, startPoint y: 395, endPoint x: 1134, endPoint y: 408, distance: 280.7
click at [1134, 408] on p "Litige : le [DATE] @ à [PERSON_NAME] = ok peux-tu me renvoyer un mail me stipul…" at bounding box center [945, 468] width 435 height 190
copy span "ok peux-tu me renvoyer un mail me stipulant avoir sec sur FN°29154, stp"
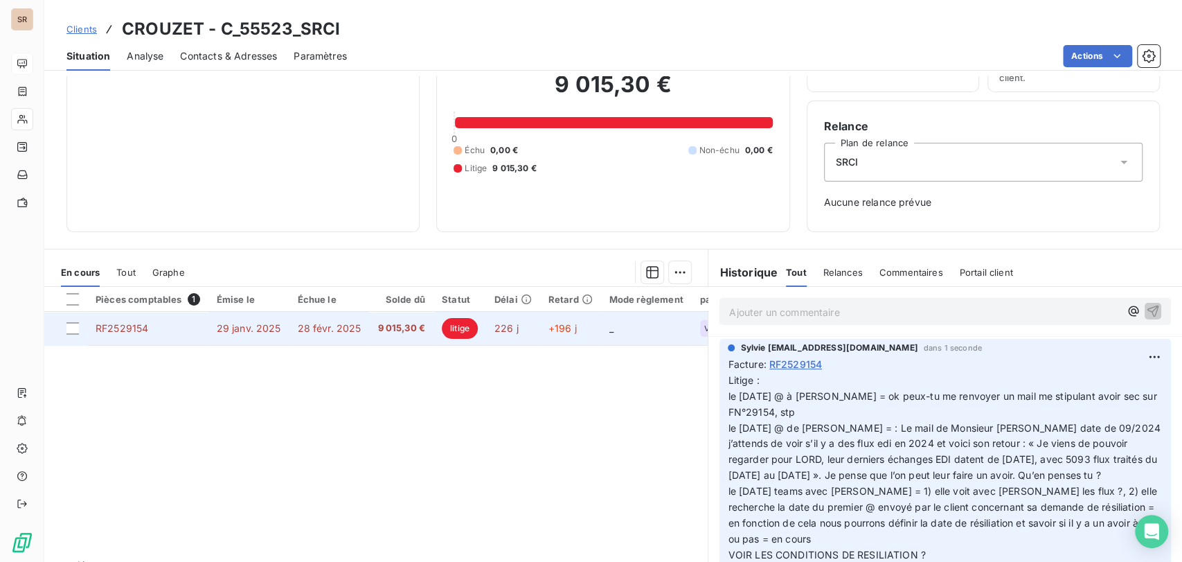
click at [113, 325] on span "RF2529154" at bounding box center [122, 328] width 53 height 12
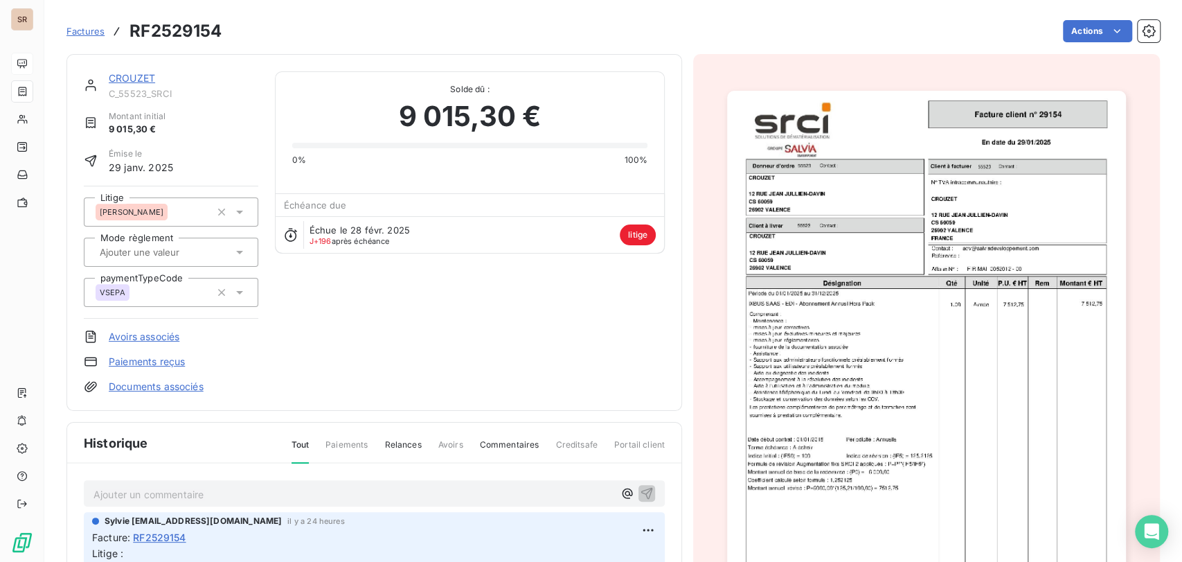
click at [888, 328] on img "button" at bounding box center [926, 373] width 399 height 564
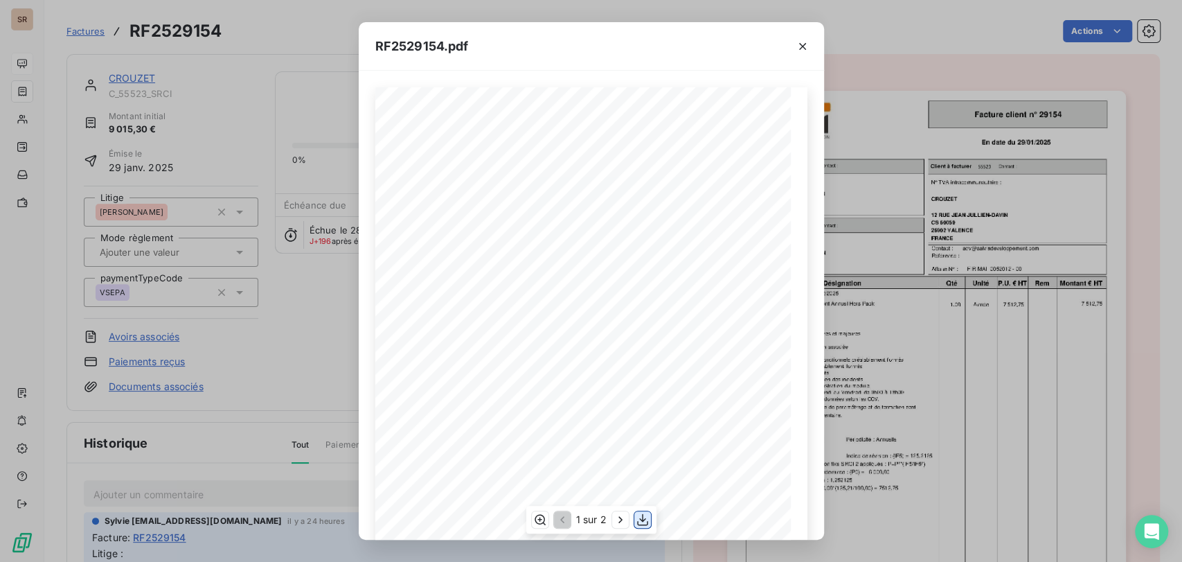
click at [641, 516] on icon "button" at bounding box center [643, 519] width 14 height 14
click at [807, 48] on icon "button" at bounding box center [803, 46] width 14 height 14
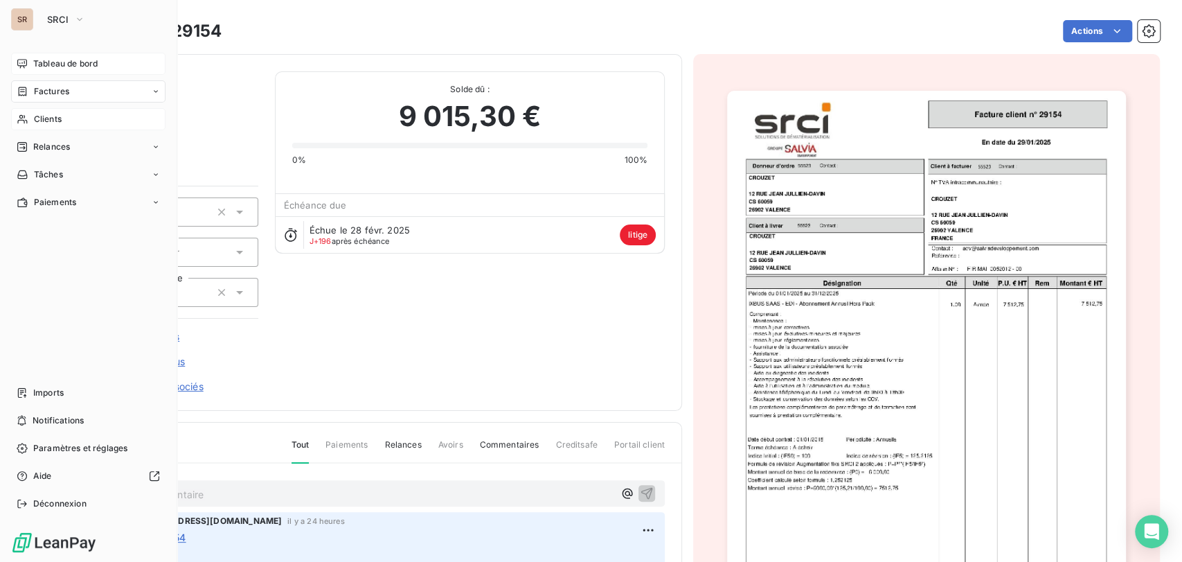
click at [35, 122] on span "Clients" at bounding box center [48, 119] width 28 height 12
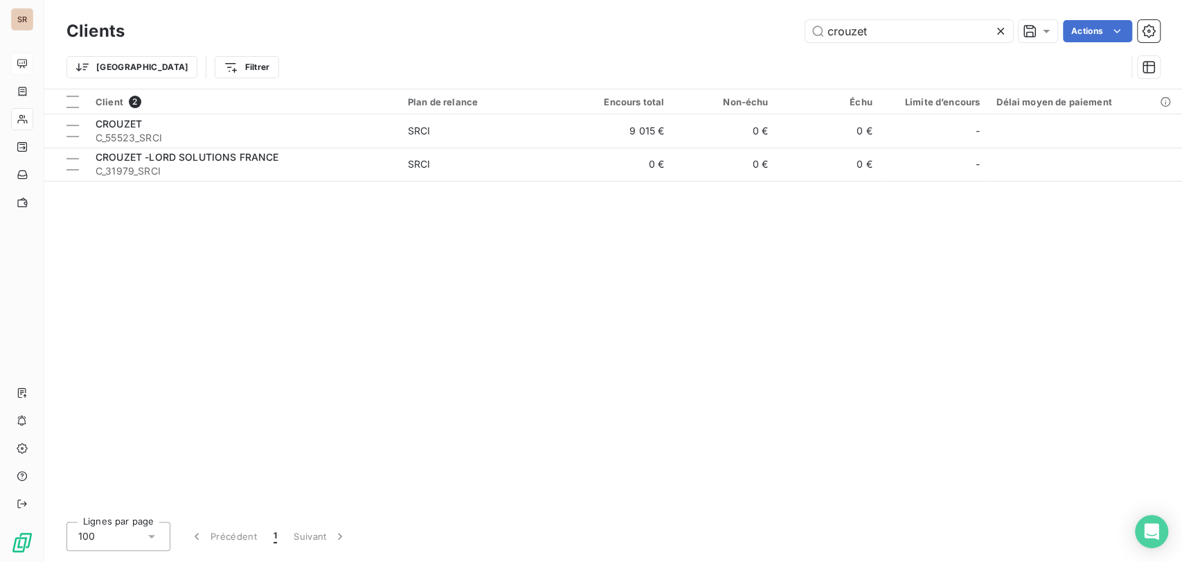
drag, startPoint x: 797, startPoint y: 33, endPoint x: 764, endPoint y: 30, distance: 33.4
click at [770, 33] on div "crouzet Actions" at bounding box center [650, 31] width 1019 height 22
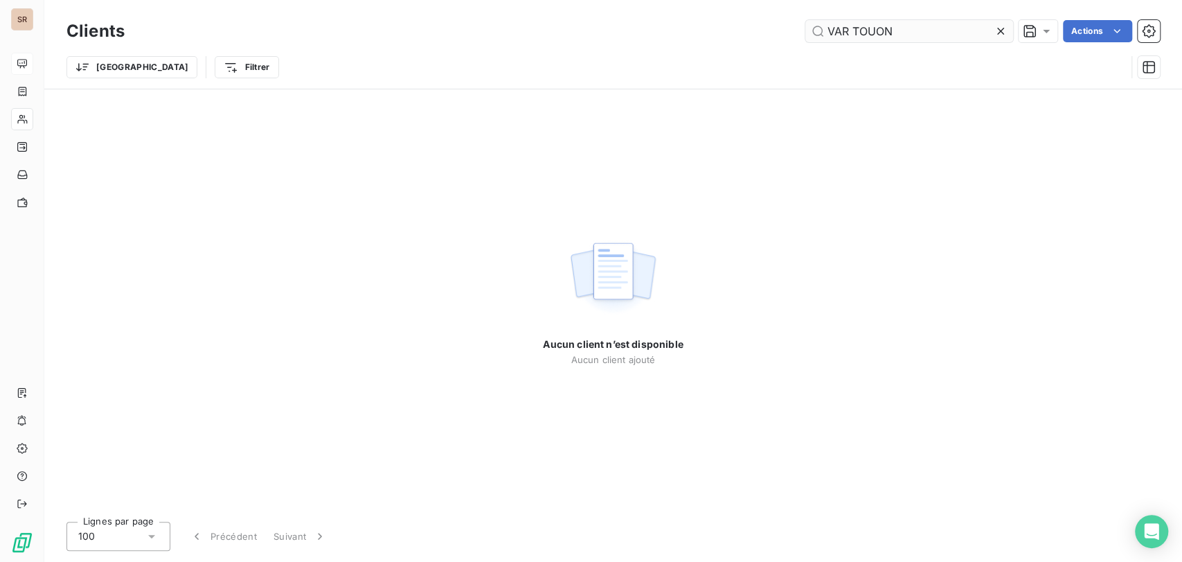
click at [875, 33] on input "VAR TOUON" at bounding box center [909, 31] width 208 height 22
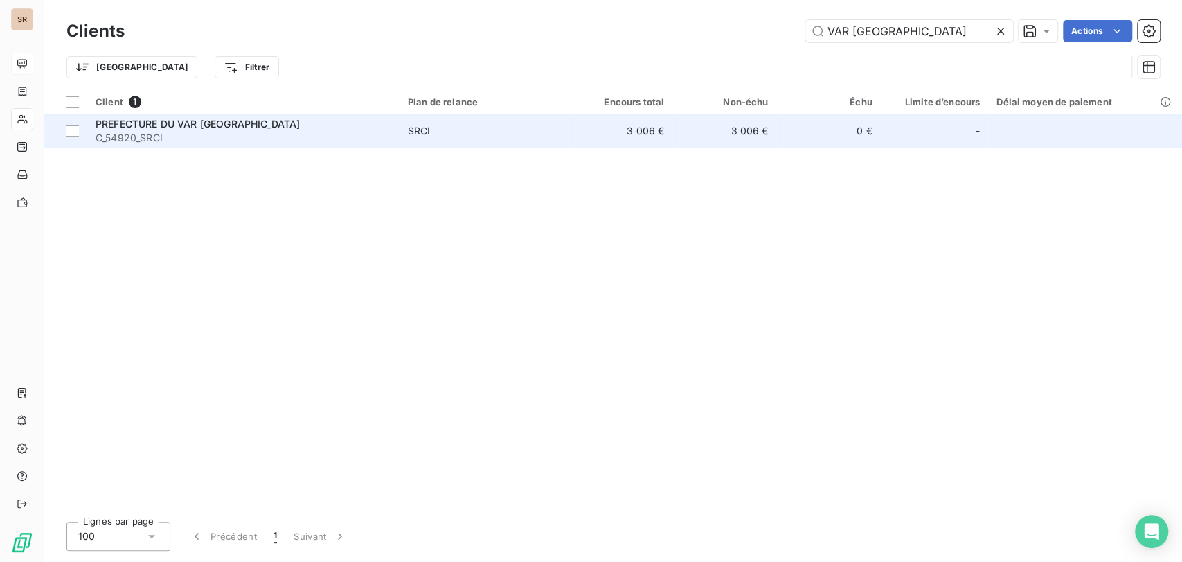
type input "VAR [GEOGRAPHIC_DATA]"
click at [129, 132] on span "C_54920_SRCI" at bounding box center [244, 138] width 296 height 14
